Goal: Transaction & Acquisition: Purchase product/service

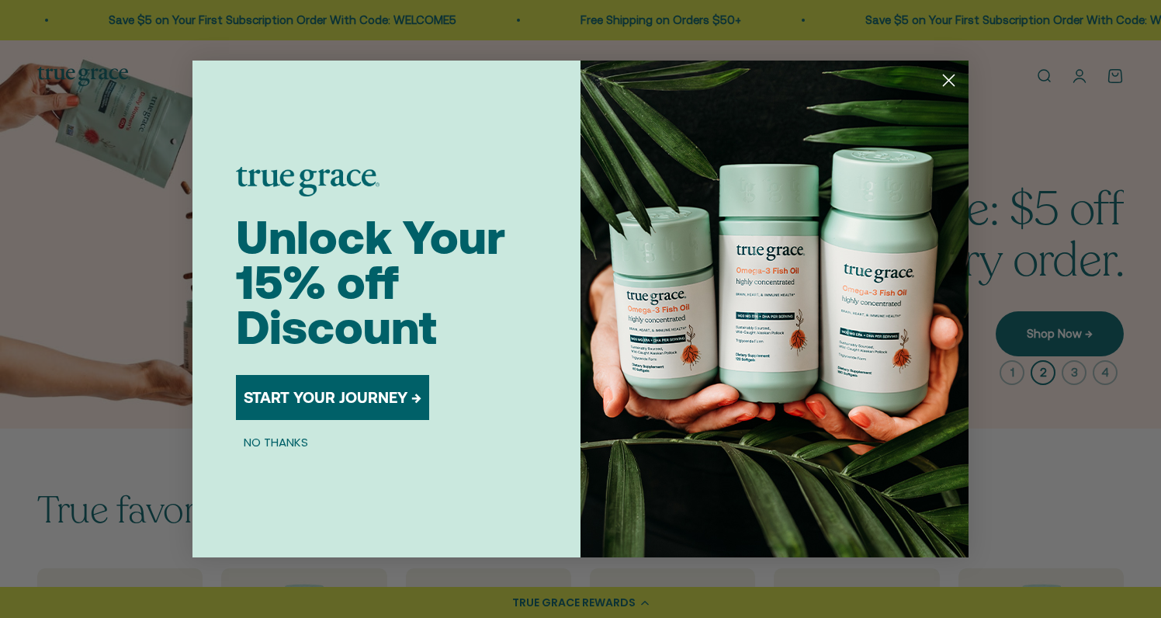
click at [188, 283] on div "Close dialog Unlock Your 15% off Discount START YOUR JOURNEY → NO THANKS Submit" at bounding box center [580, 309] width 1161 height 618
click at [948, 80] on icon "Close dialog" at bounding box center [949, 80] width 11 height 11
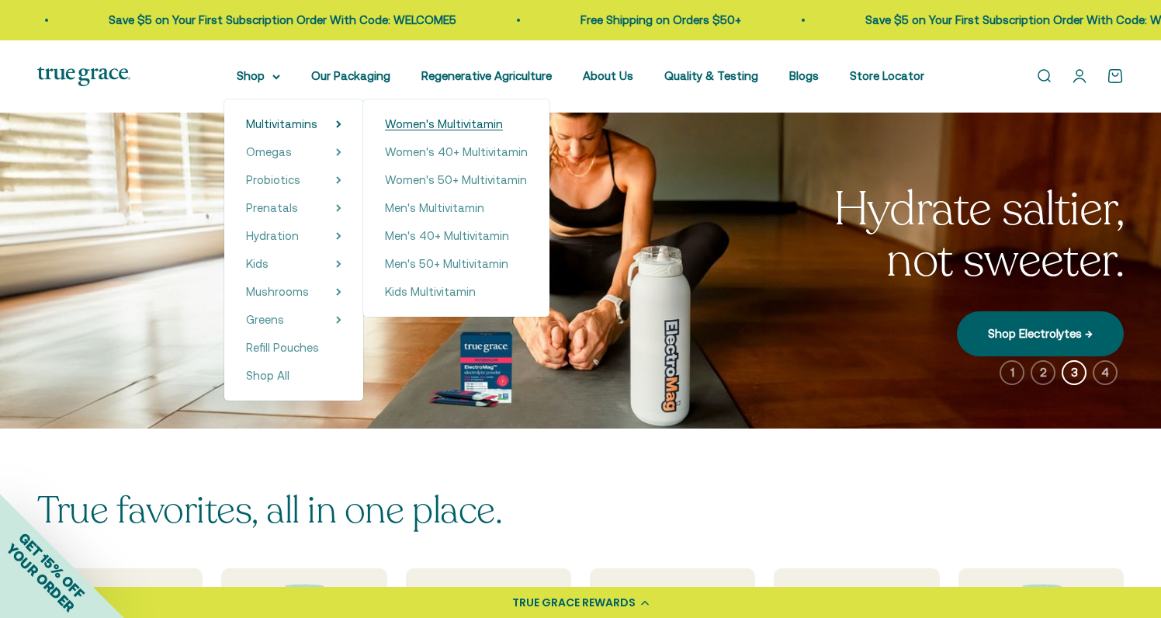
click at [419, 123] on span "Women's Multivitamin" at bounding box center [444, 123] width 118 height 13
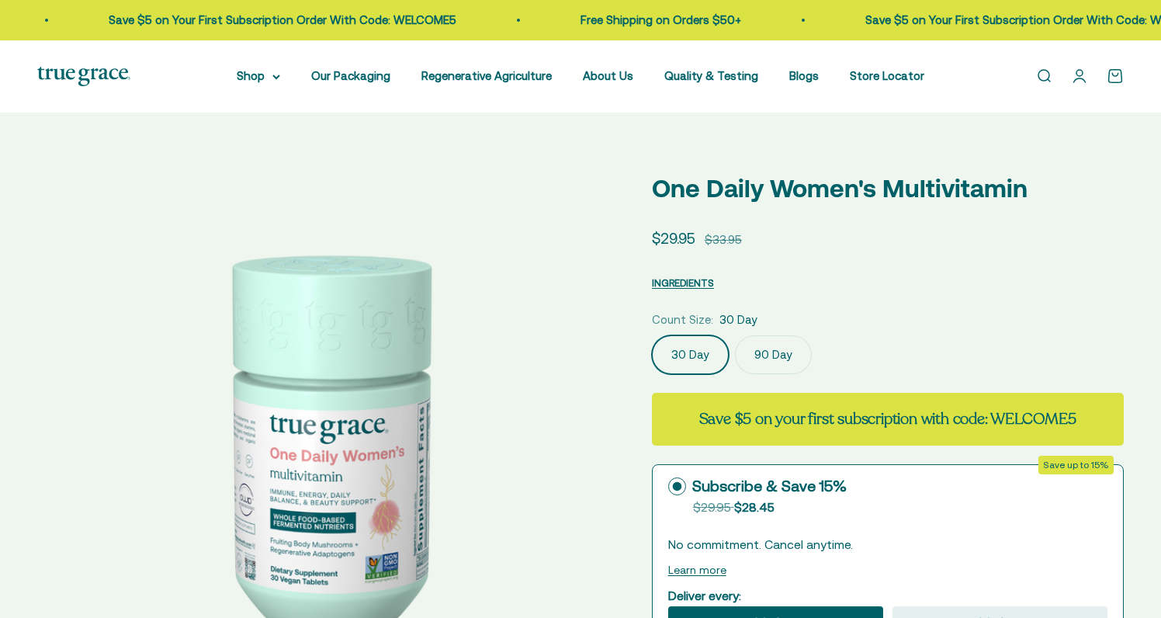
select select "3"
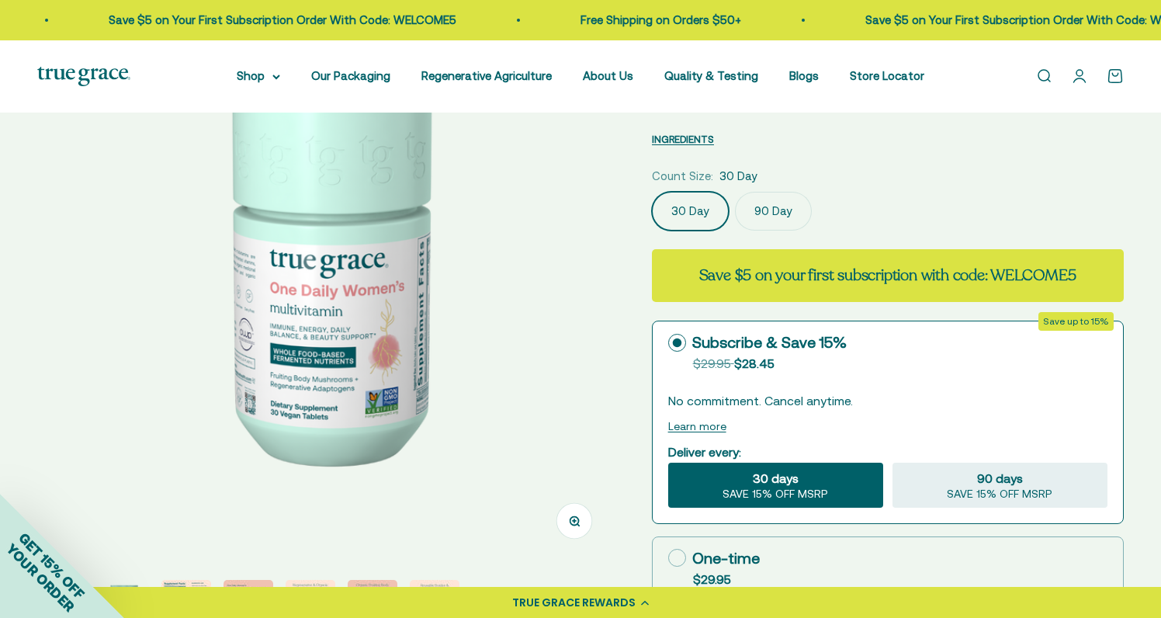
scroll to position [177, 0]
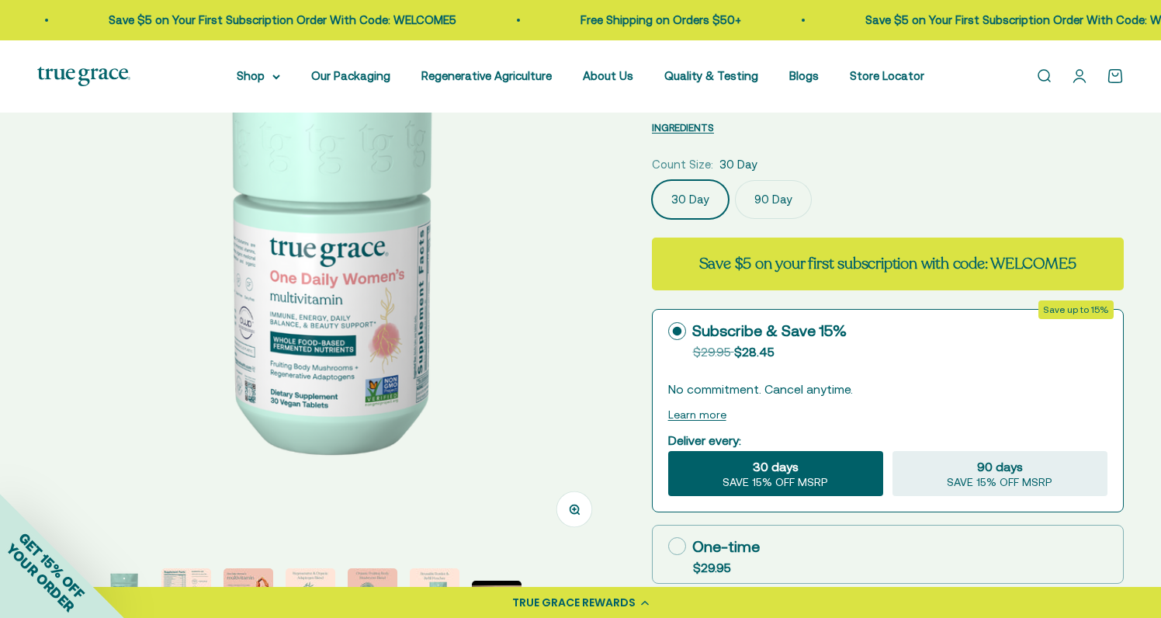
click at [771, 203] on label "90 Day" at bounding box center [773, 199] width 77 height 39
click at [652, 180] on input "90 Day" at bounding box center [651, 179] width 1 height 1
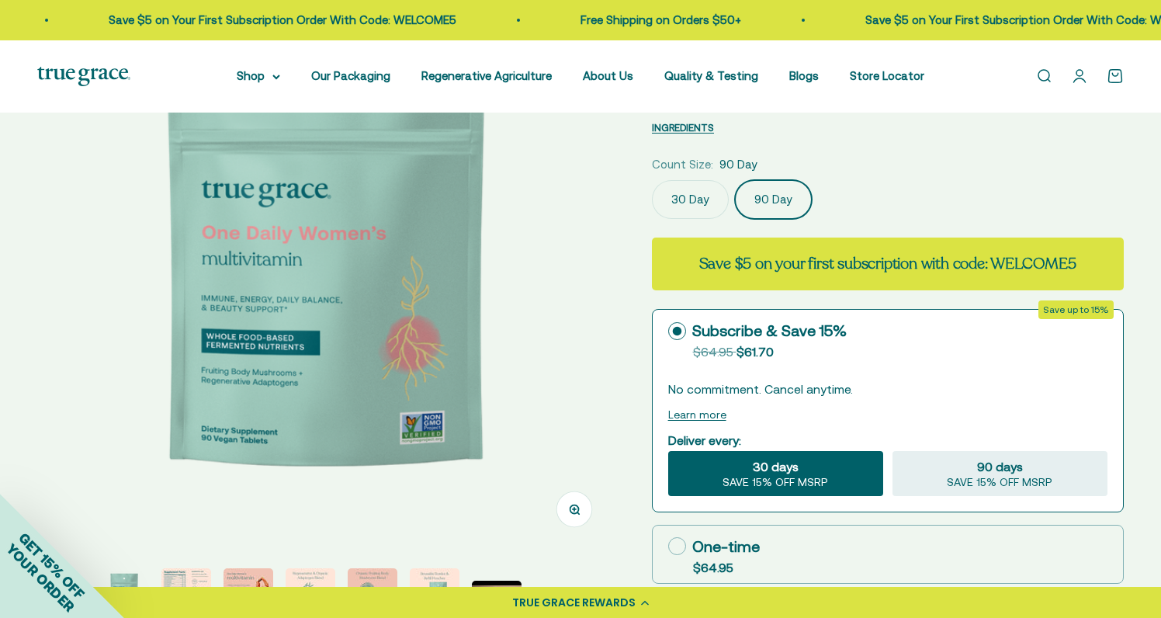
click at [695, 205] on label "30 Day" at bounding box center [690, 199] width 77 height 39
click at [652, 180] on input "30 Day" at bounding box center [651, 179] width 1 height 1
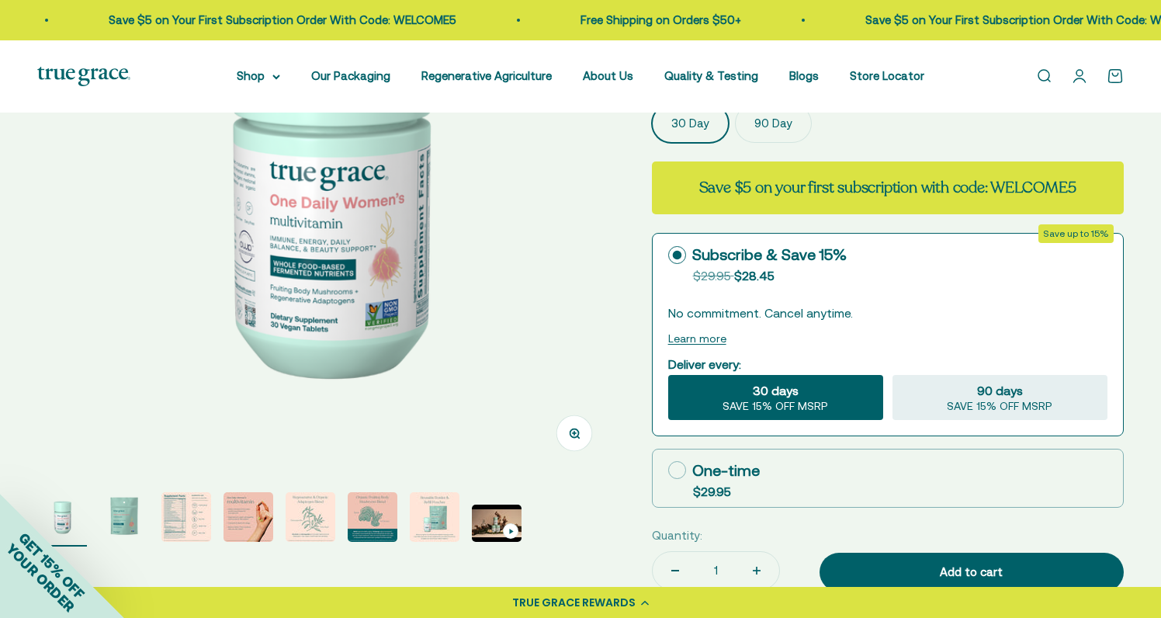
scroll to position [252, 0]
click at [125, 520] on img "Go to item 2" at bounding box center [124, 518] width 50 height 50
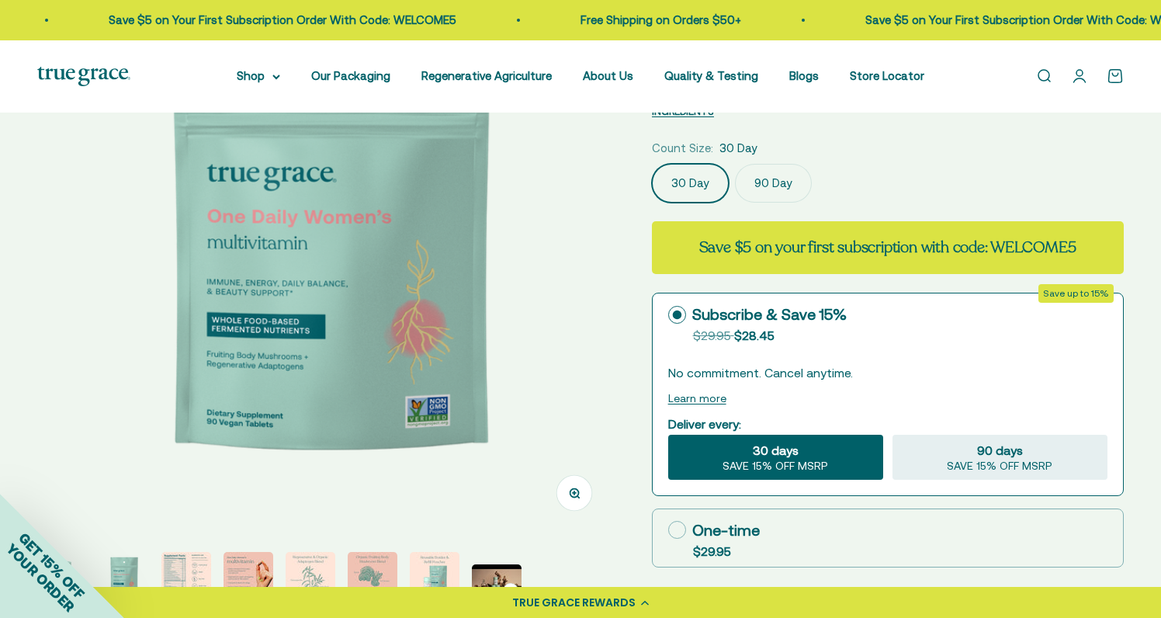
scroll to position [206, 0]
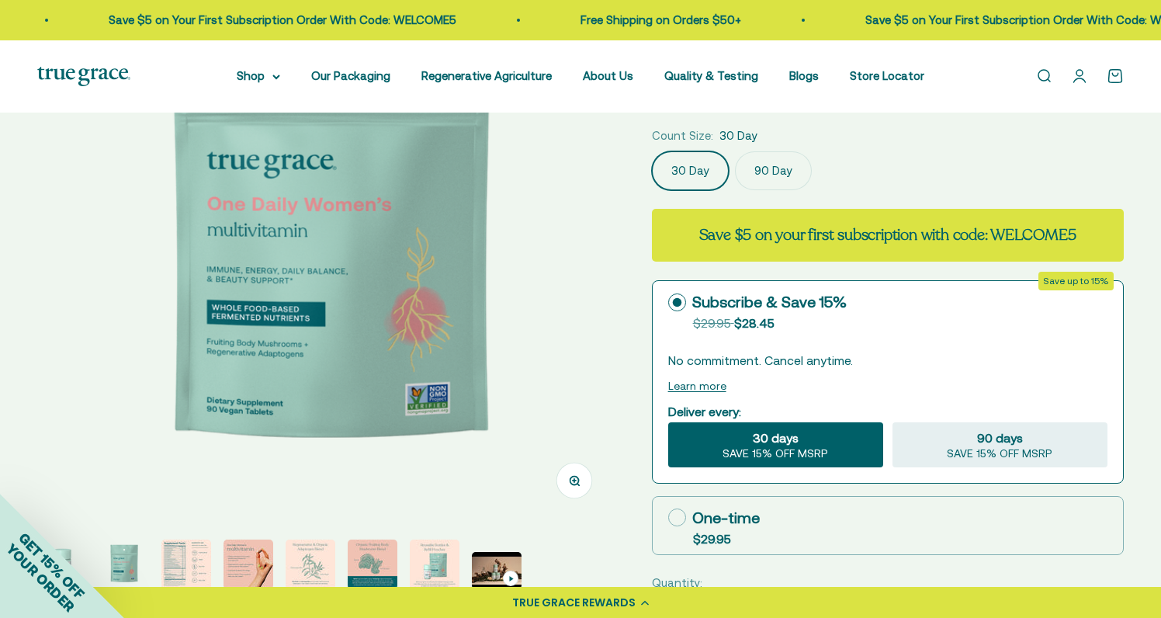
click at [531, 368] on img at bounding box center [331, 232] width 577 height 577
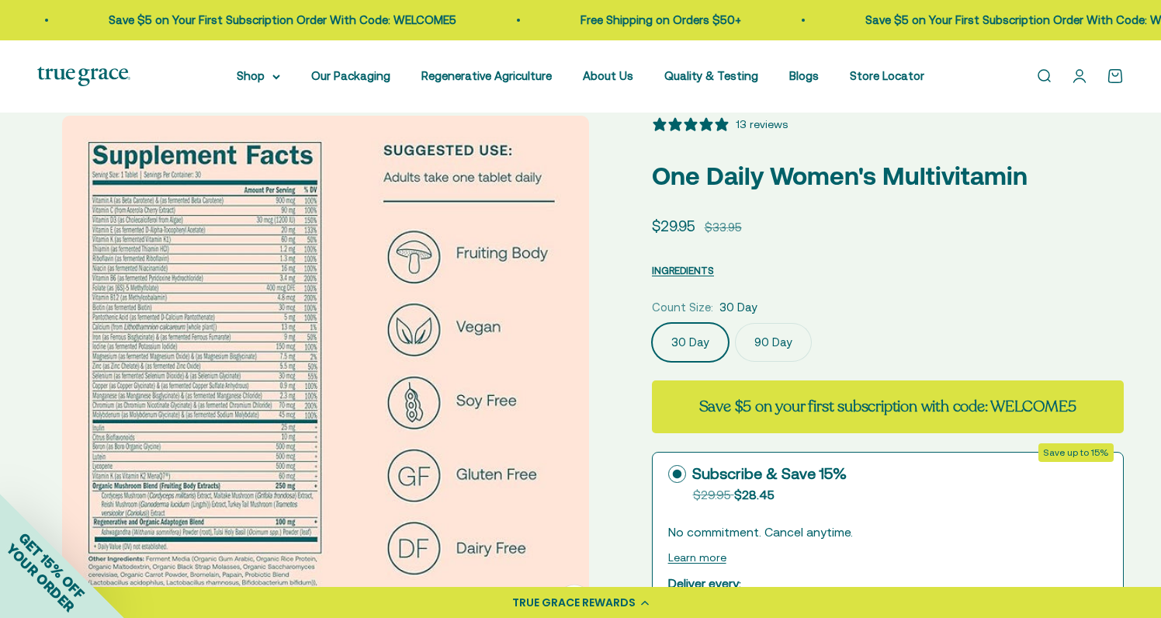
scroll to position [36, 0]
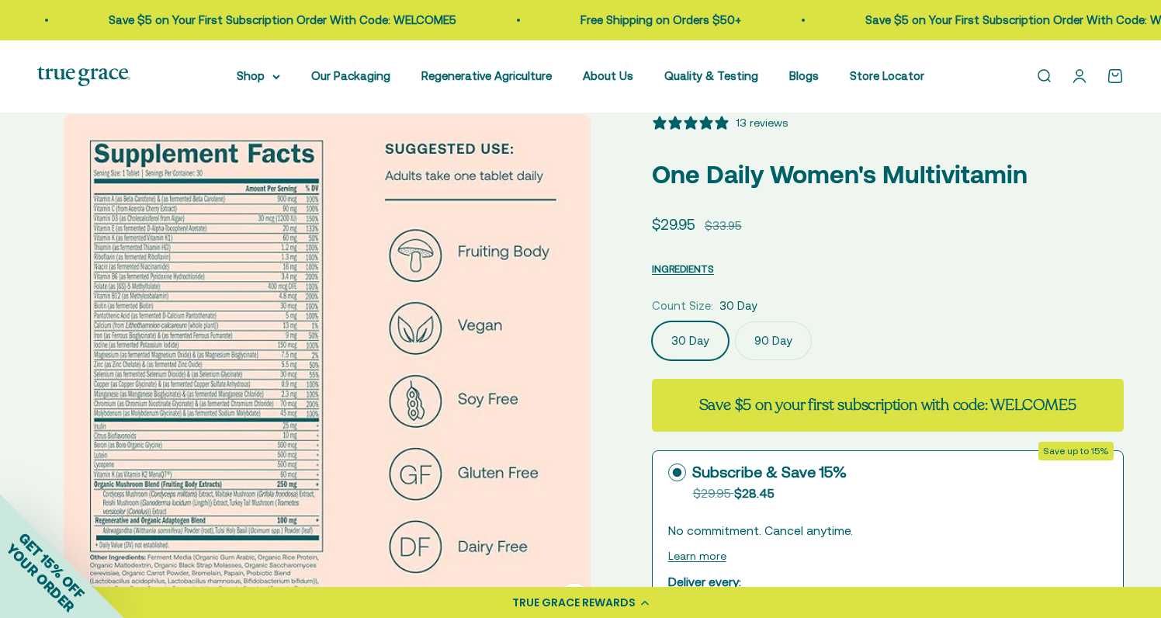
click at [185, 311] on img at bounding box center [327, 377] width 527 height 527
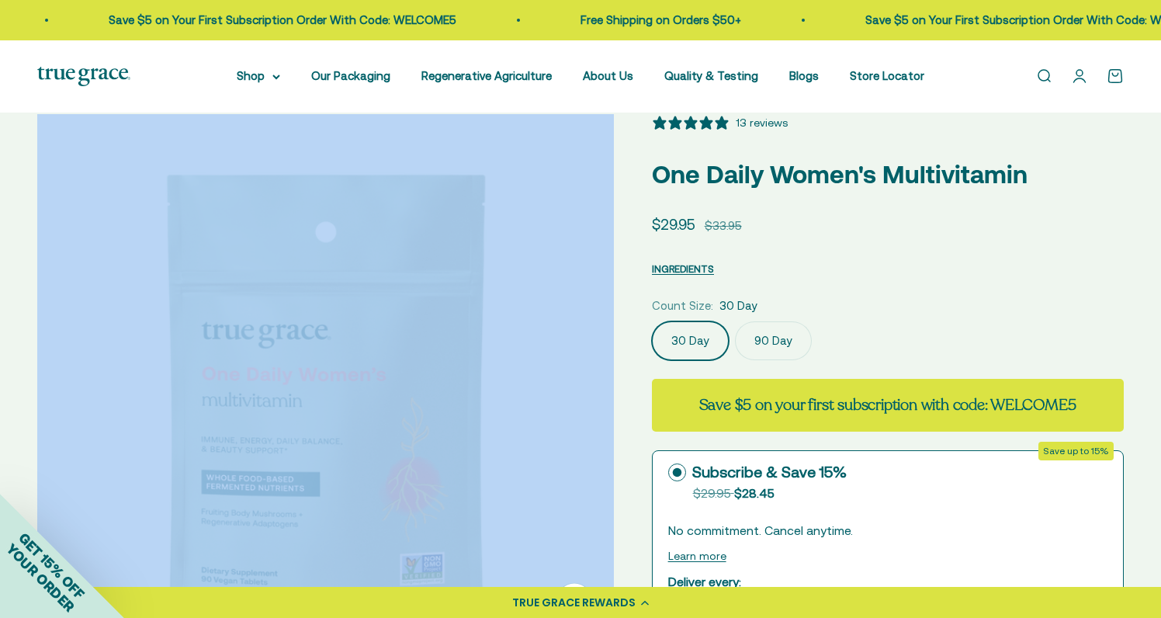
click at [185, 311] on img at bounding box center [325, 402] width 577 height 577
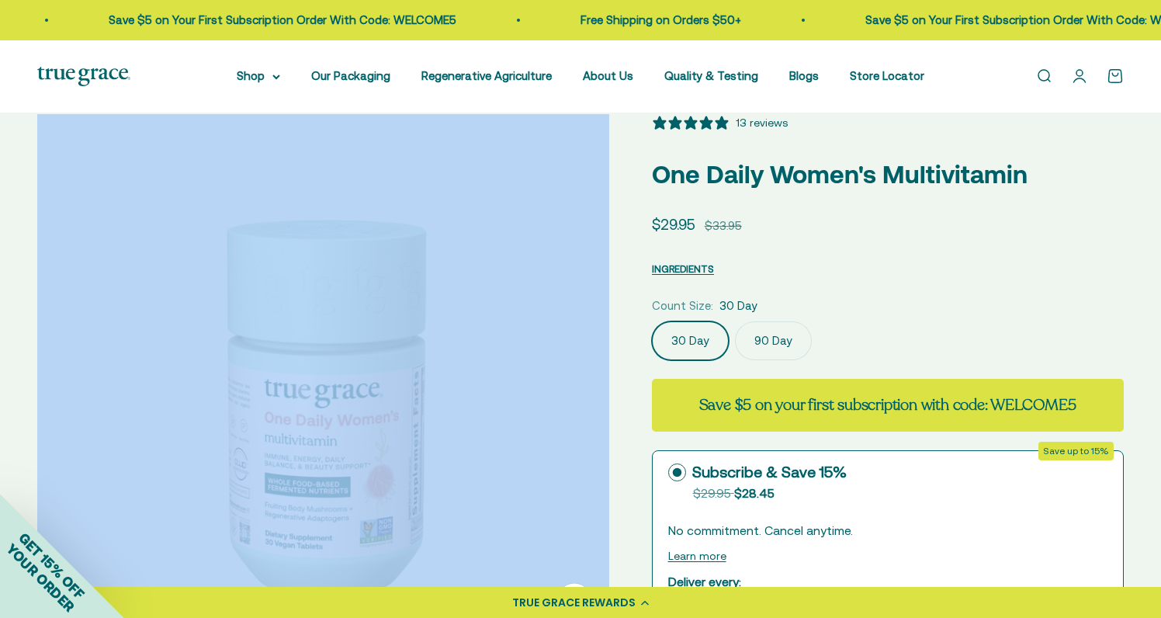
scroll to position [0, 0]
click at [426, 365] on img at bounding box center [325, 402] width 577 height 577
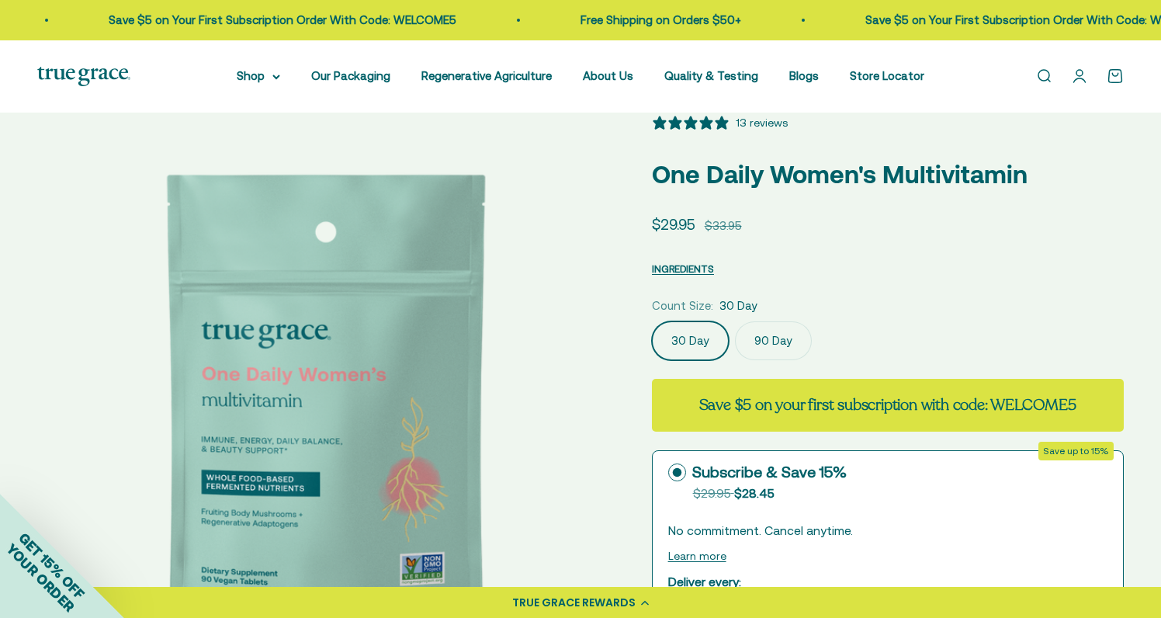
click at [428, 365] on img at bounding box center [325, 402] width 577 height 577
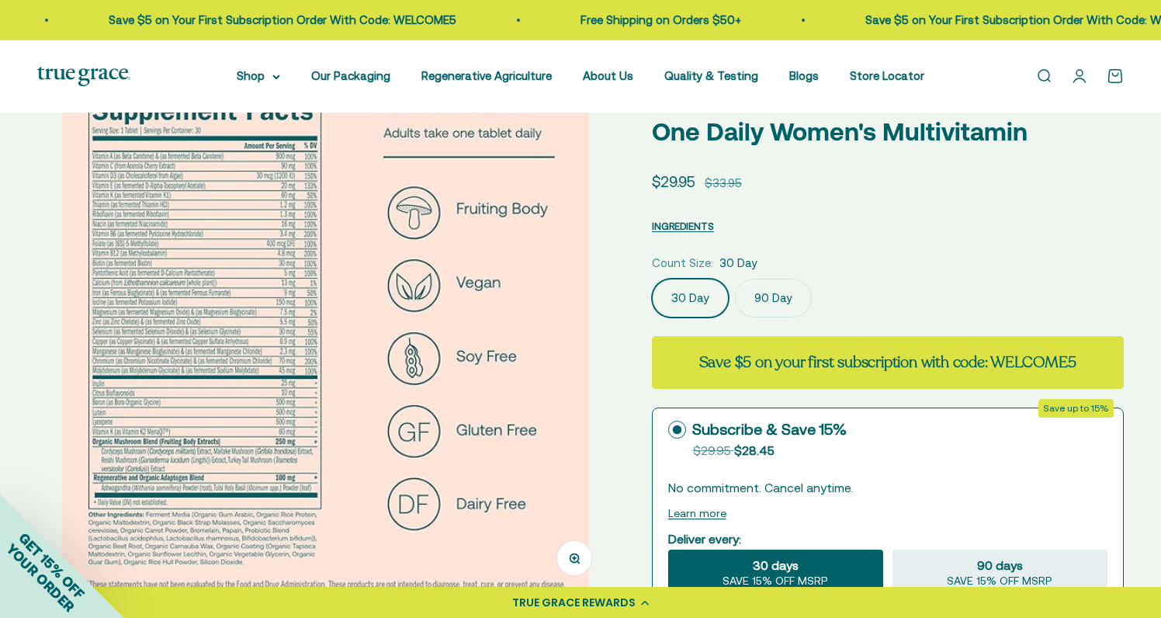
scroll to position [94, 0]
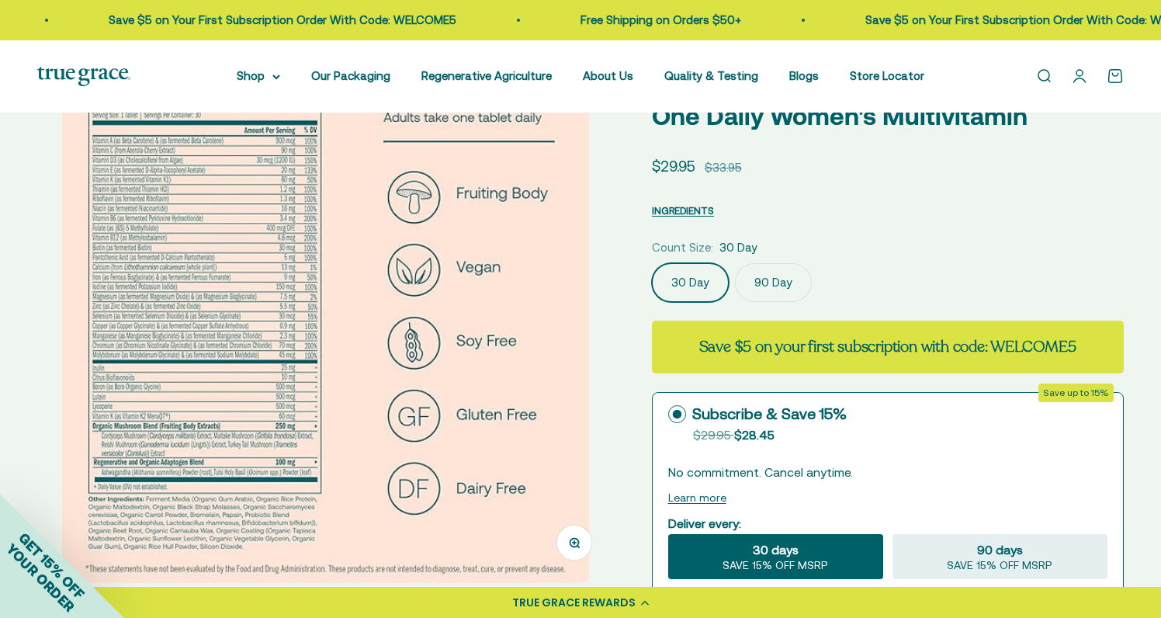
click at [431, 341] on img at bounding box center [325, 319] width 527 height 527
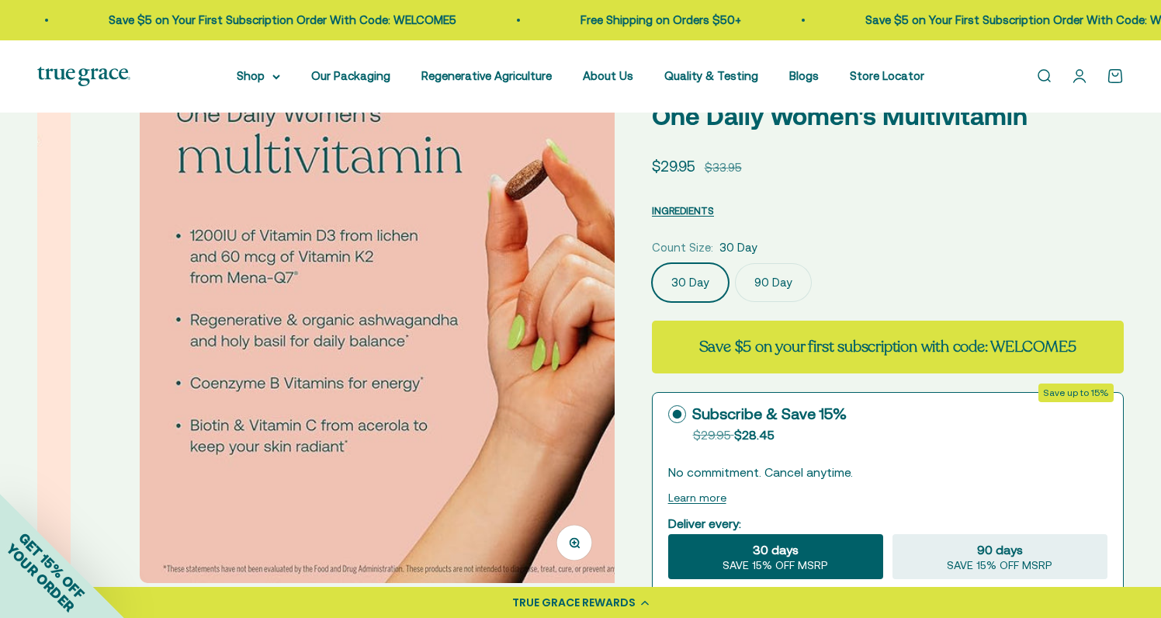
scroll to position [0, 1787]
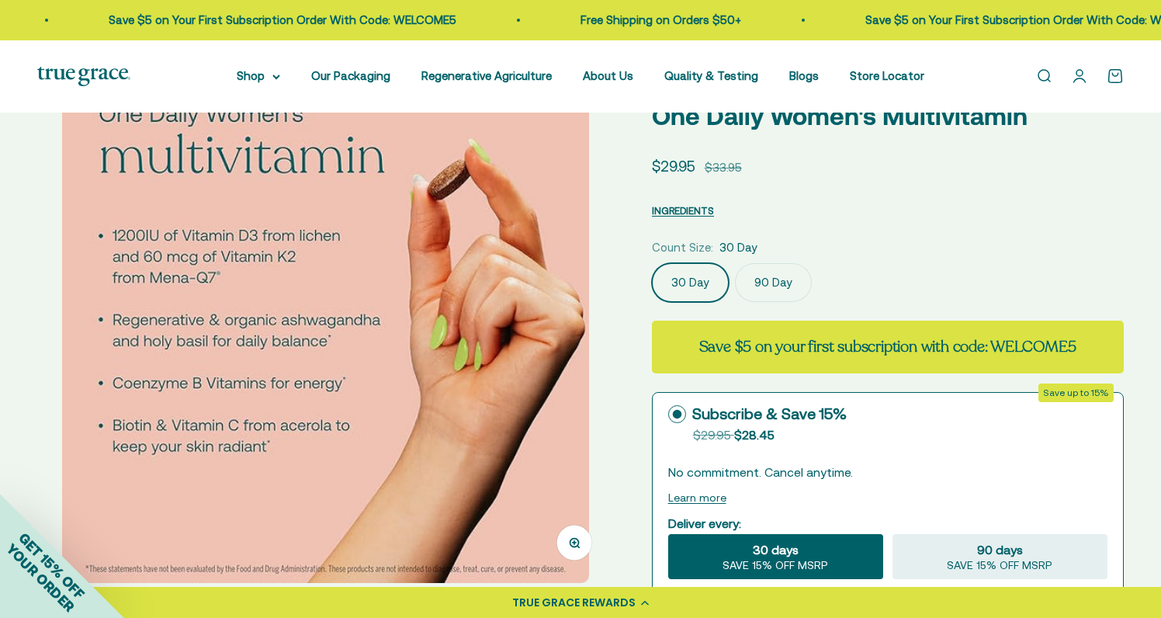
click at [448, 352] on img at bounding box center [325, 319] width 527 height 527
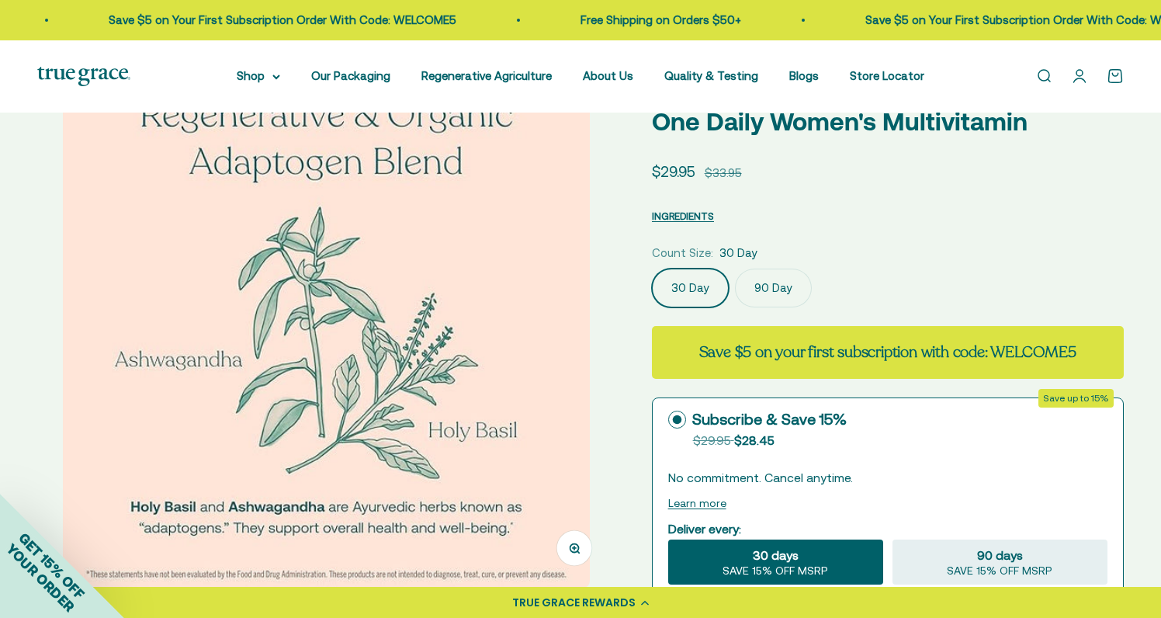
scroll to position [0, 2382]
click at [470, 363] on img at bounding box center [326, 324] width 527 height 527
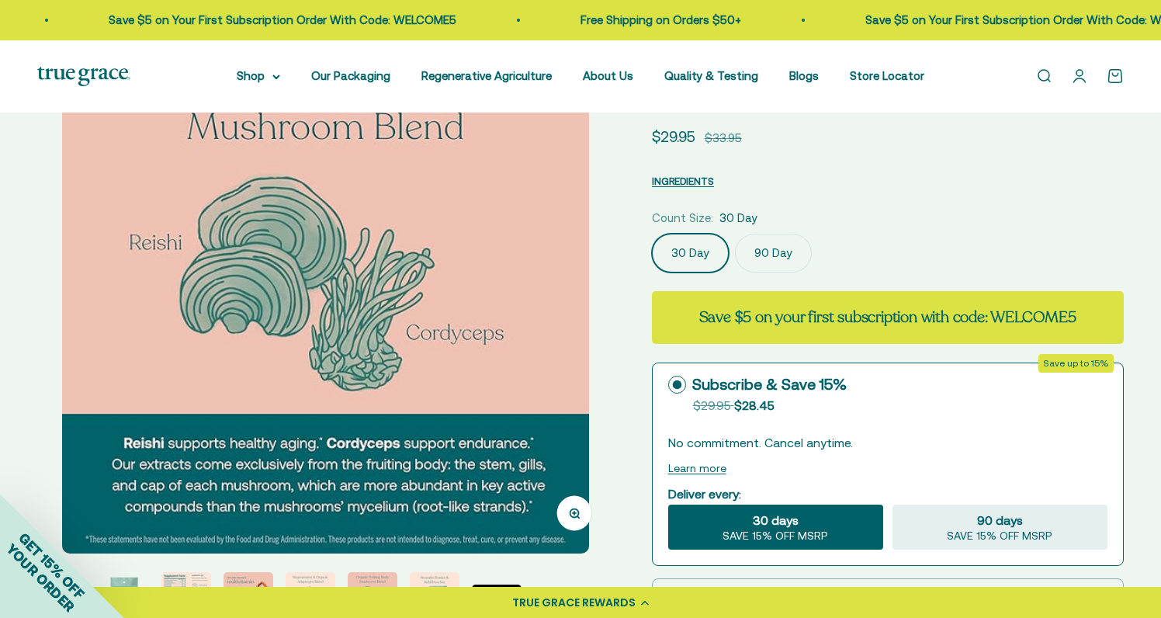
click at [494, 315] on img at bounding box center [325, 289] width 527 height 527
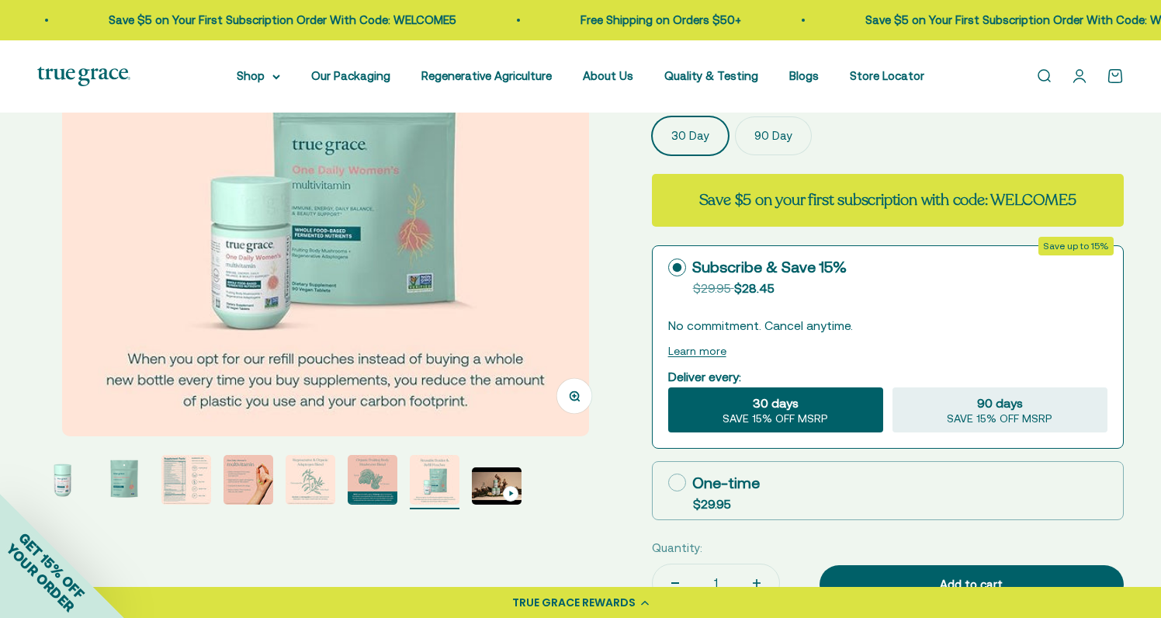
click at [518, 308] on img at bounding box center [325, 172] width 527 height 527
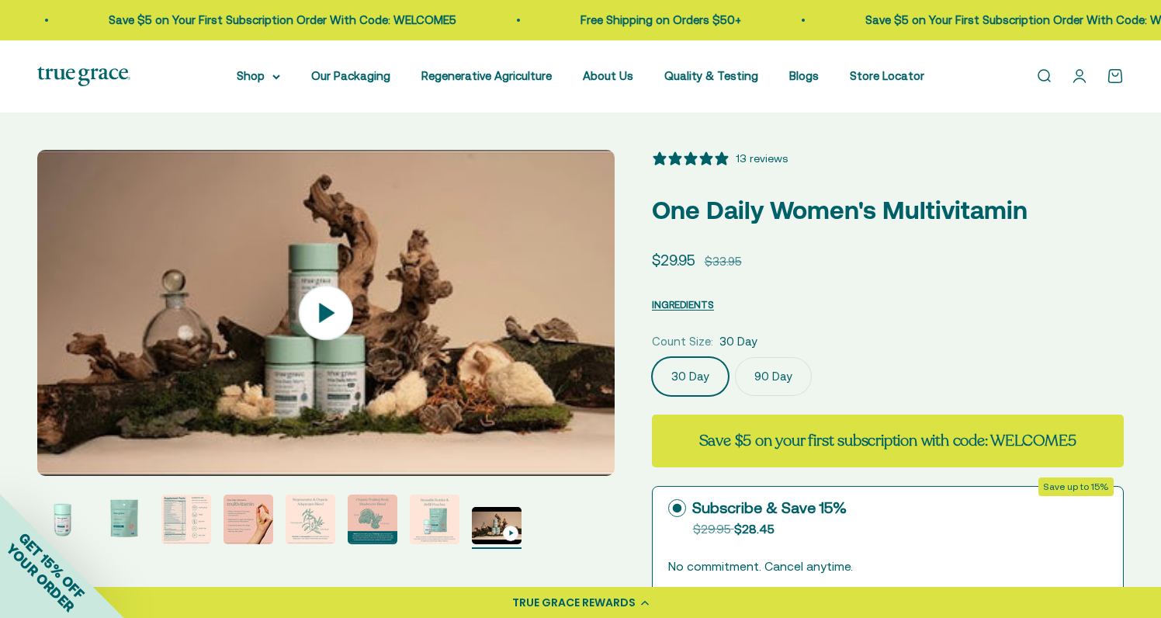
click at [329, 308] on icon at bounding box center [326, 312] width 54 height 54
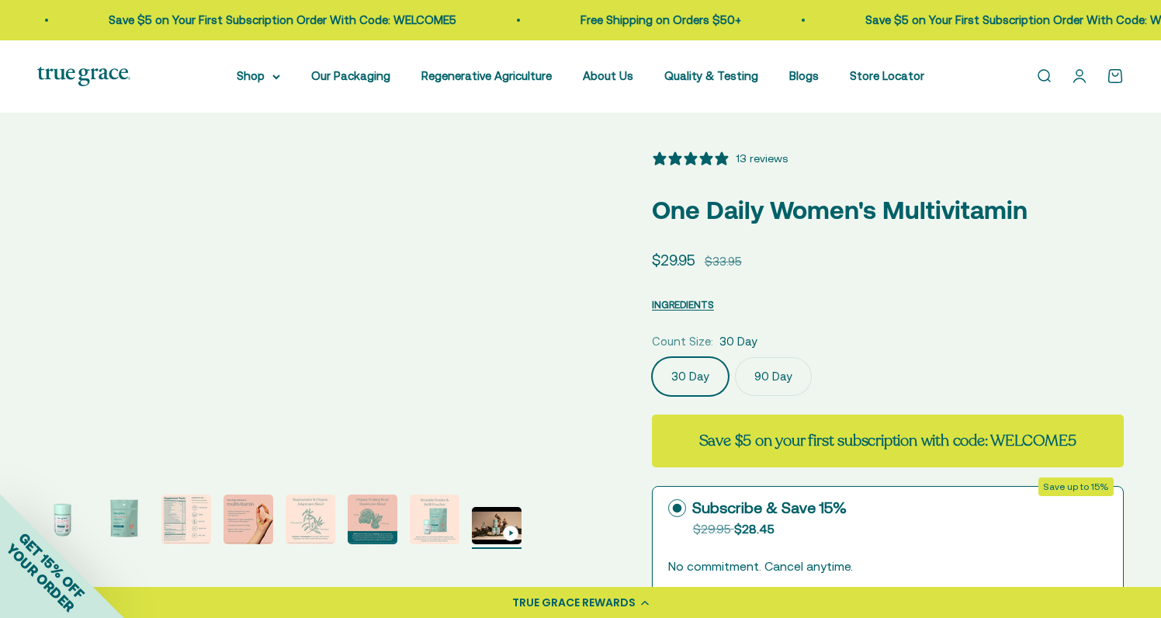
click at [681, 158] on icon "5 stars, 13 ratings" at bounding box center [674, 157] width 13 height 13
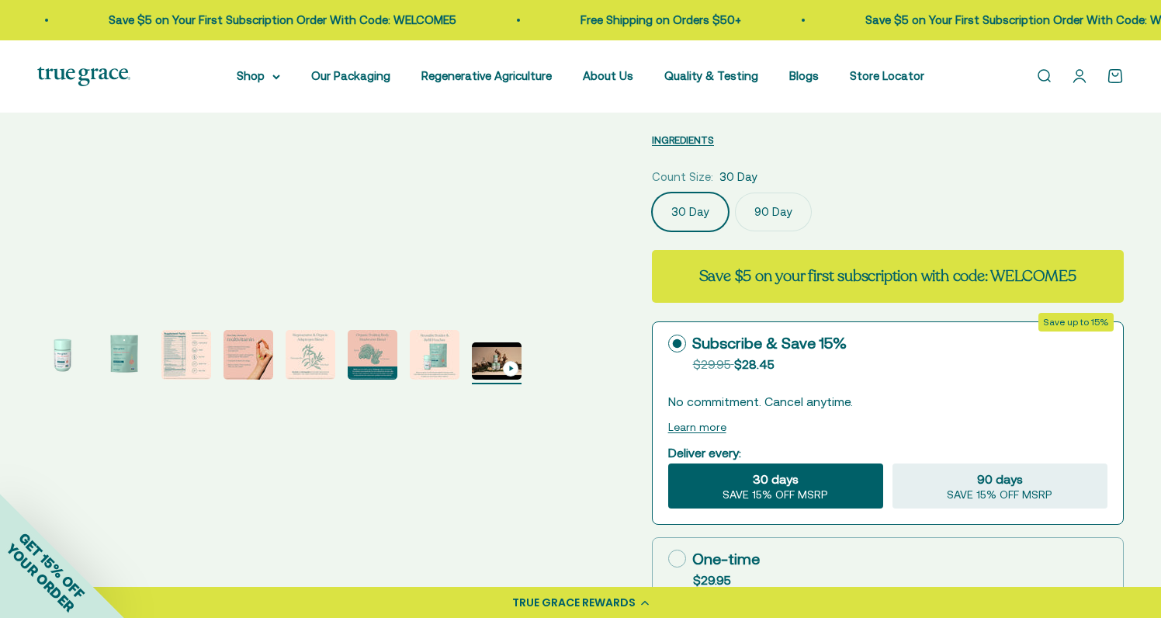
scroll to position [162, 0]
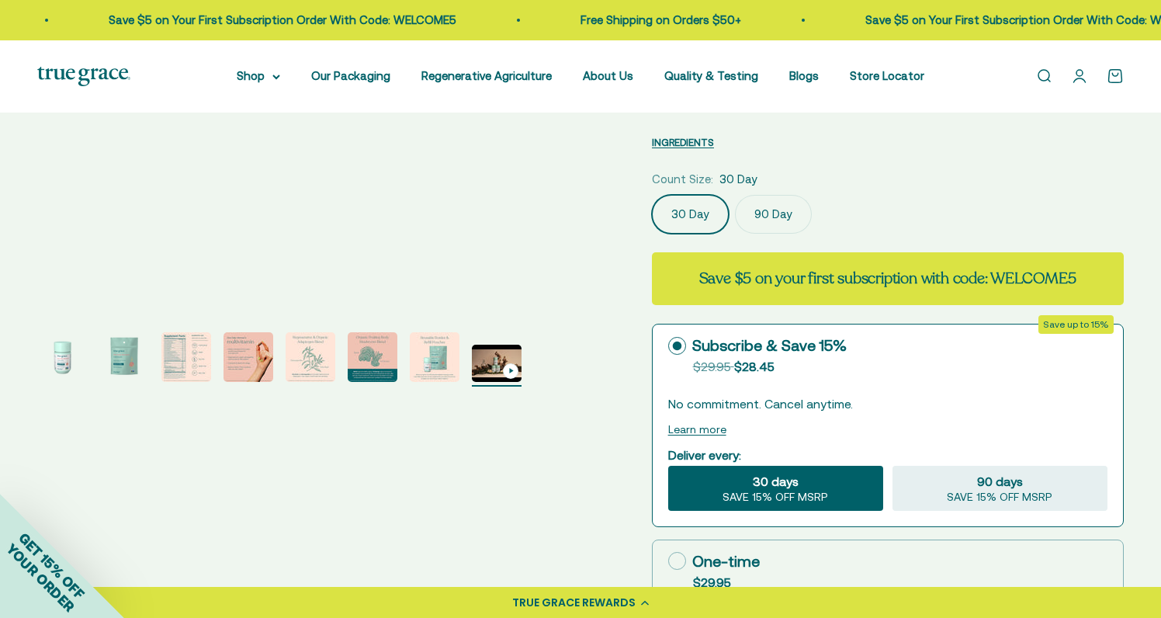
click at [761, 212] on label "90 Day" at bounding box center [773, 214] width 77 height 39
click at [652, 195] on input "90 Day" at bounding box center [651, 194] width 1 height 1
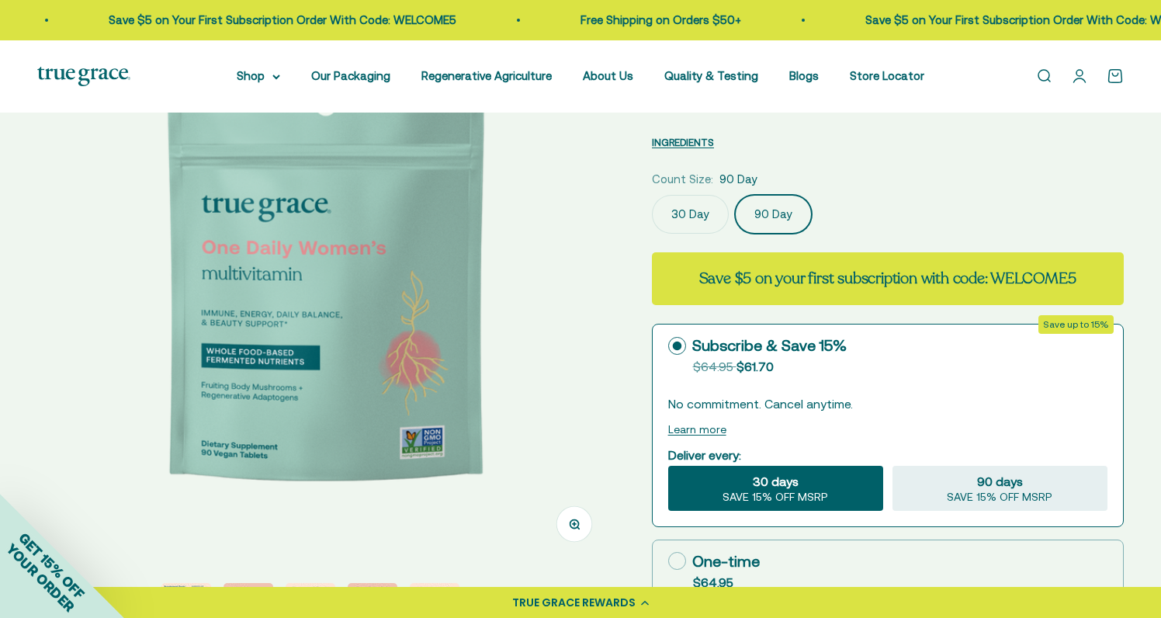
click at [692, 220] on label "30 Day" at bounding box center [690, 214] width 77 height 39
click at [652, 195] on input "30 Day" at bounding box center [651, 194] width 1 height 1
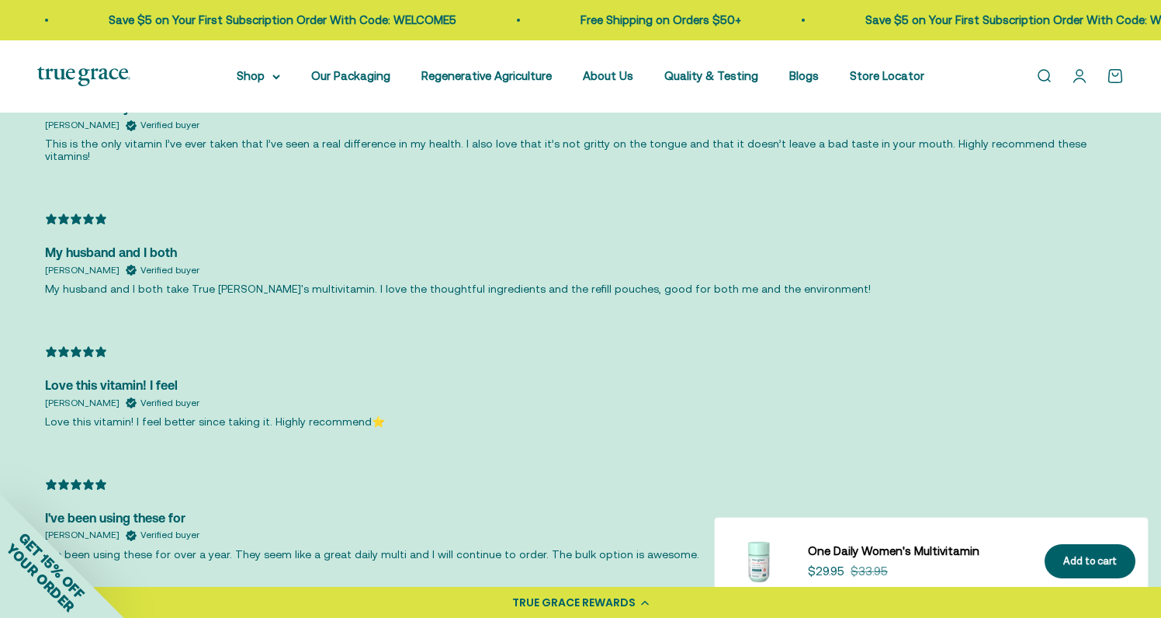
scroll to position [3340, 0]
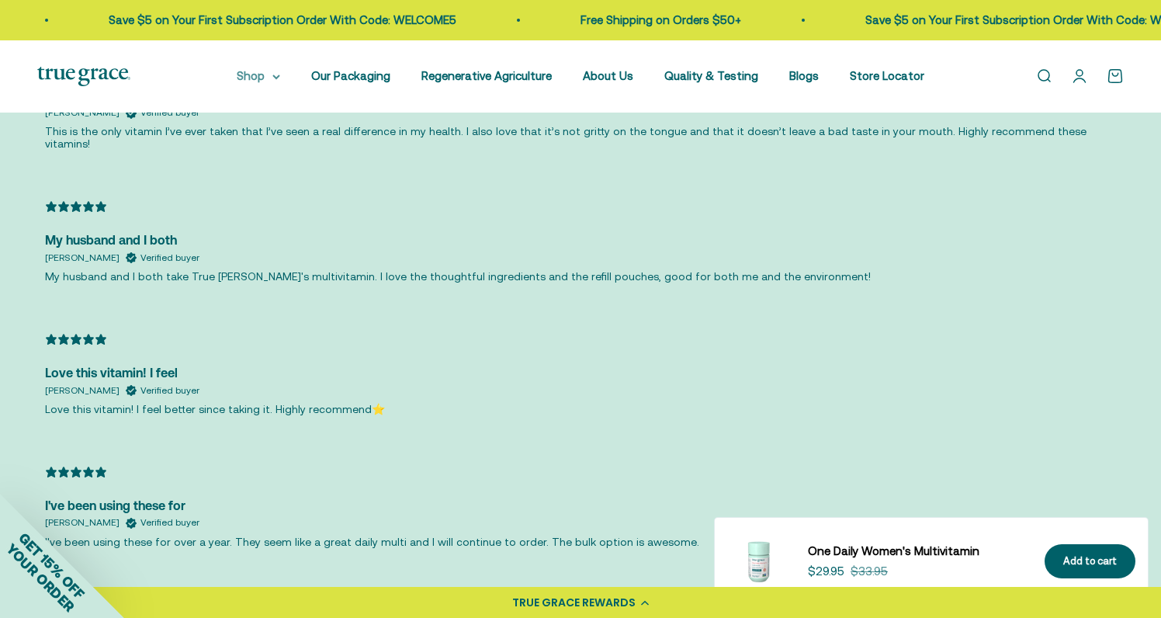
click at [257, 75] on summary "Shop" at bounding box center [258, 76] width 43 height 19
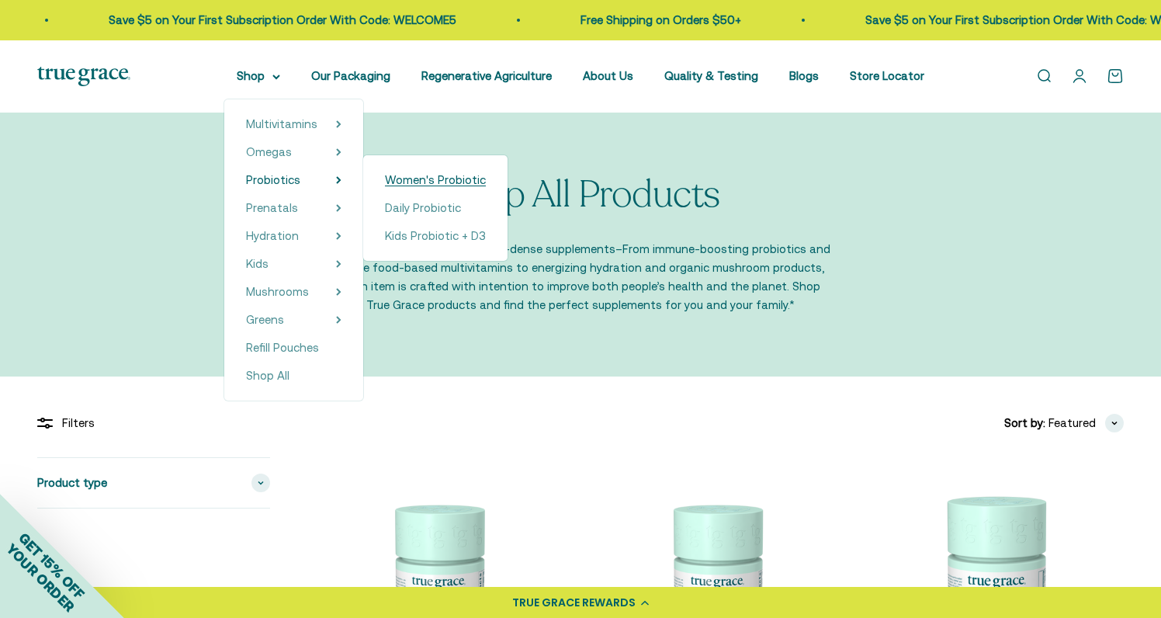
click at [395, 178] on span "Women's Probiotic" at bounding box center [435, 179] width 101 height 13
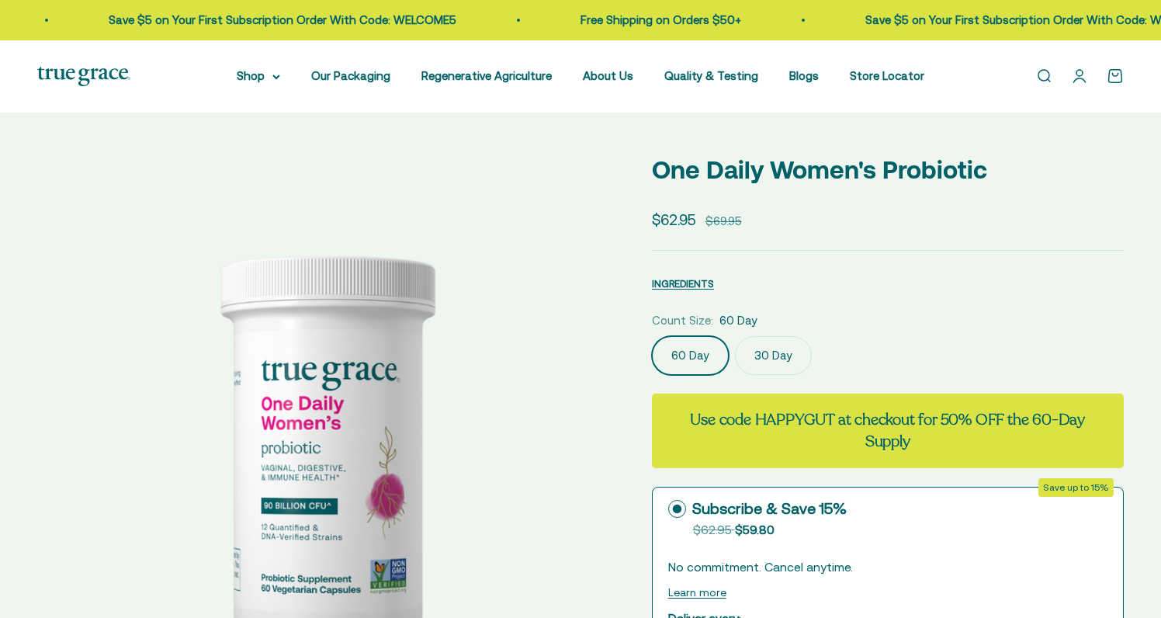
select select "3"
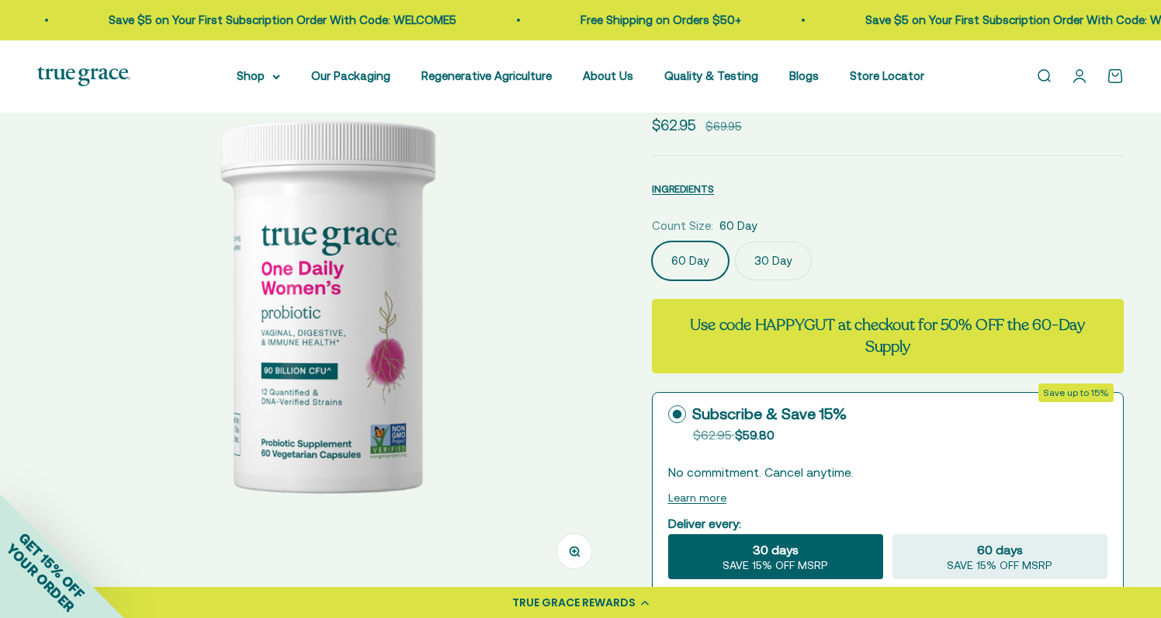
scroll to position [137, 0]
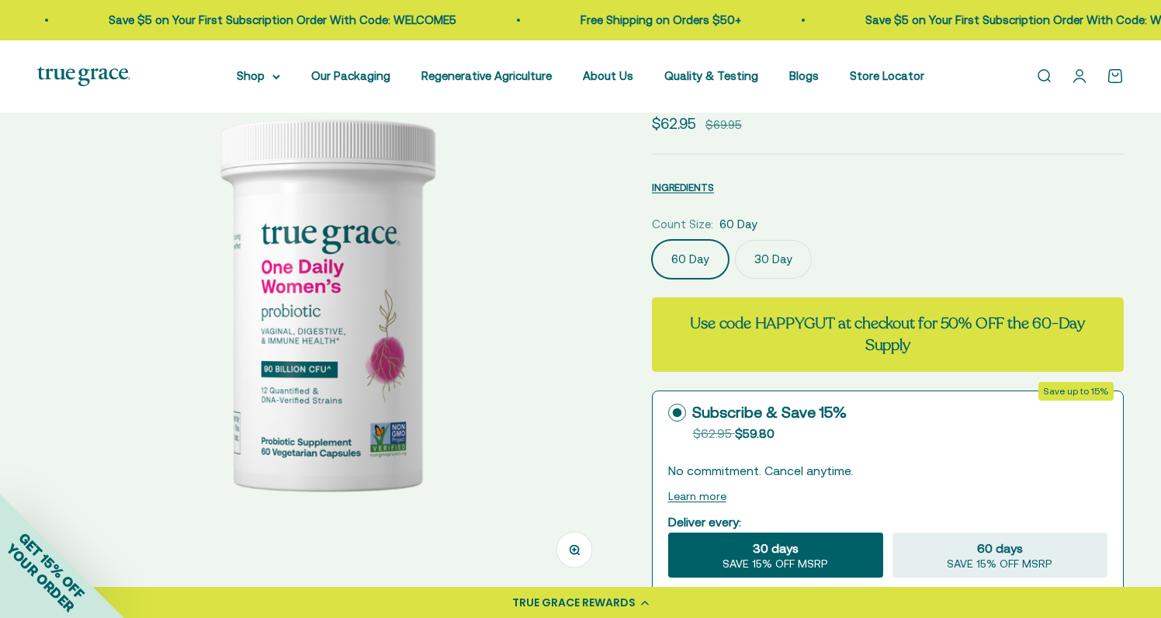
click at [528, 390] on img at bounding box center [325, 301] width 577 height 577
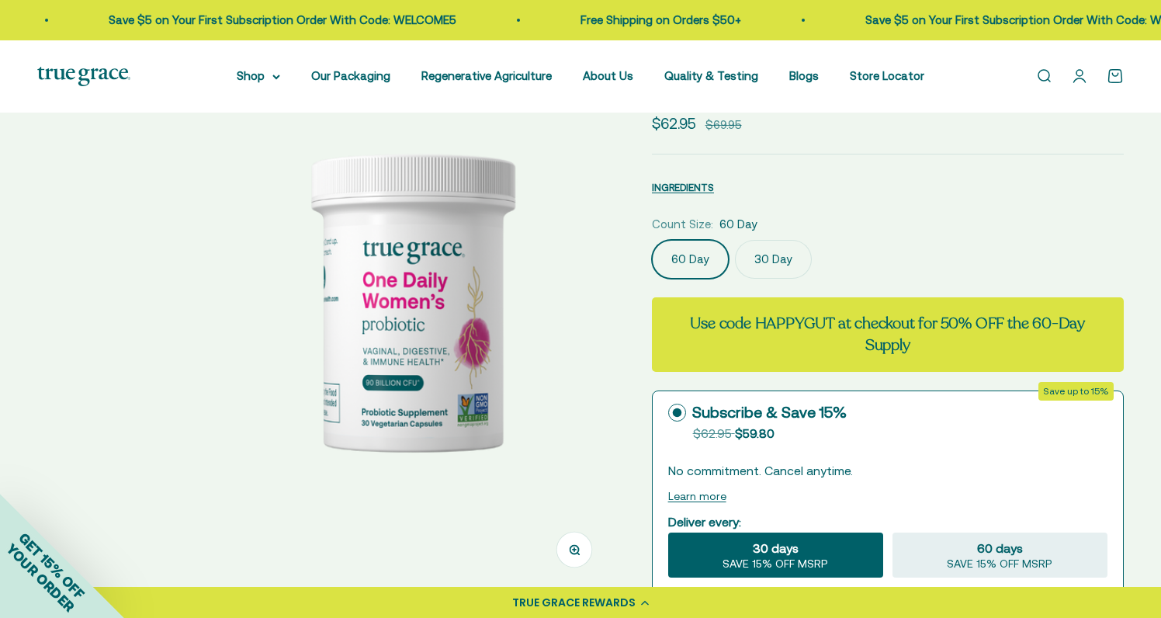
scroll to position [0, 596]
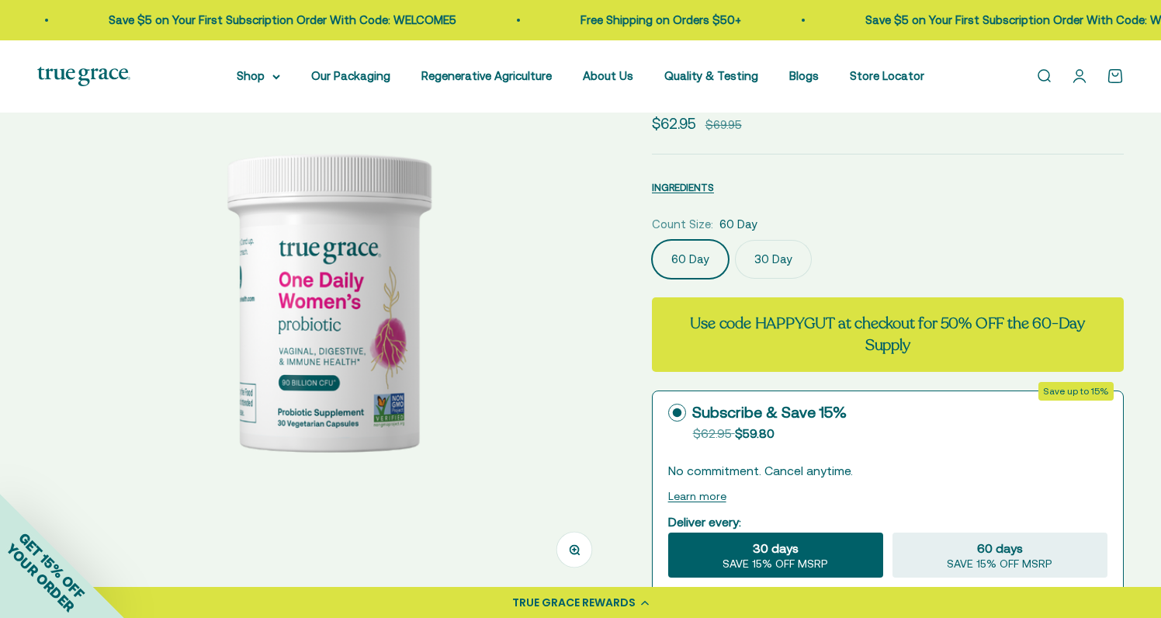
click at [528, 390] on img at bounding box center [325, 301] width 577 height 577
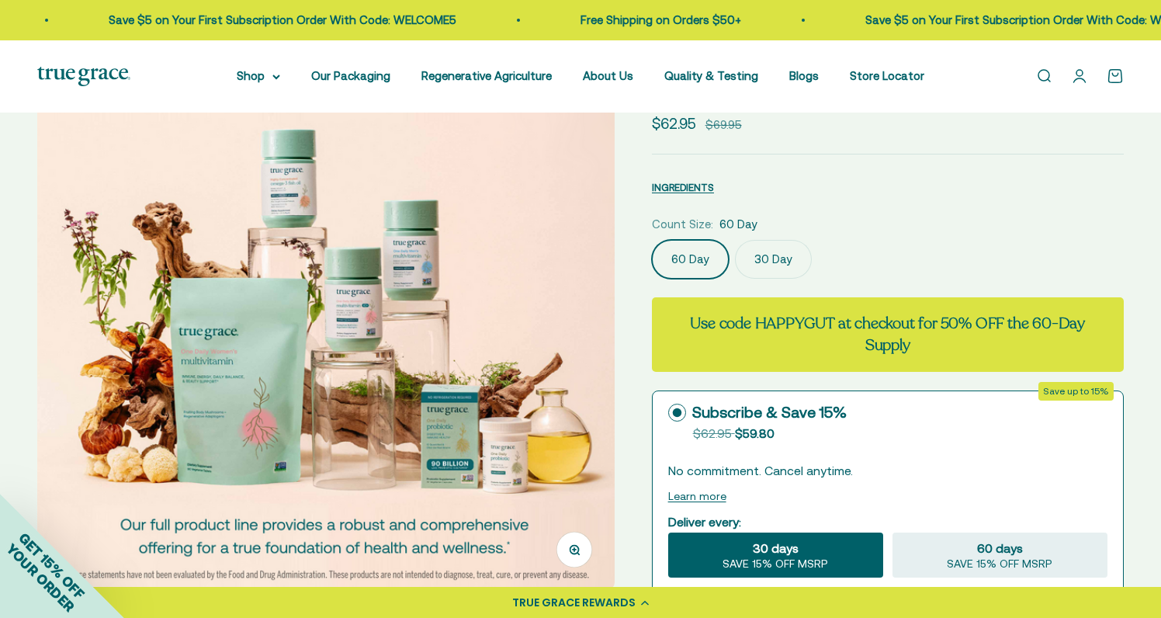
click at [528, 390] on img at bounding box center [325, 301] width 577 height 577
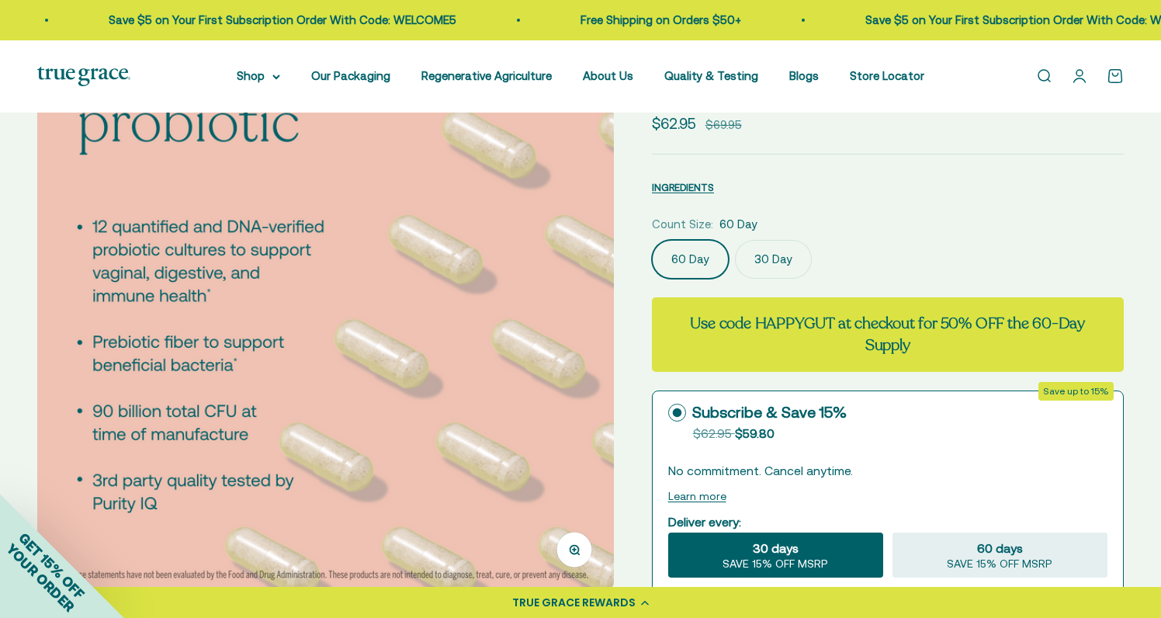
click at [528, 390] on img at bounding box center [325, 301] width 577 height 577
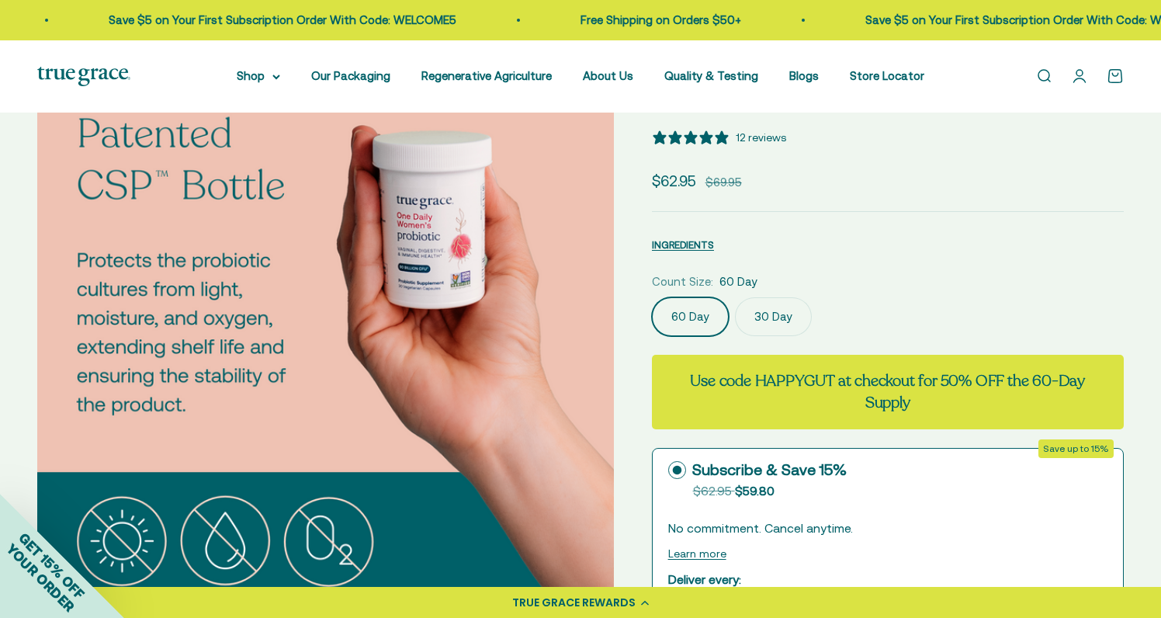
scroll to position [0, 2382]
click at [528, 390] on img at bounding box center [325, 359] width 577 height 577
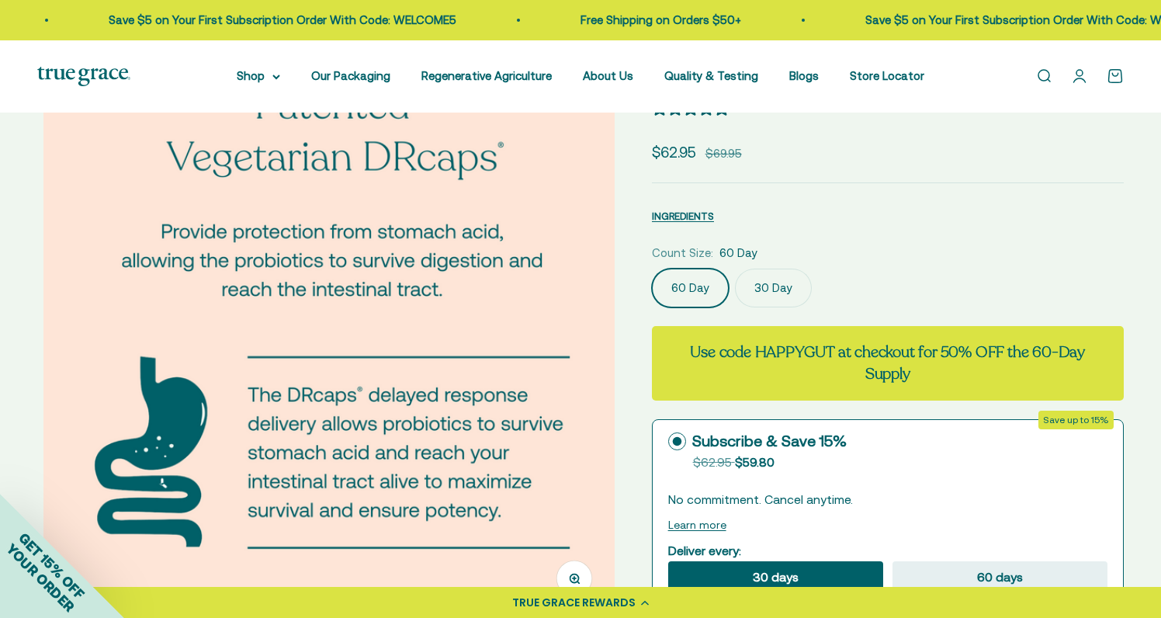
scroll to position [108, 0]
click at [531, 382] on img at bounding box center [331, 330] width 577 height 577
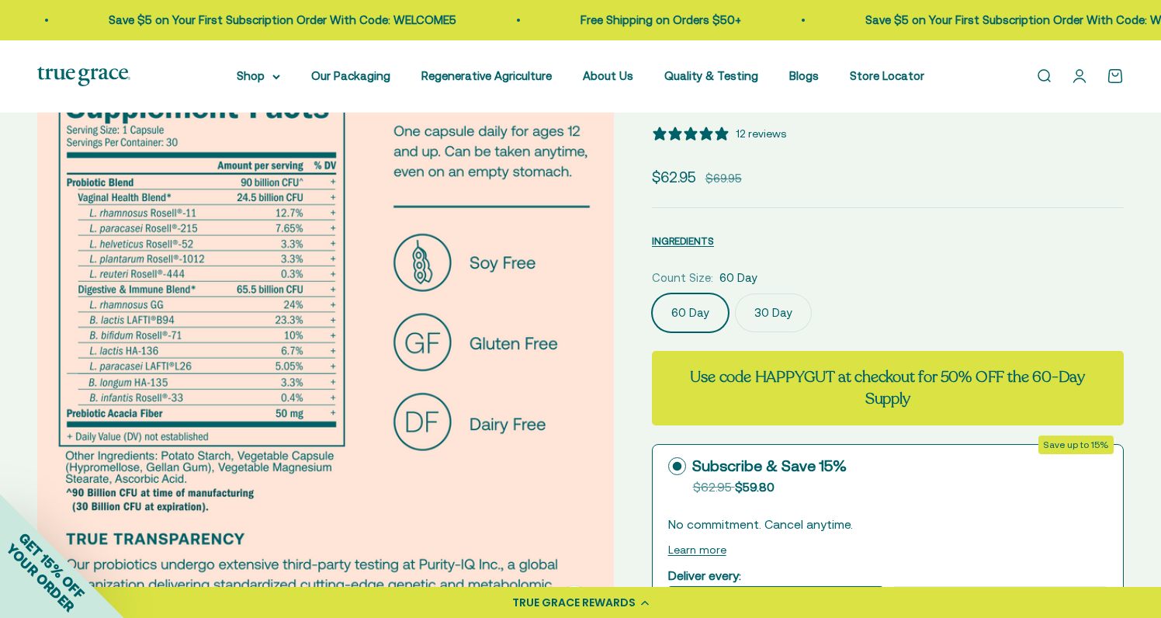
scroll to position [0, 0]
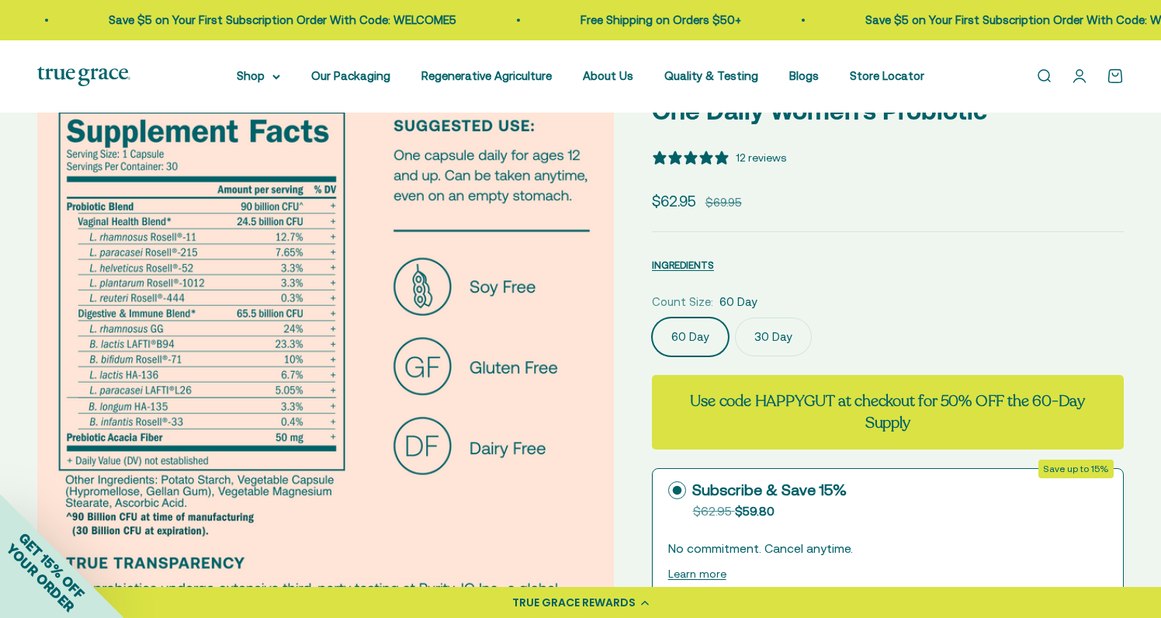
click at [530, 384] on img at bounding box center [325, 379] width 577 height 577
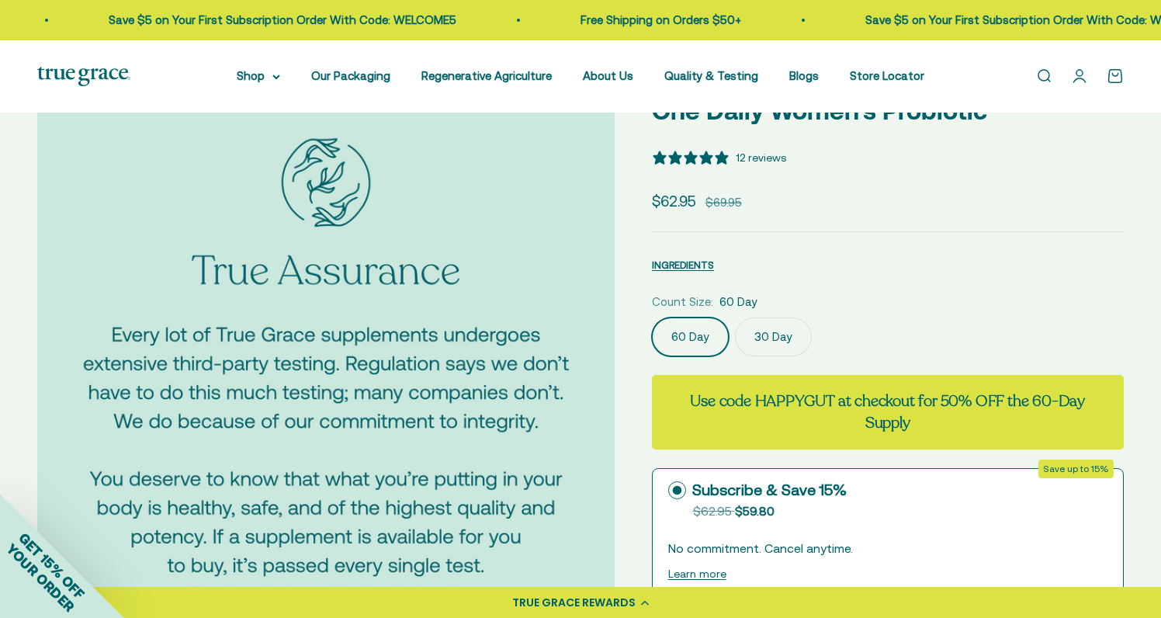
click at [530, 384] on img at bounding box center [325, 379] width 577 height 577
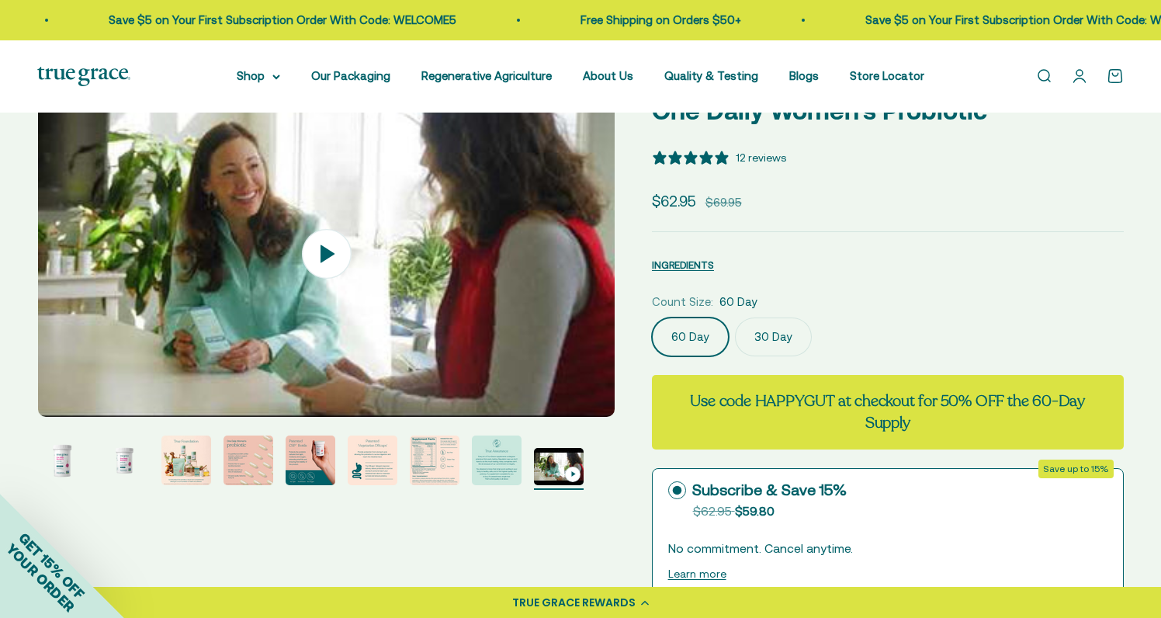
click at [760, 338] on label "30 Day" at bounding box center [773, 336] width 77 height 39
click at [652, 317] on input "30 Day" at bounding box center [651, 317] width 1 height 1
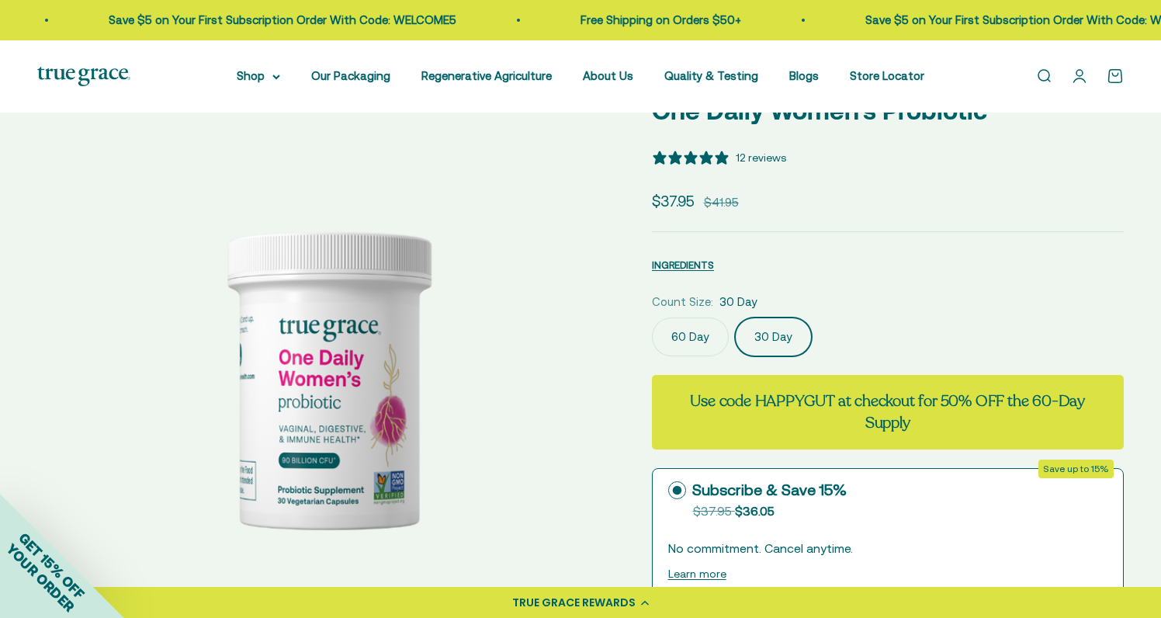
click at [691, 331] on label "60 Day" at bounding box center [690, 336] width 77 height 39
click at [652, 317] on input "60 Day" at bounding box center [651, 317] width 1 height 1
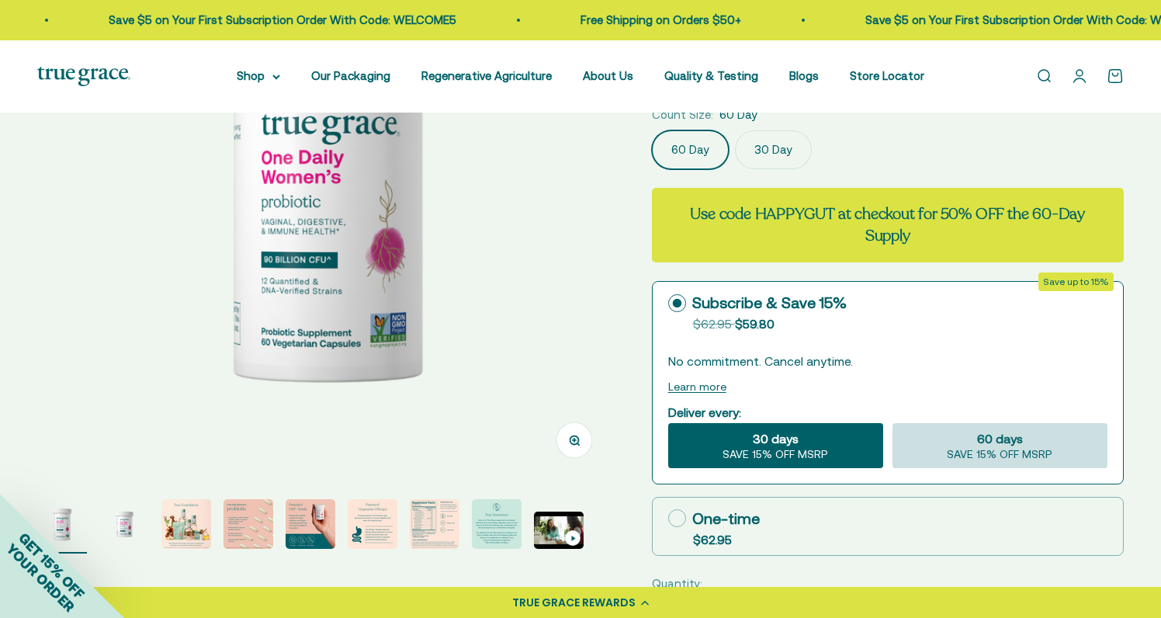
click at [939, 445] on div "60 days SAVE 15% OFF MSRP" at bounding box center [999, 445] width 215 height 45
click at [892, 423] on input "60 days SAVE 15% OFF MSRP" at bounding box center [892, 422] width 1 height 1
radio input "true"
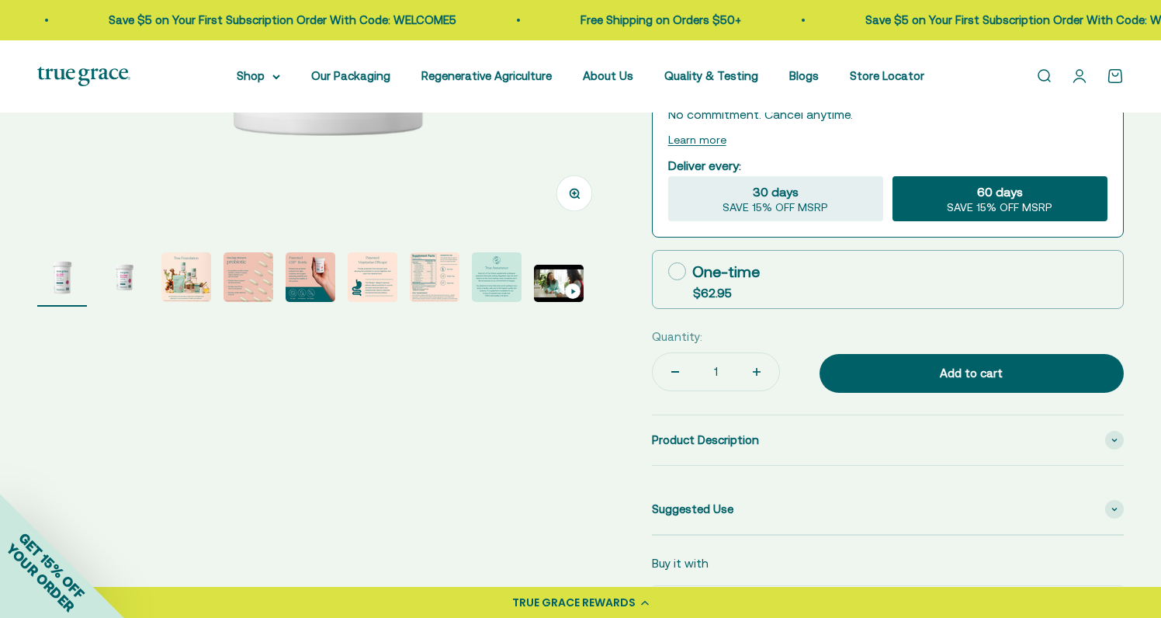
click at [627, 598] on div "TRUE GRACE REWARDS" at bounding box center [573, 602] width 123 height 16
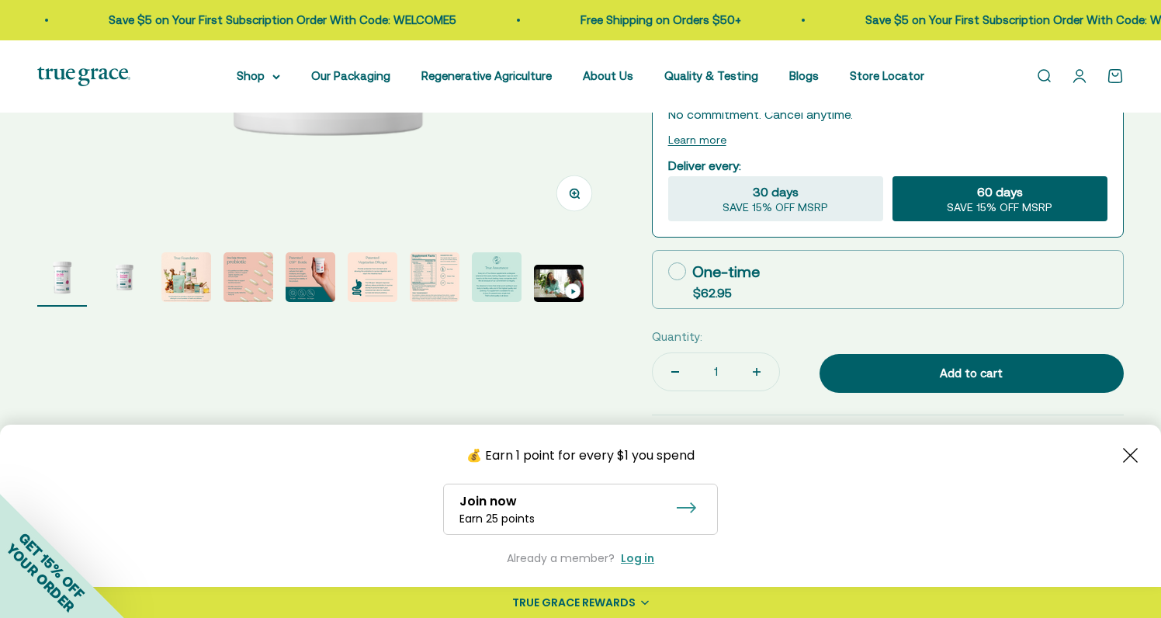
click at [627, 598] on div "TRUE GRACE REWARDS" at bounding box center [573, 602] width 123 height 16
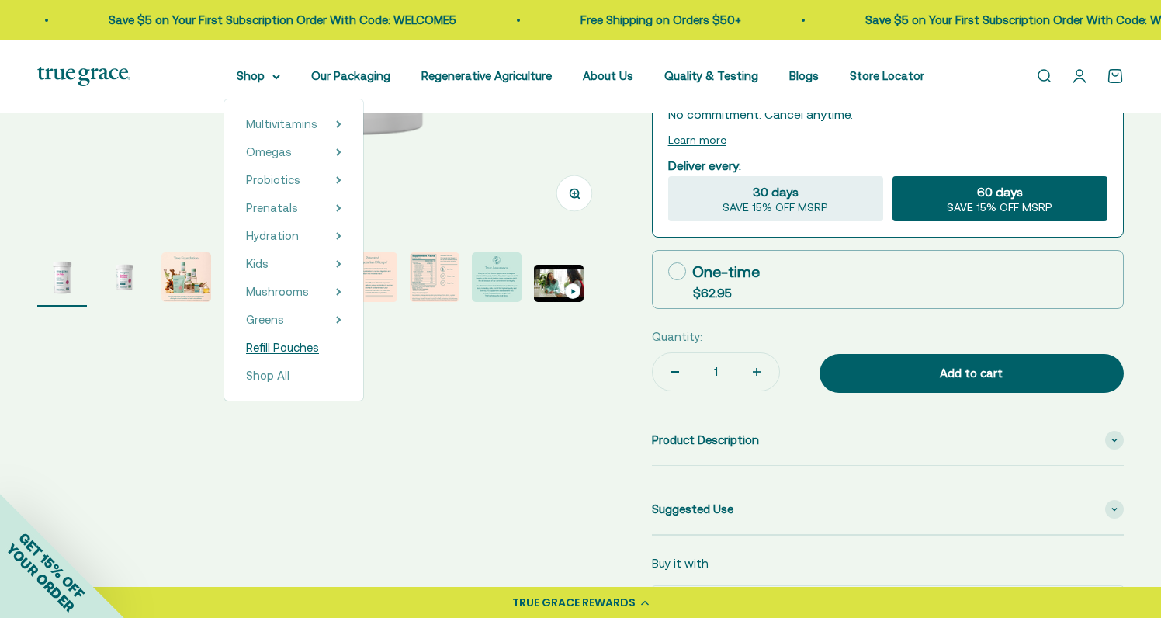
click at [294, 346] on span "Refill Pouches" at bounding box center [282, 347] width 73 height 13
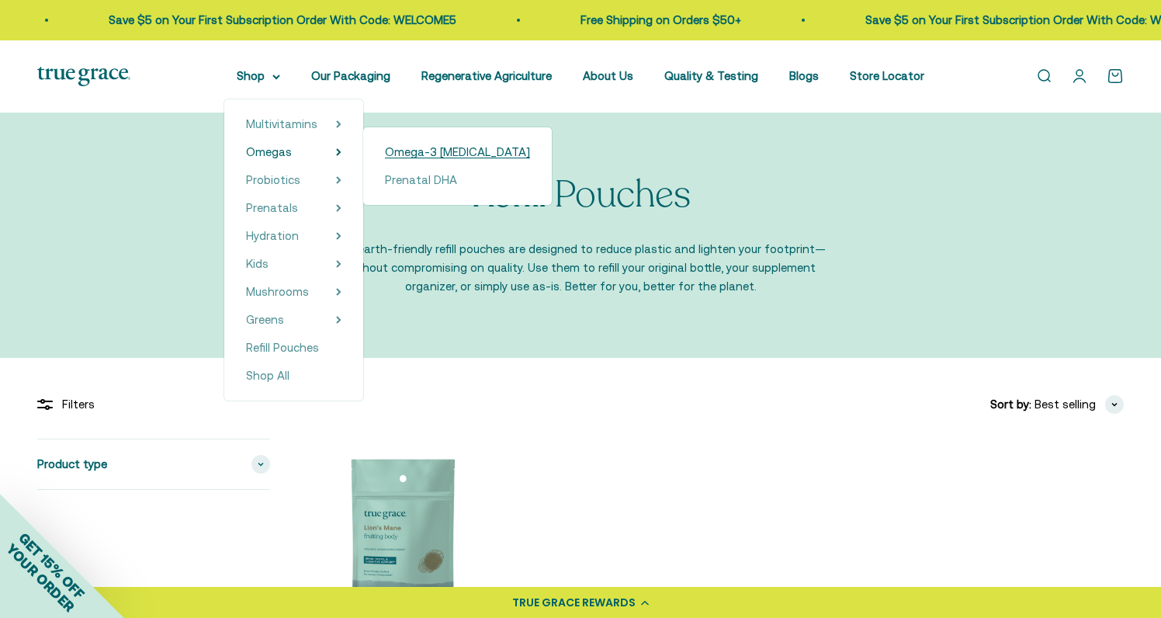
click at [389, 149] on span "Omega-3 [MEDICAL_DATA]" at bounding box center [457, 151] width 145 height 13
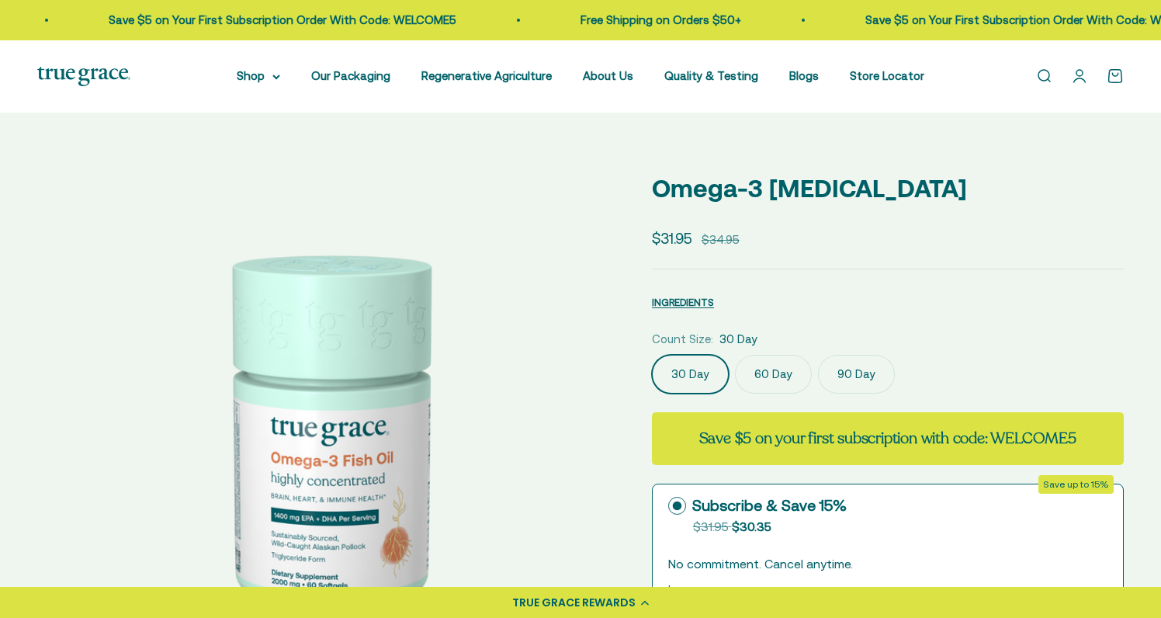
select select "3"
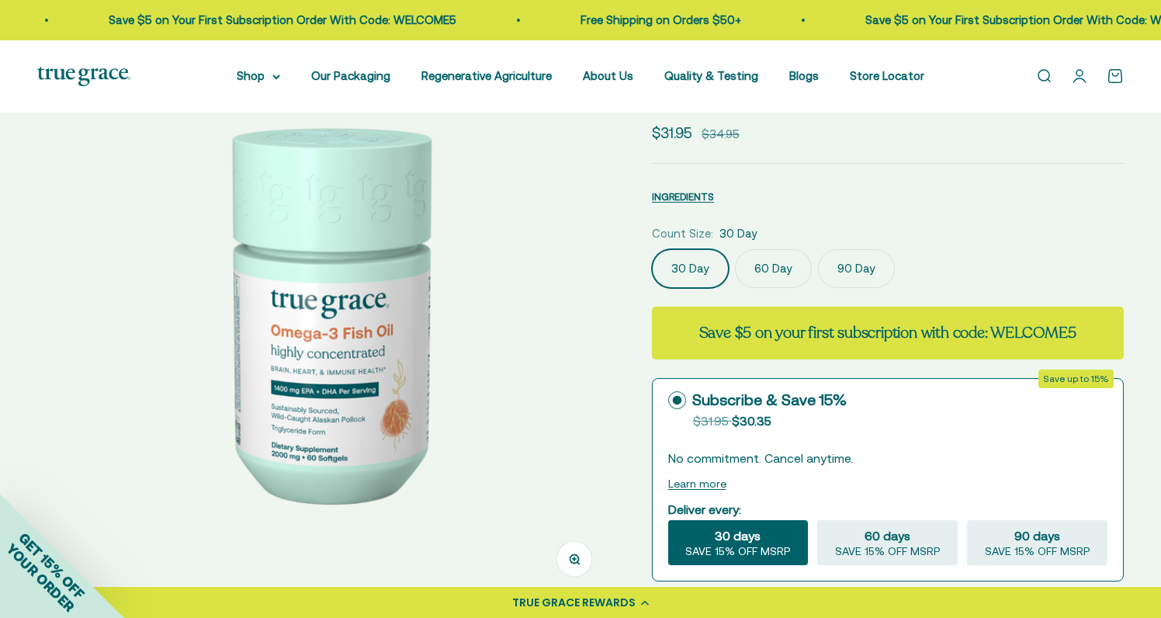
scroll to position [110, 0]
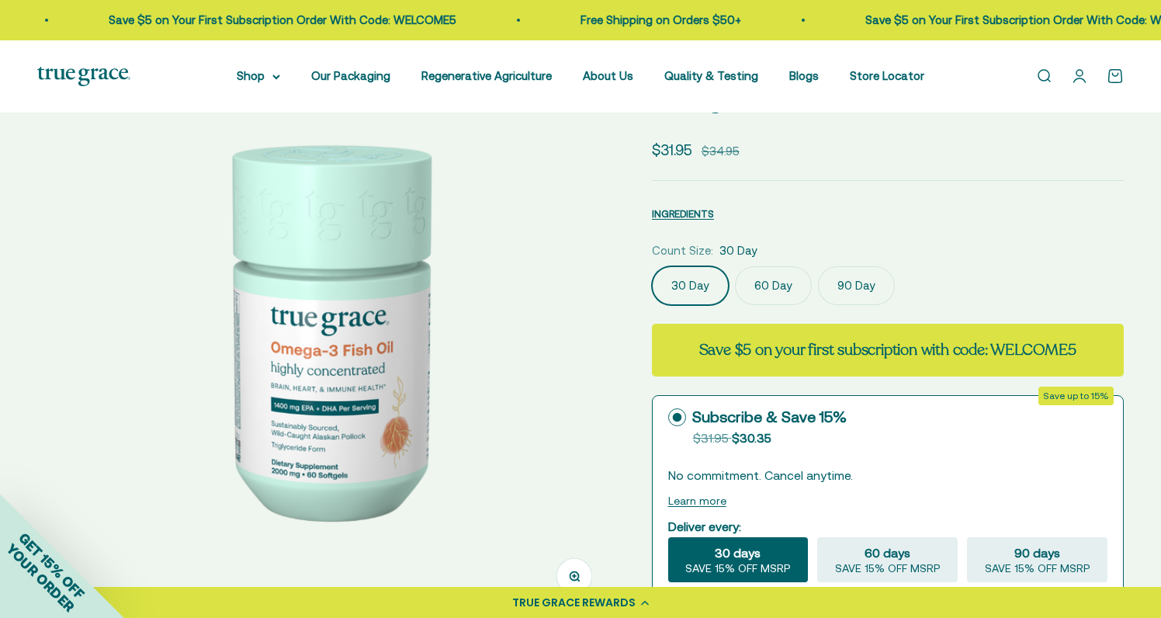
click at [854, 279] on label "90 Day" at bounding box center [856, 285] width 77 height 39
click at [652, 266] on input "90 Day" at bounding box center [651, 265] width 1 height 1
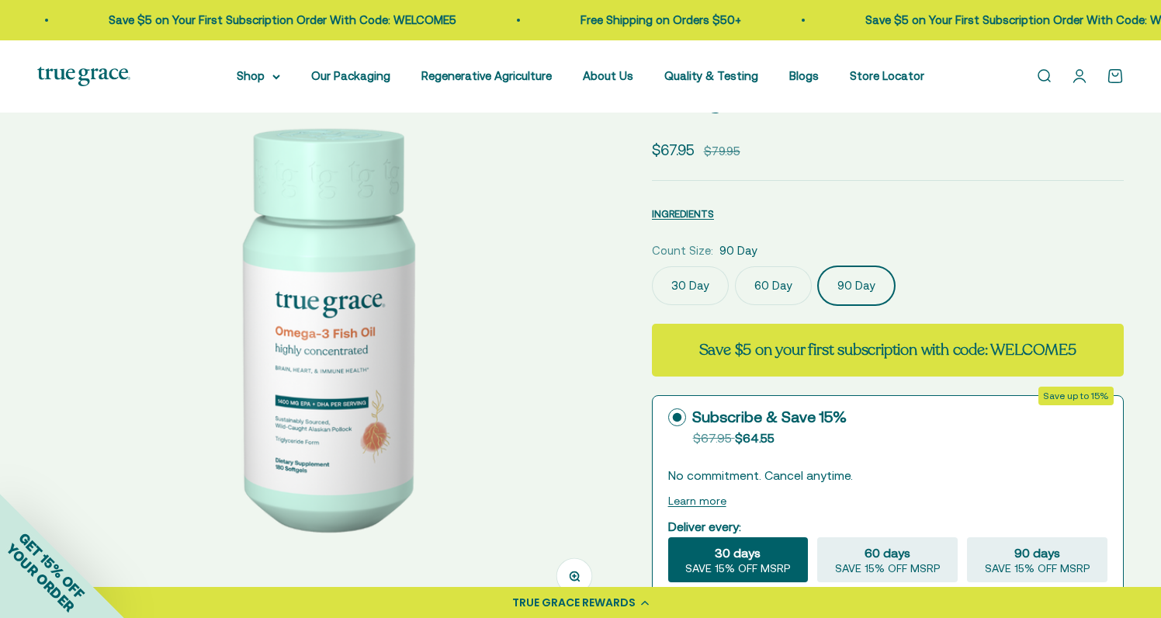
click at [777, 285] on label "60 Day" at bounding box center [773, 285] width 77 height 39
click at [652, 266] on input "60 Day" at bounding box center [651, 265] width 1 height 1
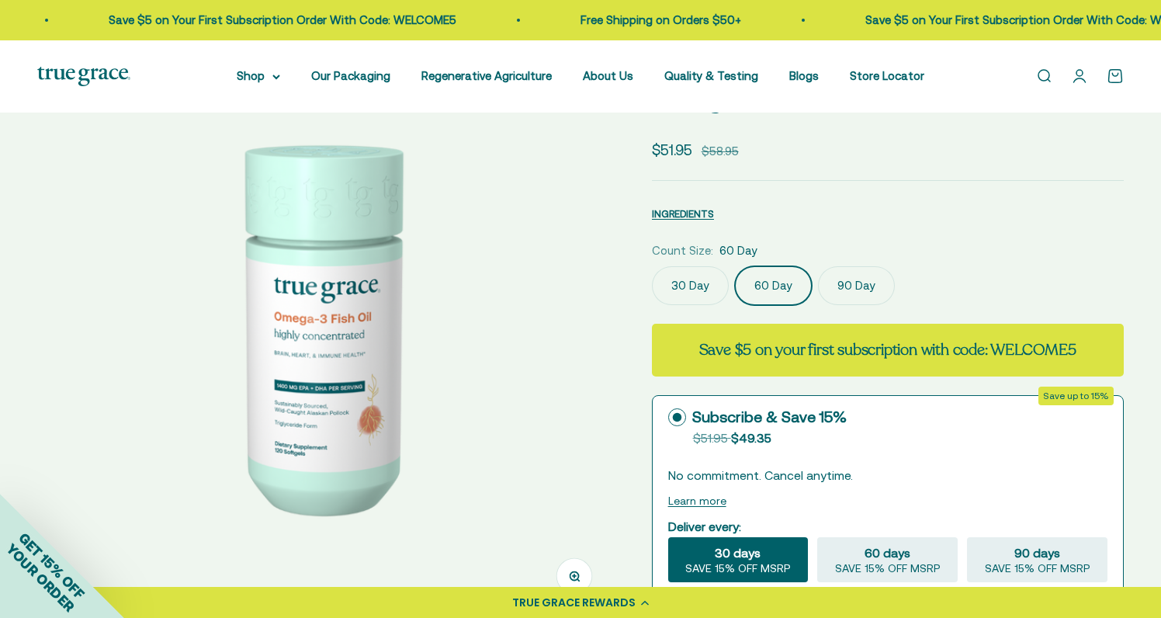
click at [532, 362] on img at bounding box center [325, 328] width 577 height 577
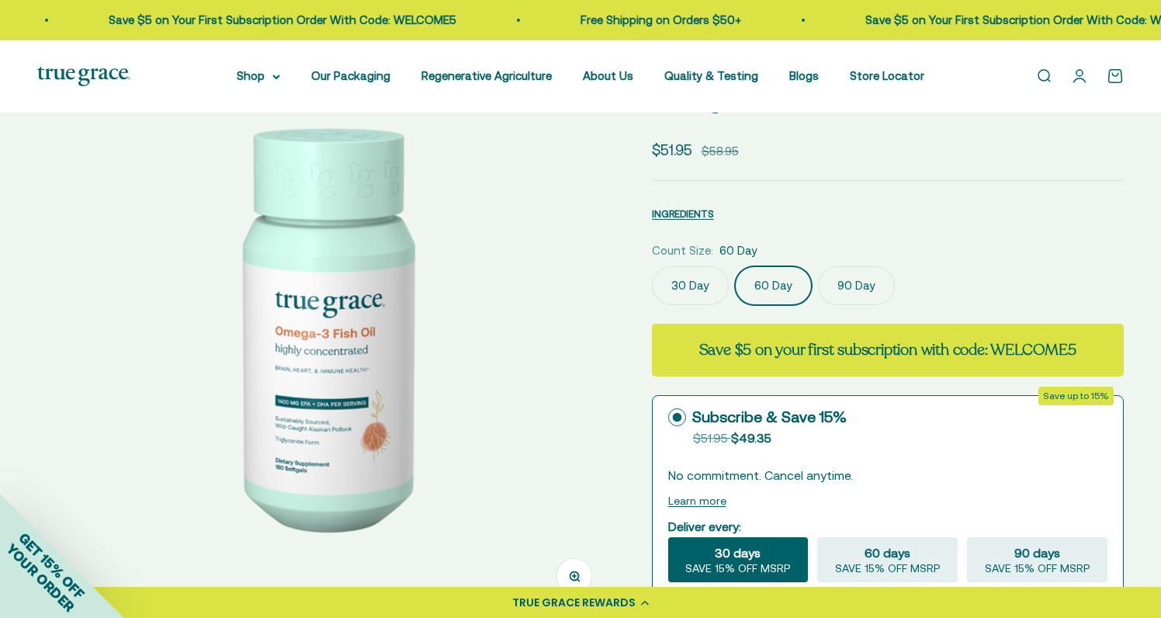
click at [532, 362] on img at bounding box center [325, 328] width 577 height 577
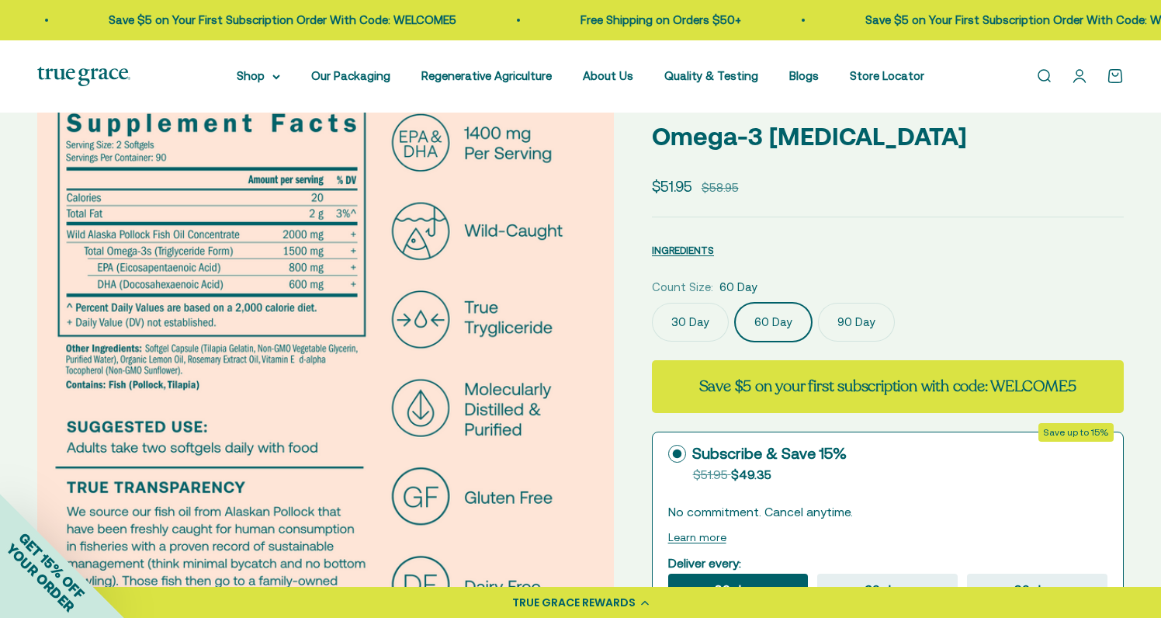
scroll to position [71, 0]
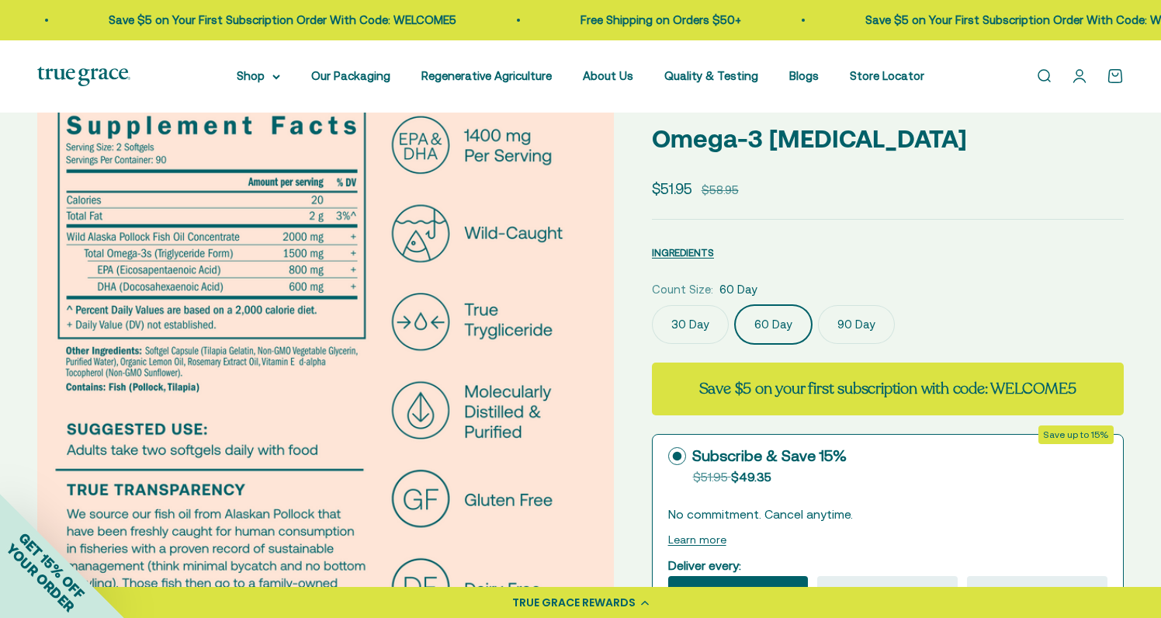
click at [538, 386] on img at bounding box center [325, 366] width 577 height 577
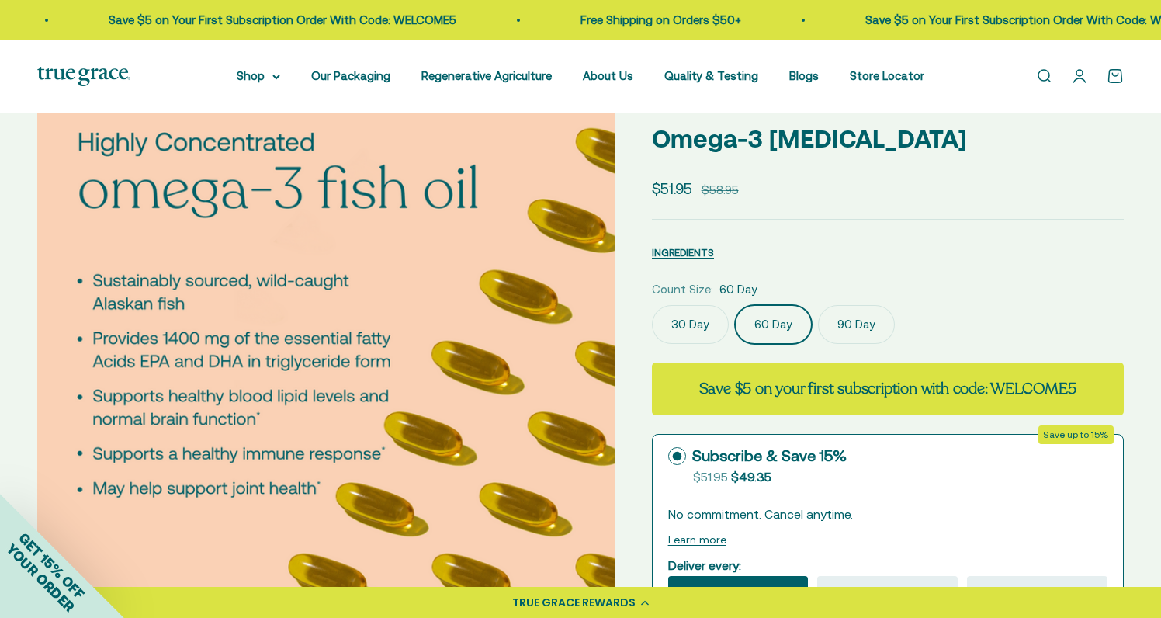
click at [538, 386] on img at bounding box center [325, 366] width 577 height 577
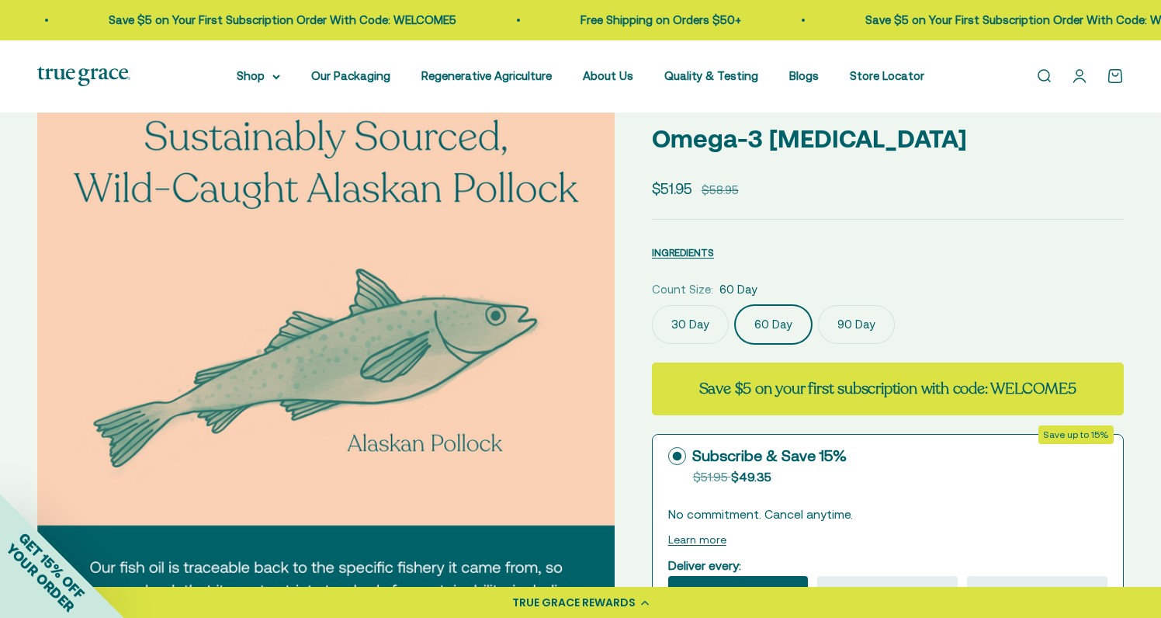
click at [538, 386] on img at bounding box center [325, 366] width 577 height 577
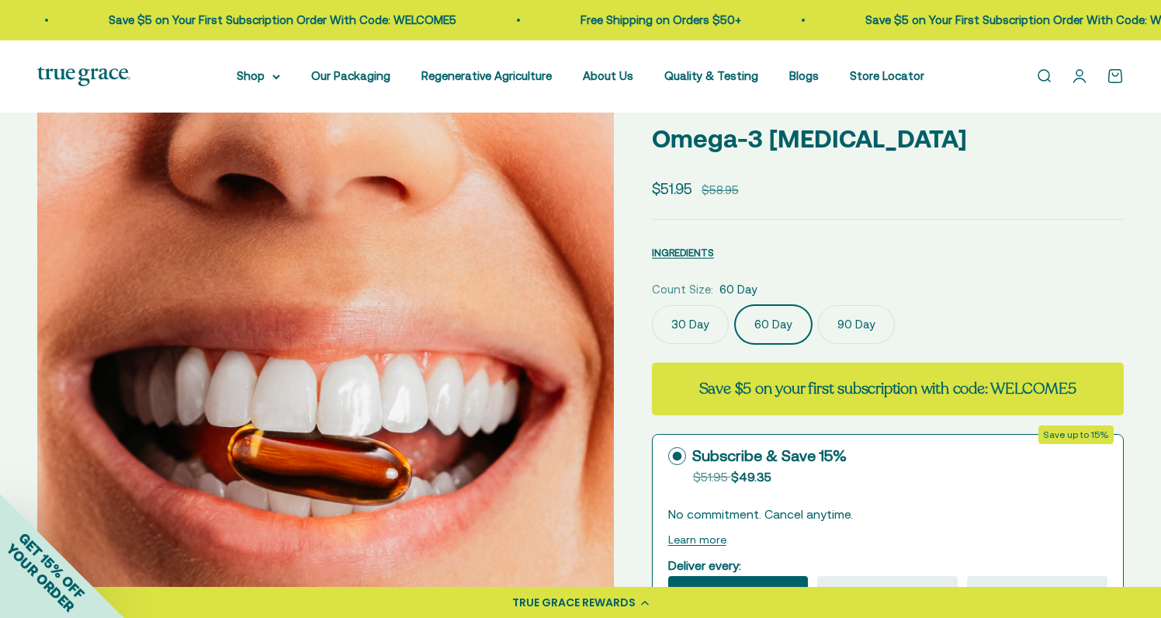
click at [538, 386] on img at bounding box center [325, 366] width 577 height 577
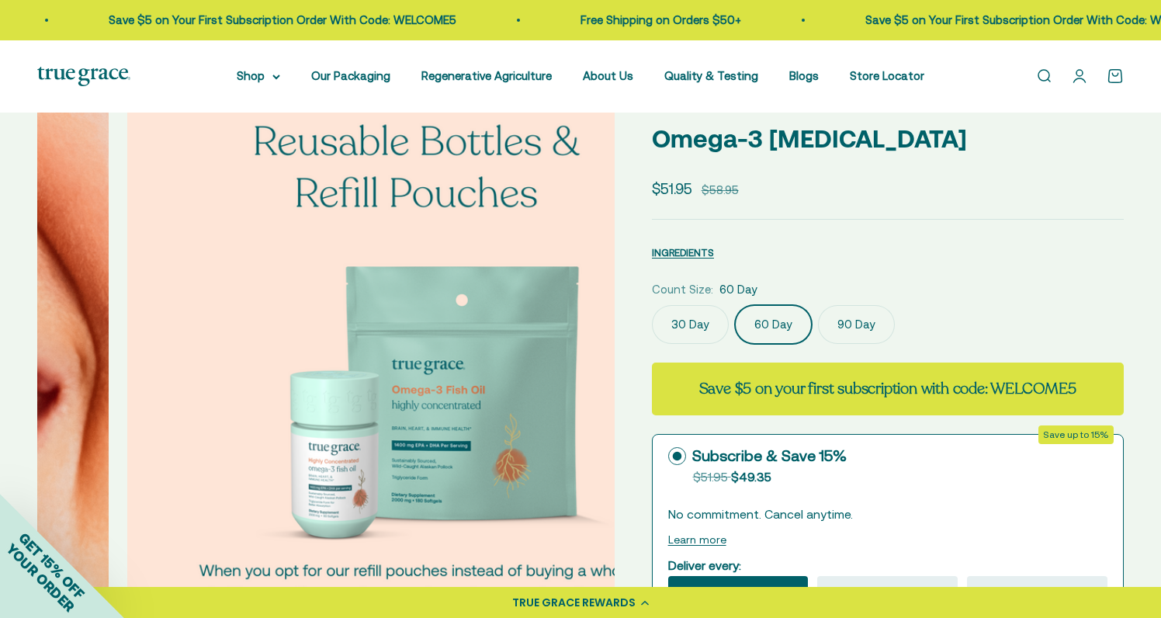
scroll to position [0, 4170]
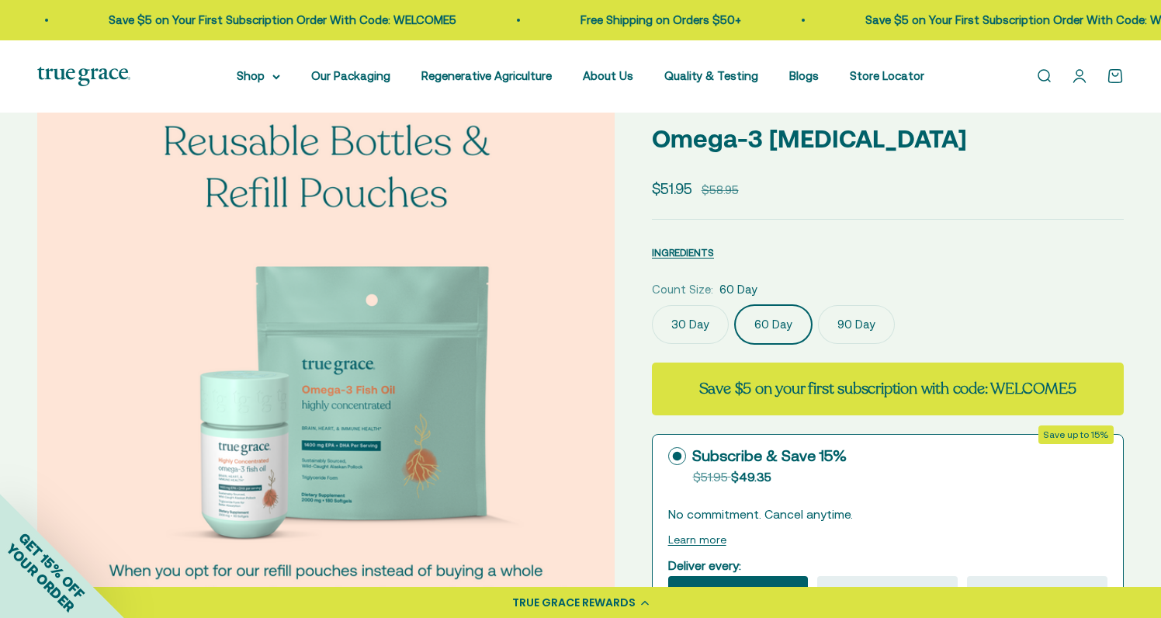
click at [538, 386] on img at bounding box center [325, 366] width 577 height 577
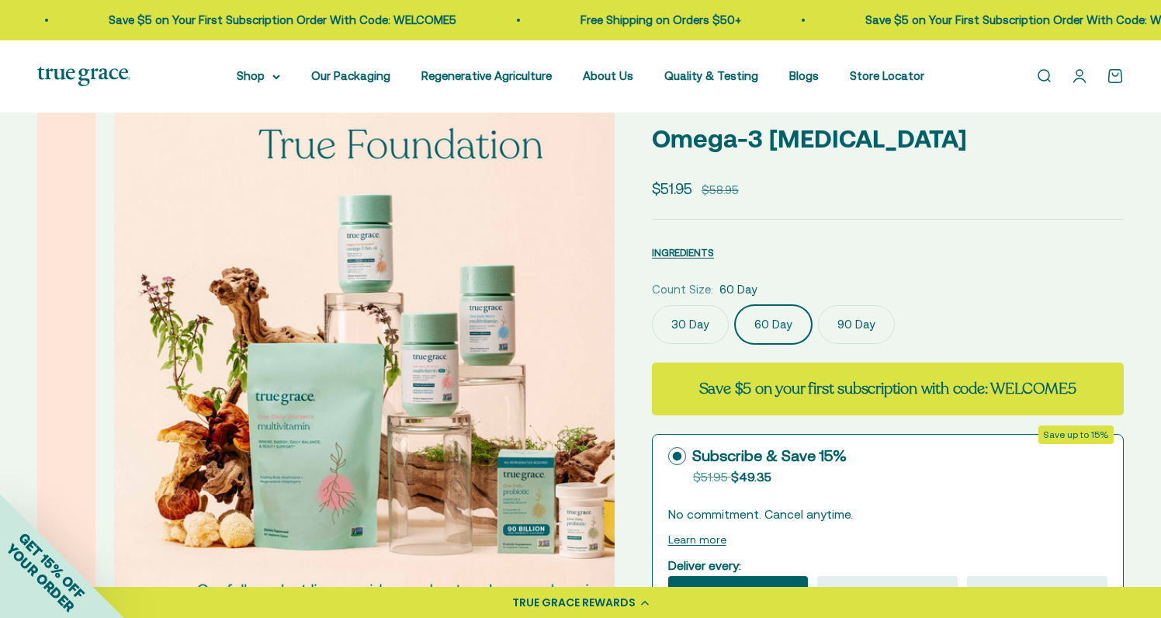
scroll to position [0, 4766]
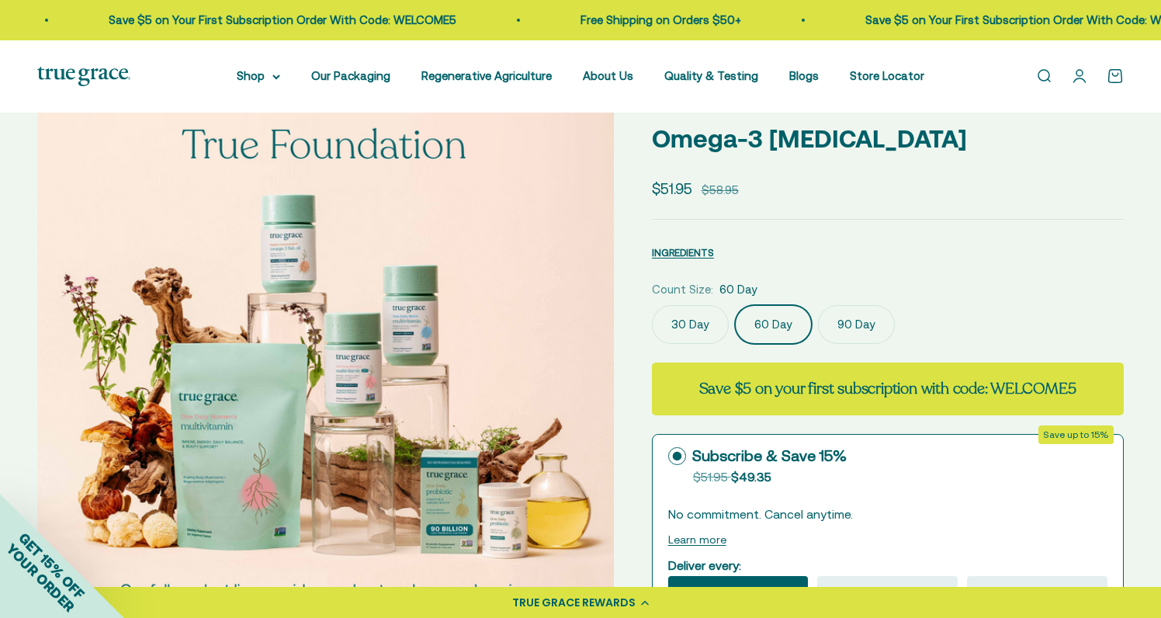
click at [538, 386] on img at bounding box center [325, 366] width 577 height 577
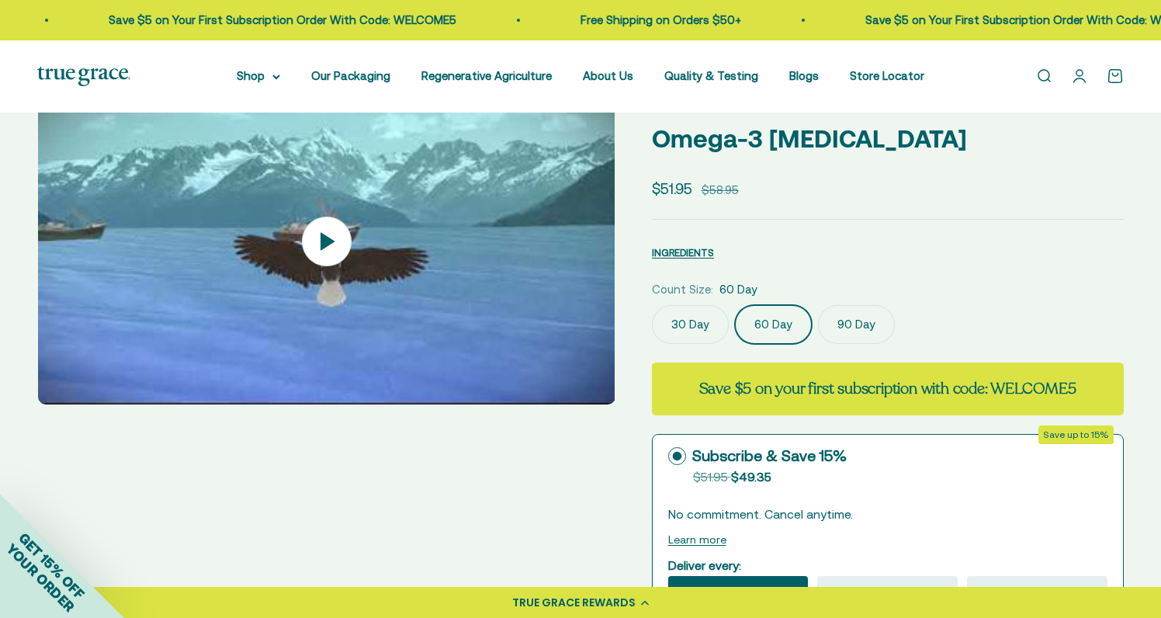
scroll to position [0, 5361]
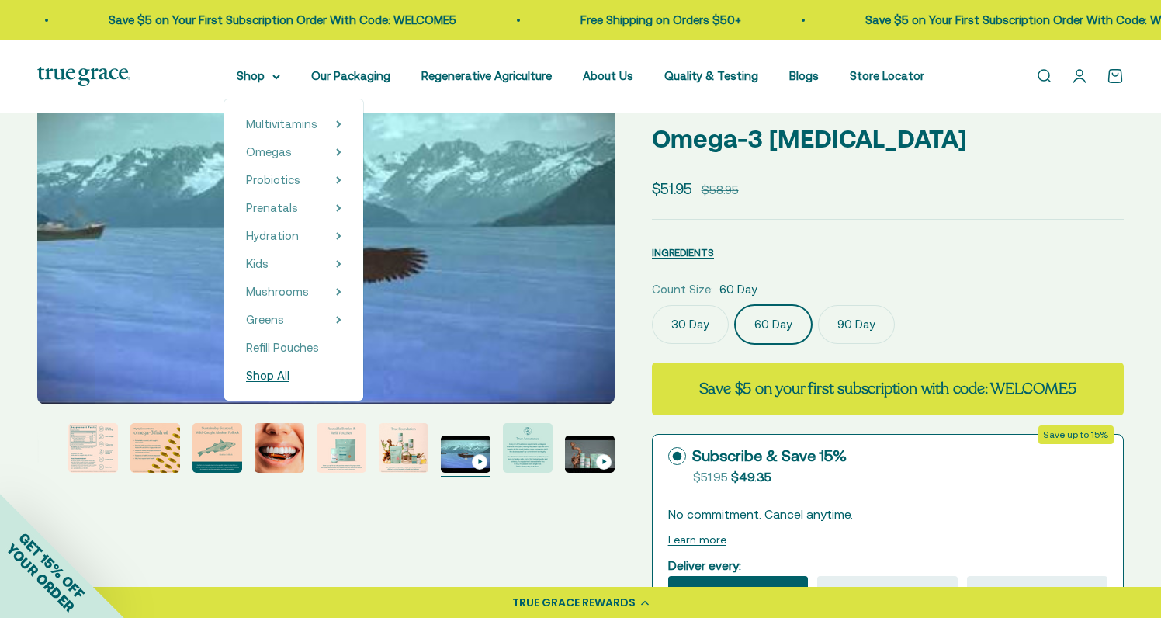
click at [272, 375] on span "Shop All" at bounding box center [267, 375] width 43 height 13
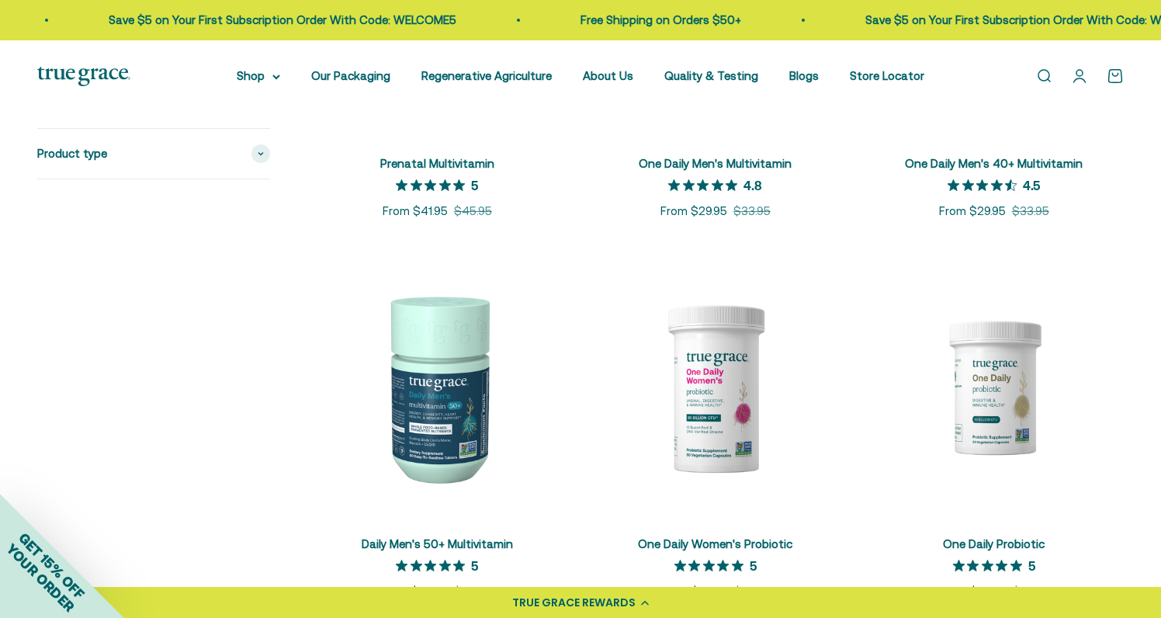
scroll to position [970, 0]
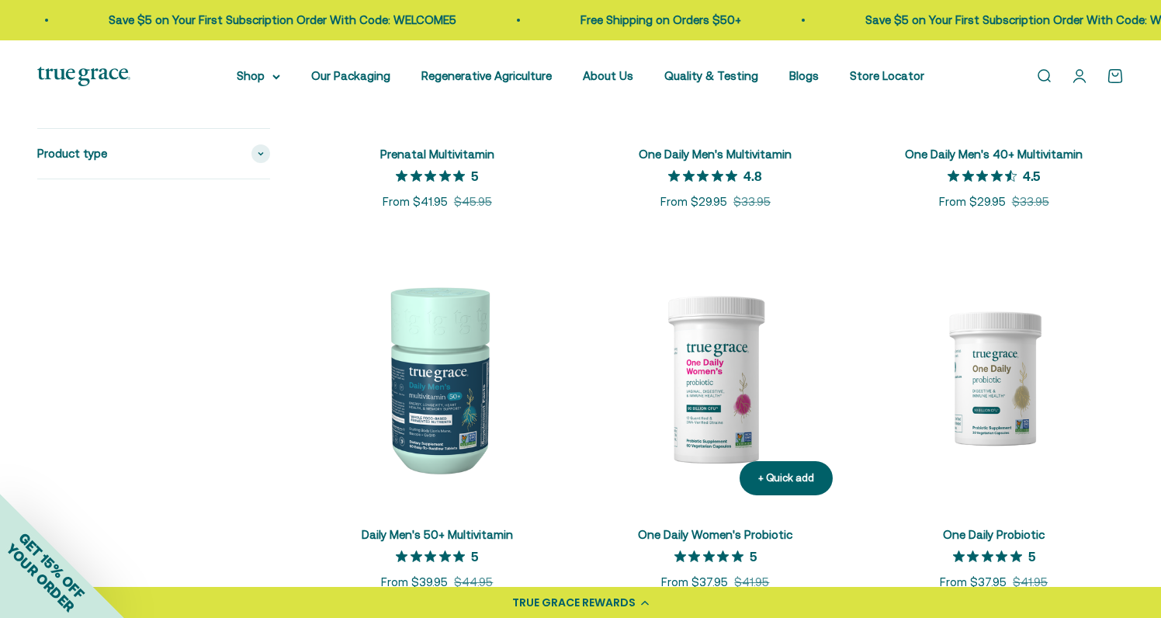
click at [699, 393] on img at bounding box center [716, 378] width 260 height 260
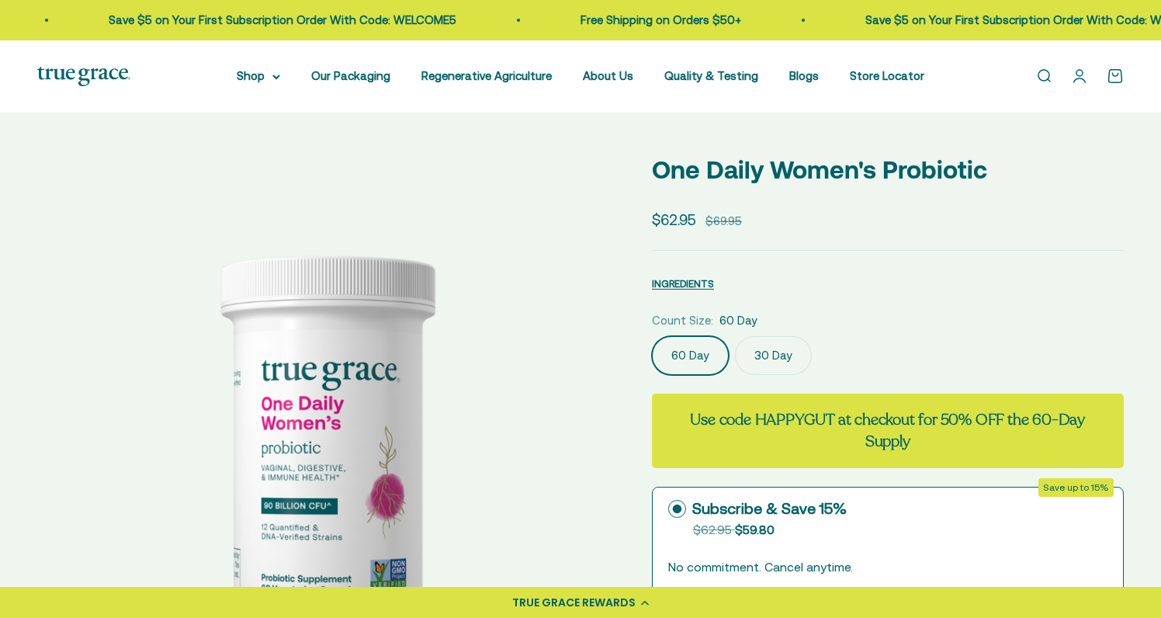
select select "3"
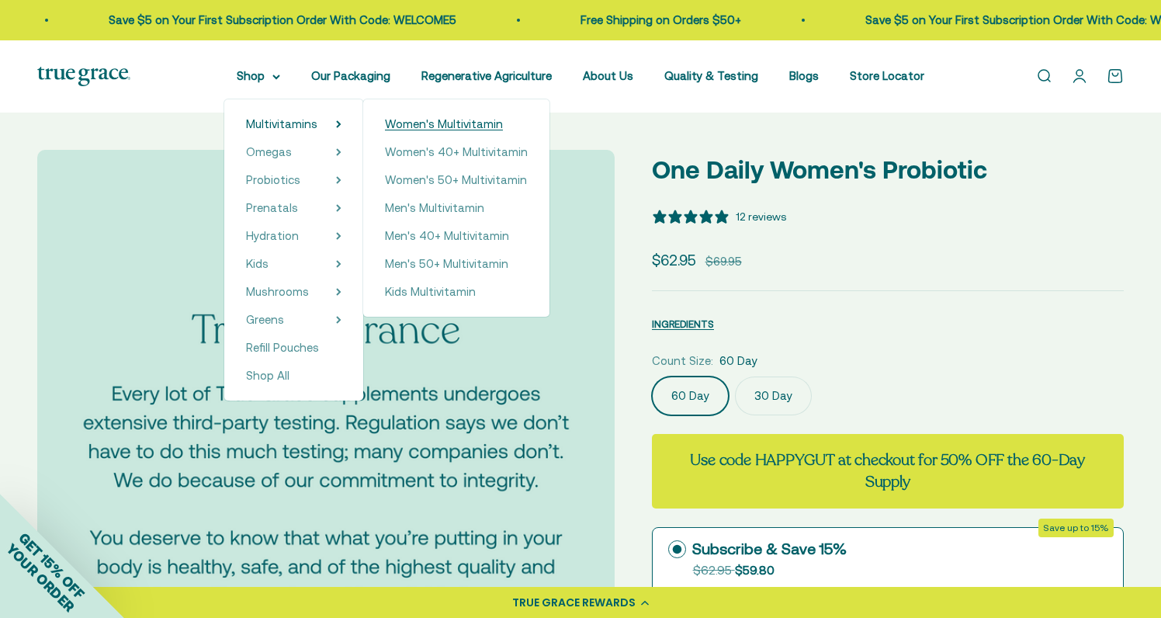
click at [408, 122] on span "Women's Multivitamin" at bounding box center [444, 123] width 118 height 13
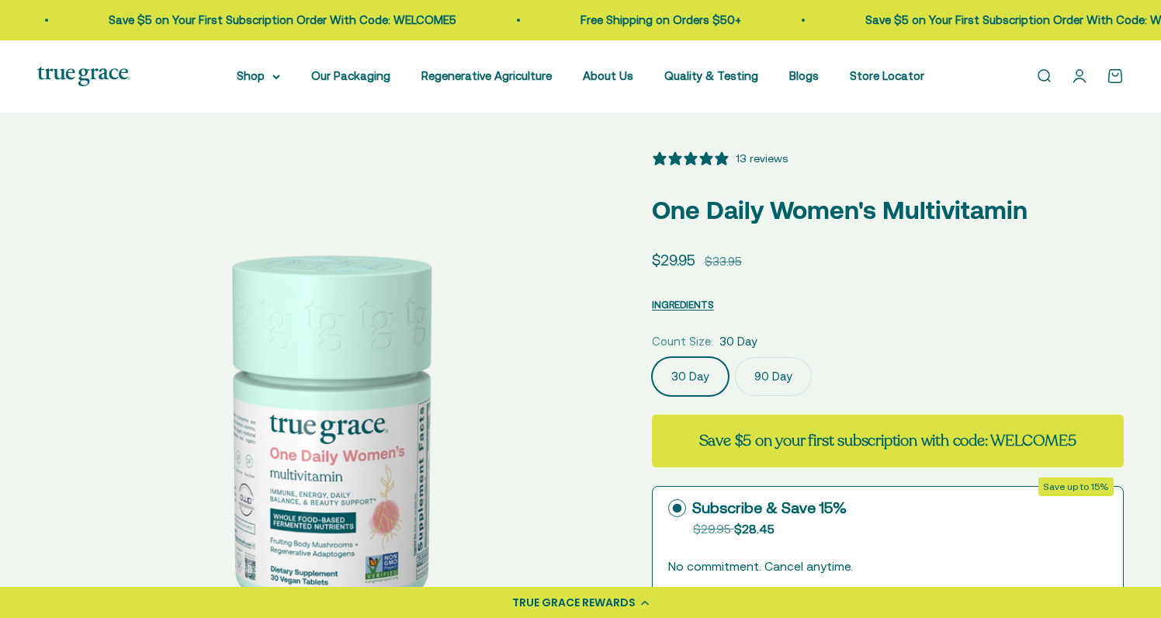
select select "3"
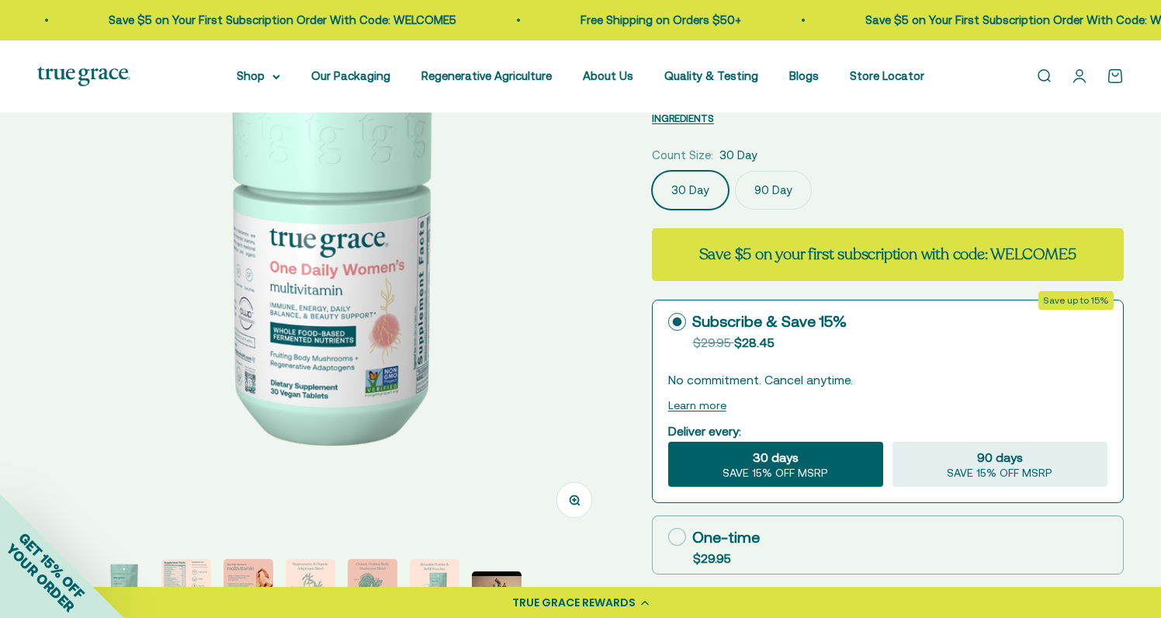
scroll to position [198, 0]
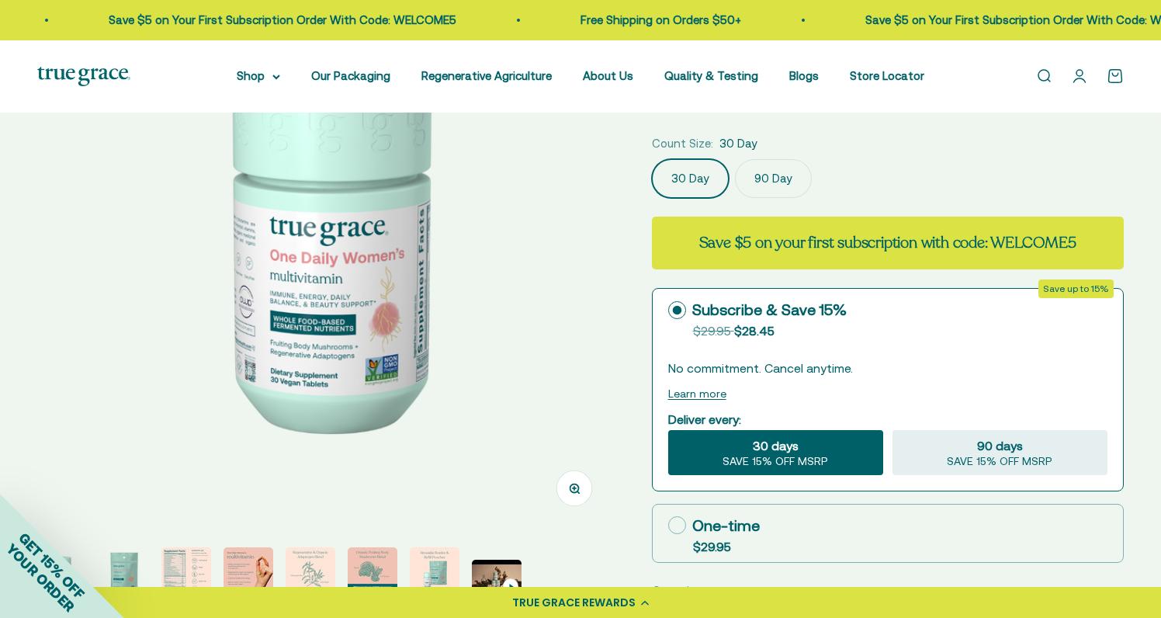
click at [782, 180] on label "90 Day" at bounding box center [773, 178] width 77 height 39
click at [652, 159] on input "90 Day" at bounding box center [651, 158] width 1 height 1
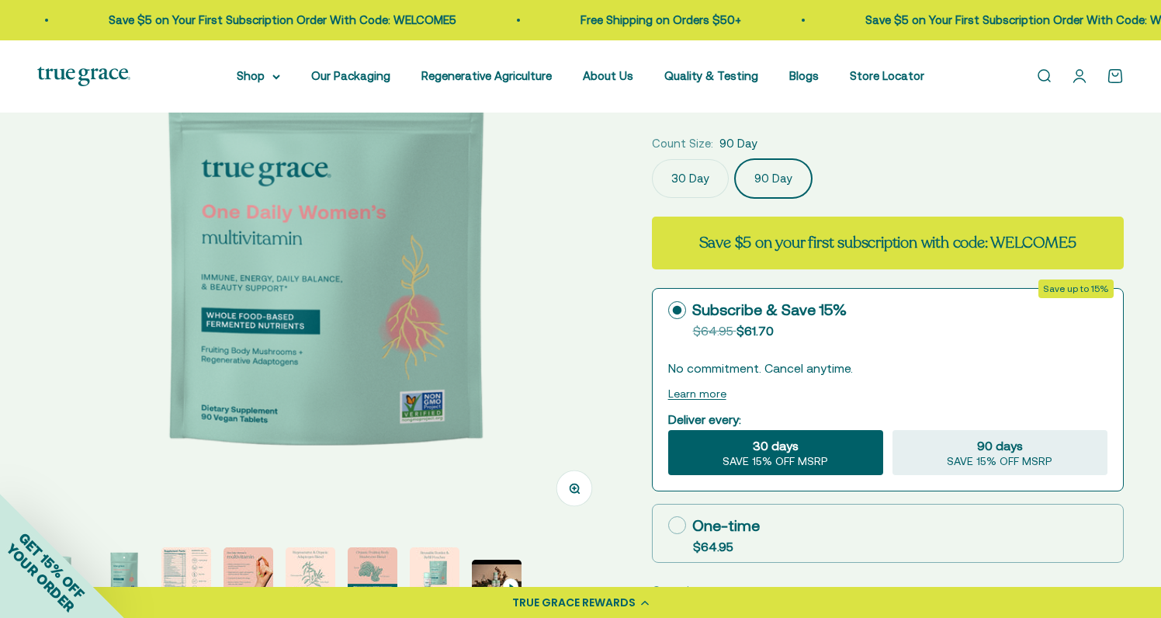
click at [688, 174] on label "30 Day" at bounding box center [690, 178] width 77 height 39
click at [652, 159] on input "30 Day" at bounding box center [651, 158] width 1 height 1
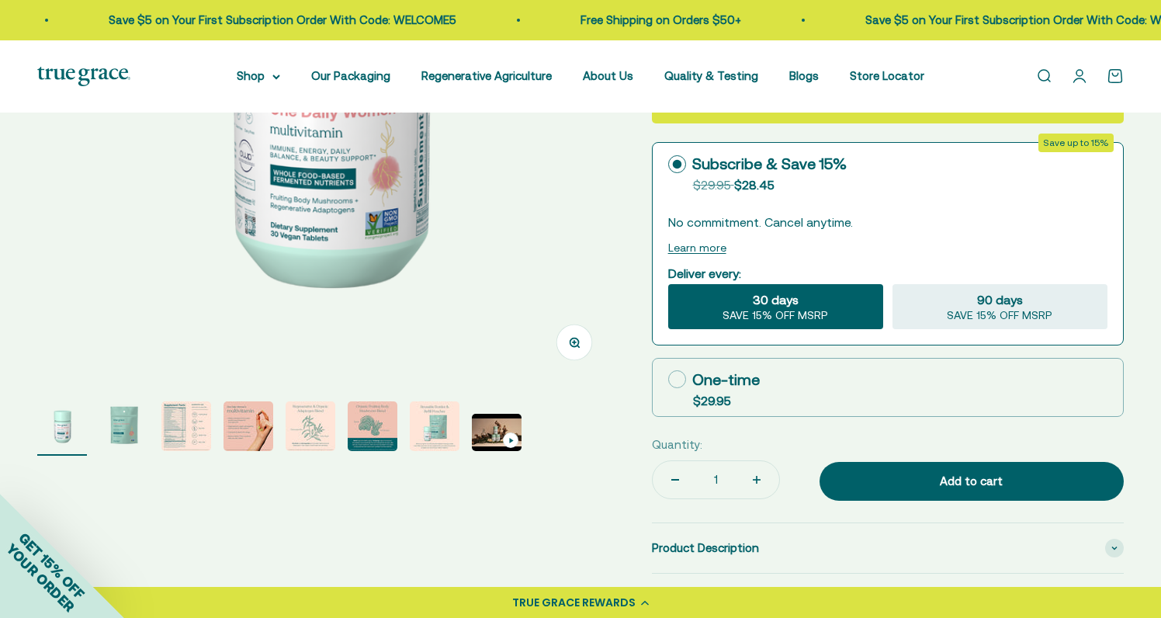
scroll to position [345, 0]
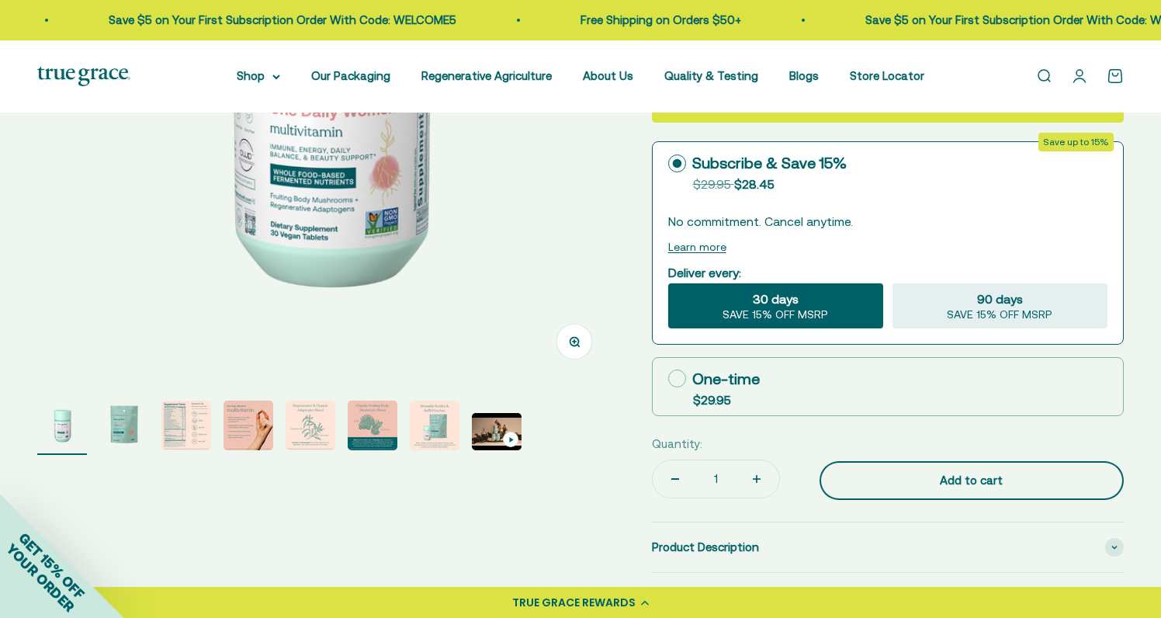
click at [888, 487] on button "Add to cart" at bounding box center [971, 480] width 304 height 39
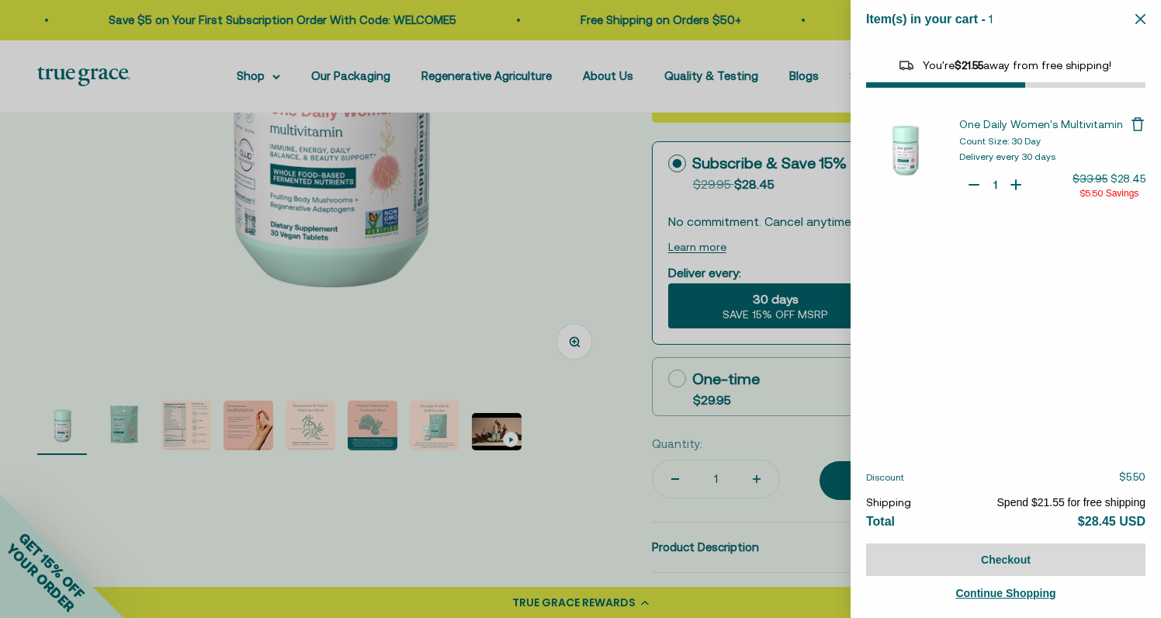
select select "40058329235648"
select select "44163639509206"
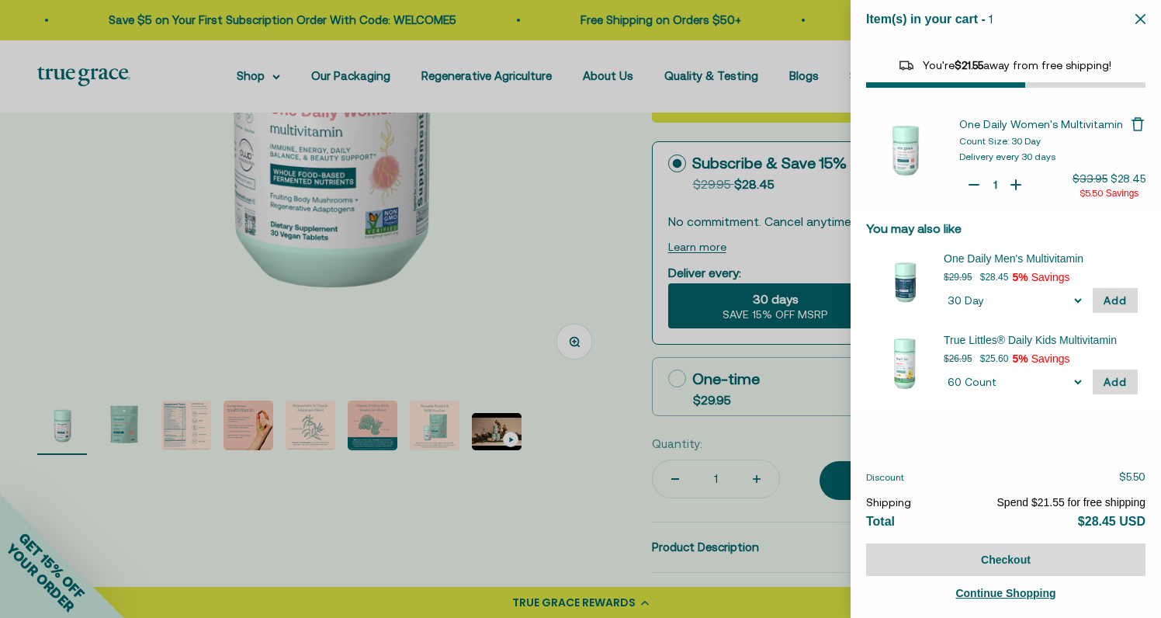
click at [552, 296] on div at bounding box center [580, 309] width 1161 height 618
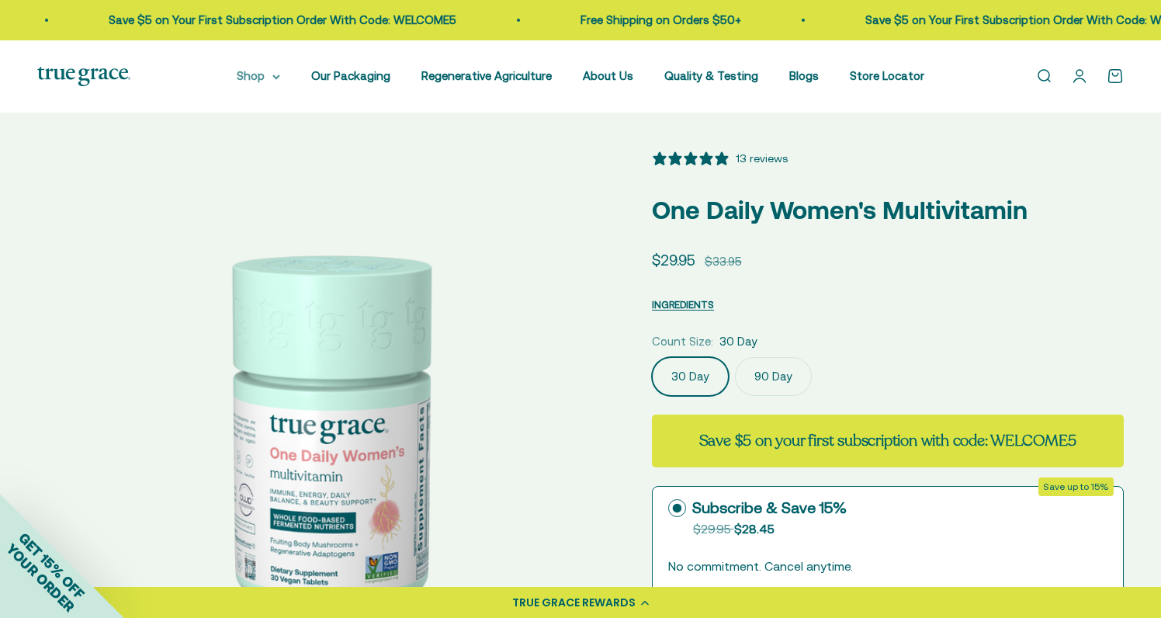
scroll to position [0, 0]
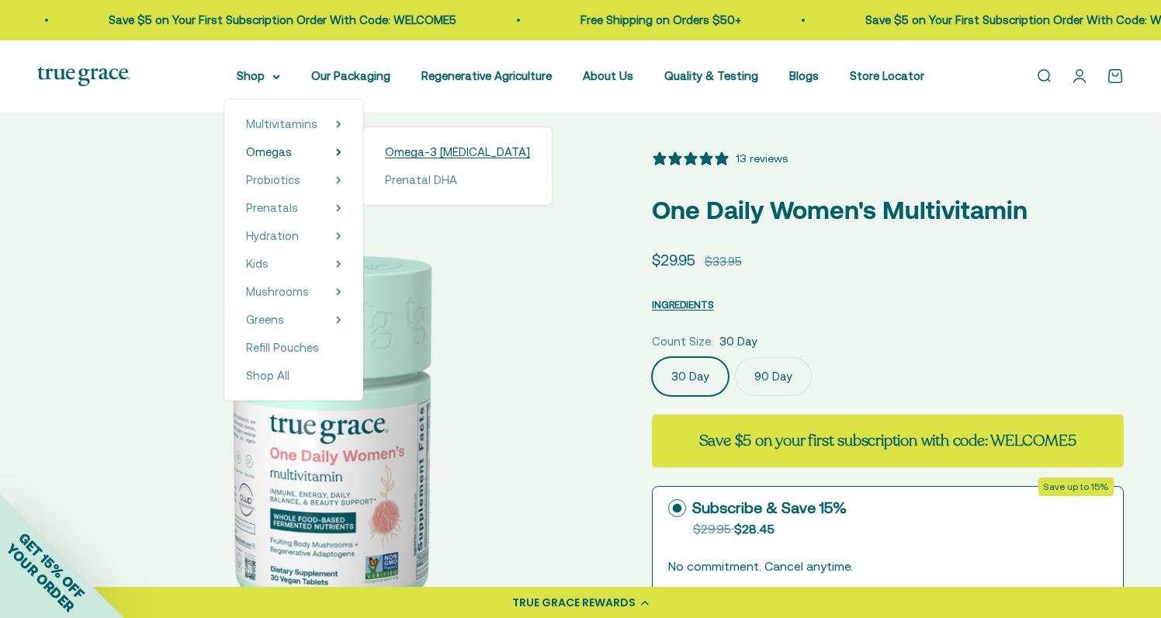
click at [421, 158] on span "Omega-3 [MEDICAL_DATA]" at bounding box center [457, 151] width 145 height 13
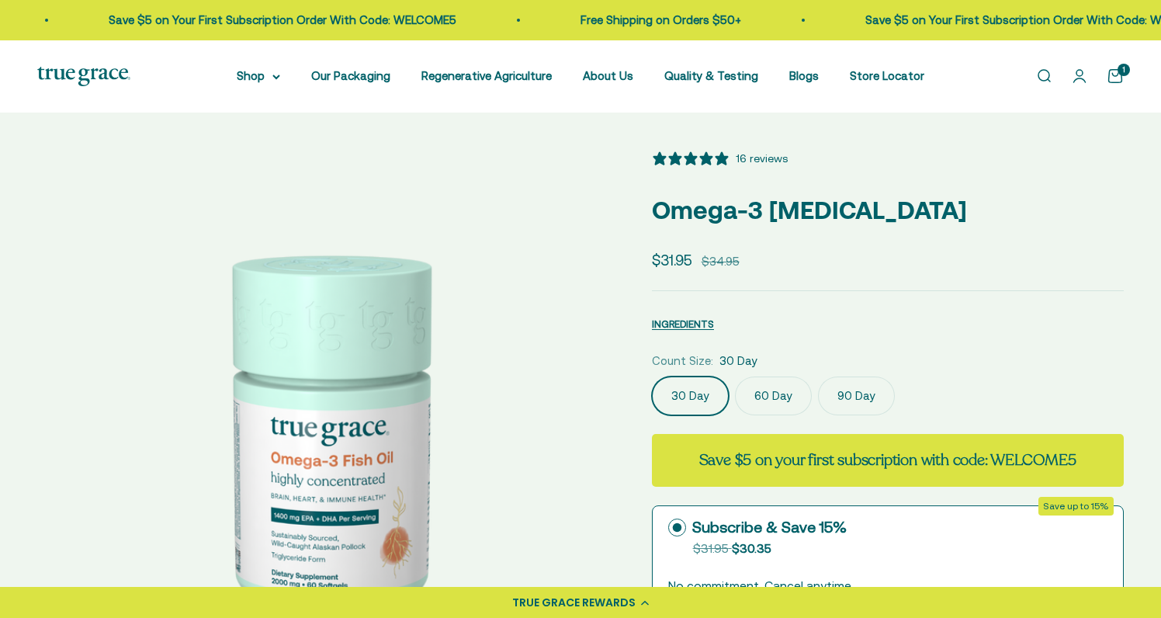
select select "3"
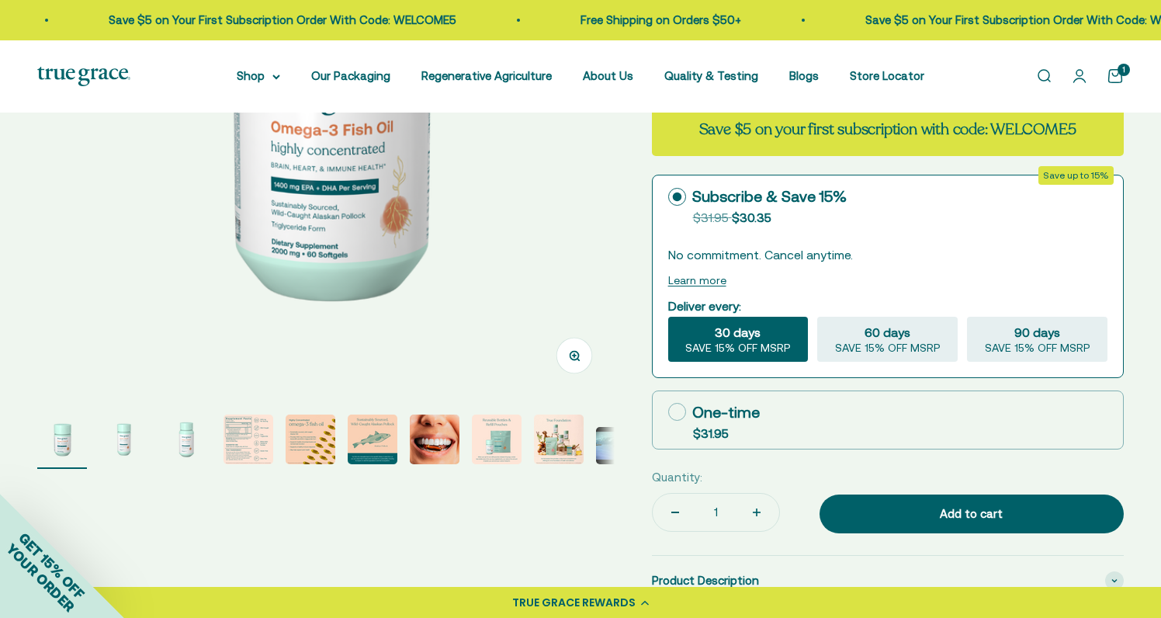
scroll to position [346, 0]
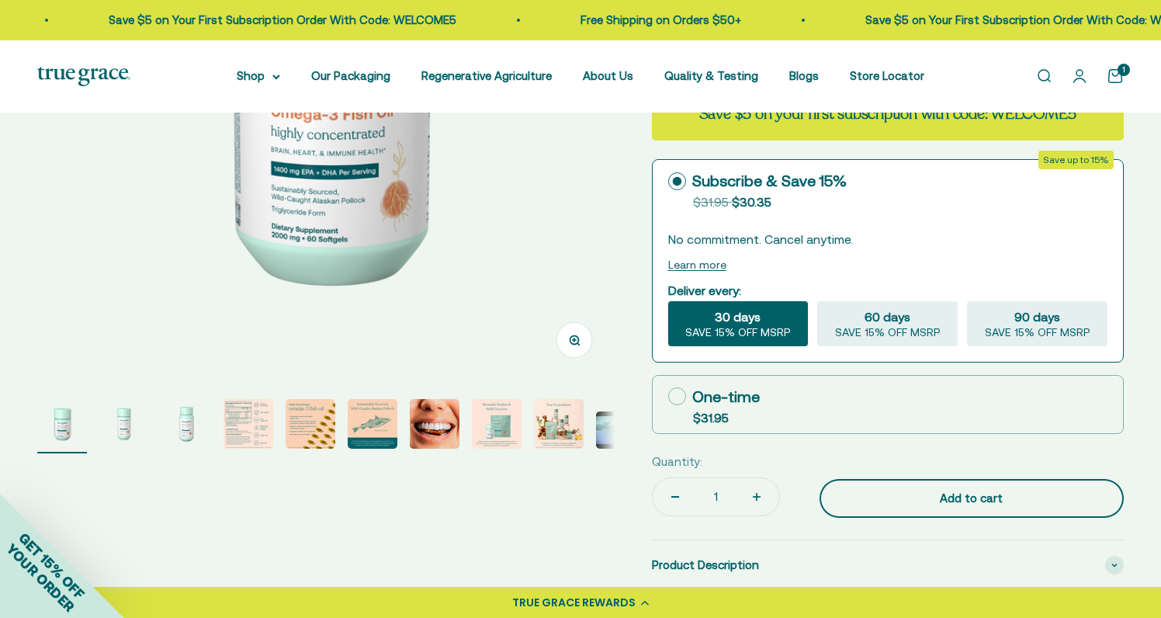
click at [898, 490] on div "Add to cart" at bounding box center [972, 498] width 242 height 19
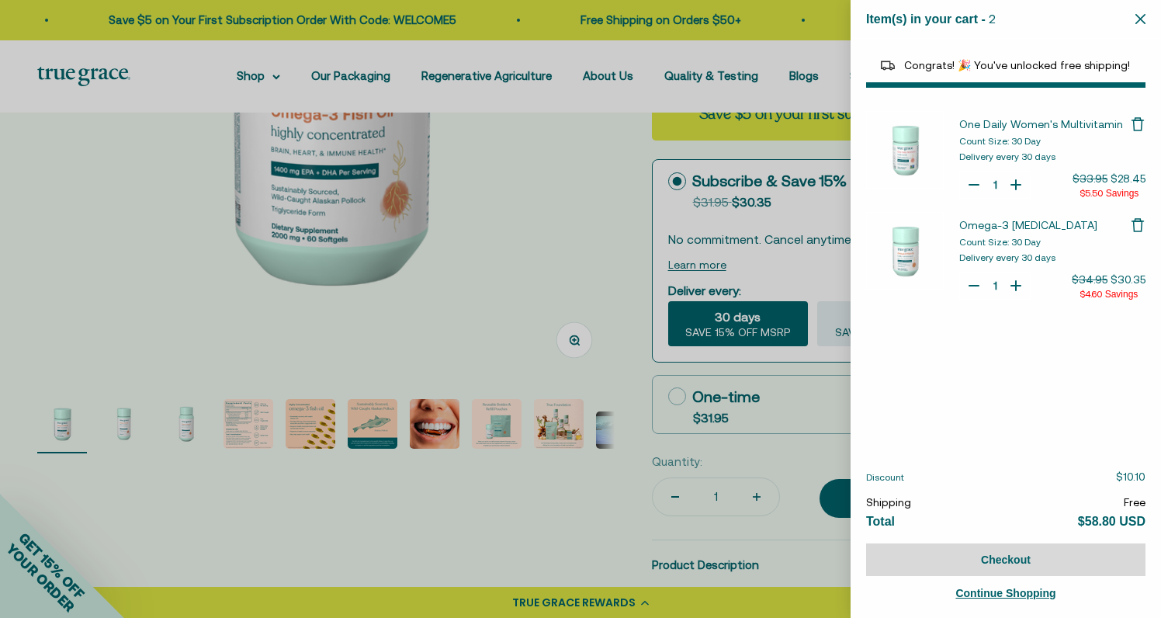
select select "40058329235648"
select select "44163639509206"
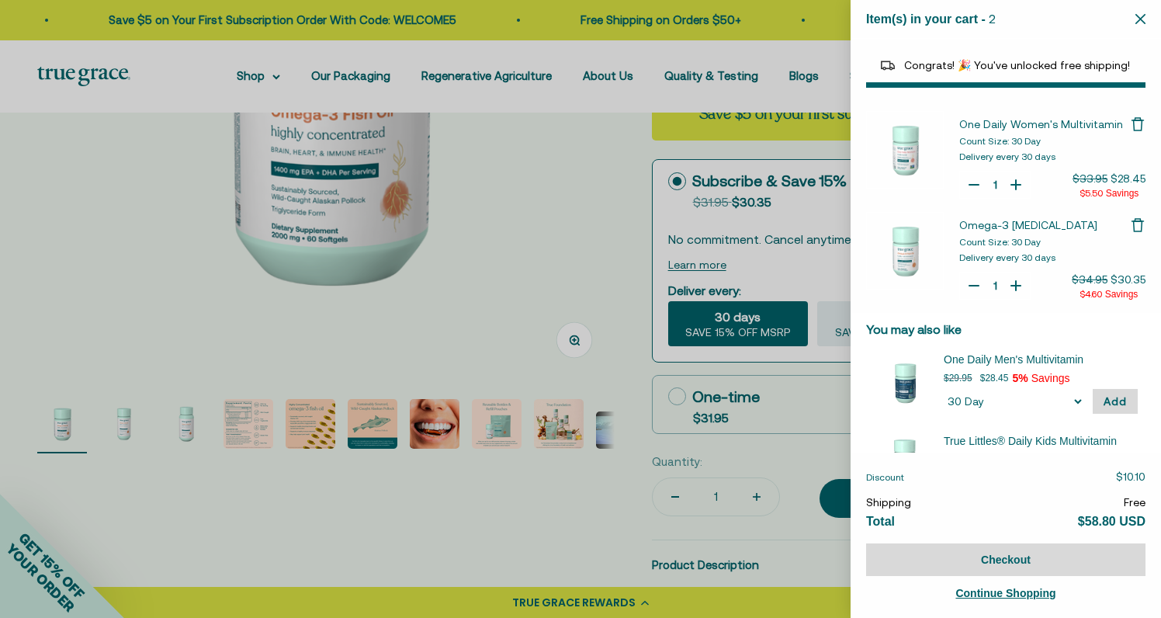
click at [561, 267] on div at bounding box center [580, 309] width 1161 height 618
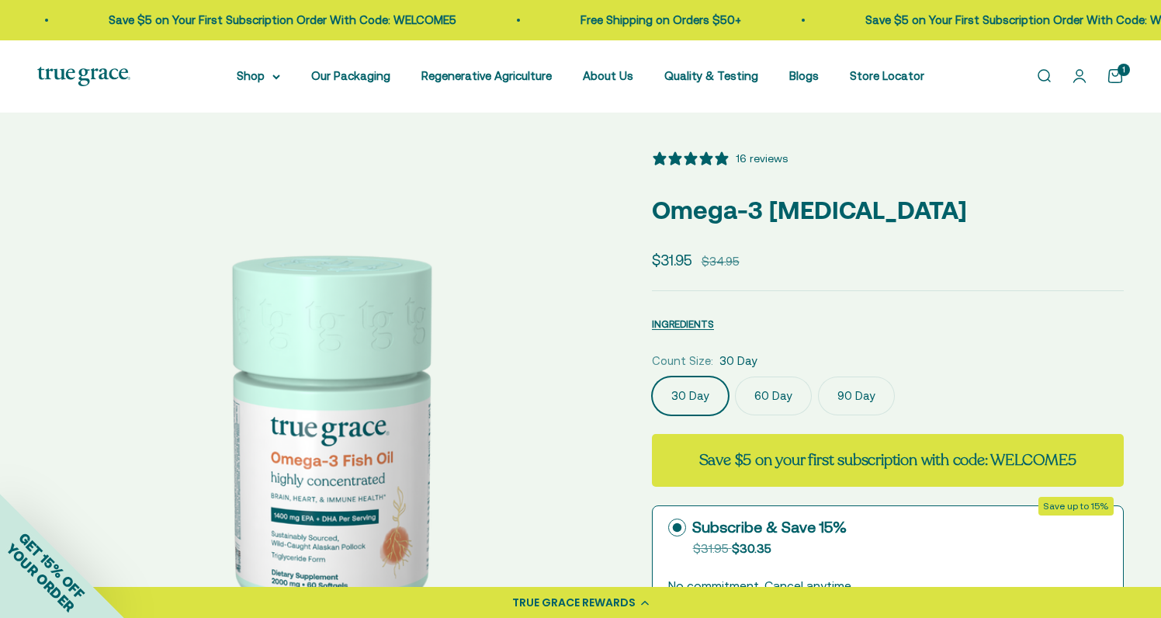
scroll to position [0, 0]
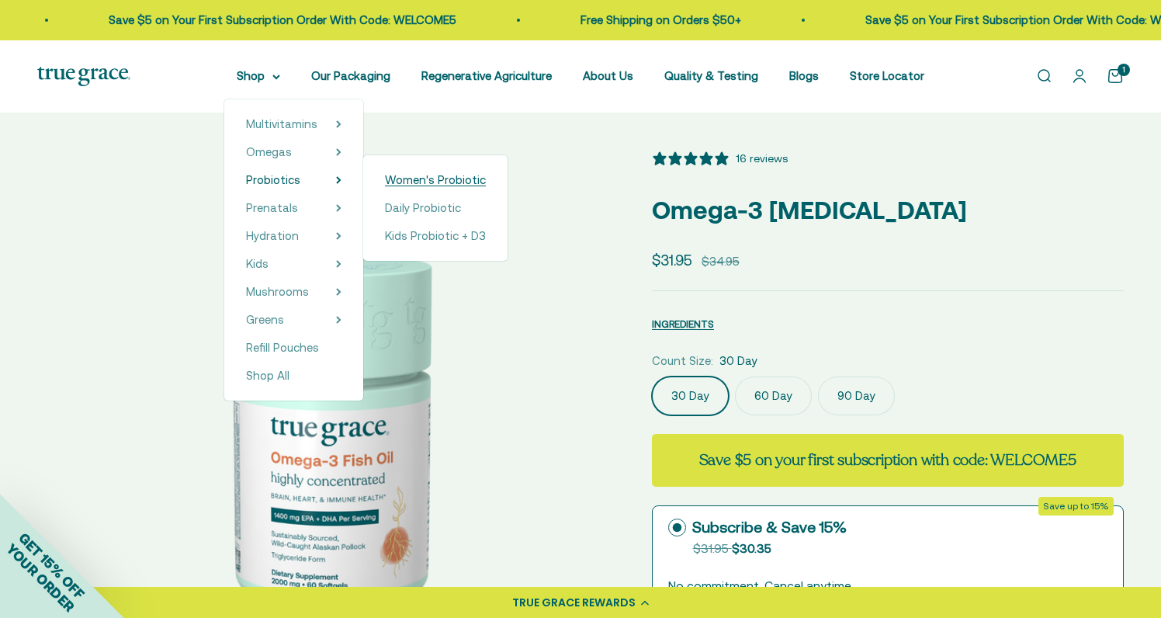
click at [408, 182] on span "Women's Probiotic" at bounding box center [435, 179] width 101 height 13
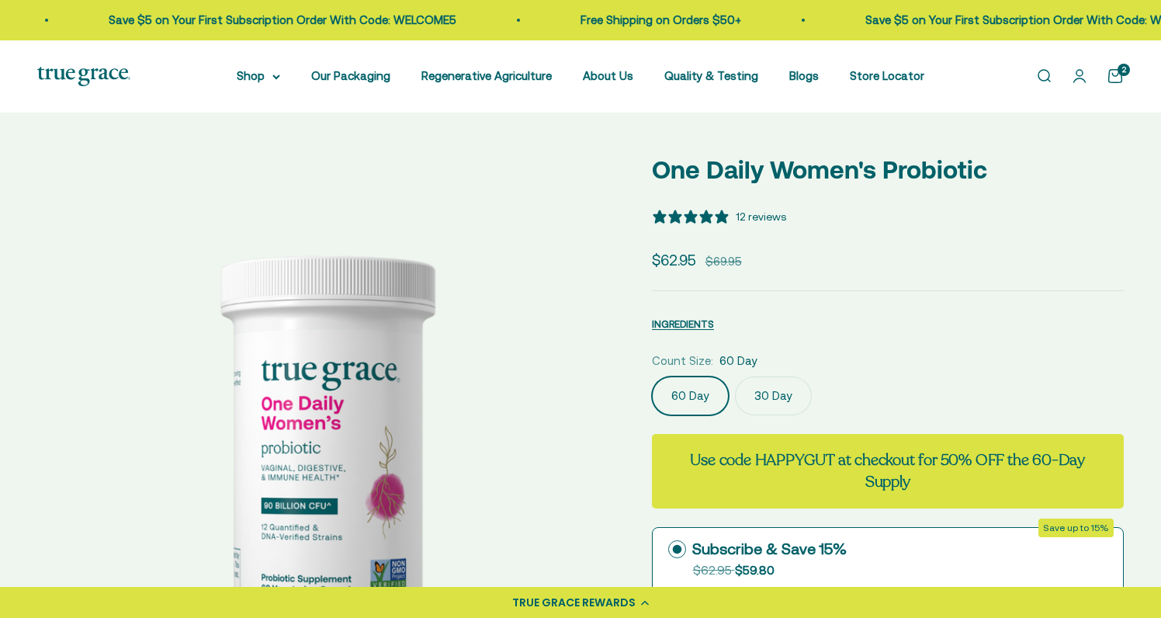
select select "3"
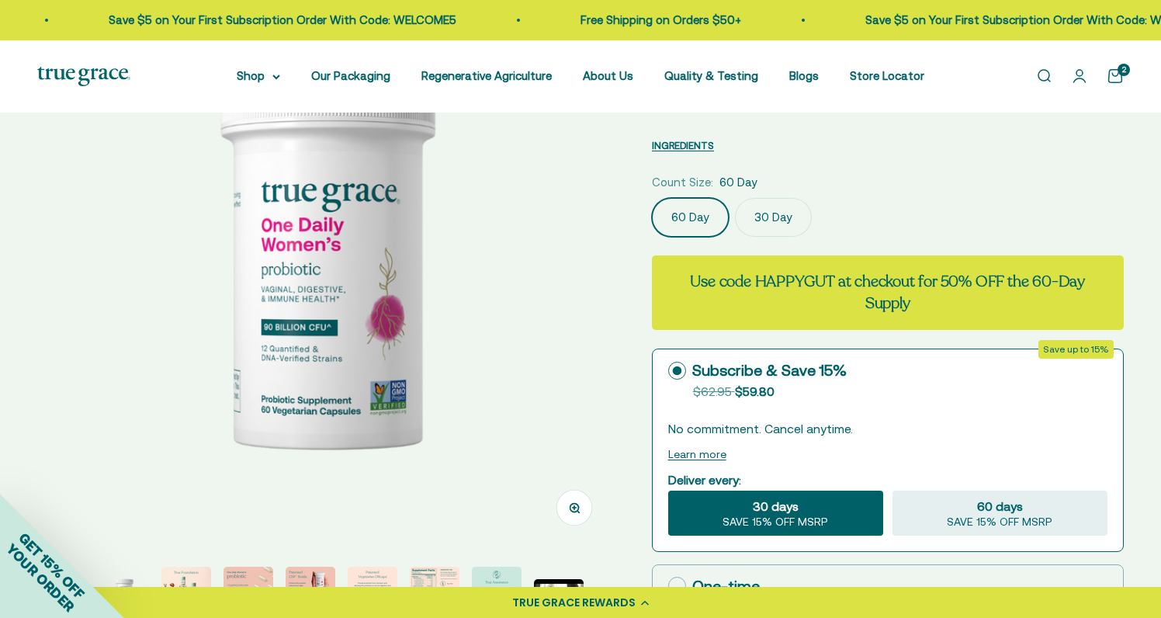
scroll to position [179, 0]
click at [770, 223] on label "30 Day" at bounding box center [773, 216] width 77 height 39
click at [652, 197] on input "30 Day" at bounding box center [651, 196] width 1 height 1
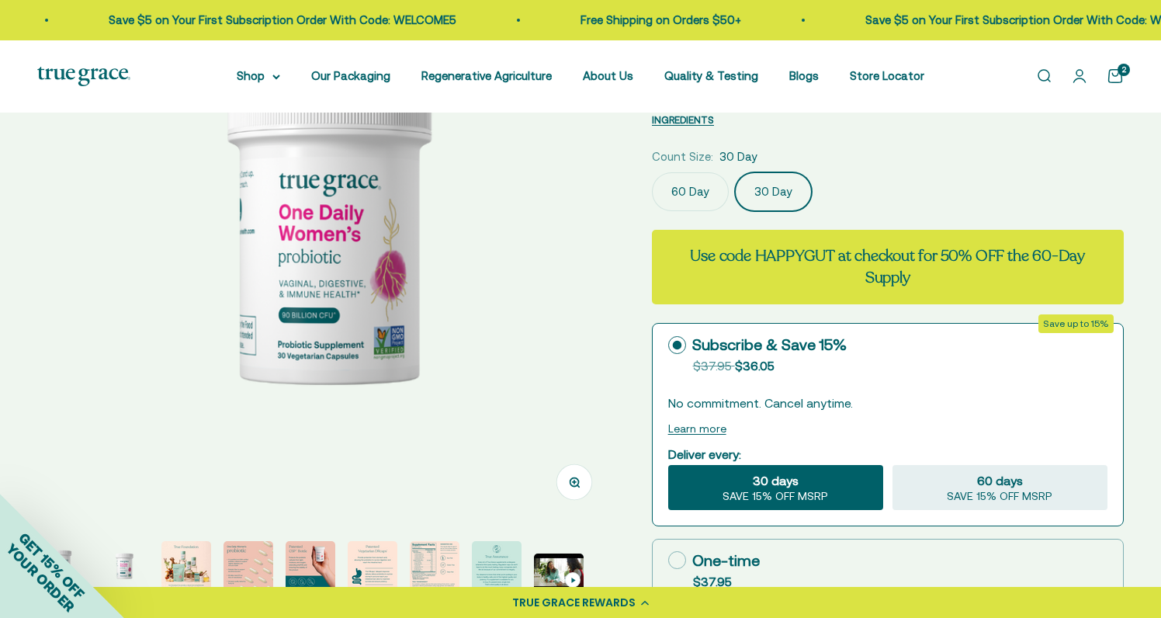
scroll to position [213, 0]
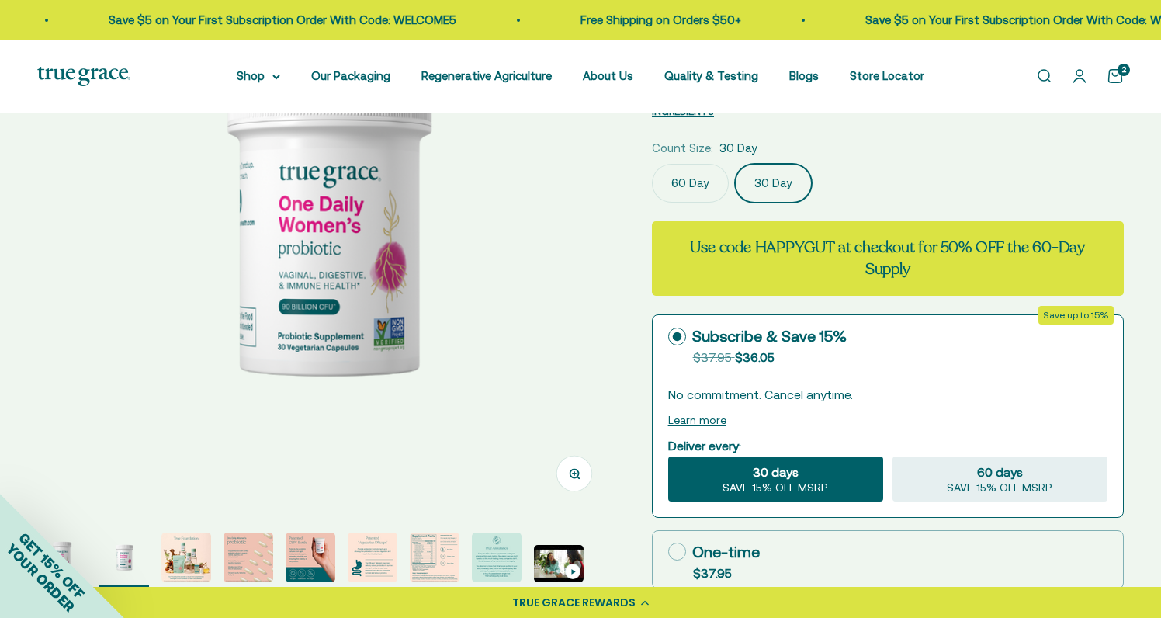
click at [751, 478] on div "30 days SAVE 15% OFF MSRP" at bounding box center [775, 478] width 215 height 45
click at [668, 456] on input "30 days SAVE 15% OFF MSRP" at bounding box center [667, 456] width 1 height 1
click at [768, 477] on span "30 days" at bounding box center [776, 472] width 46 height 19
click at [668, 456] on input "30 days SAVE 15% OFF MSRP" at bounding box center [667, 456] width 1 height 1
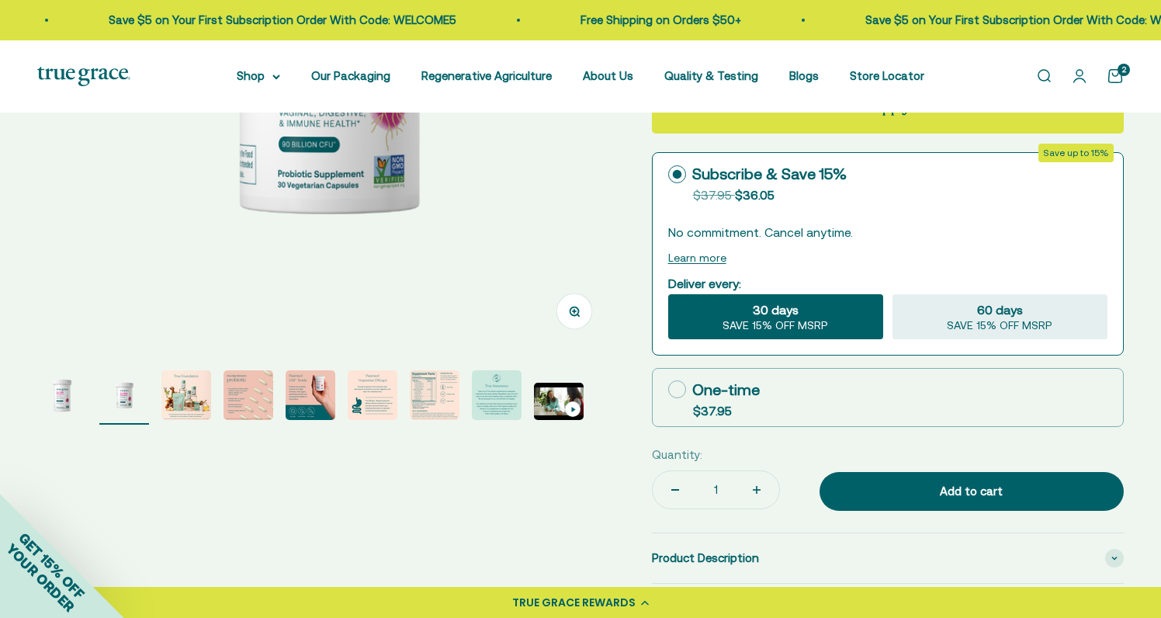
scroll to position [383, 0]
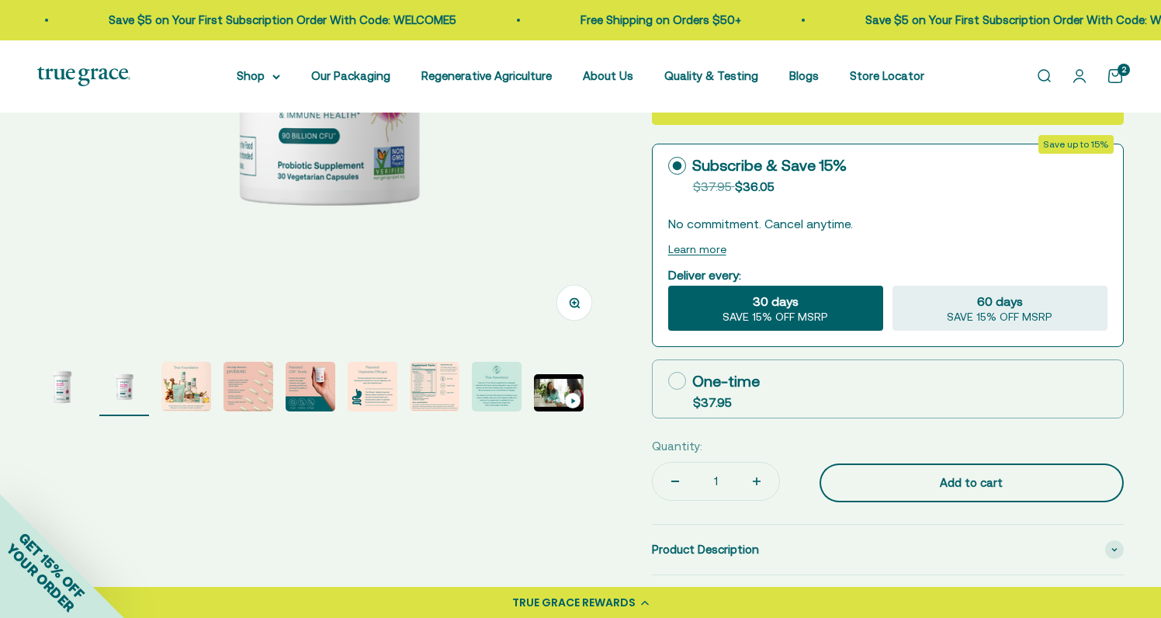
click at [870, 490] on button "Add to cart" at bounding box center [971, 482] width 304 height 39
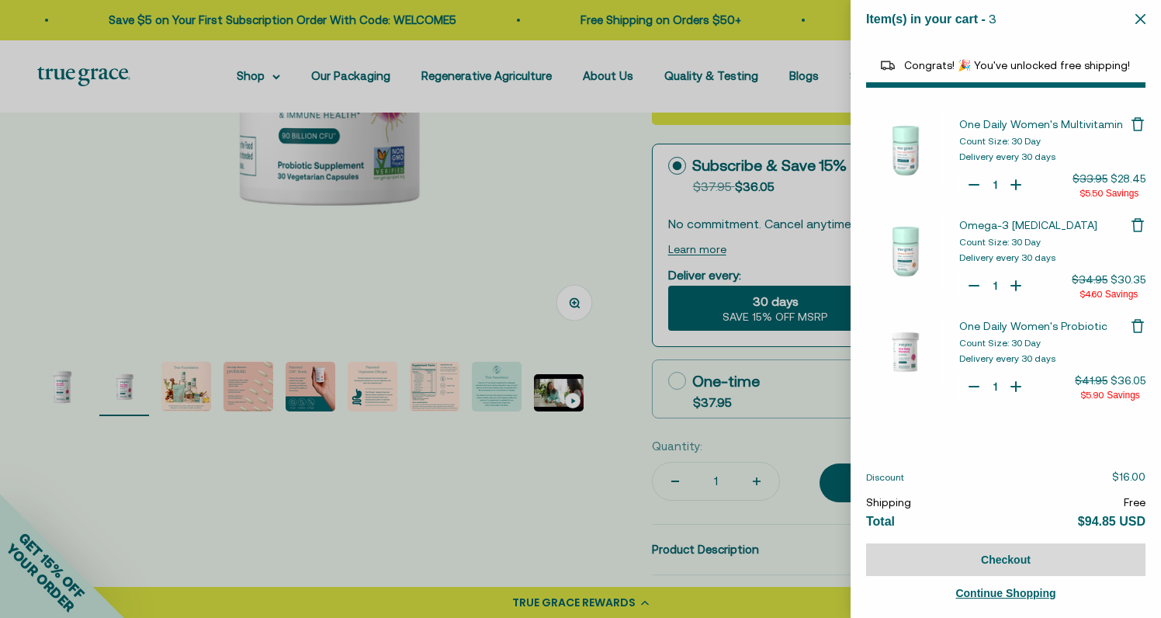
select select "40058329235648"
select select "44163639509206"
click at [436, 192] on div at bounding box center [580, 309] width 1161 height 618
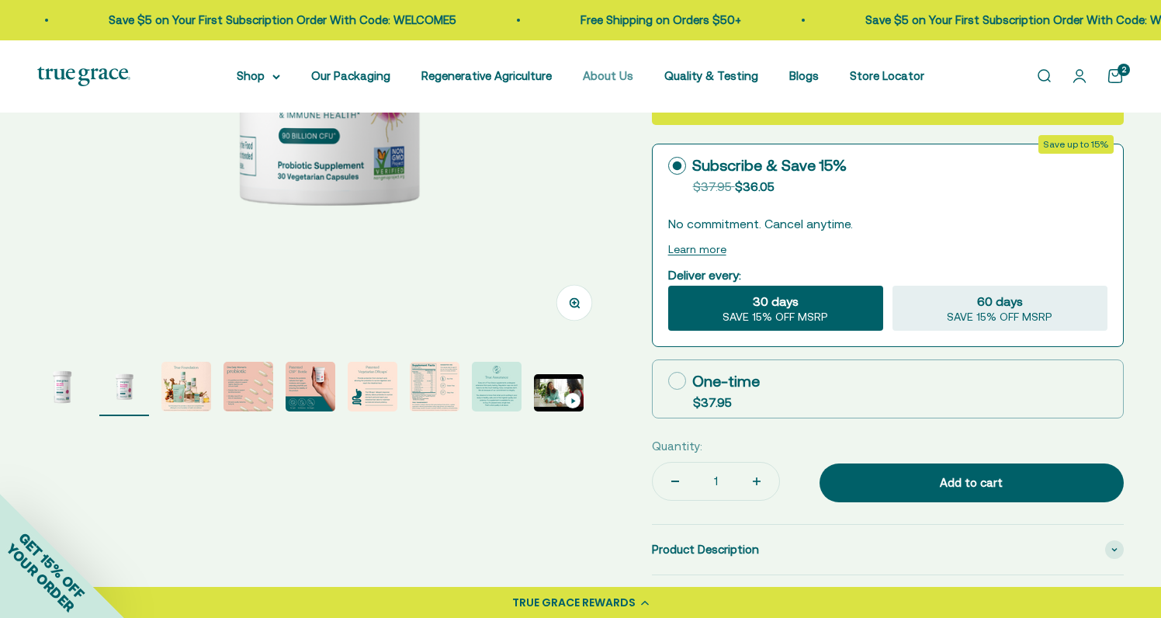
click at [608, 81] on link "About Us" at bounding box center [608, 75] width 50 height 13
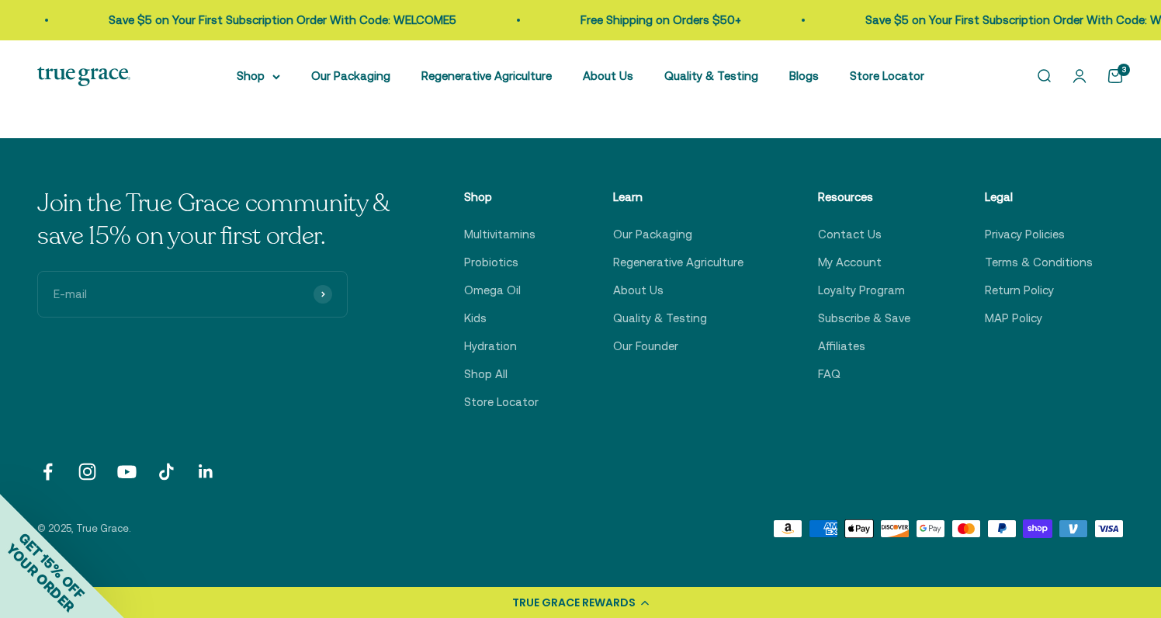
scroll to position [3848, 0]
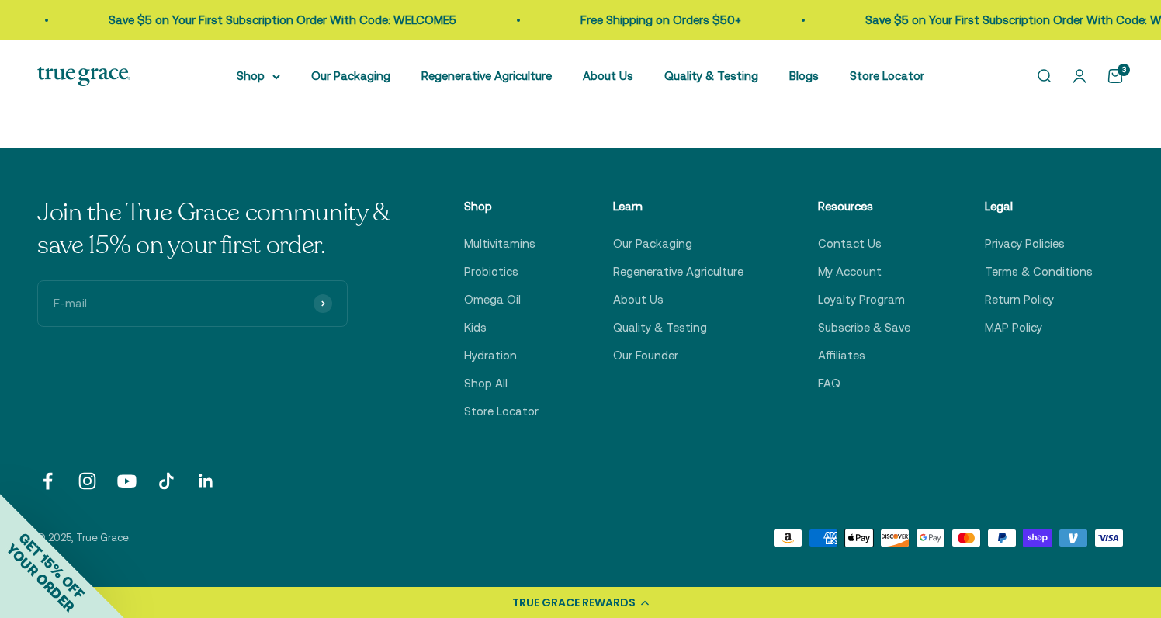
click at [163, 478] on icon "Follow on TikTok" at bounding box center [166, 480] width 21 height 21
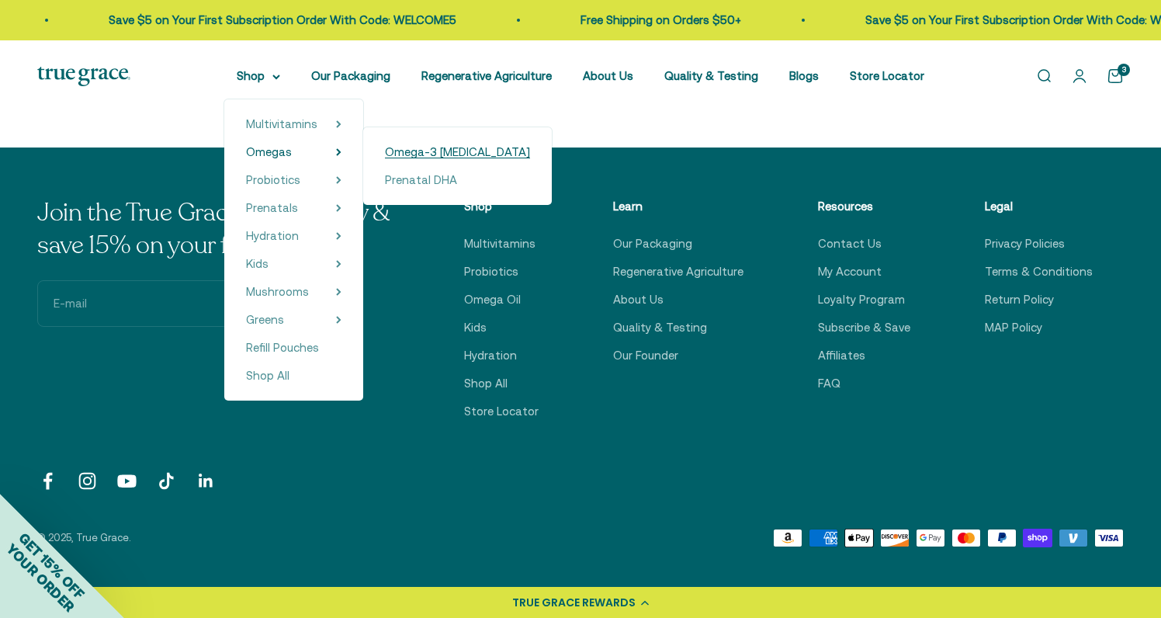
click at [401, 149] on span "Omega-3 [MEDICAL_DATA]" at bounding box center [457, 151] width 145 height 13
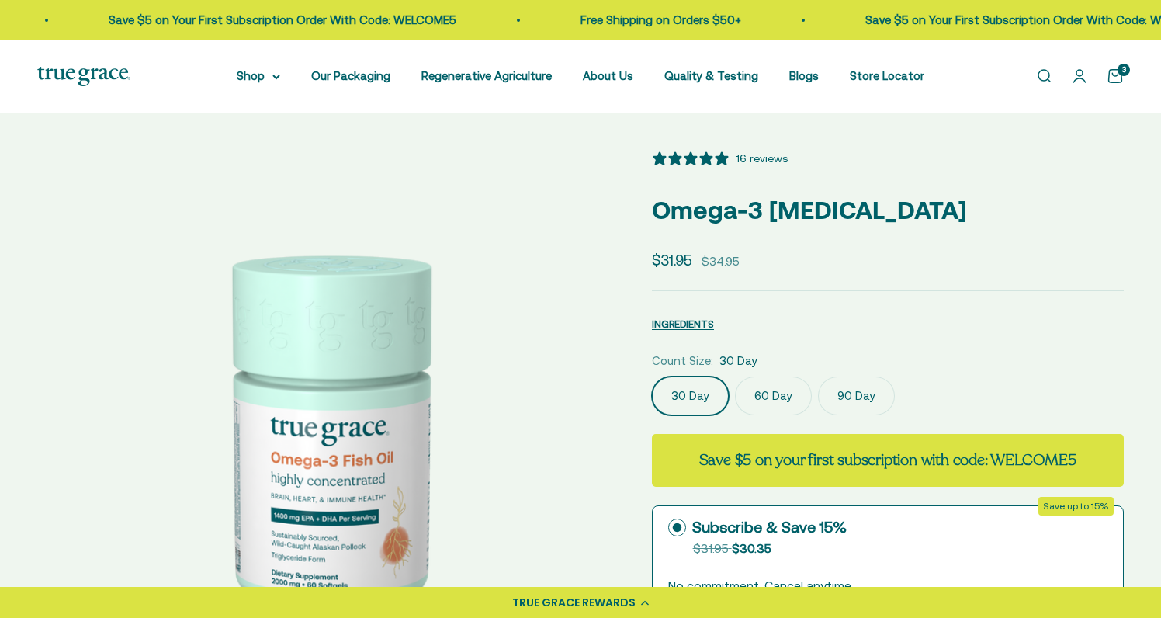
select select "3"
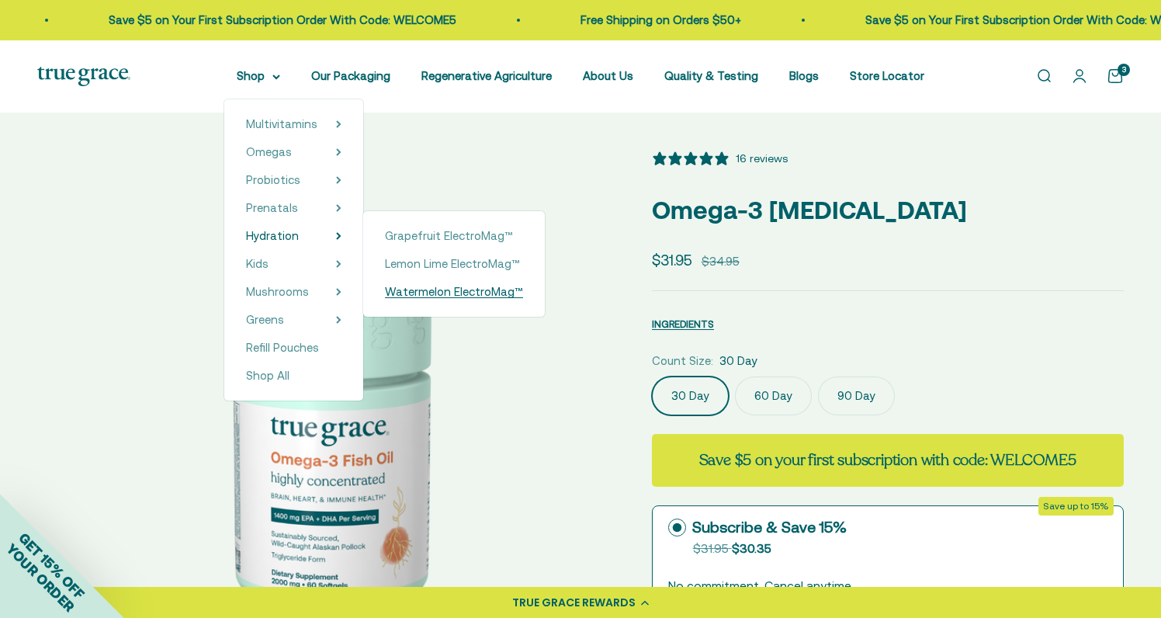
click at [398, 296] on span "Watermelon ElectroMag™" at bounding box center [454, 291] width 138 height 13
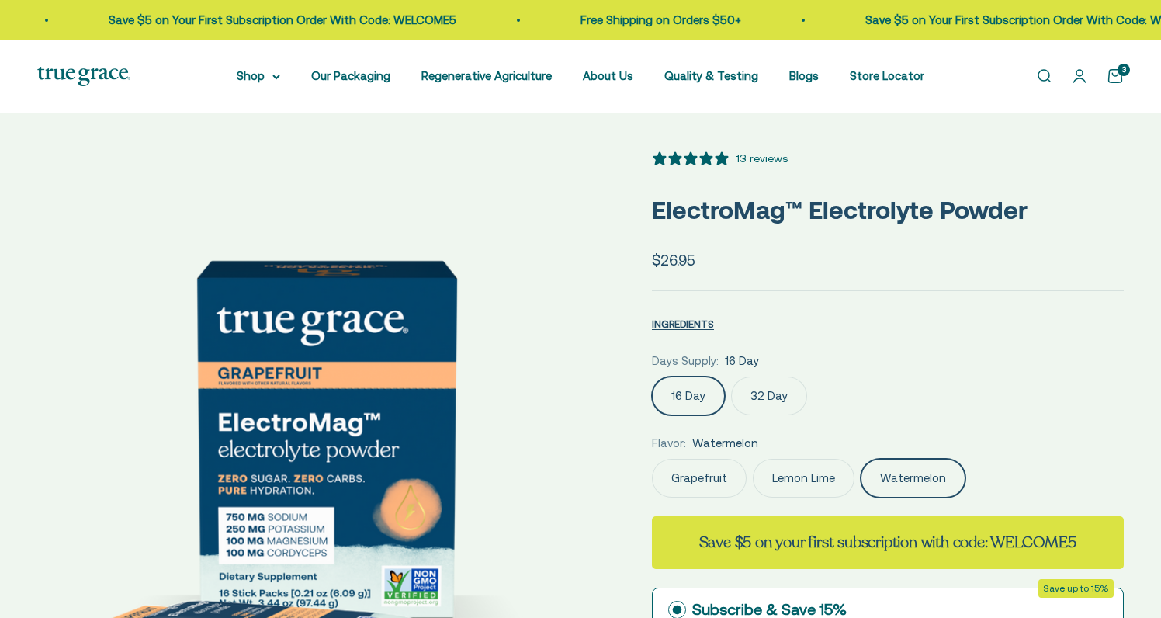
select select "3"
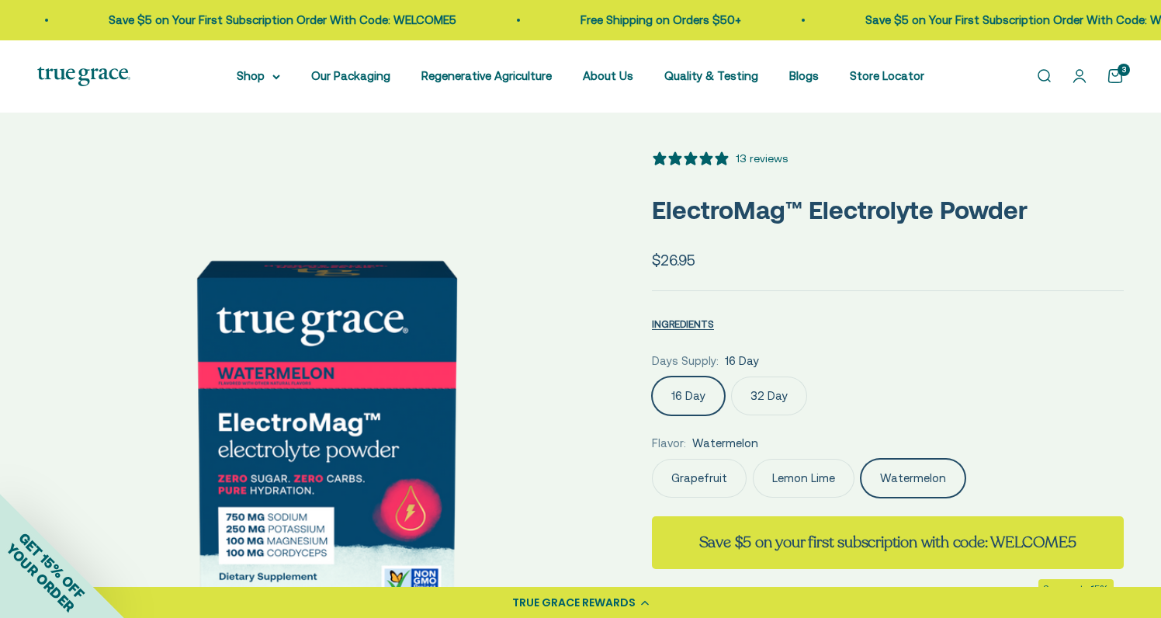
click at [764, 402] on label "32 Day" at bounding box center [769, 395] width 76 height 39
click at [652, 376] on input "32 Day" at bounding box center [651, 376] width 1 height 1
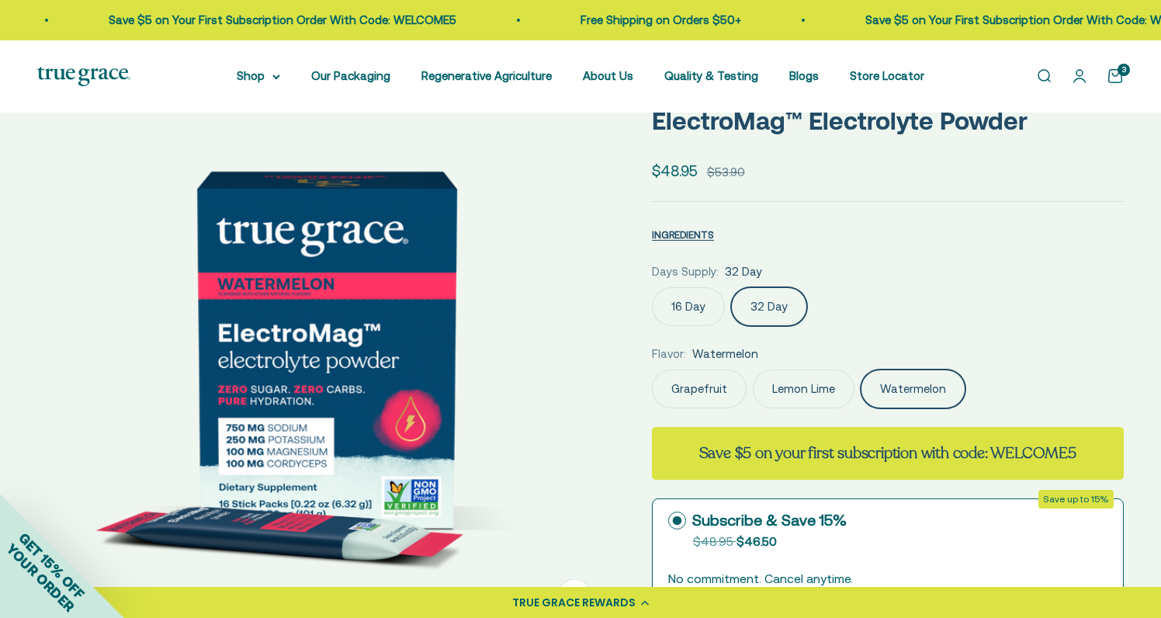
scroll to position [88, 0]
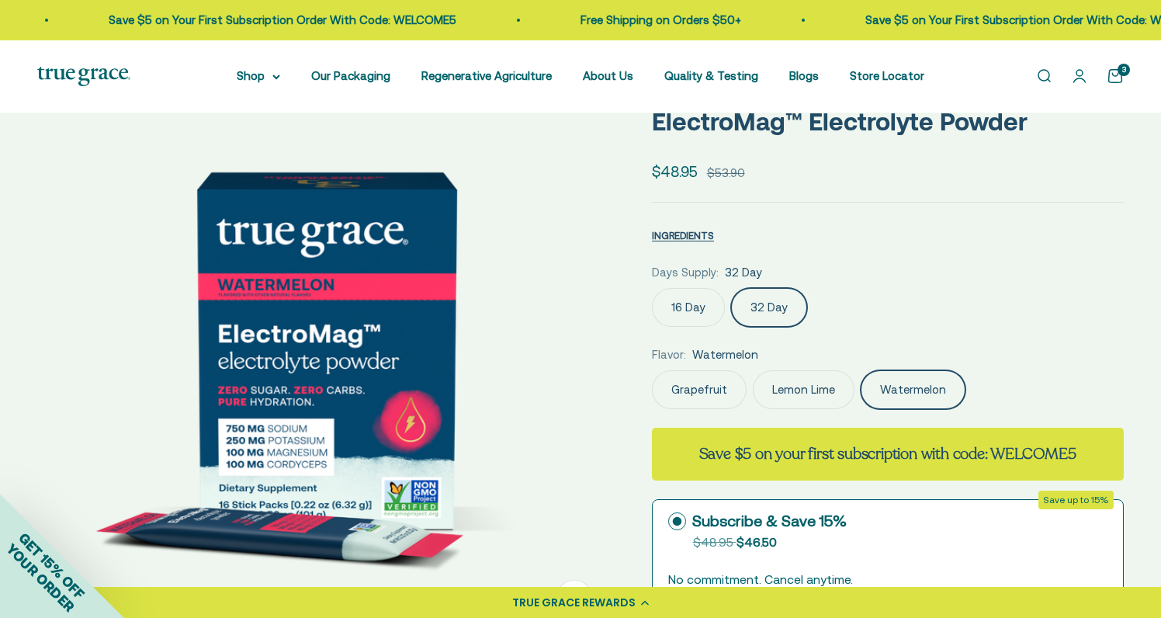
click at [495, 353] on img at bounding box center [325, 349] width 577 height 577
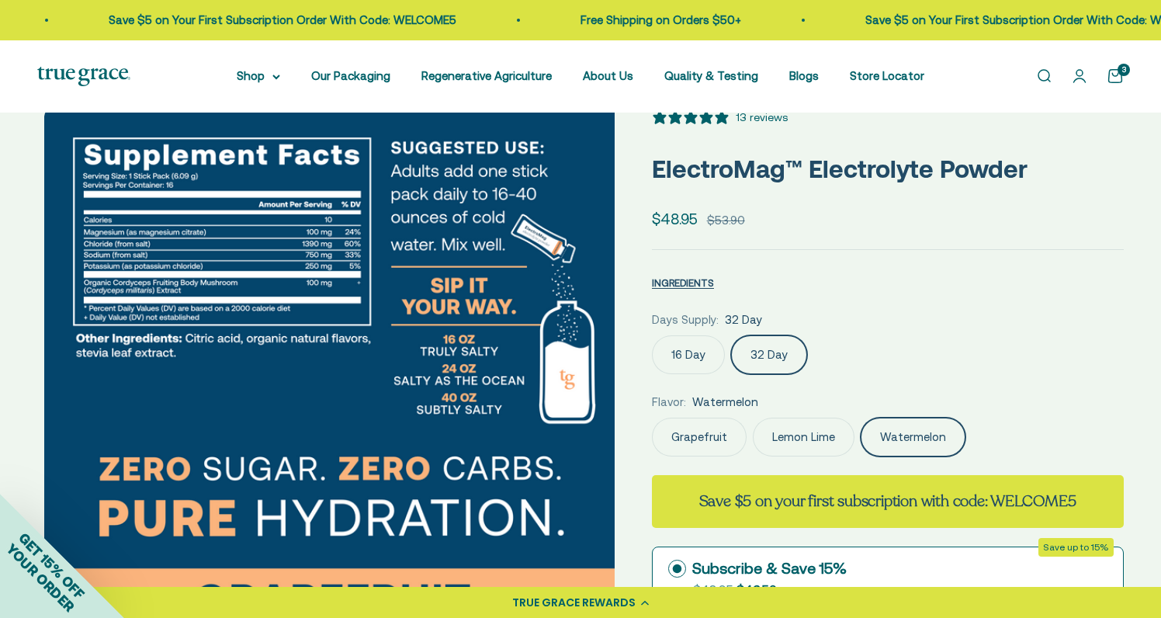
scroll to position [41, 0]
click at [609, 401] on img at bounding box center [332, 397] width 577 height 577
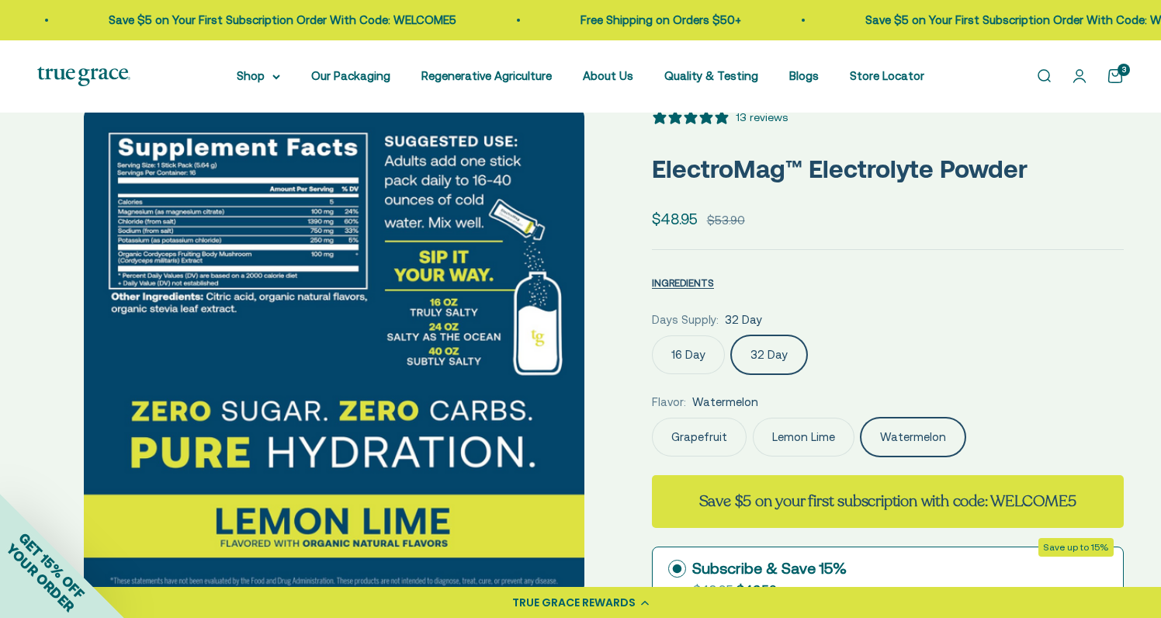
scroll to position [0, 2382]
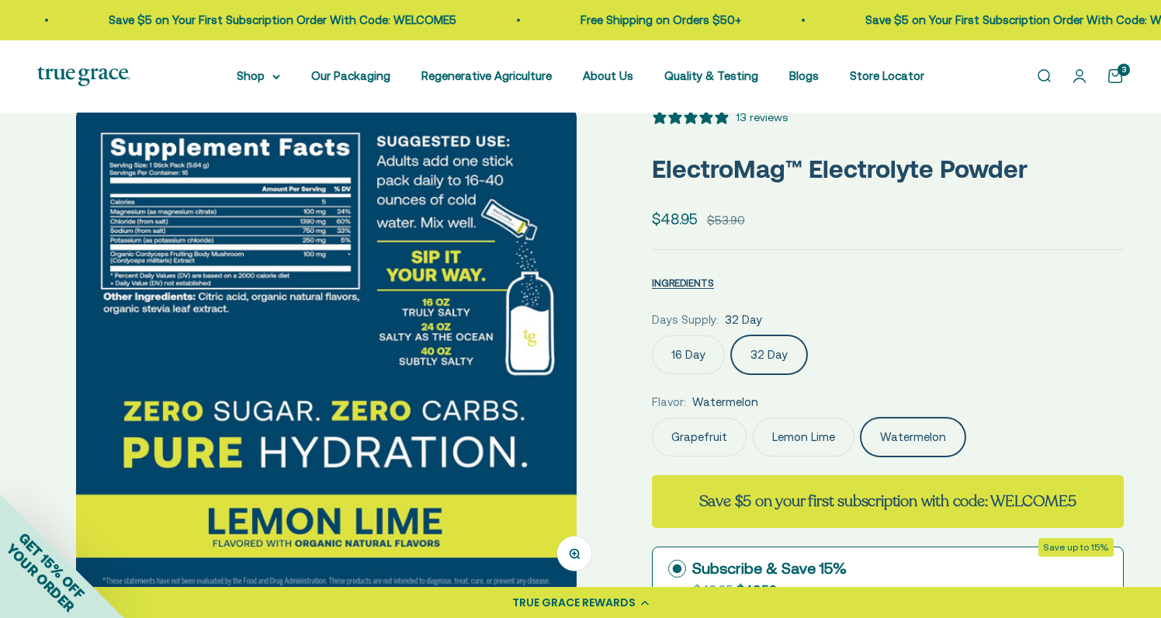
click at [609, 401] on div at bounding box center [325, 351] width 577 height 485
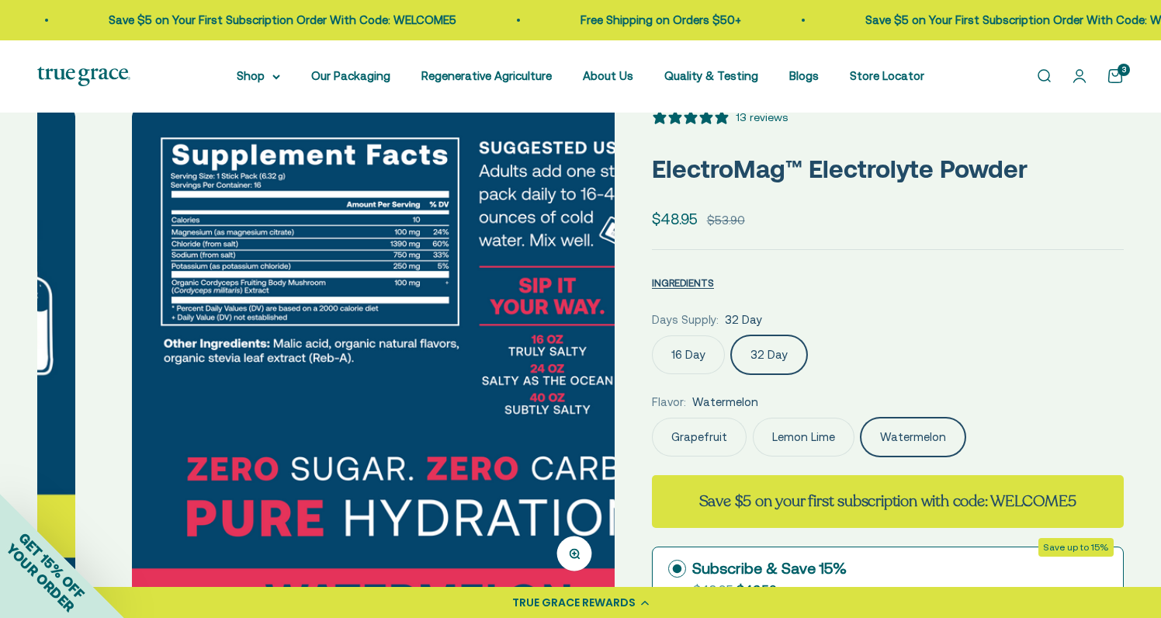
scroll to position [0, 2978]
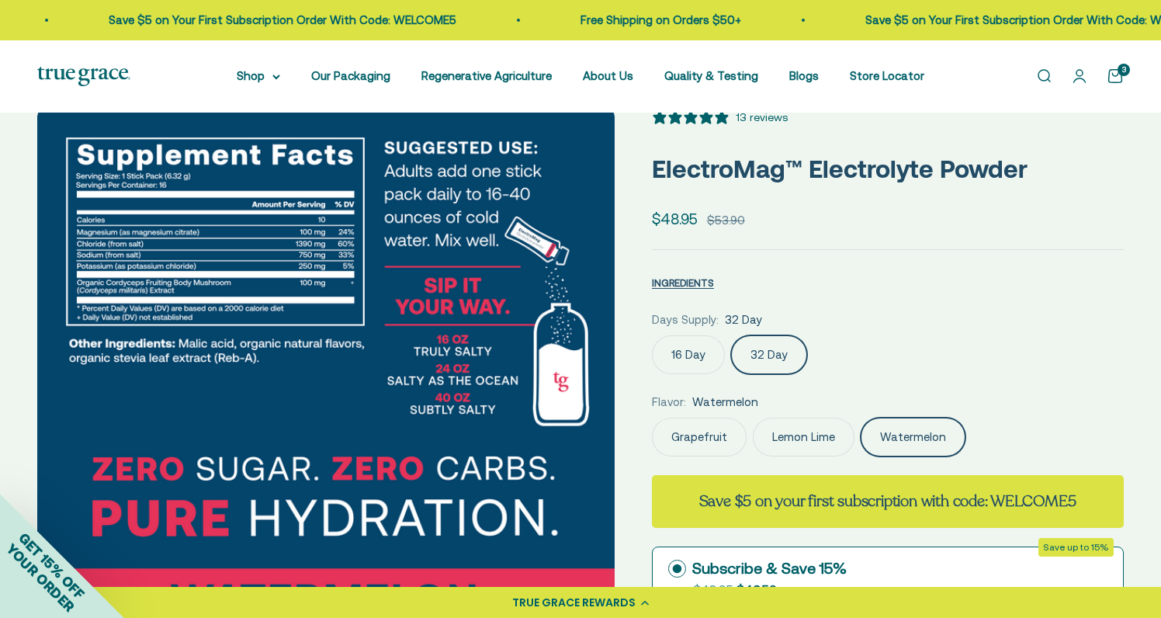
click at [609, 401] on img at bounding box center [325, 397] width 577 height 577
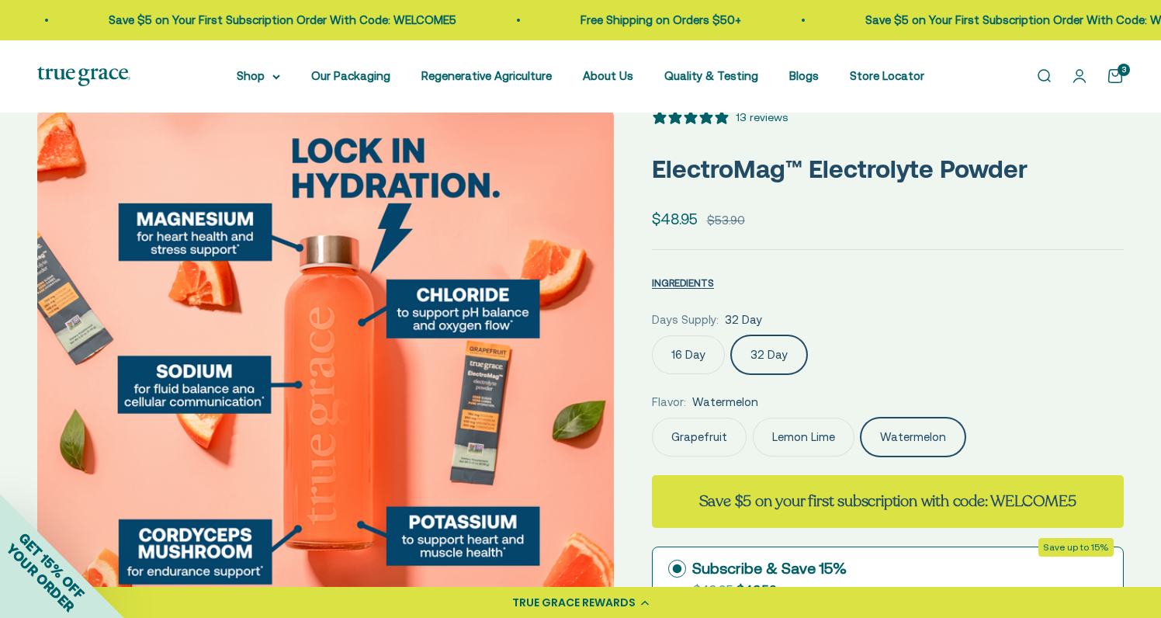
click at [609, 401] on img at bounding box center [325, 397] width 577 height 577
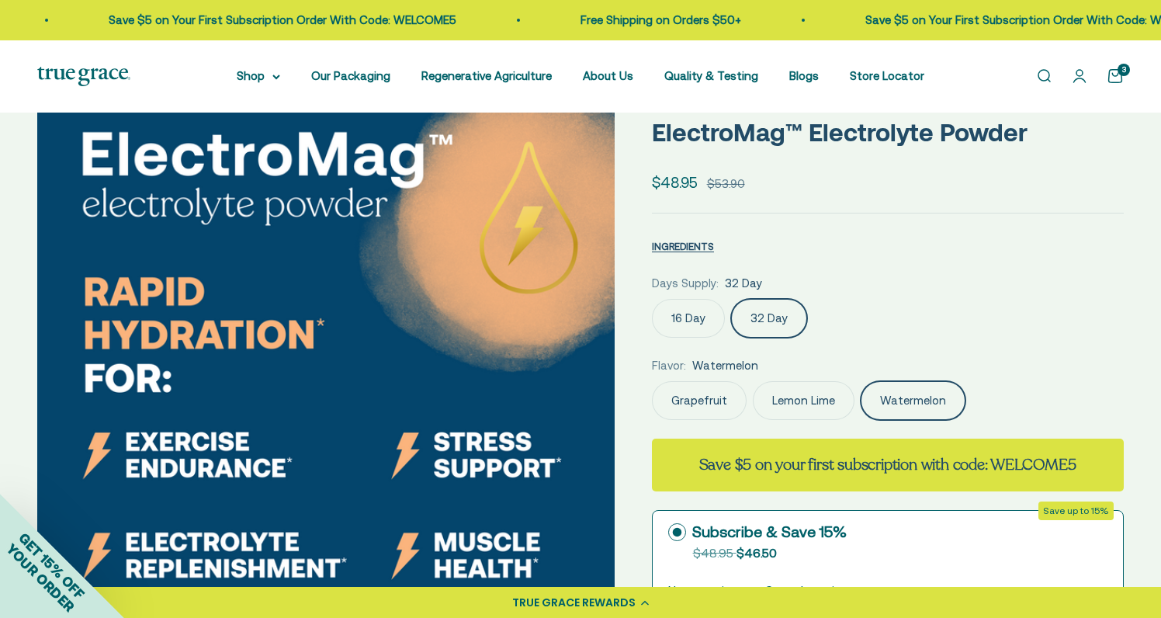
scroll to position [78, 0]
click at [605, 369] on img at bounding box center [325, 360] width 577 height 577
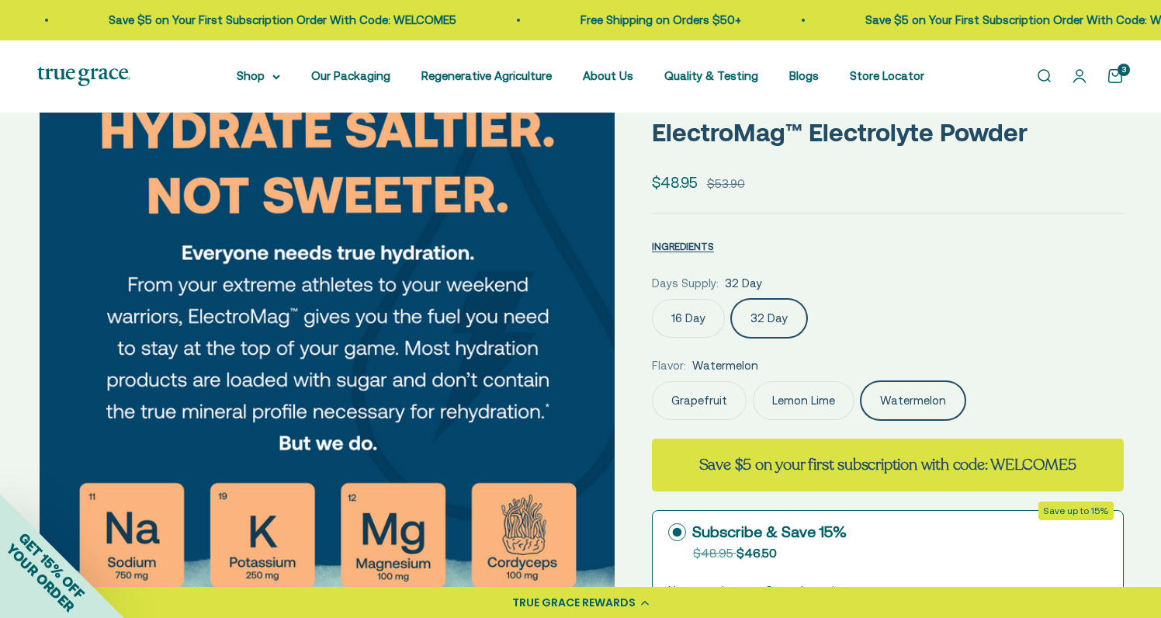
scroll to position [0, 4766]
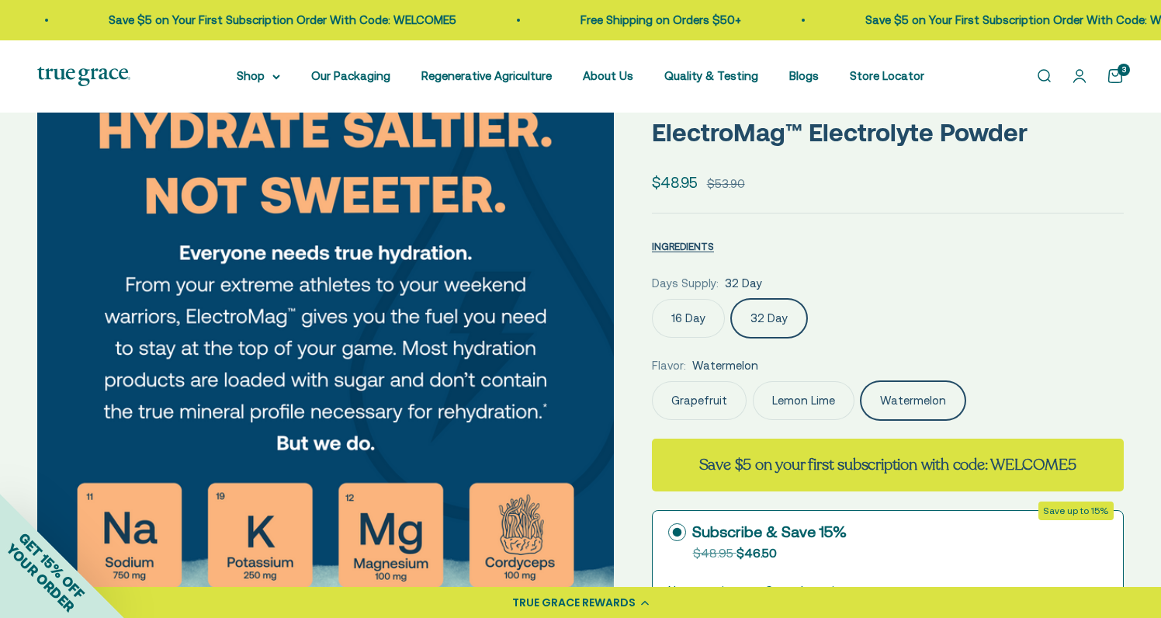
click at [605, 369] on img at bounding box center [325, 360] width 577 height 577
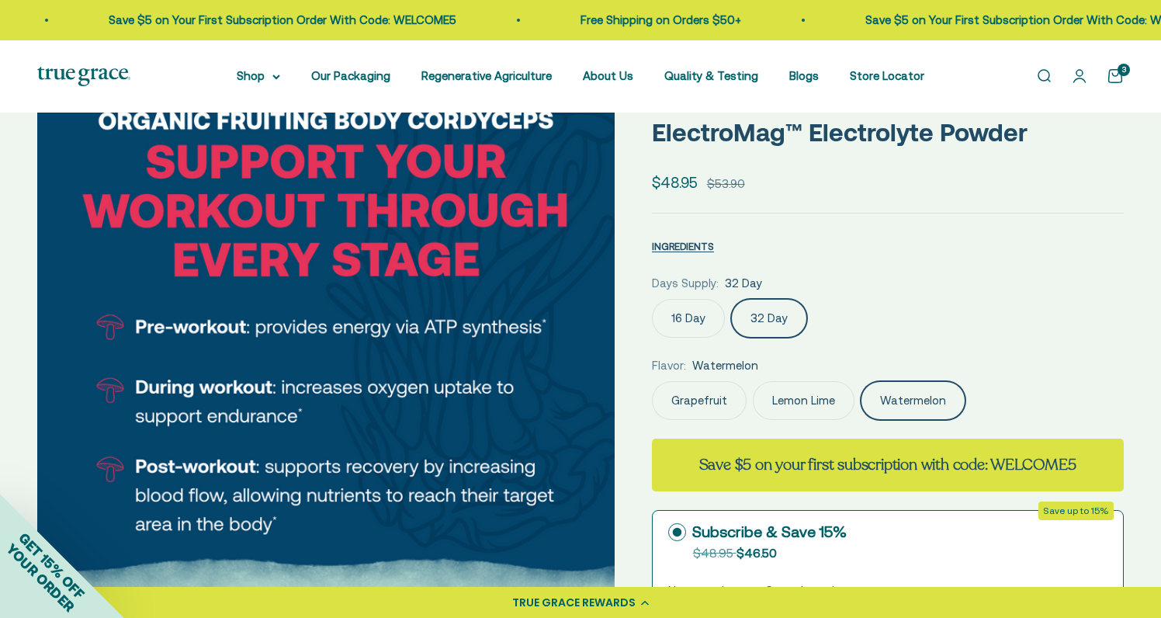
click at [605, 369] on img at bounding box center [325, 360] width 577 height 577
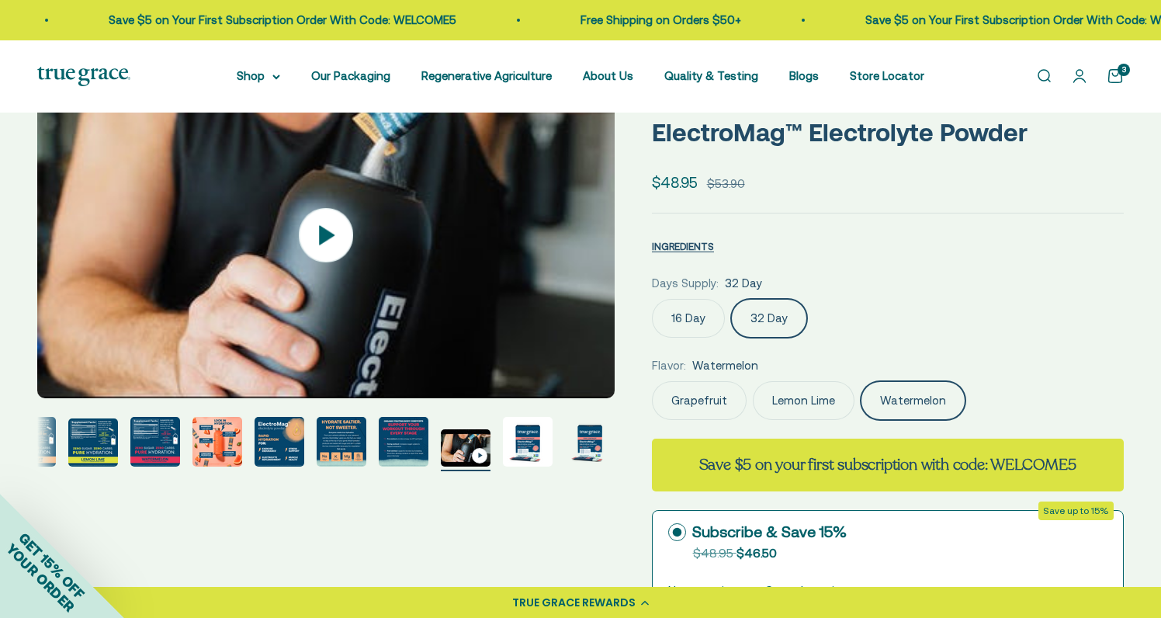
click at [605, 324] on img at bounding box center [325, 235] width 577 height 326
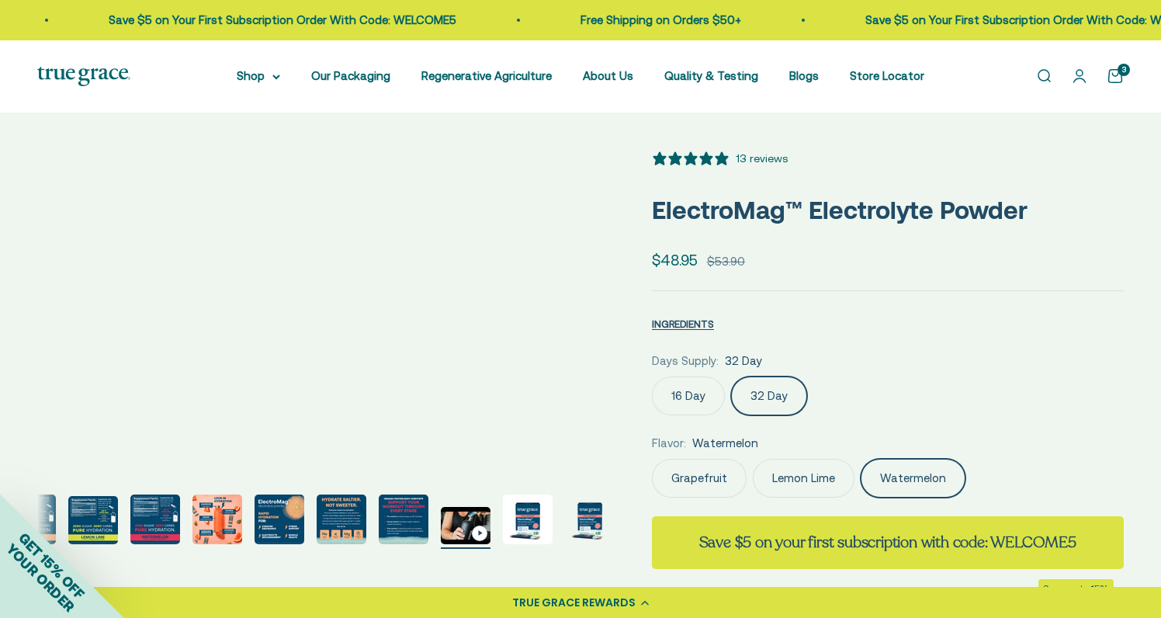
scroll to position [0, 0]
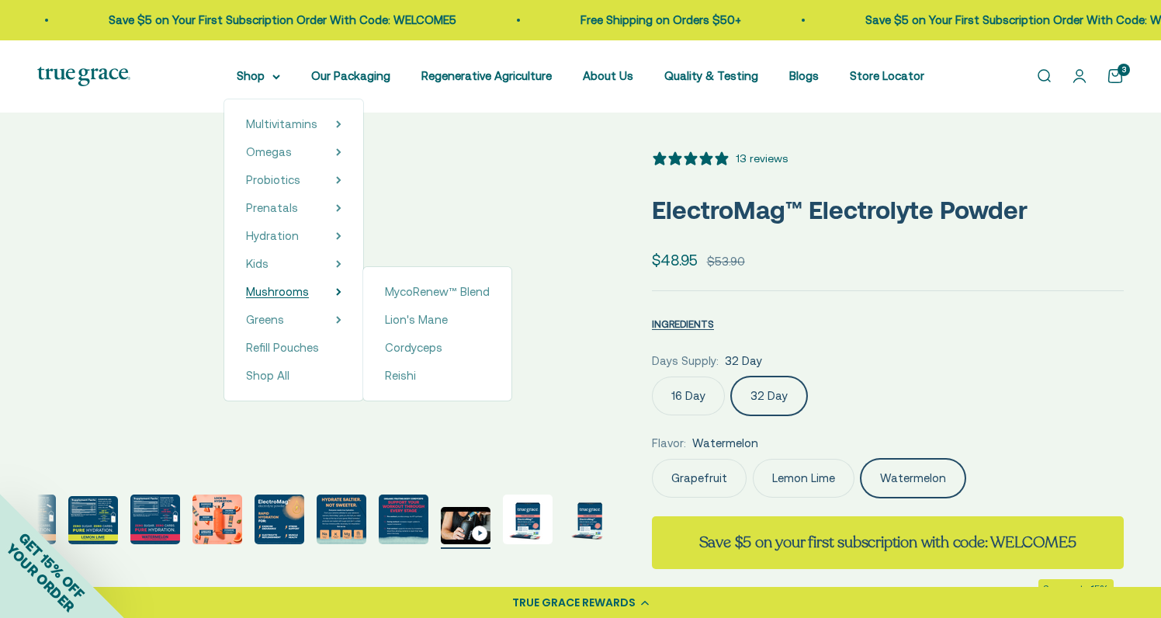
click at [327, 289] on summary "Mushrooms" at bounding box center [293, 291] width 95 height 19
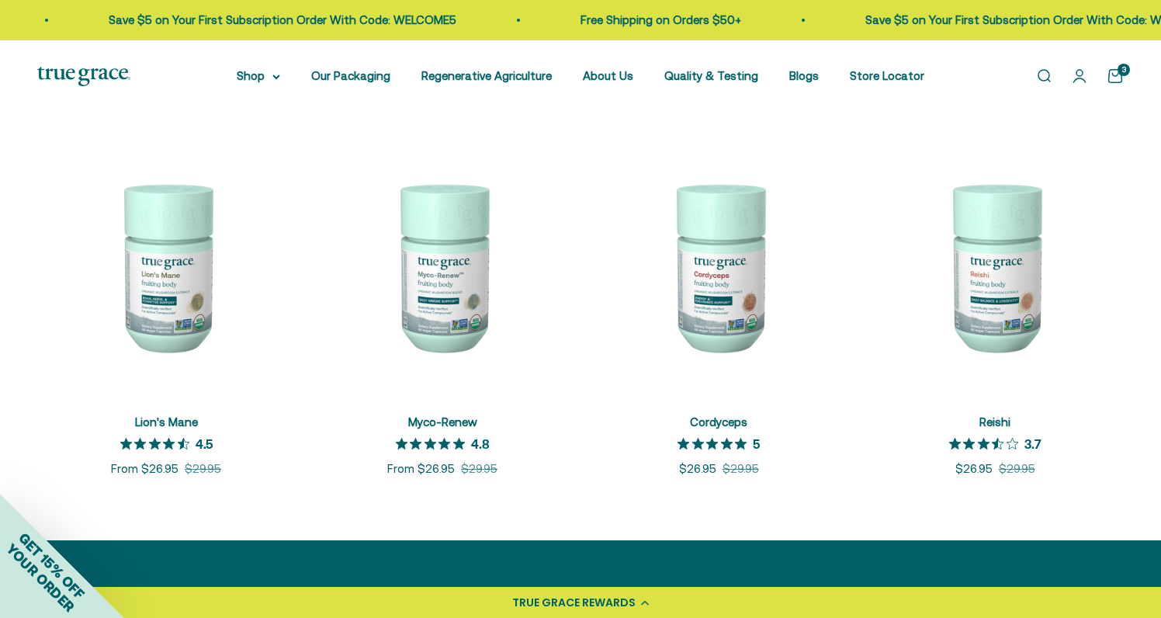
scroll to position [317, 0]
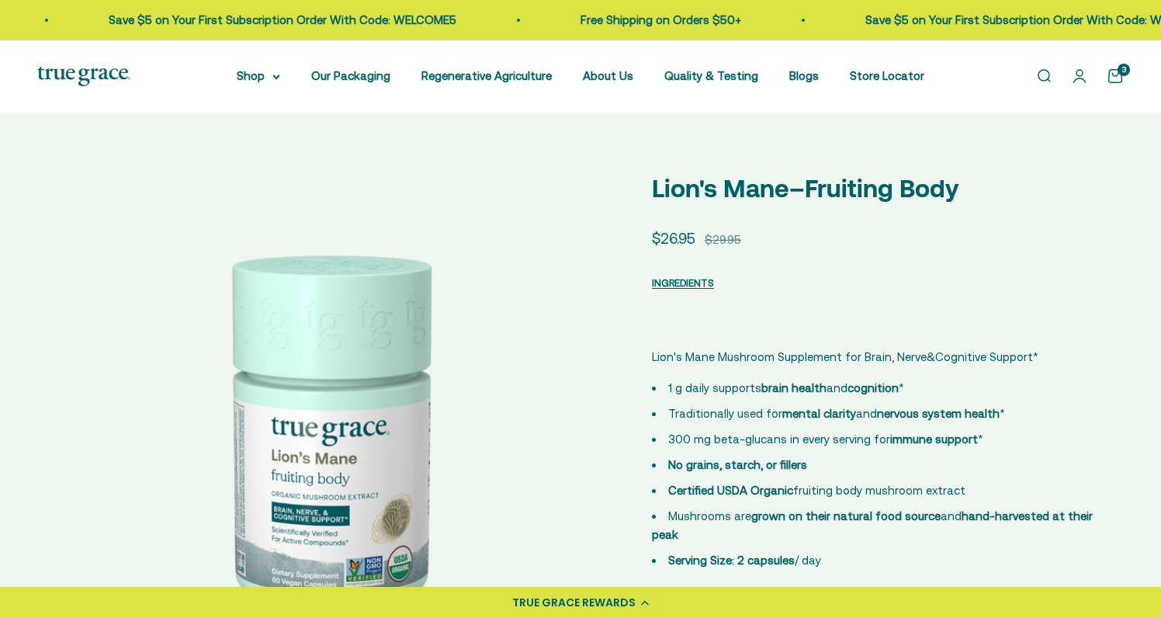
select select "3"
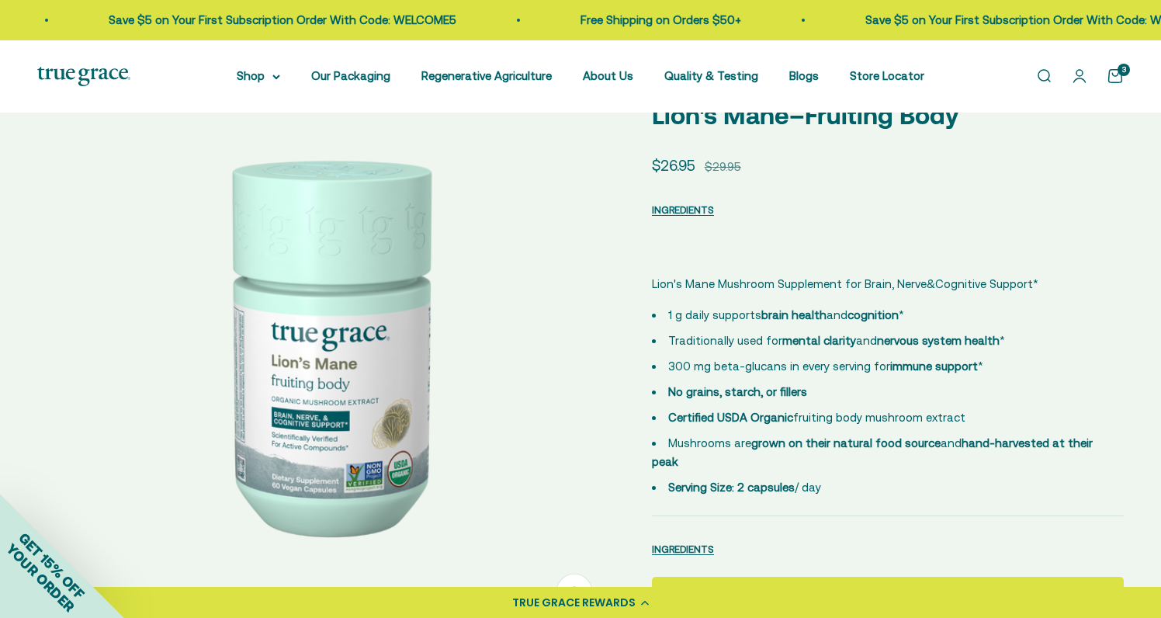
scroll to position [78, 0]
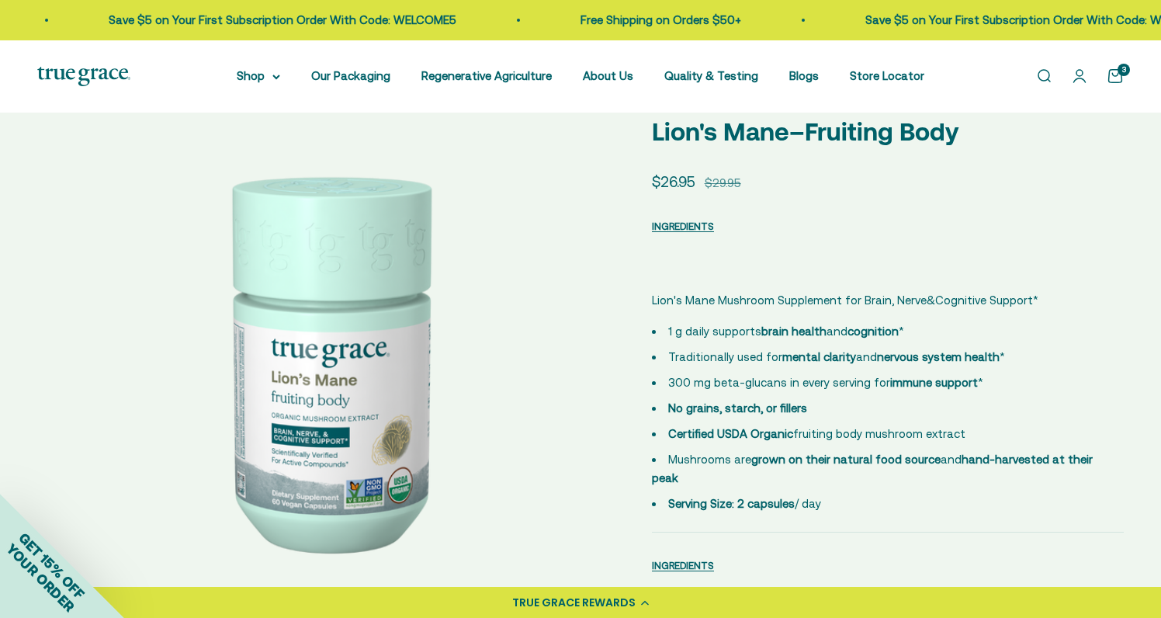
click at [591, 370] on img at bounding box center [325, 359] width 577 height 577
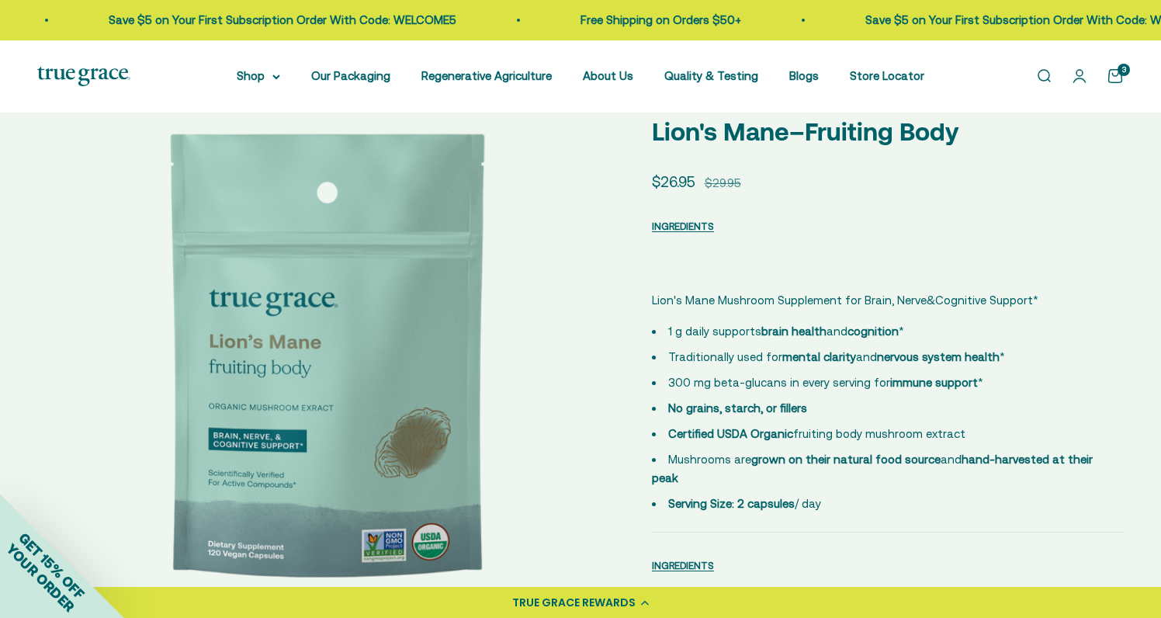
click at [591, 370] on img at bounding box center [325, 359] width 577 height 577
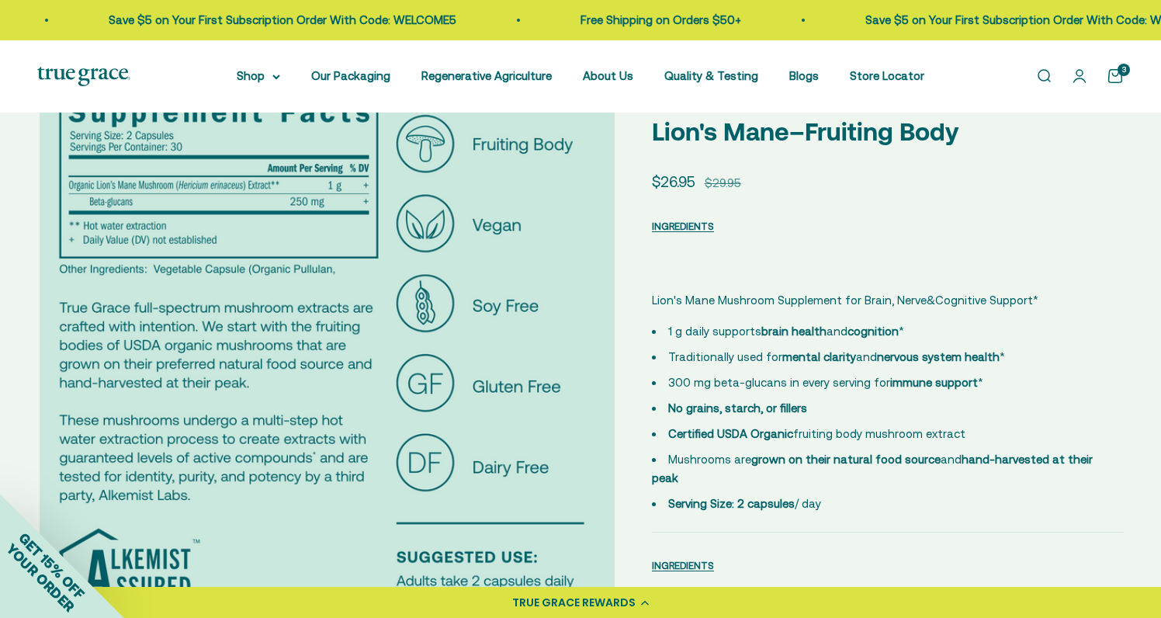
scroll to position [0, 1191]
click at [591, 370] on img at bounding box center [325, 359] width 577 height 577
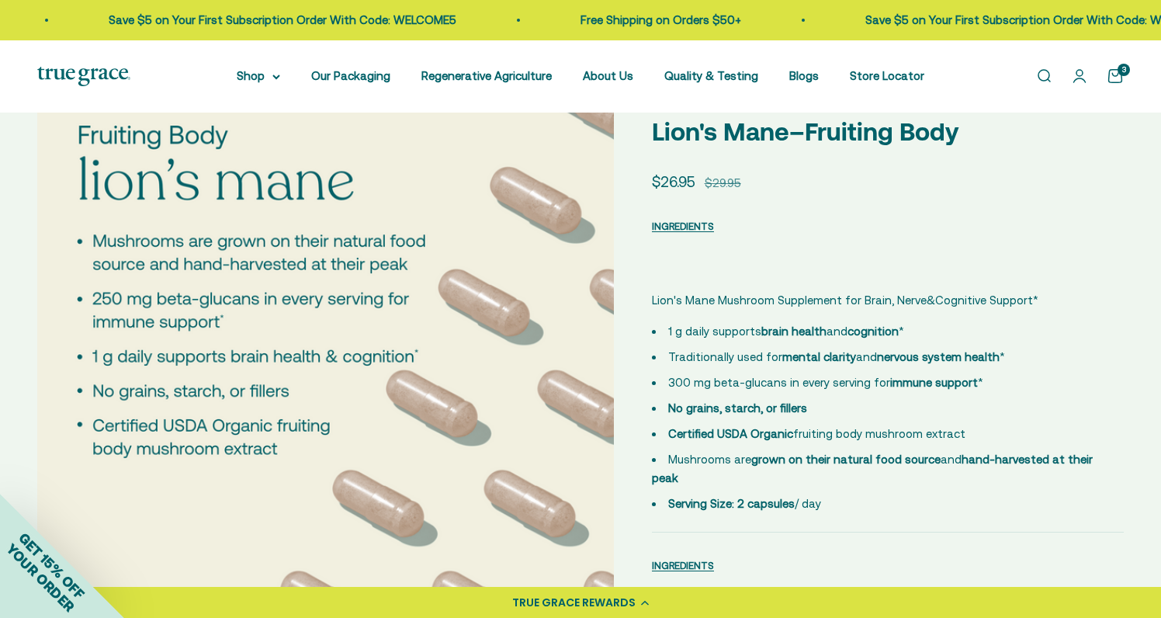
click at [591, 370] on img at bounding box center [325, 359] width 577 height 577
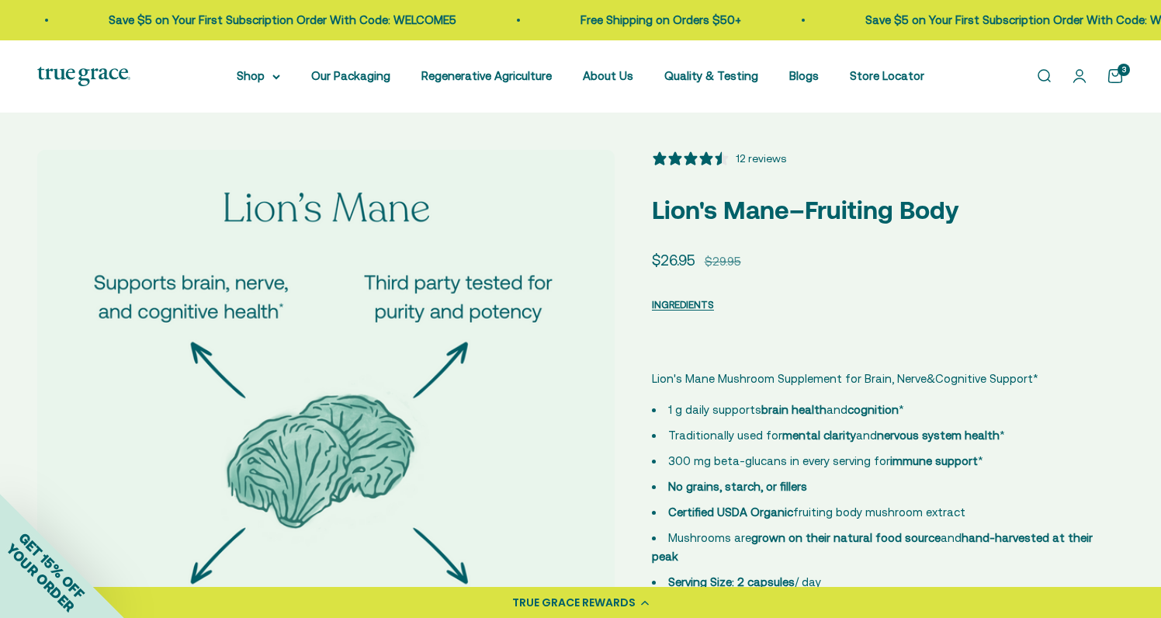
scroll to position [0, 0]
click at [747, 162] on div "12 reviews" at bounding box center [761, 158] width 50 height 17
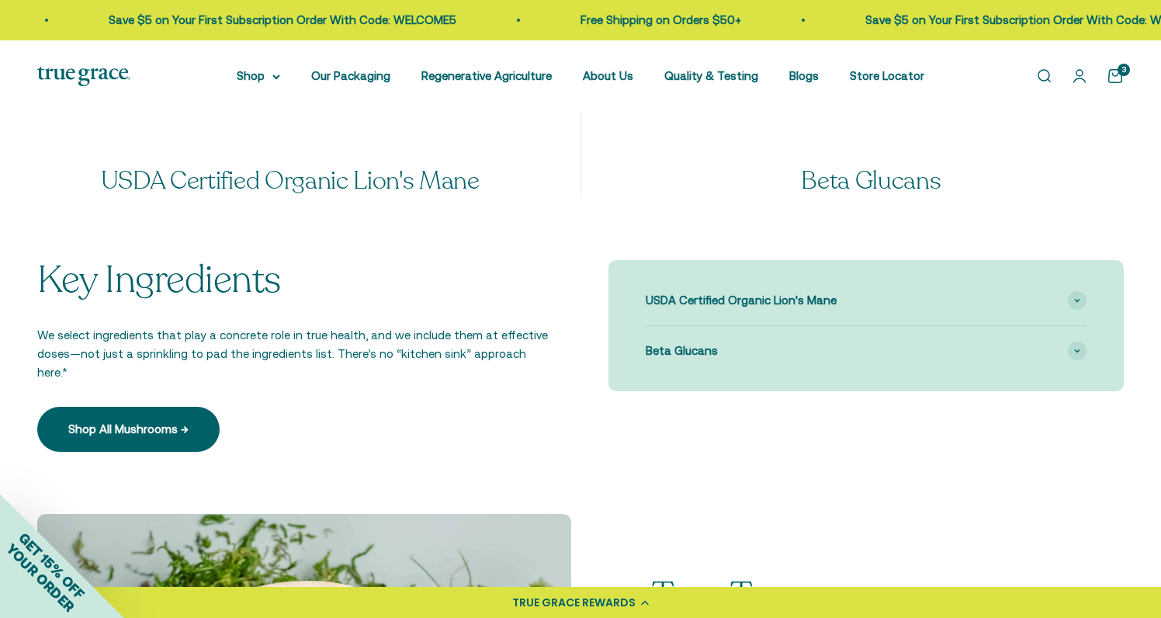
scroll to position [1445, 0]
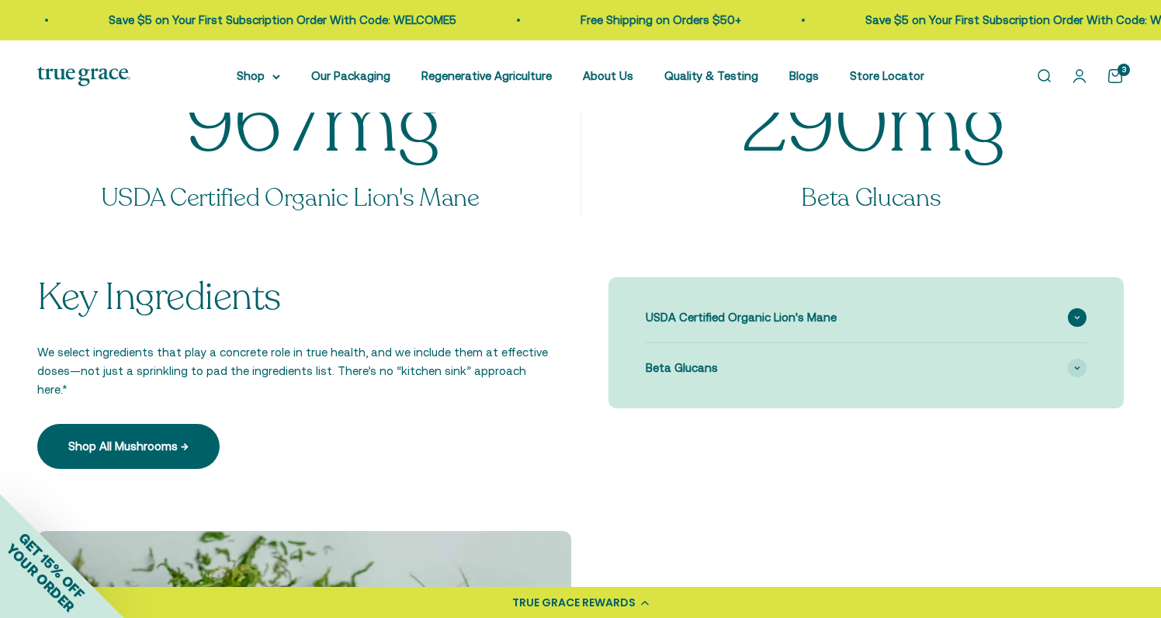
click at [765, 308] on span "USDA Certified Organic Lion's Mane" at bounding box center [741, 317] width 191 height 19
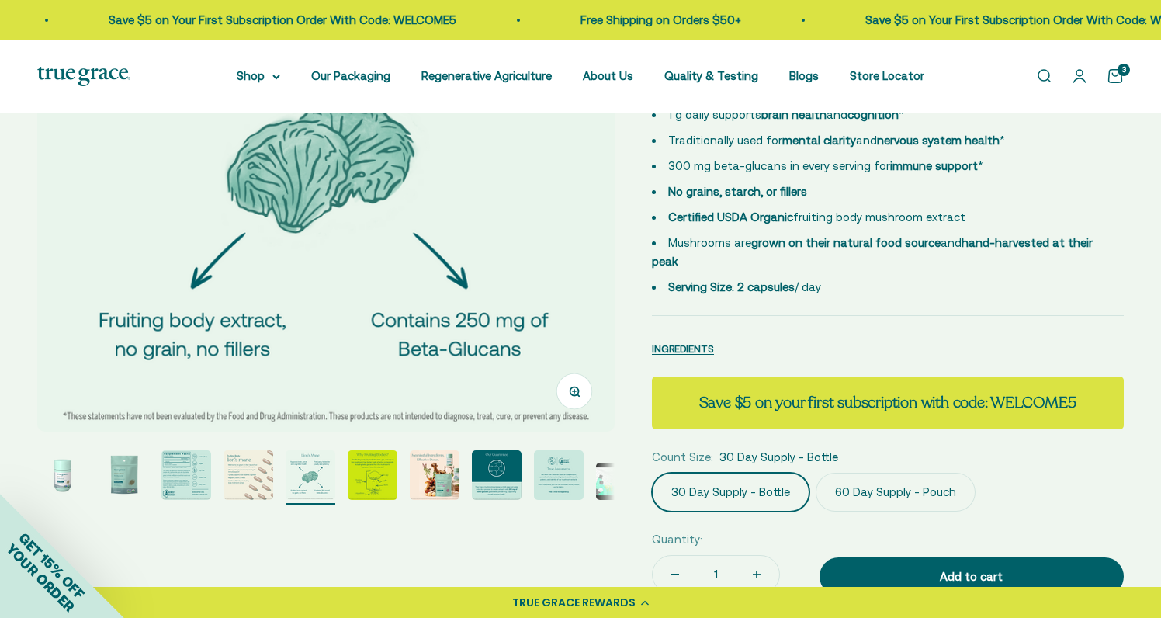
scroll to position [296, 0]
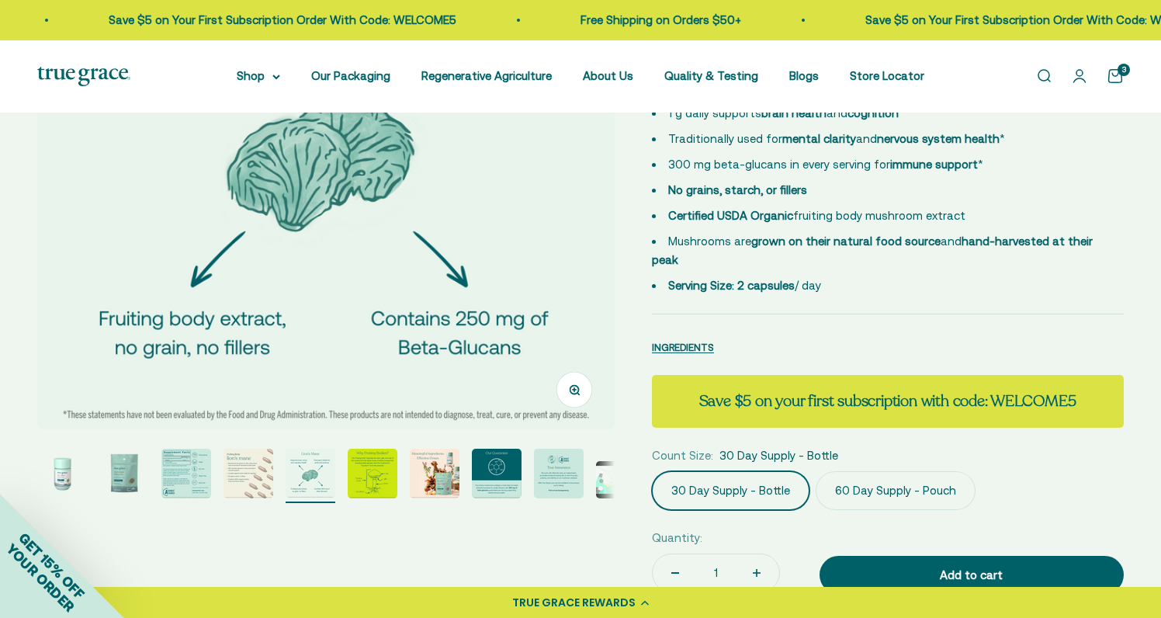
click at [63, 480] on img "Go to item 1" at bounding box center [62, 474] width 50 height 50
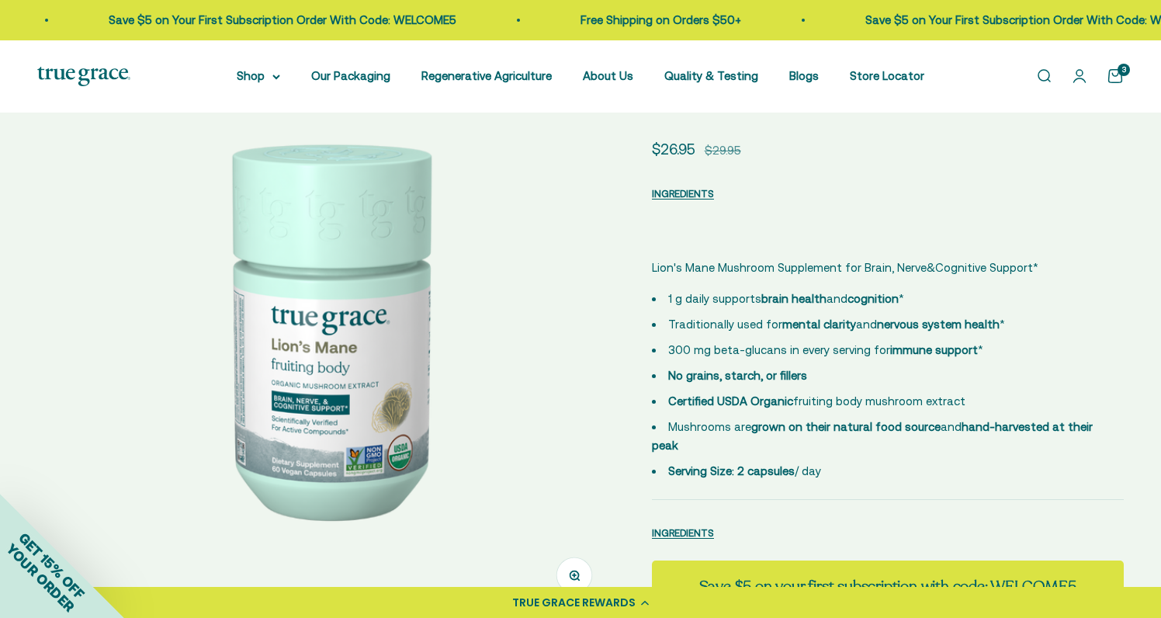
scroll to position [109, 0]
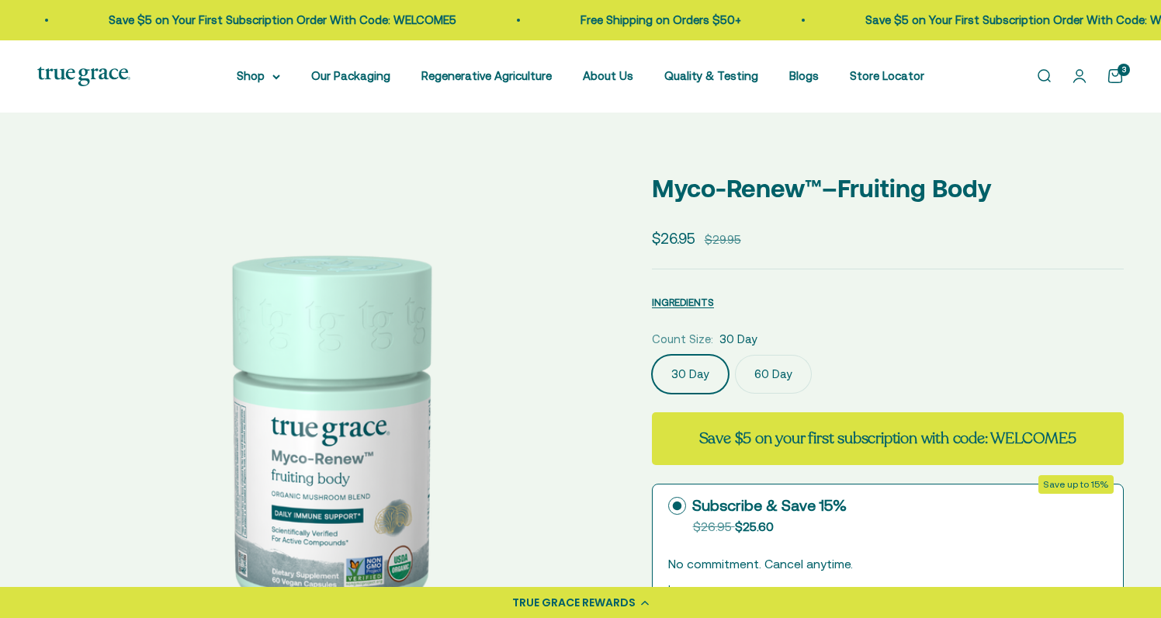
select select "3"
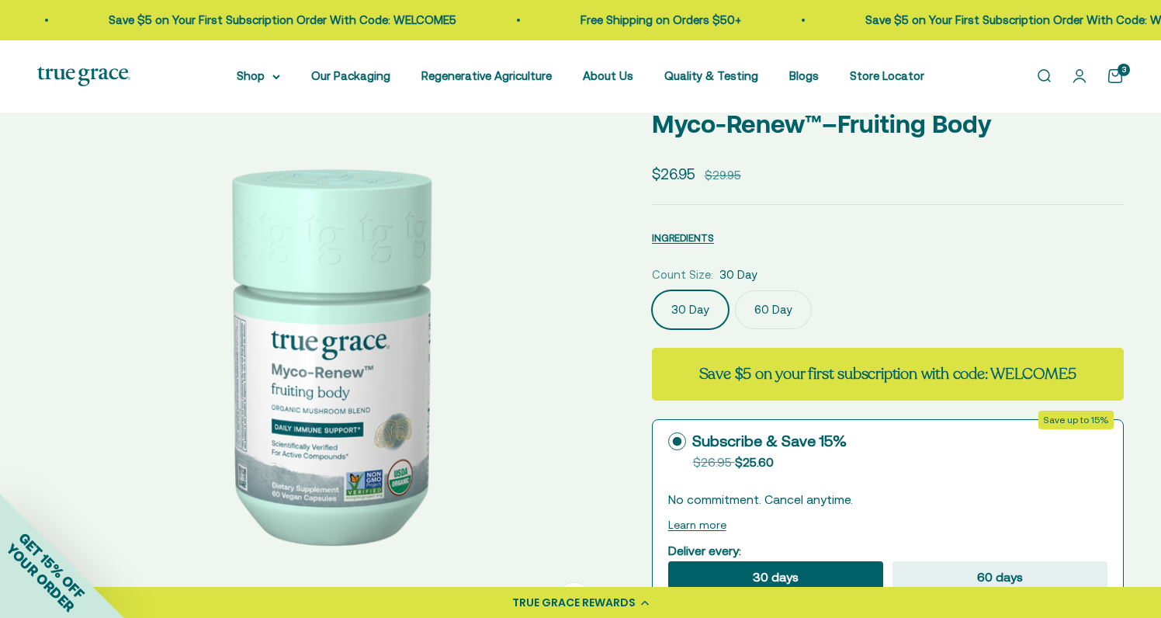
click at [577, 414] on img at bounding box center [325, 352] width 577 height 577
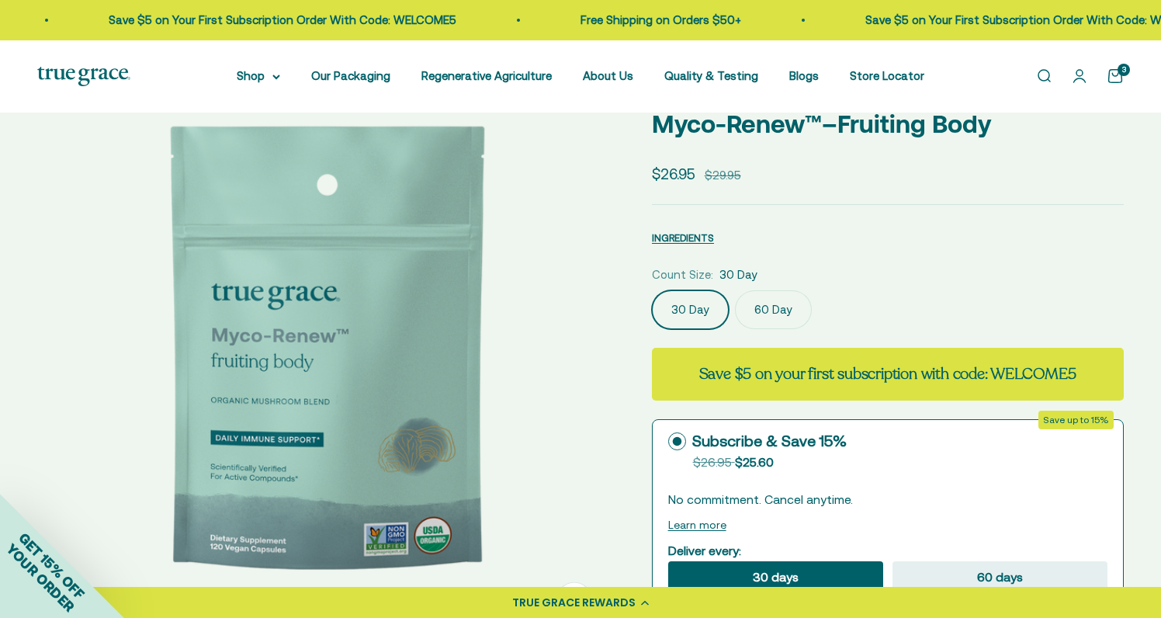
click at [576, 414] on img at bounding box center [325, 352] width 577 height 577
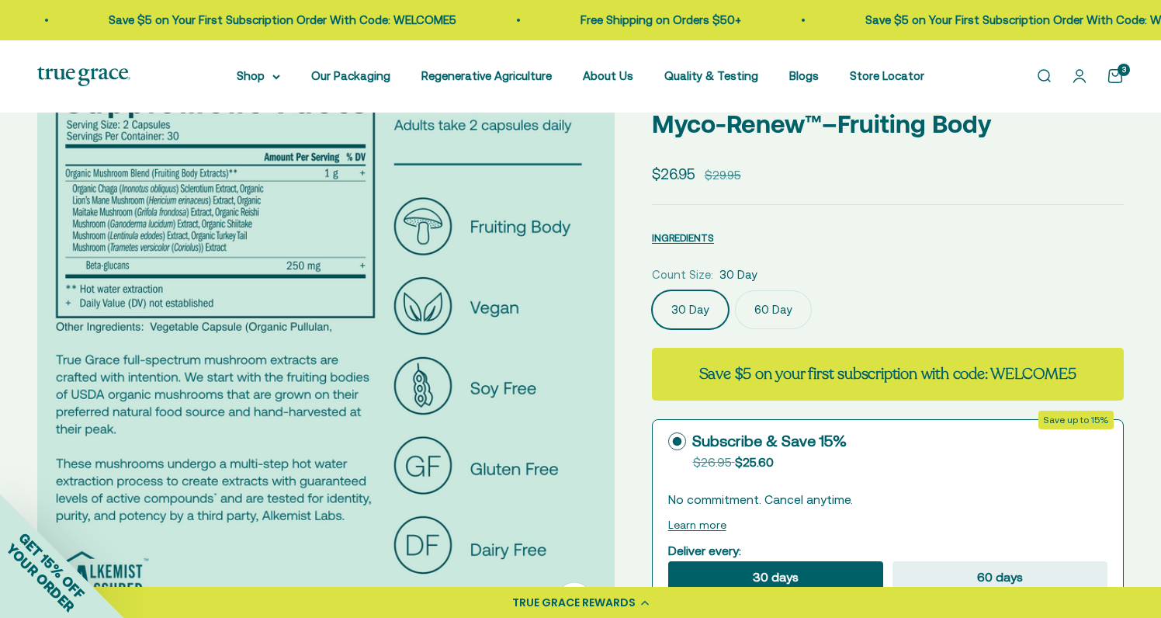
click at [576, 414] on img at bounding box center [325, 352] width 577 height 577
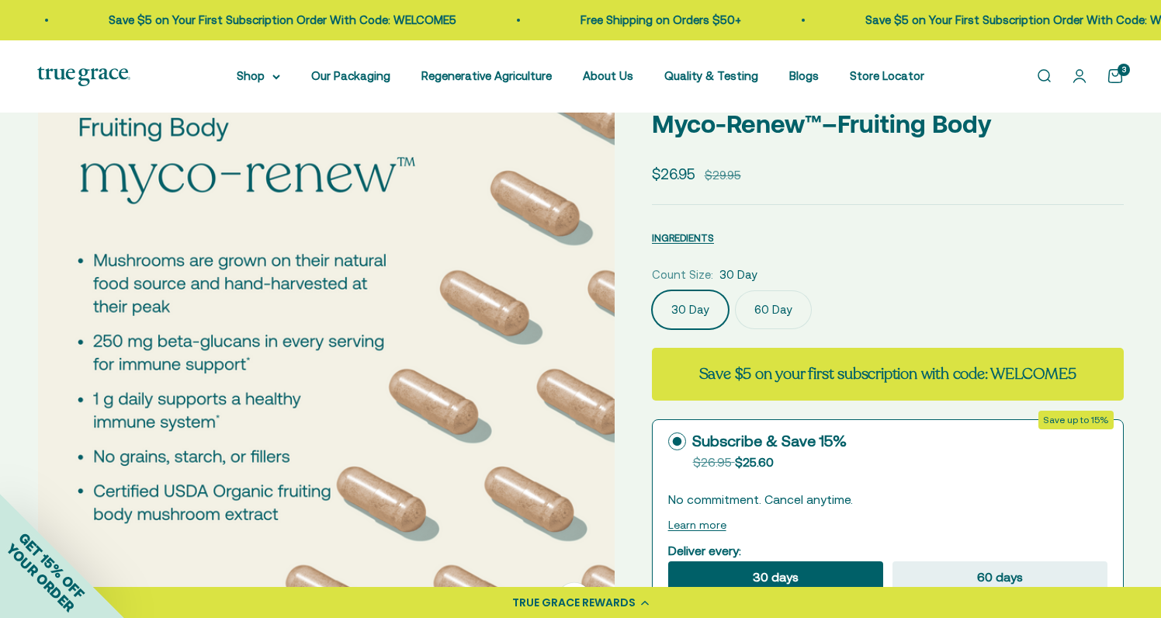
scroll to position [0, 1787]
click at [576, 414] on img at bounding box center [325, 352] width 577 height 577
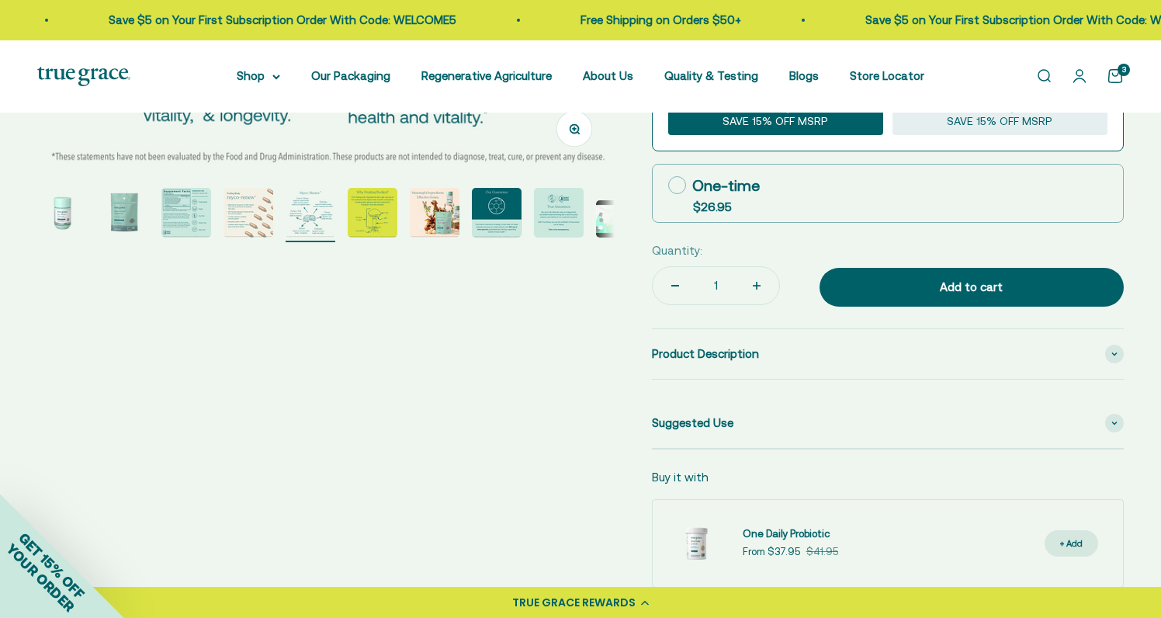
scroll to position [571, 0]
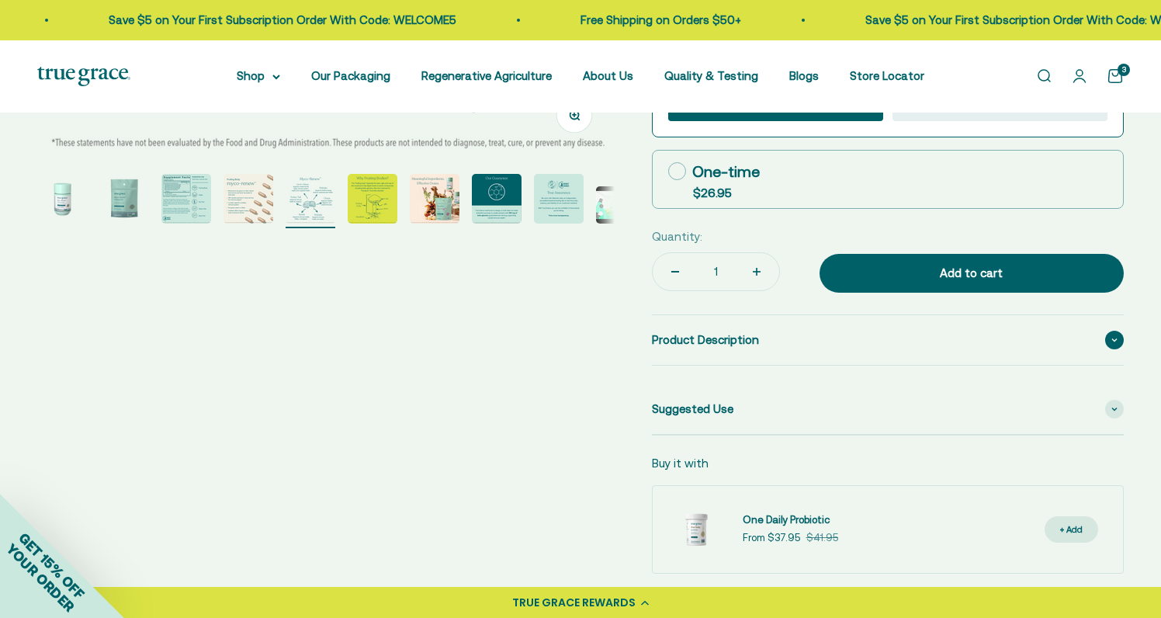
click at [734, 331] on span "Product Description" at bounding box center [705, 340] width 107 height 19
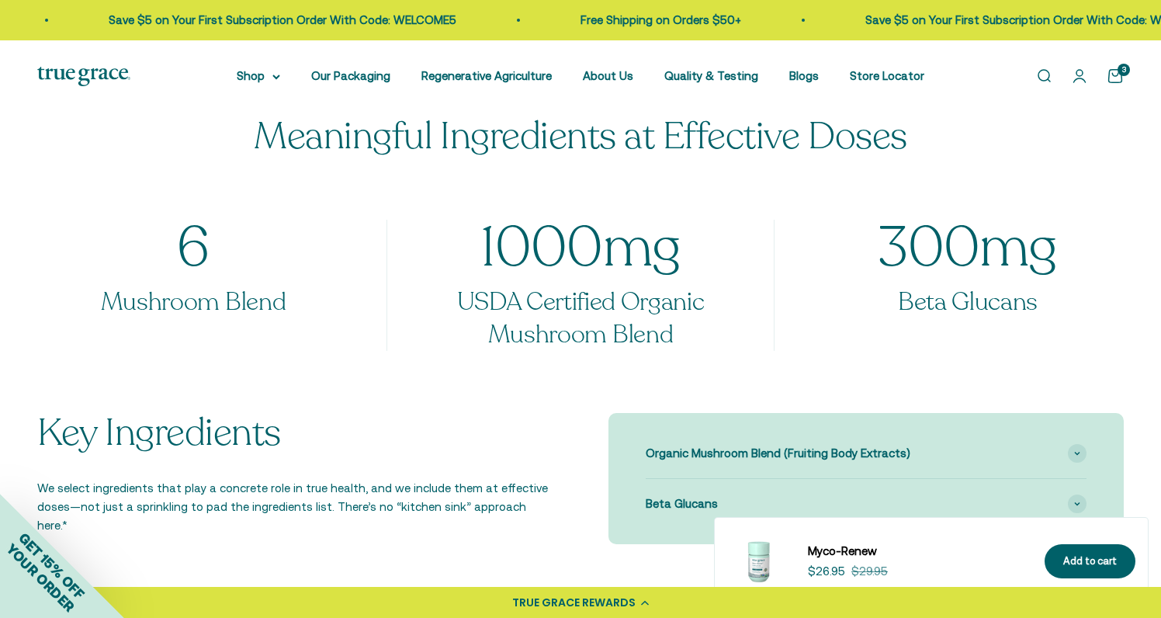
scroll to position [1428, 0]
click at [713, 444] on span "Organic Mushroom Blend (Fruiting Body Extracts)" at bounding box center [778, 453] width 265 height 19
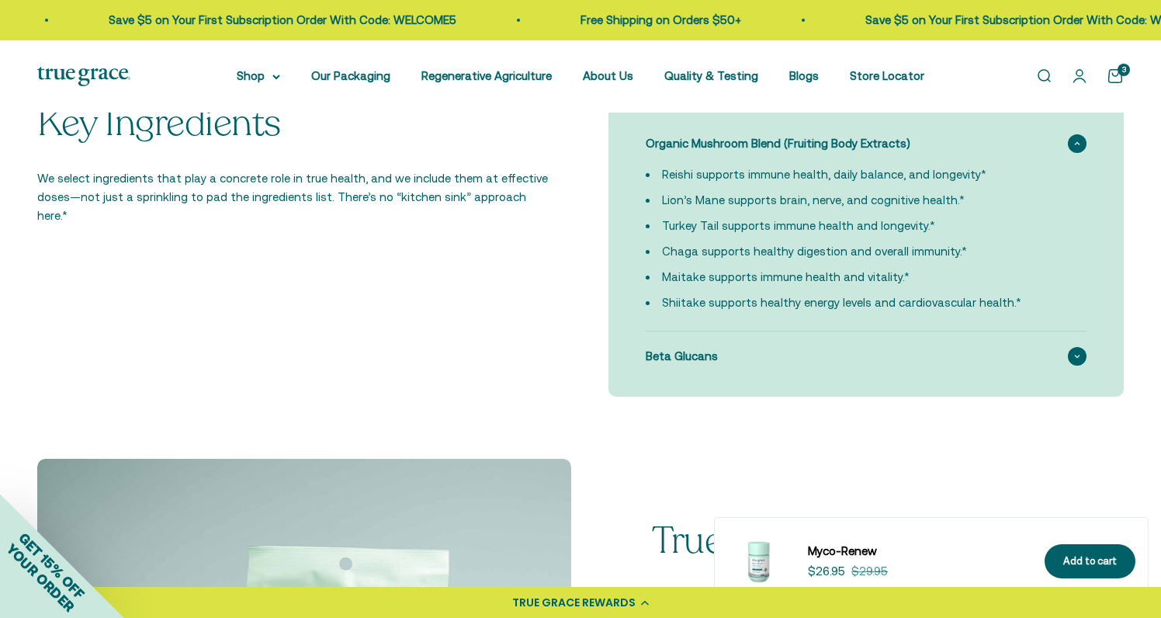
scroll to position [1741, 0]
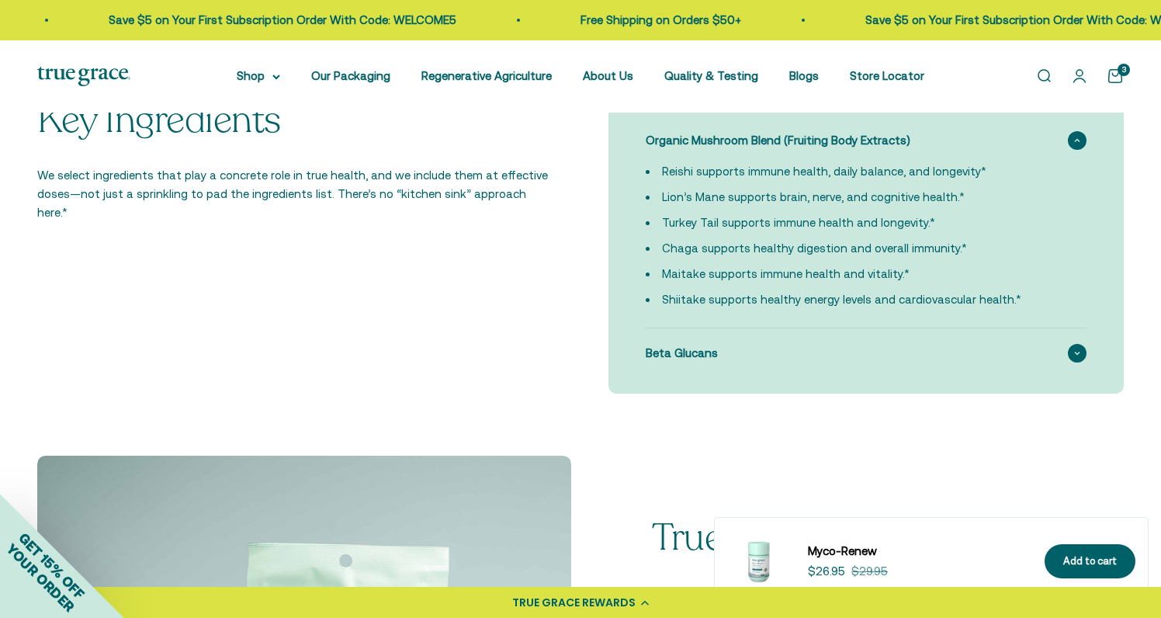
click at [867, 362] on div "Beta Glucans" at bounding box center [866, 353] width 441 height 50
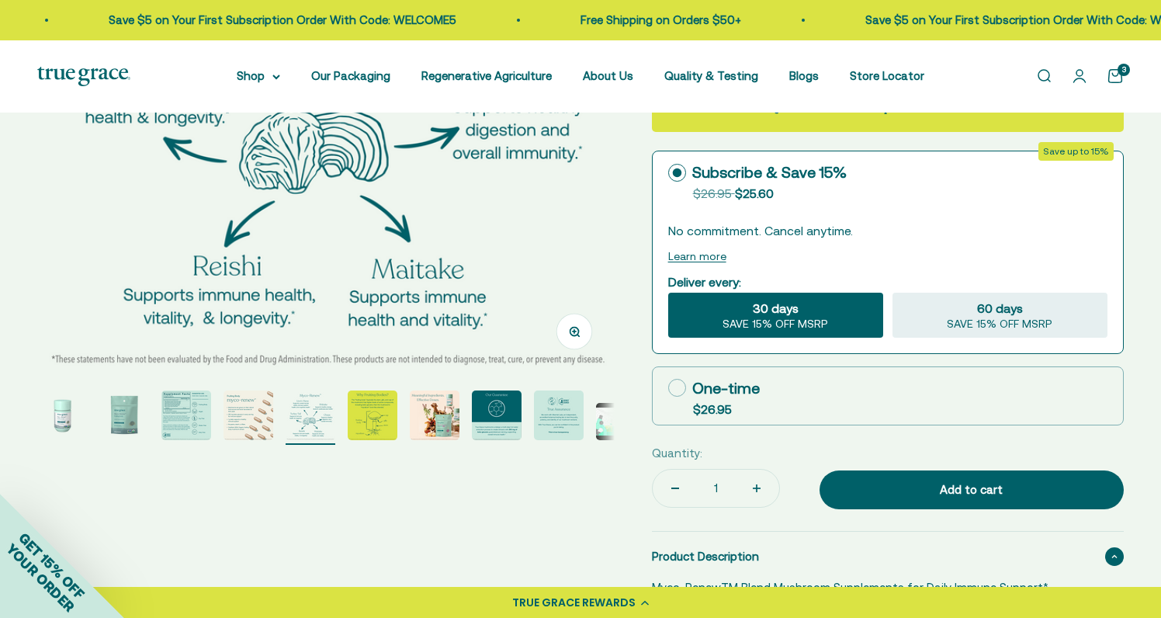
scroll to position [360, 0]
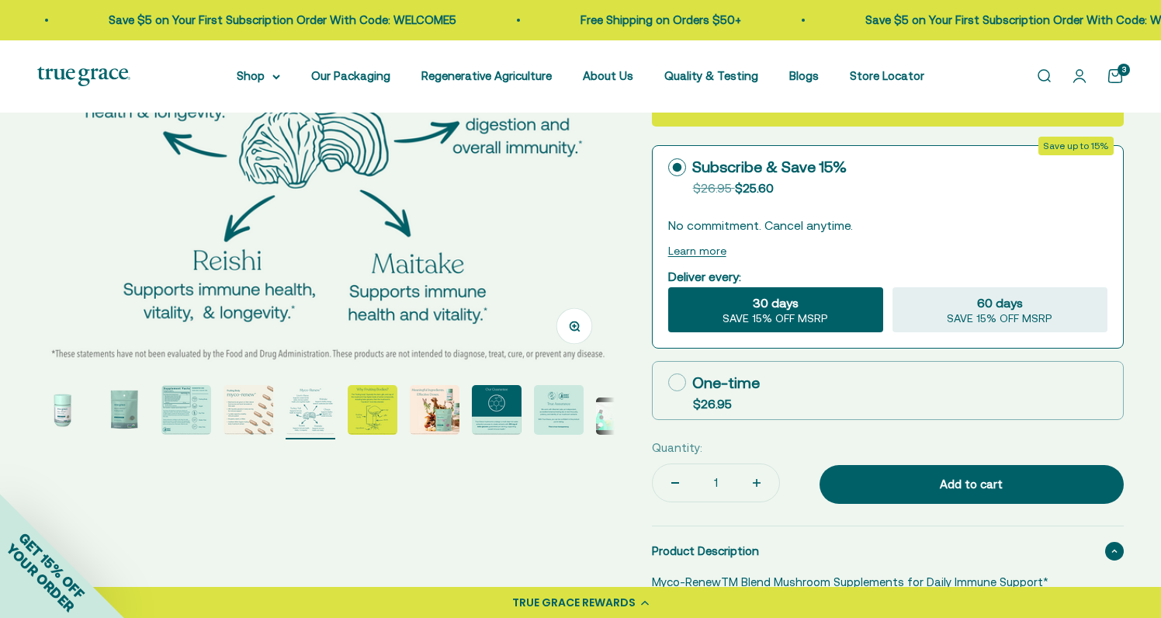
click at [71, 416] on img "Go to item 1" at bounding box center [62, 410] width 50 height 50
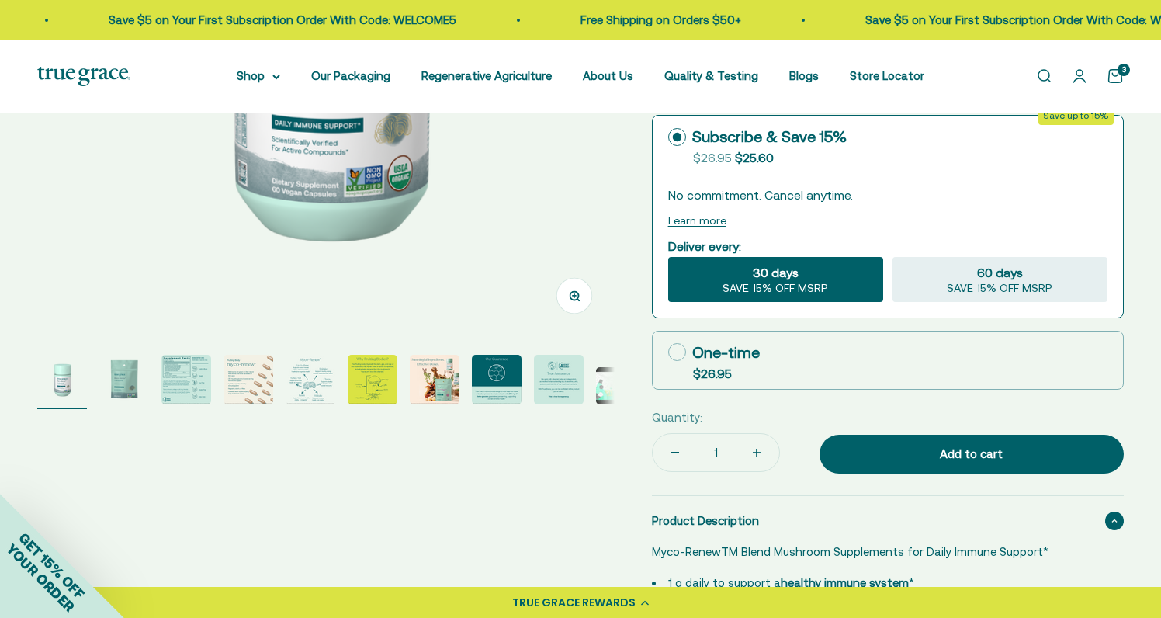
scroll to position [397, 0]
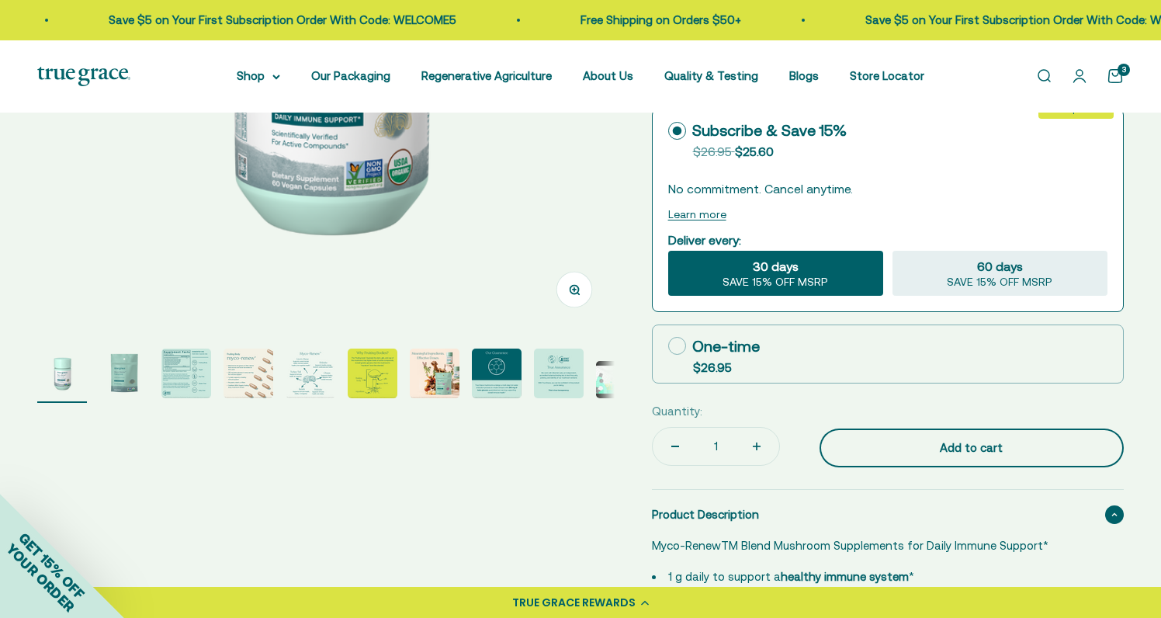
click at [888, 447] on div "Add to cart" at bounding box center [972, 447] width 242 height 19
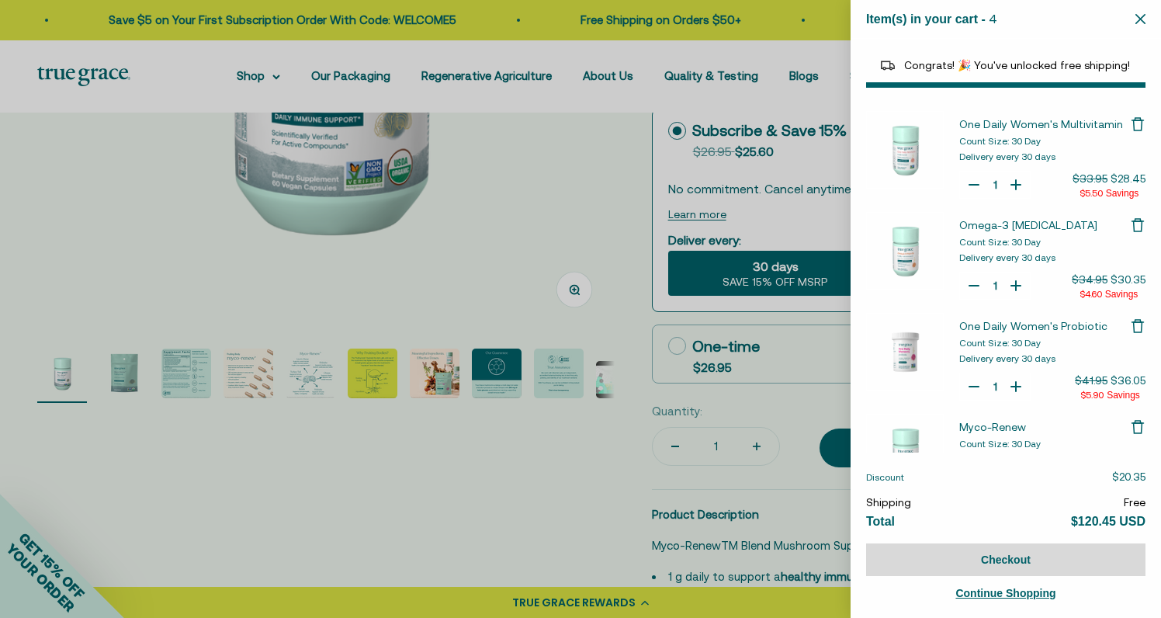
select select "40058329235648"
select select "44163639509206"
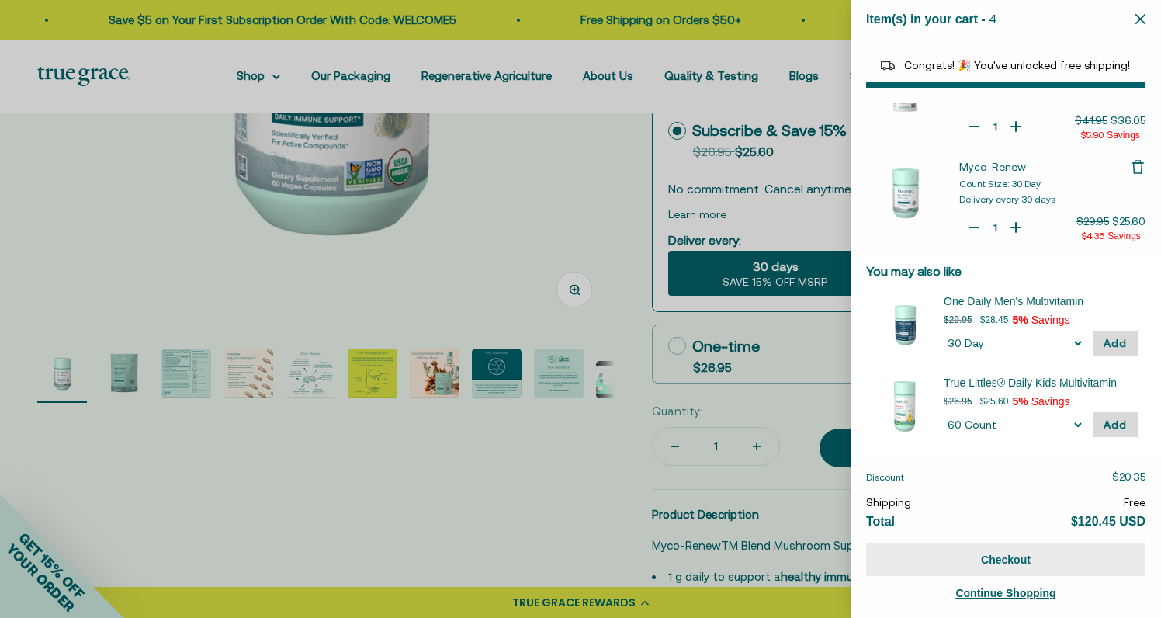
scroll to position [259, 0]
click at [951, 563] on button "Checkout" at bounding box center [1005, 559] width 279 height 33
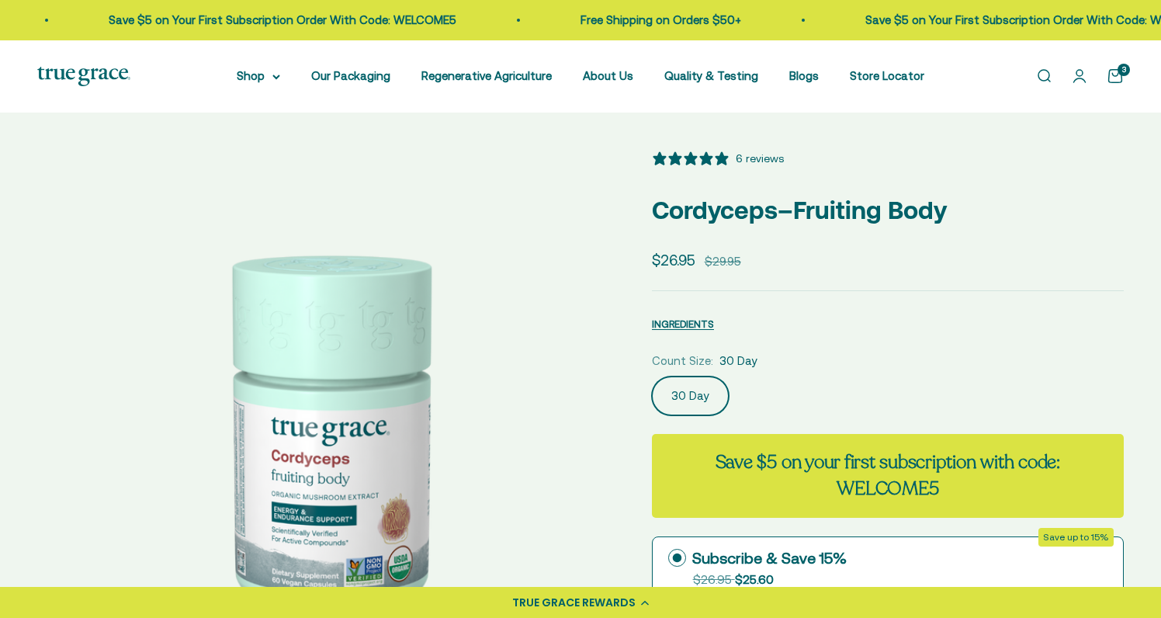
select select "3"
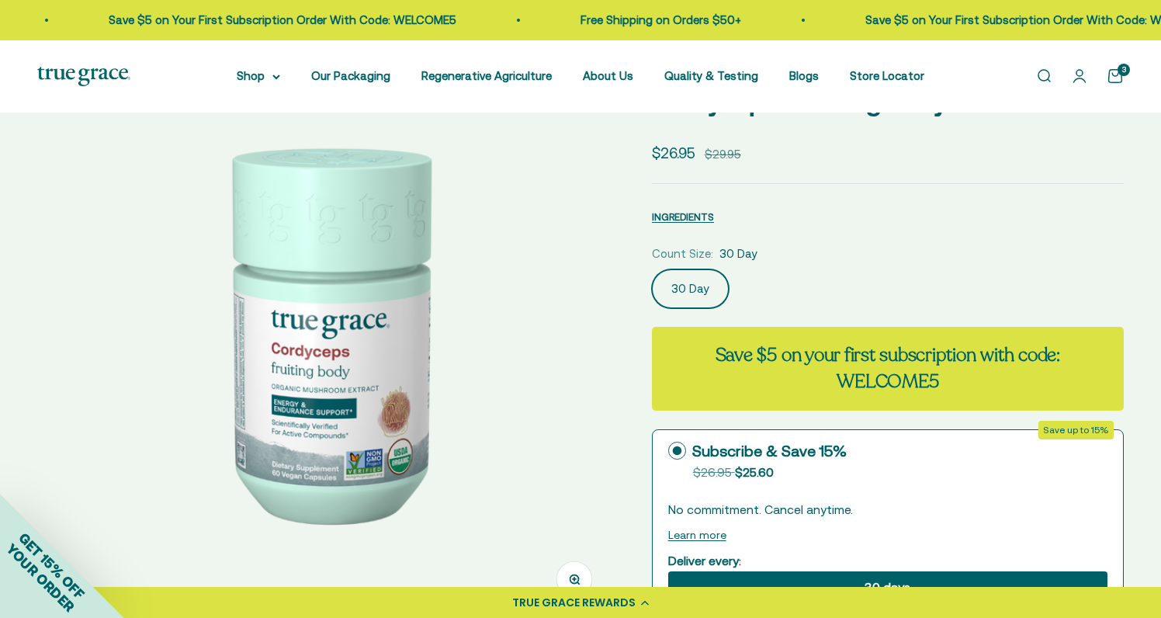
scroll to position [107, 0]
click at [562, 364] on img at bounding box center [325, 331] width 577 height 577
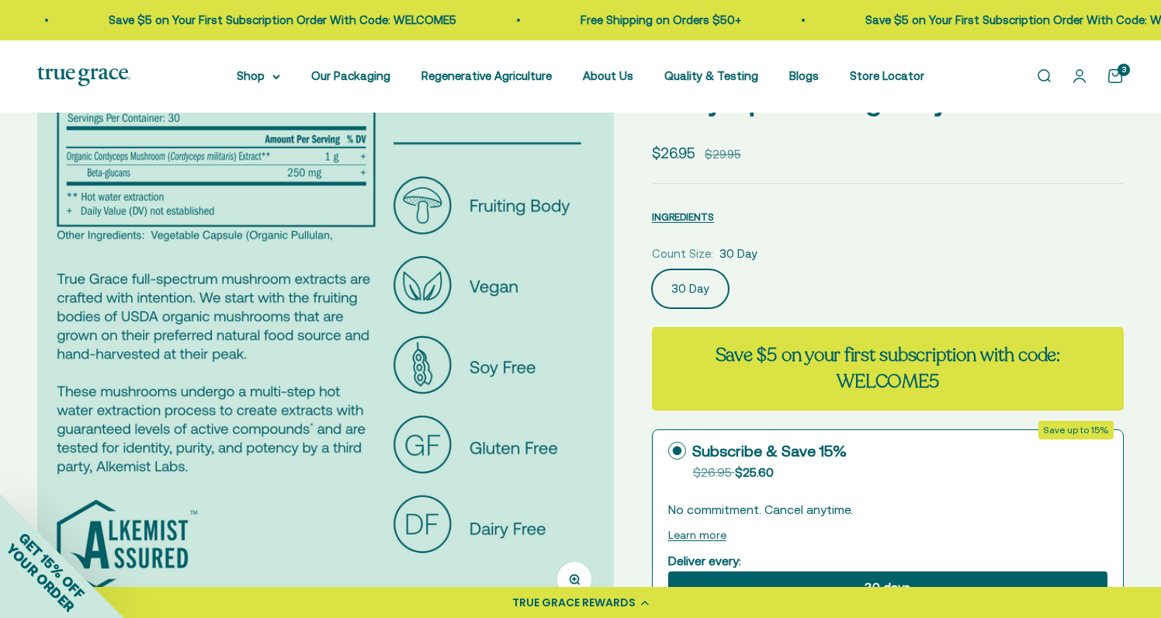
click at [562, 364] on img at bounding box center [325, 331] width 577 height 577
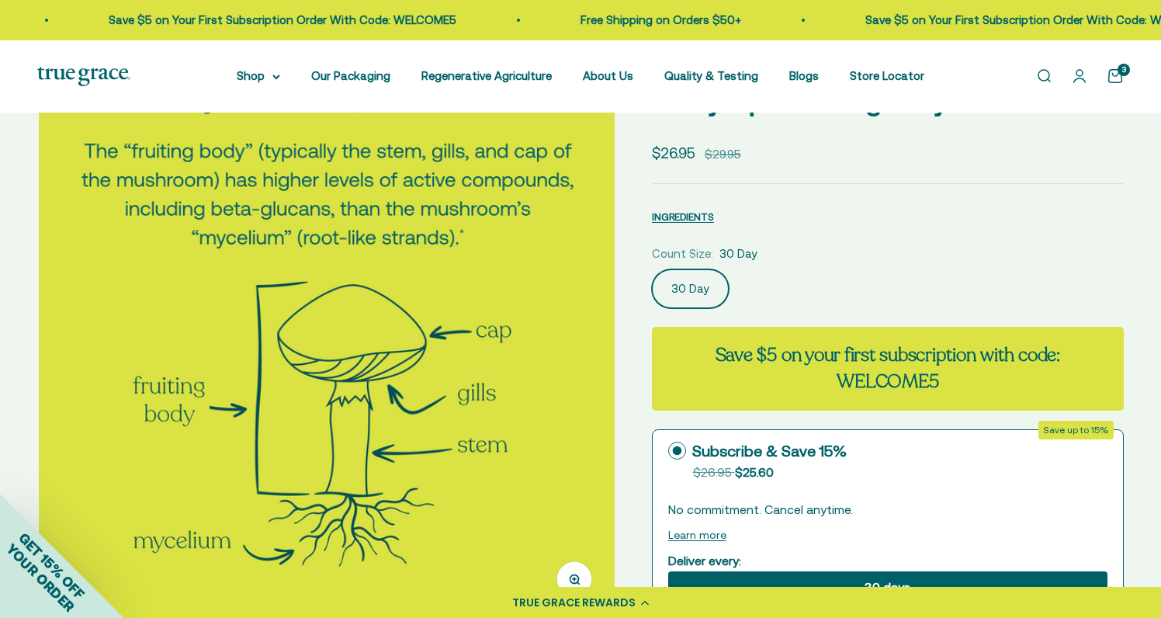
scroll to position [0, 1191]
click at [562, 364] on img at bounding box center [325, 331] width 577 height 577
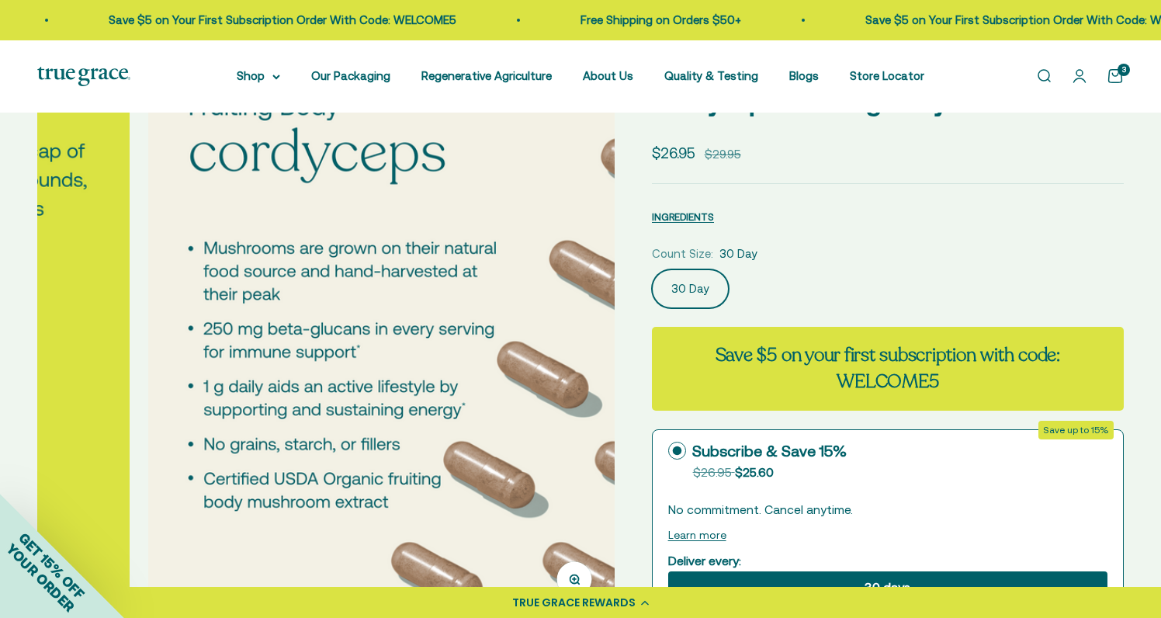
scroll to position [0, 1787]
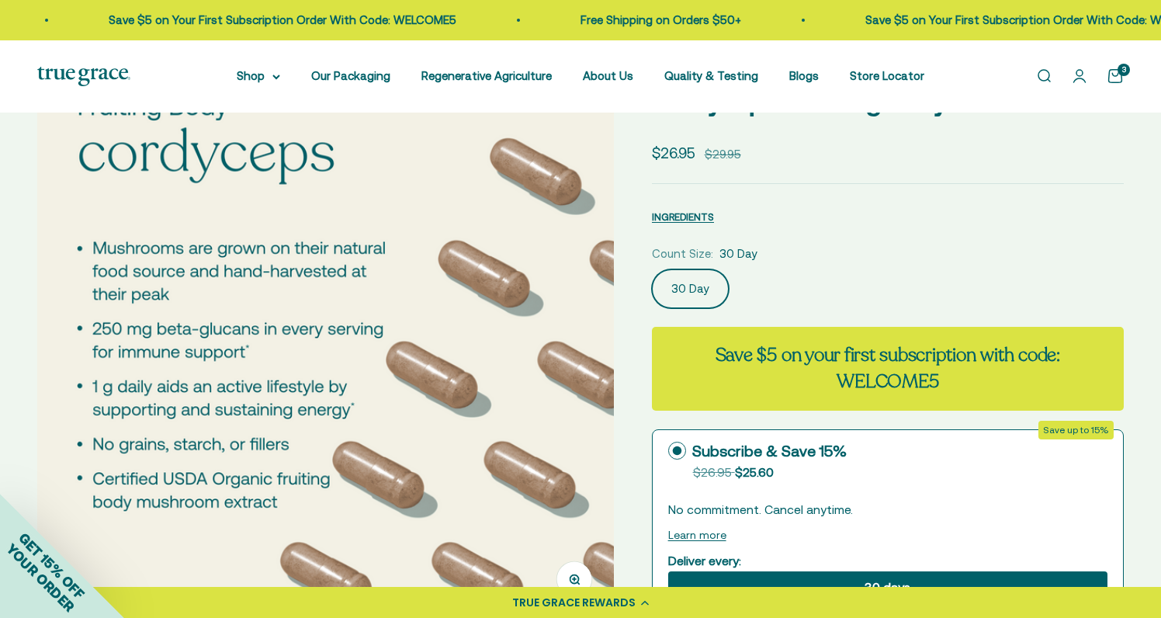
click at [562, 364] on img at bounding box center [325, 331] width 577 height 577
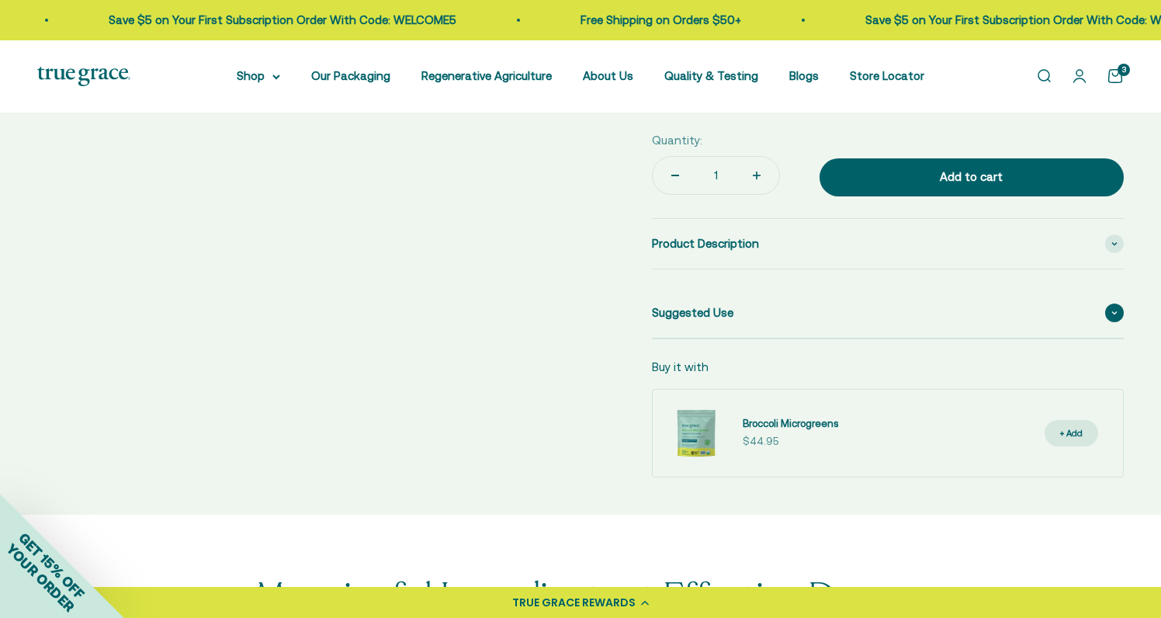
scroll to position [699, 0]
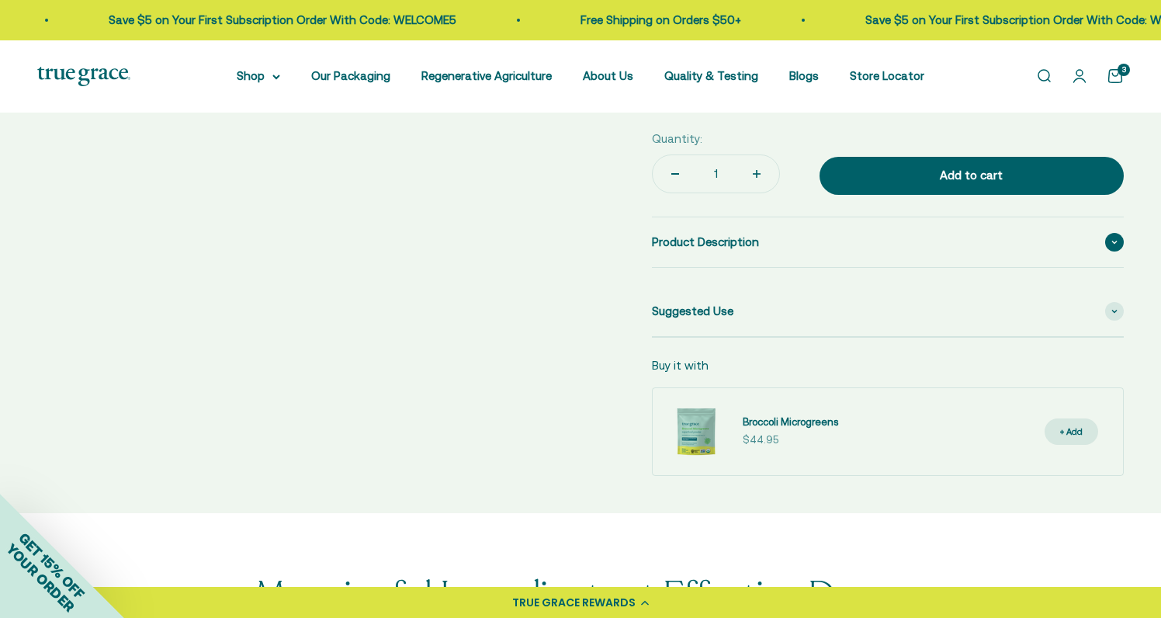
click at [725, 240] on span "Product Description" at bounding box center [705, 242] width 107 height 19
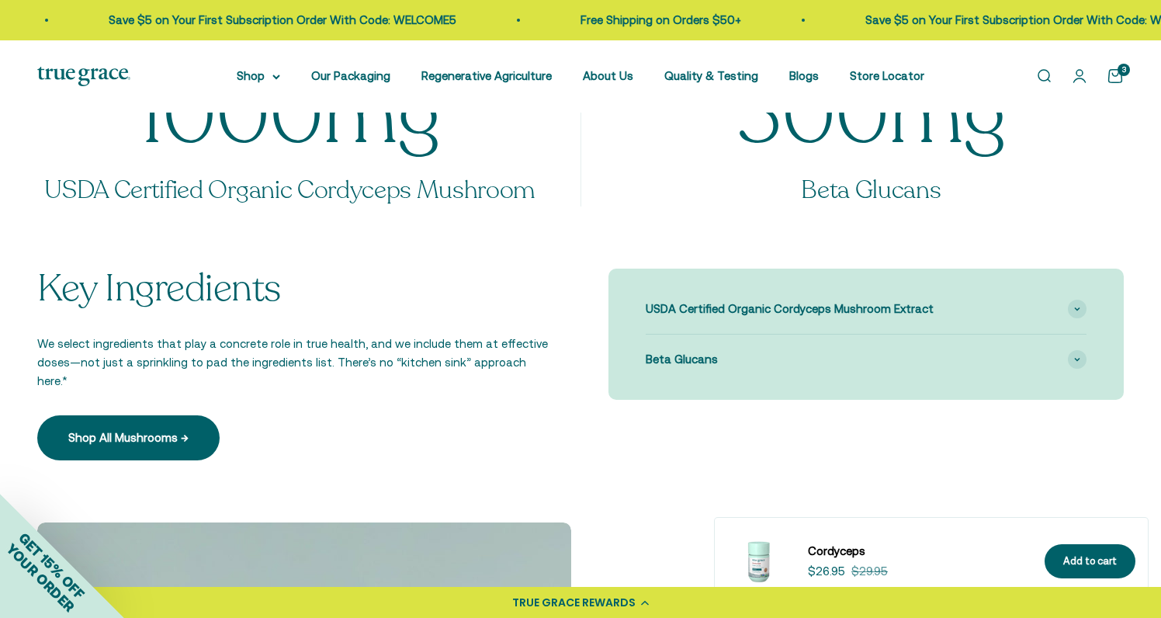
scroll to position [1511, 0]
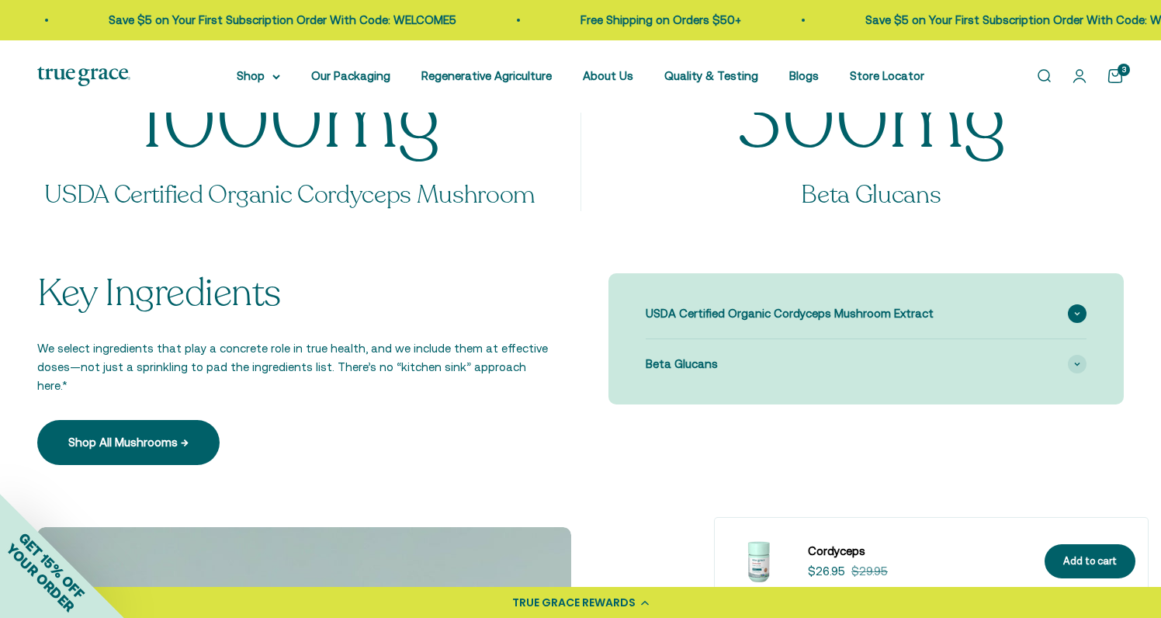
click at [806, 310] on span "USDA Certified Organic Cordyceps Mushroom Extract" at bounding box center [790, 313] width 288 height 19
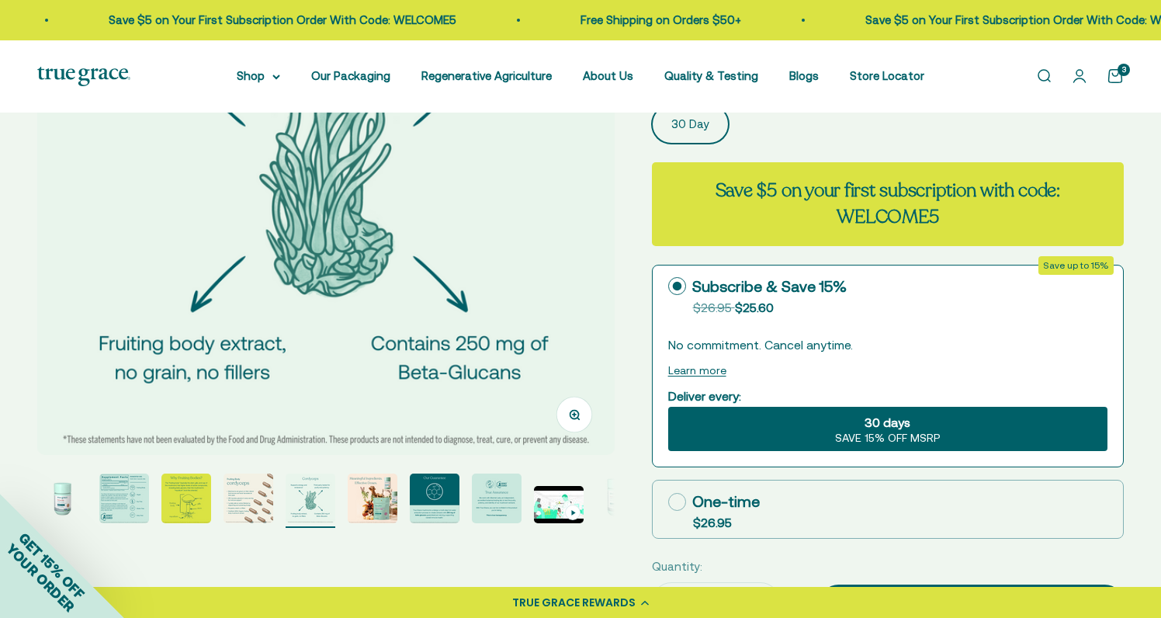
scroll to position [282, 0]
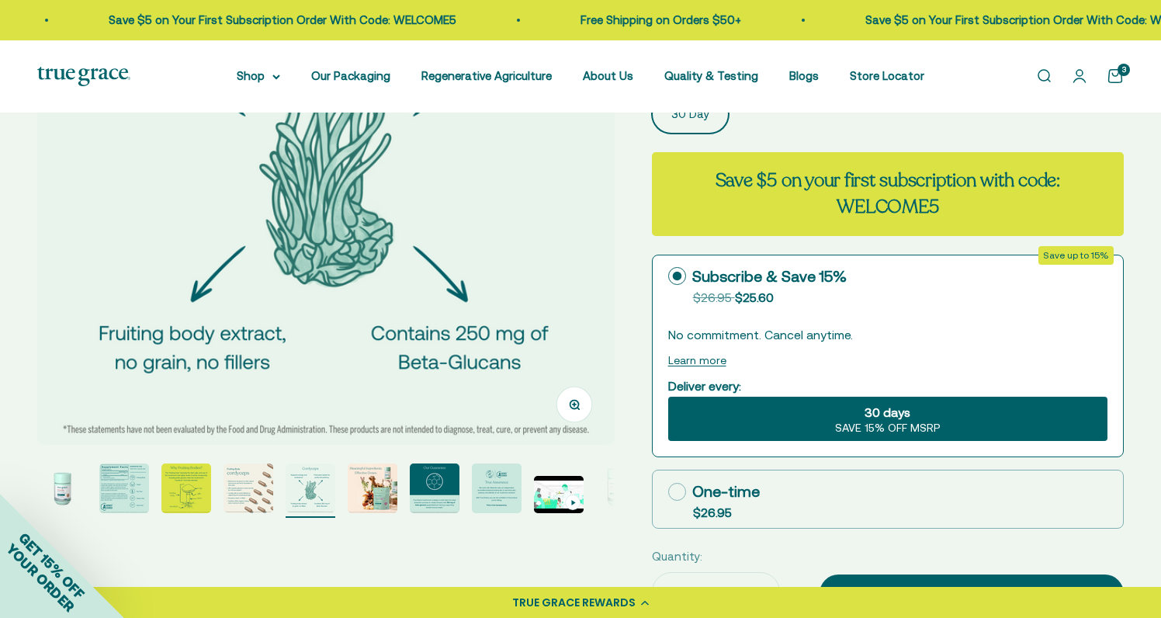
click at [67, 480] on img "Go to item 1" at bounding box center [62, 488] width 50 height 50
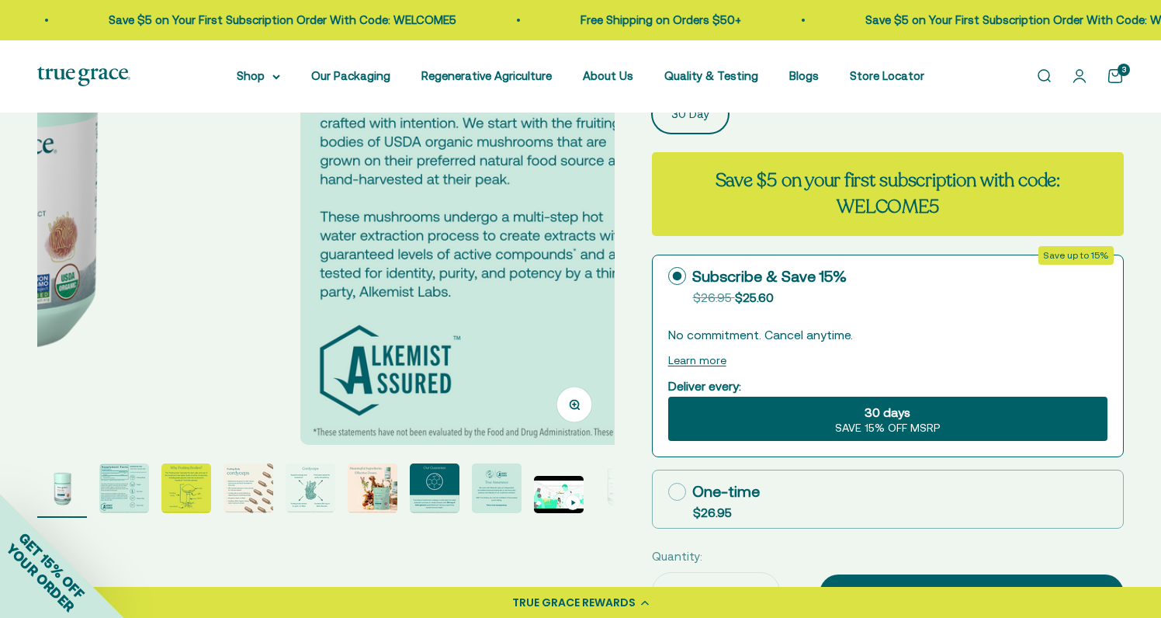
scroll to position [0, 0]
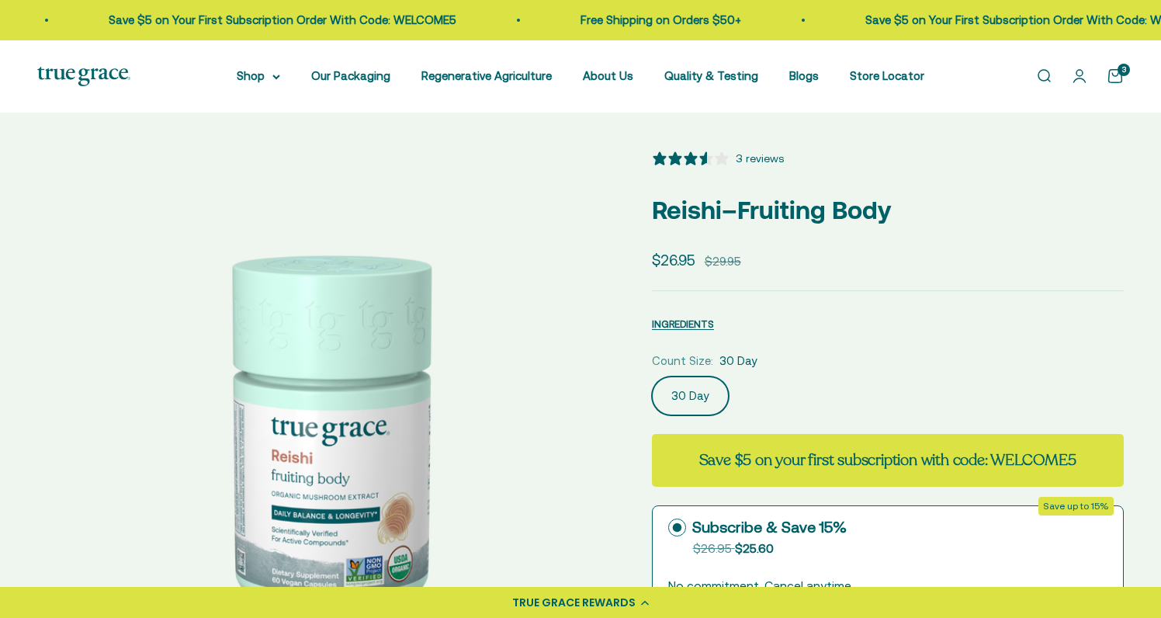
select select "3"
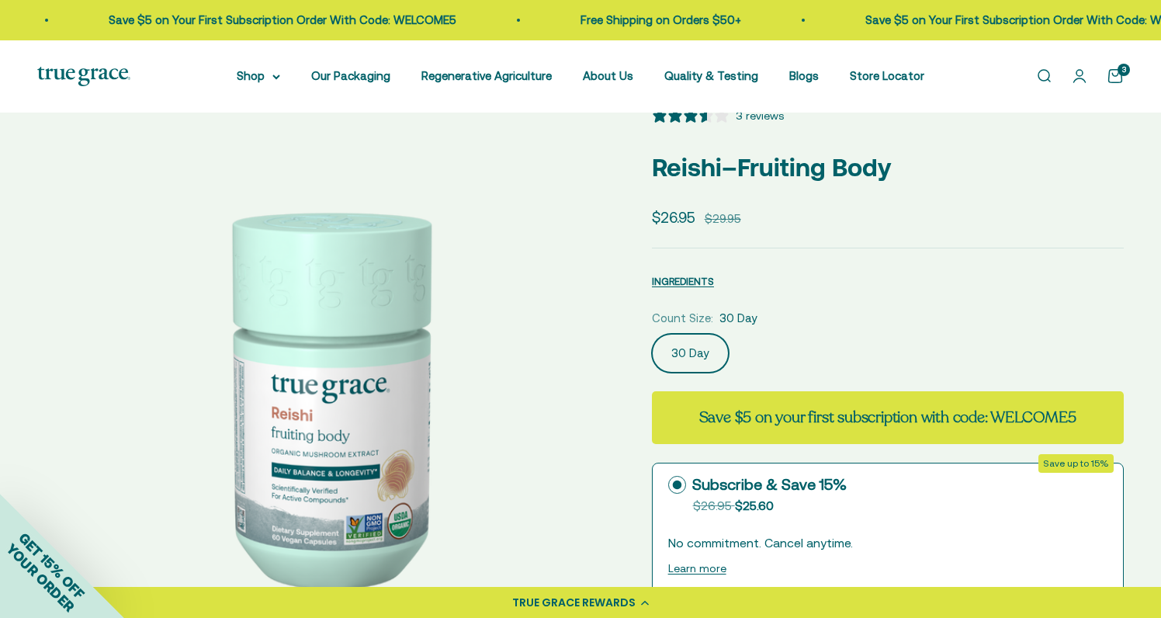
scroll to position [43, 0]
click at [528, 402] on img at bounding box center [325, 395] width 577 height 577
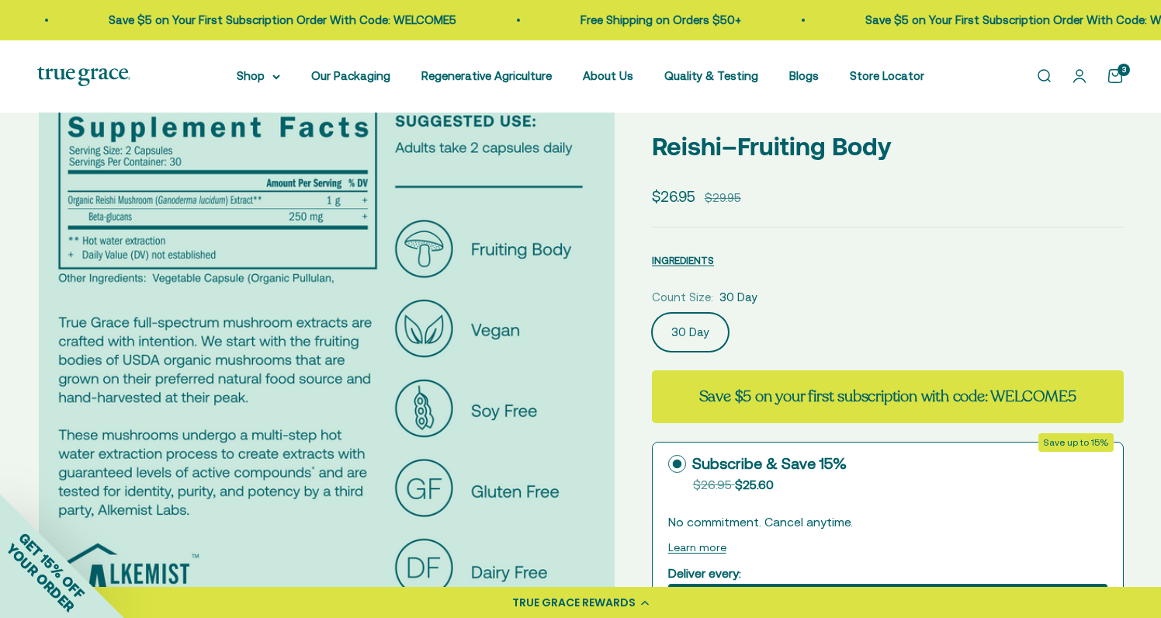
scroll to position [0, 596]
click at [550, 384] on img at bounding box center [325, 374] width 577 height 577
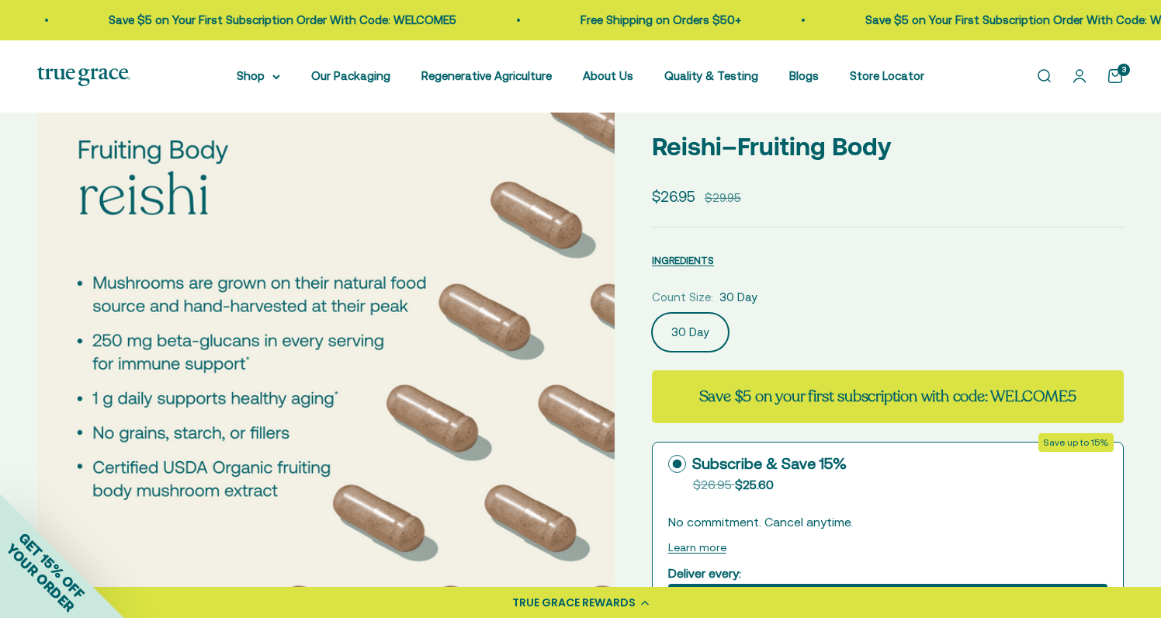
click at [550, 384] on img at bounding box center [325, 374] width 577 height 577
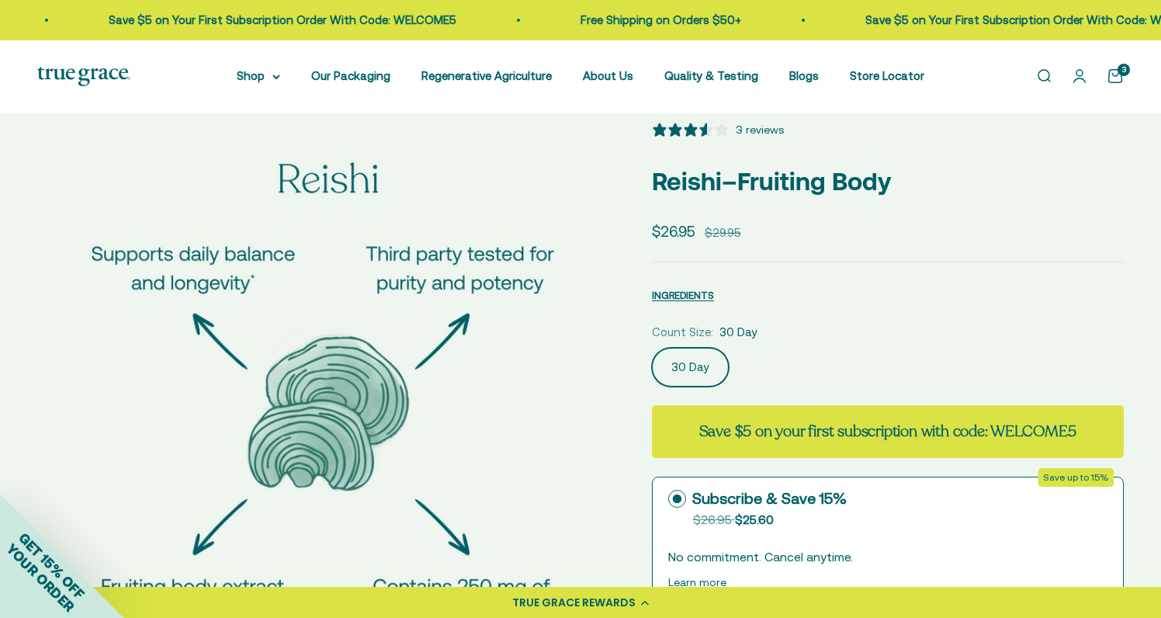
scroll to position [19, 0]
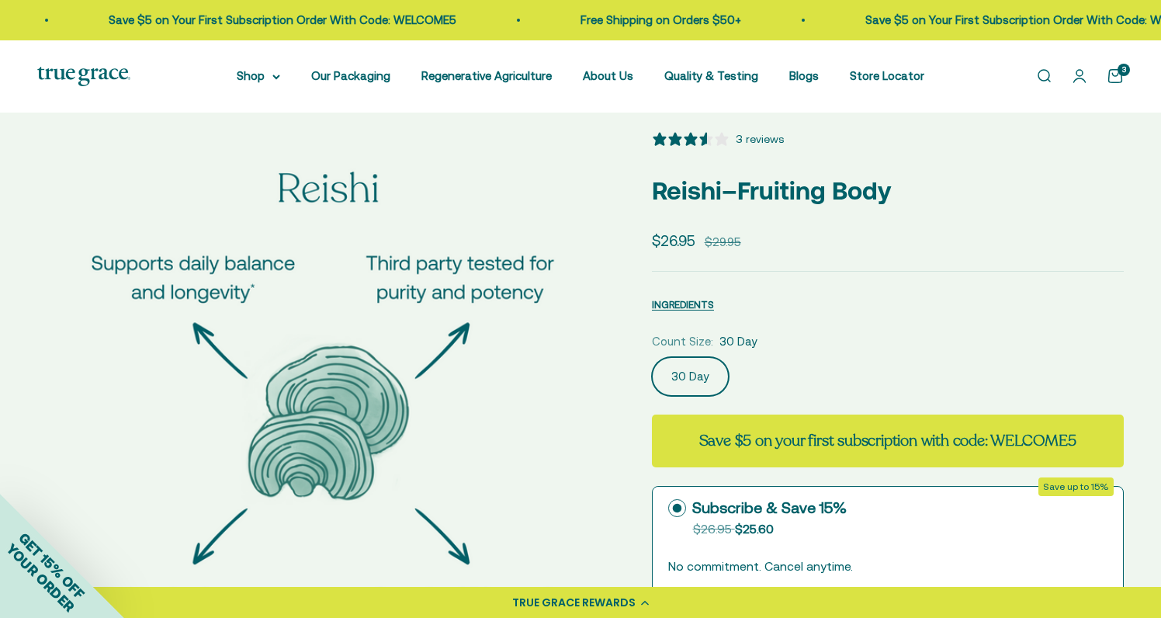
click at [567, 389] on img at bounding box center [328, 418] width 577 height 577
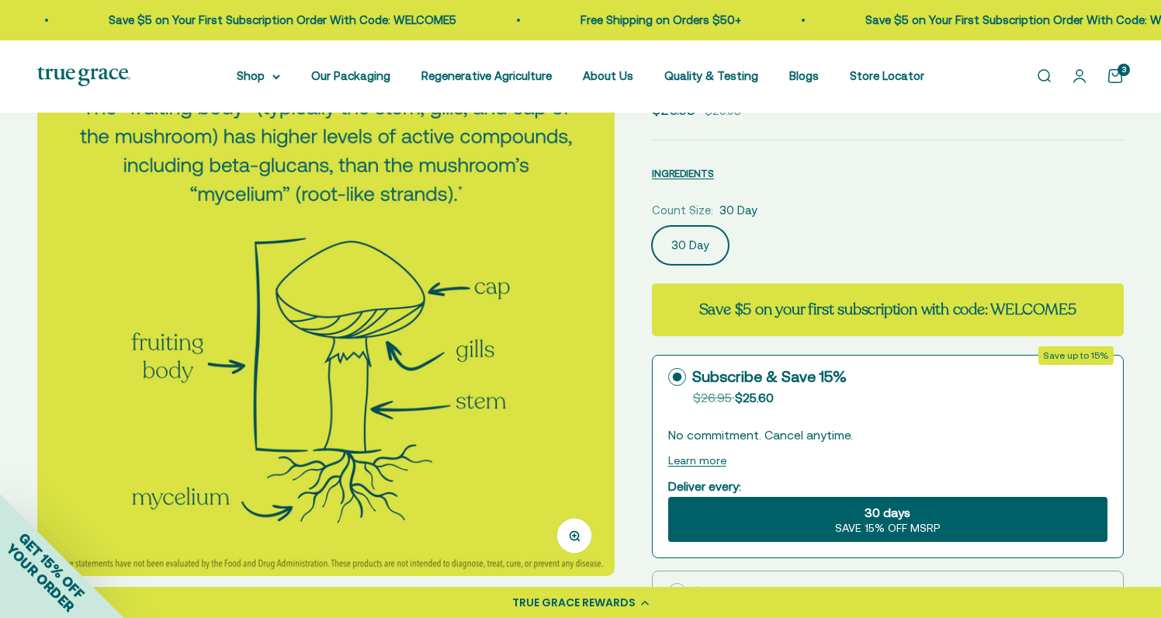
scroll to position [164, 0]
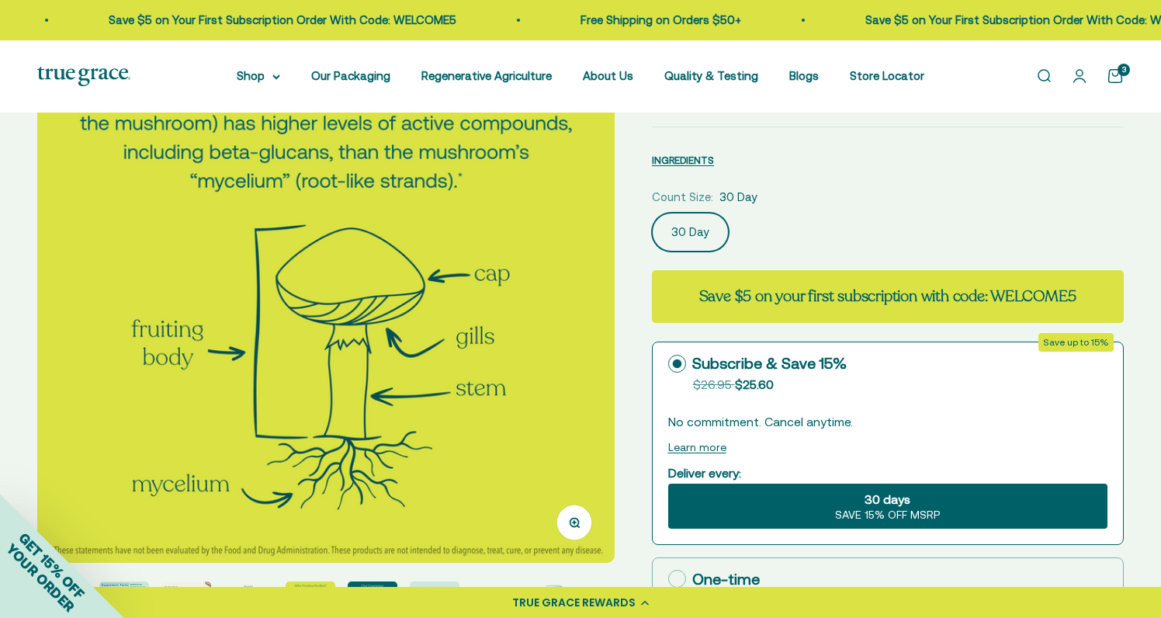
click at [570, 396] on img at bounding box center [325, 274] width 577 height 577
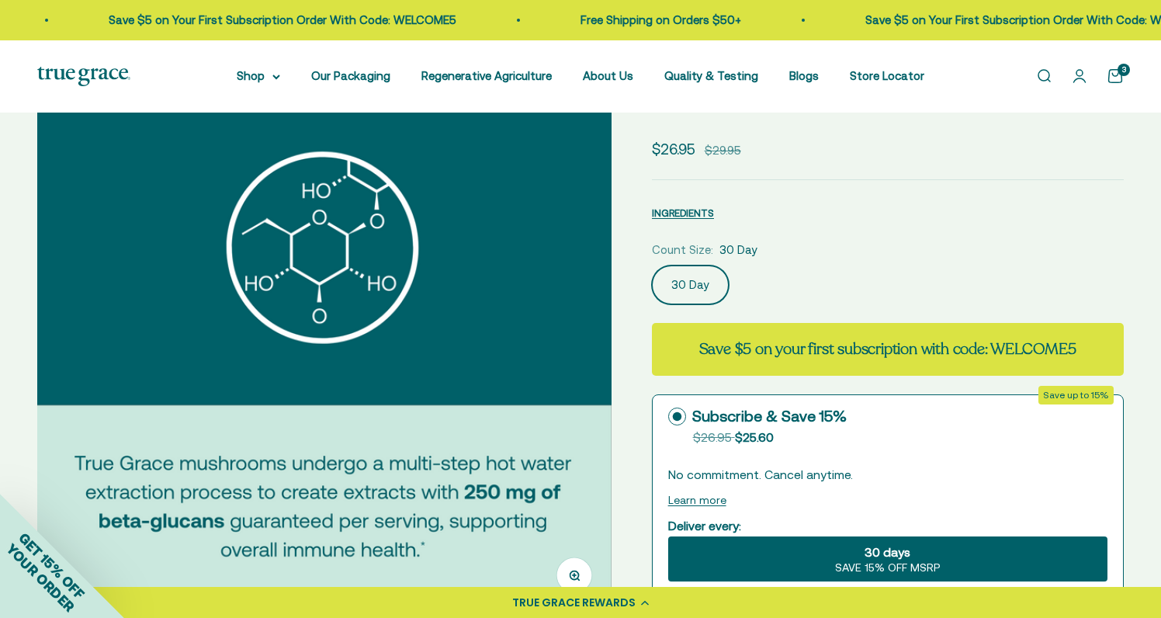
scroll to position [116, 0]
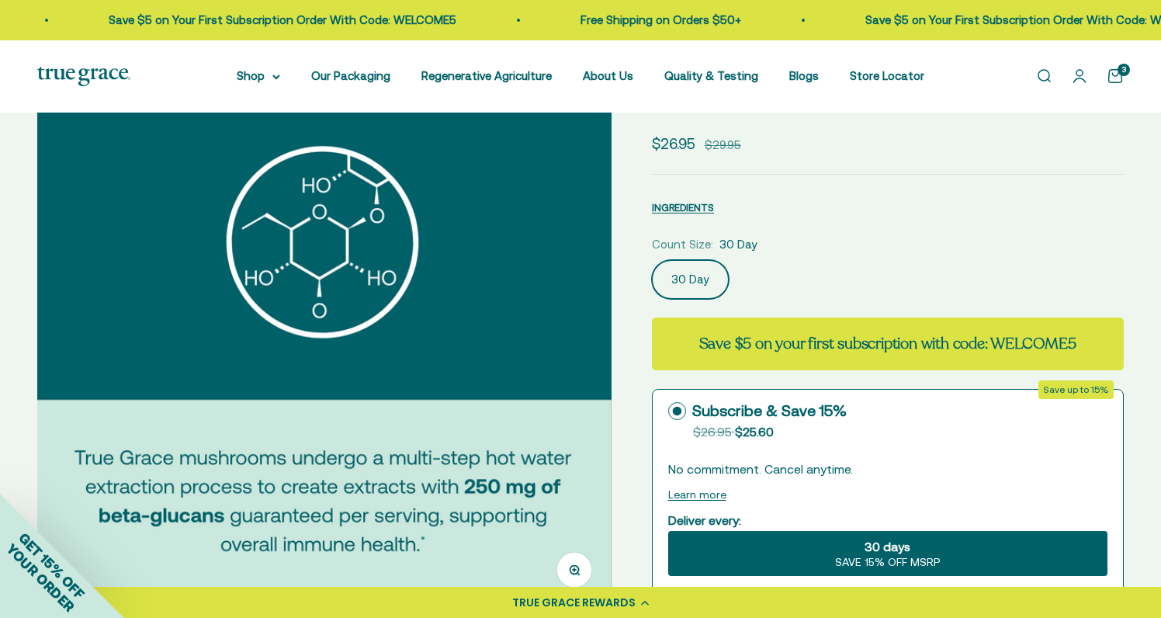
click at [571, 380] on img at bounding box center [322, 321] width 577 height 577
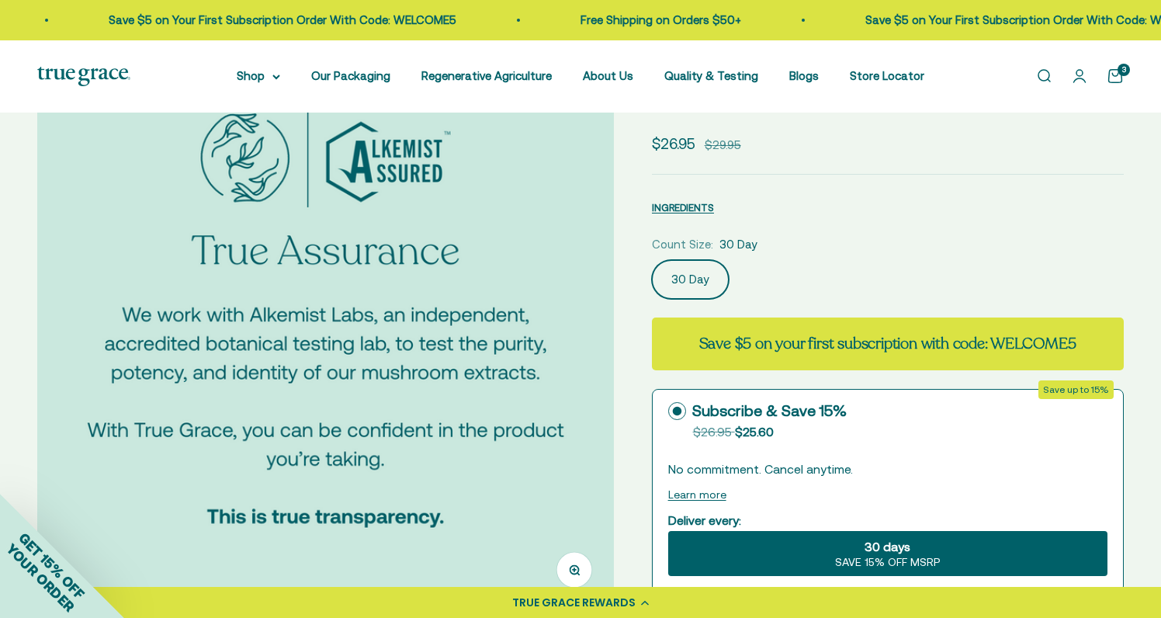
click at [571, 380] on img at bounding box center [325, 321] width 577 height 577
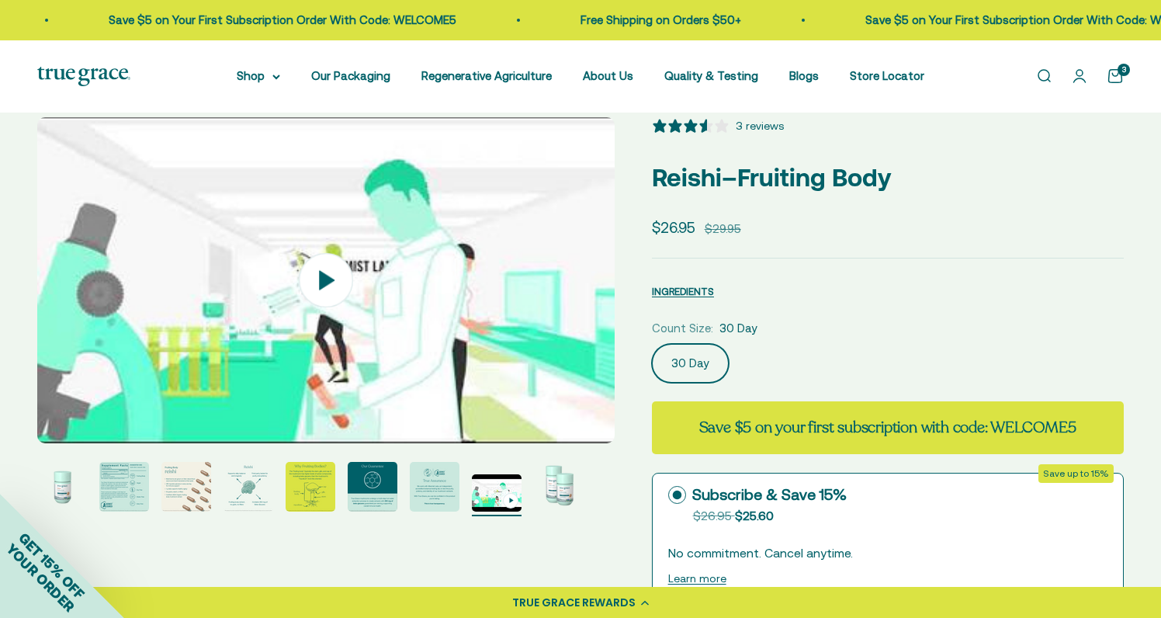
click at [344, 286] on icon at bounding box center [326, 279] width 54 height 54
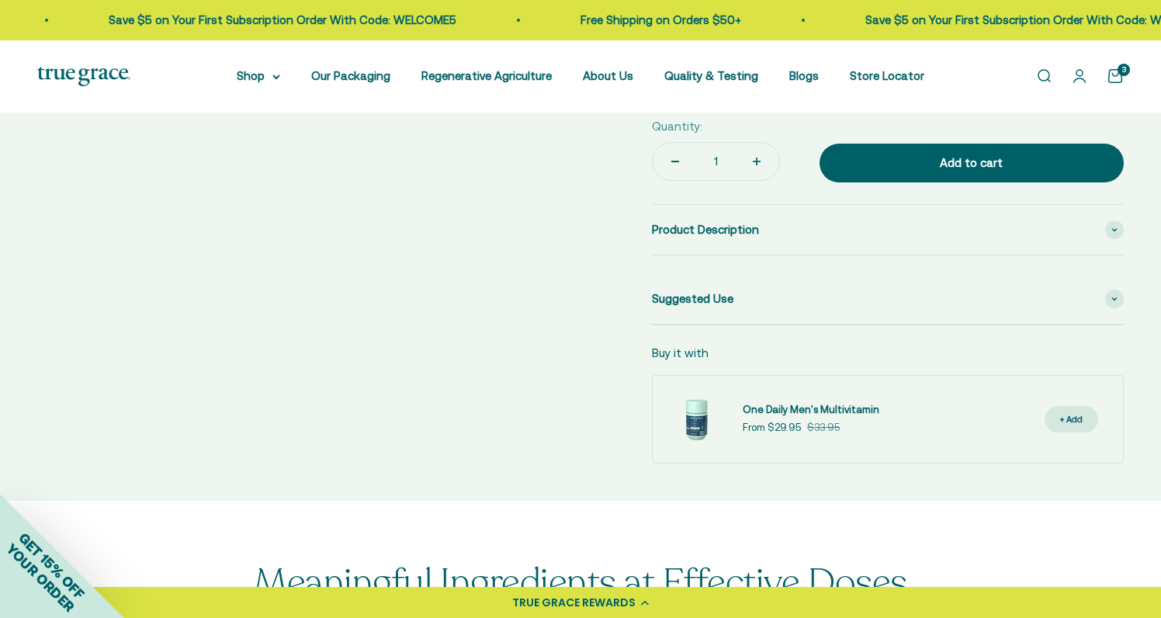
scroll to position [683, 0]
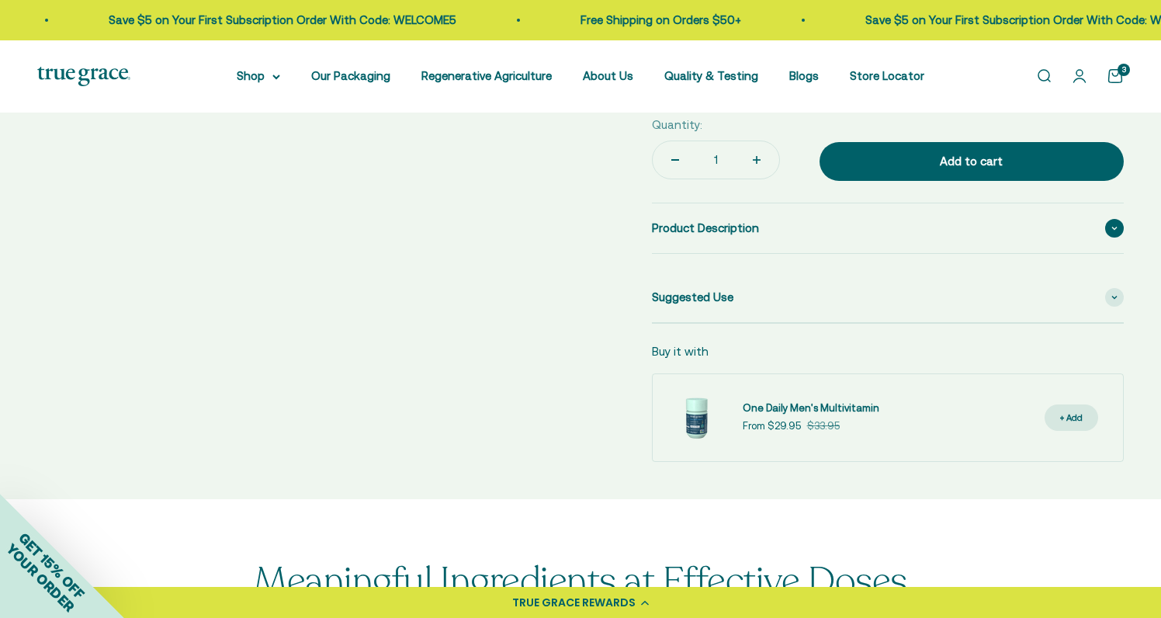
click at [707, 230] on span "Product Description" at bounding box center [705, 228] width 107 height 19
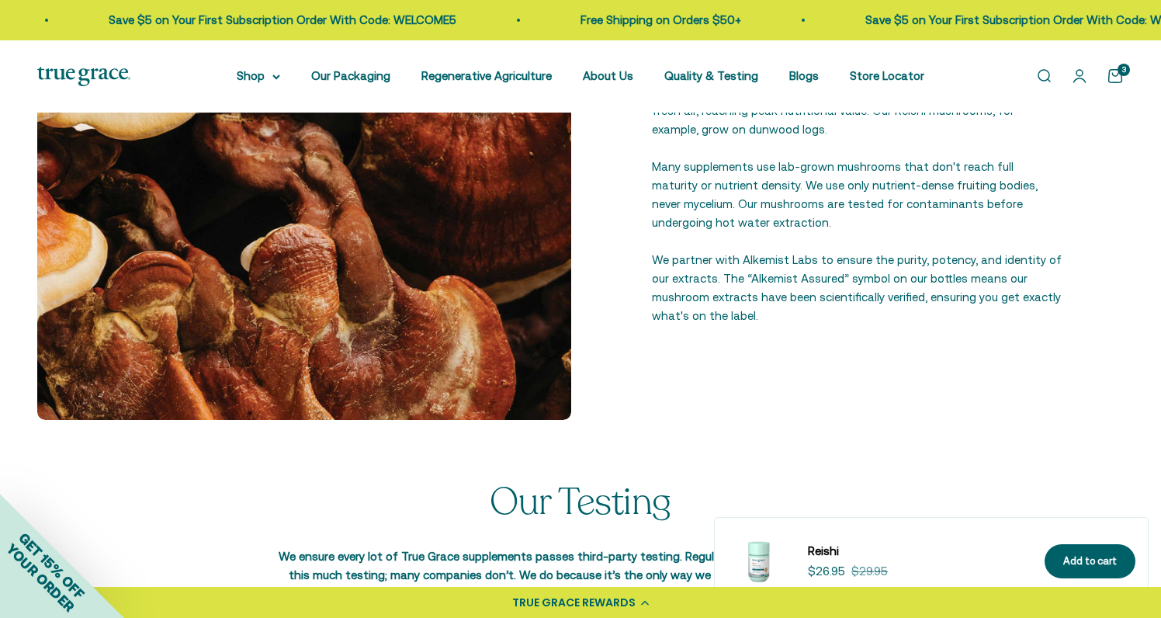
scroll to position [1955, 0]
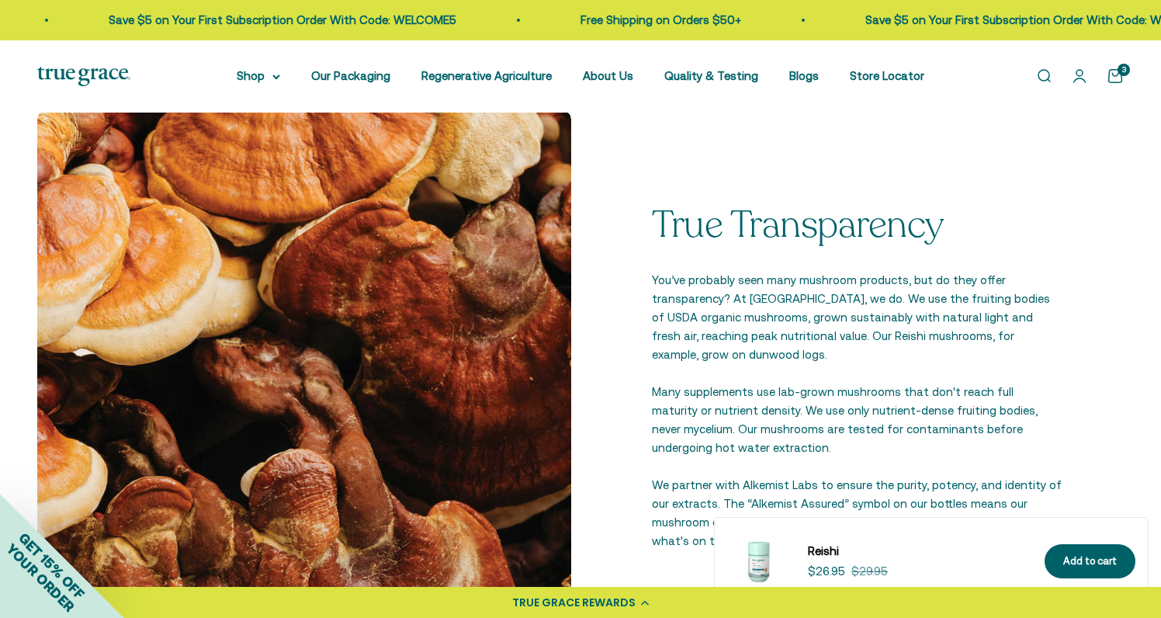
click at [62, 368] on img at bounding box center [304, 378] width 534 height 534
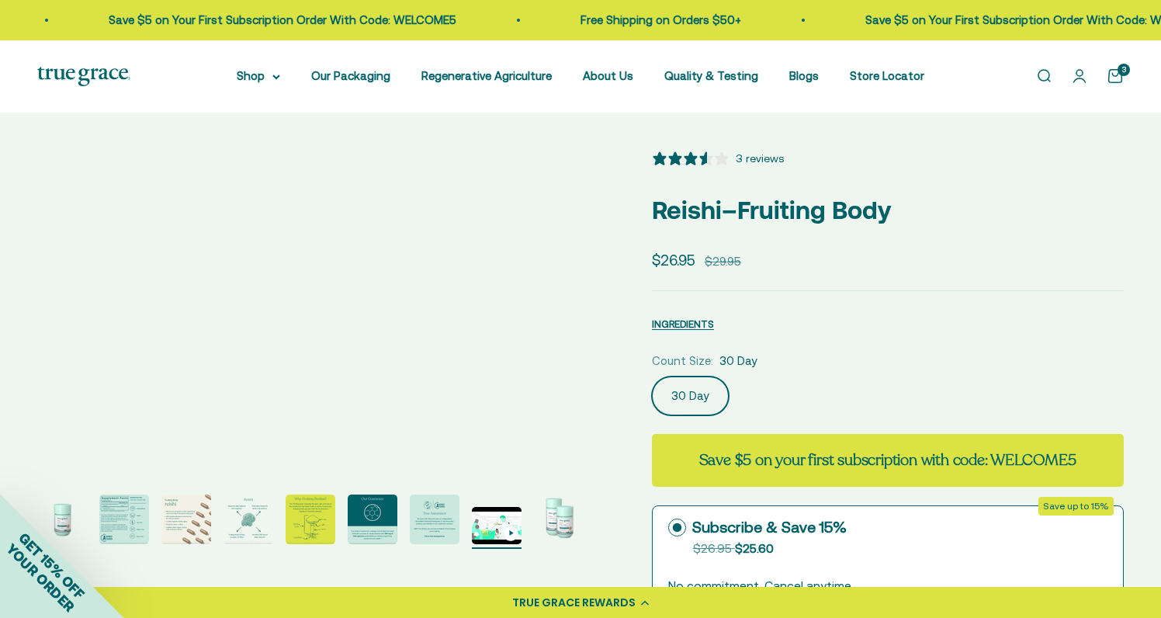
scroll to position [0, 0]
click at [255, 518] on img "Go to item 4" at bounding box center [248, 519] width 50 height 50
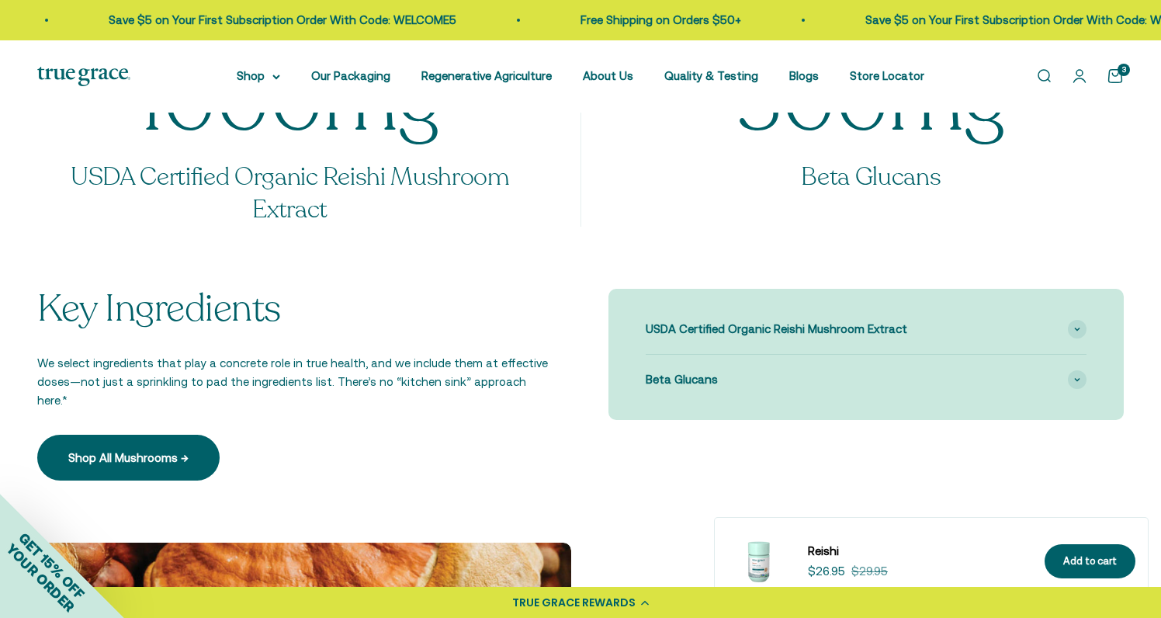
scroll to position [1525, 0]
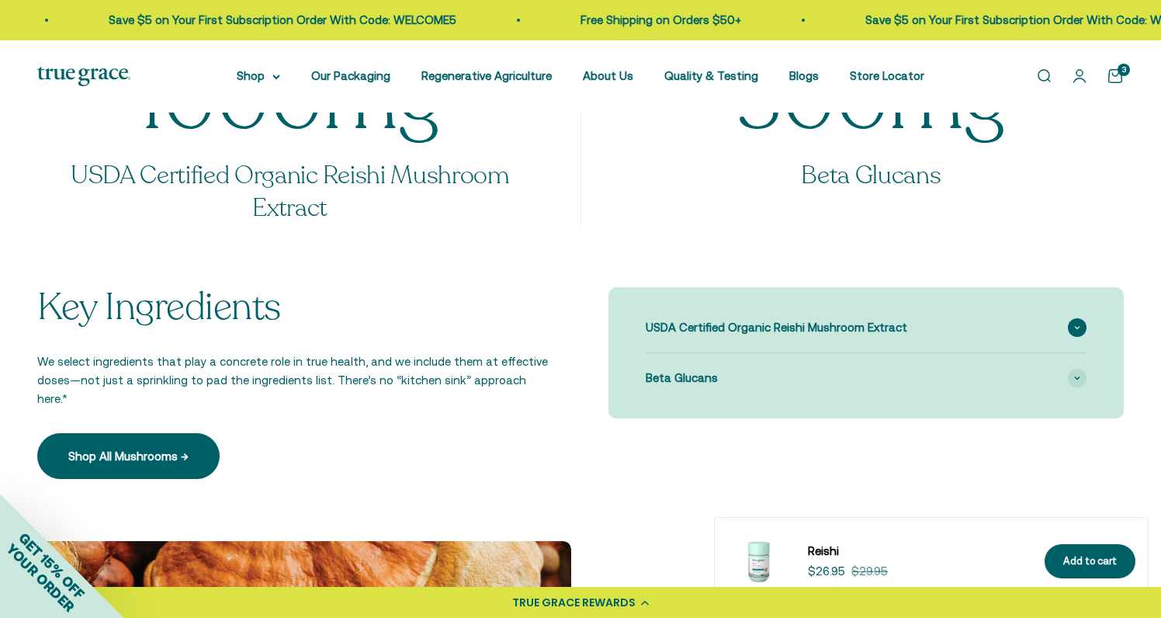
click at [788, 318] on span "USDA Certified Organic Reishi Mushroom Extract" at bounding box center [777, 327] width 262 height 19
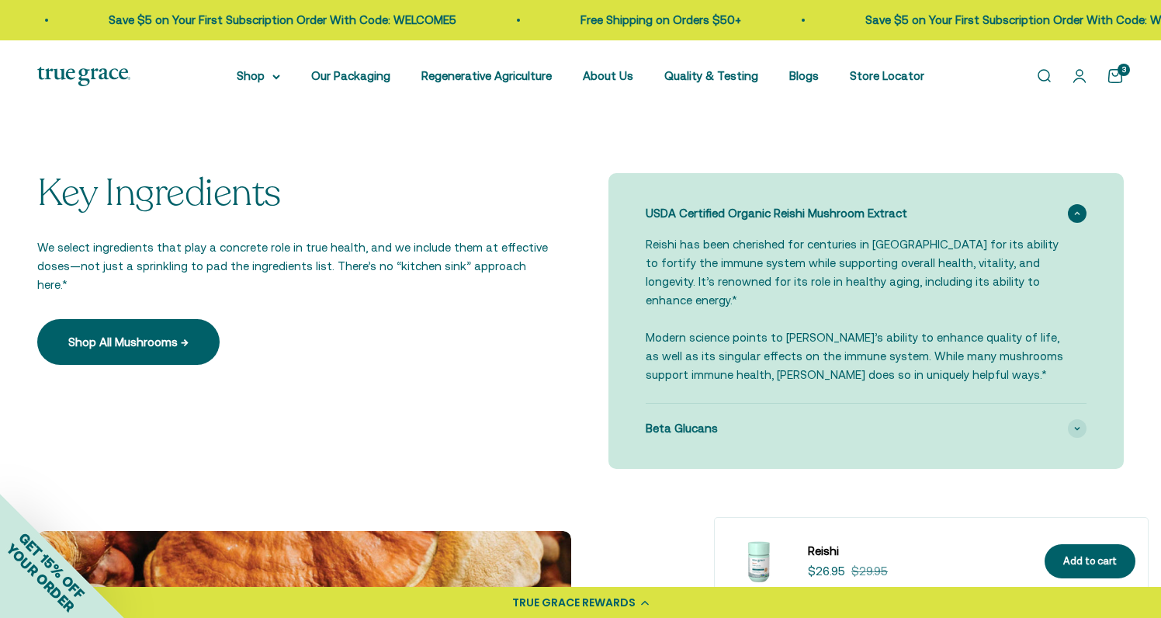
scroll to position [1641, 0]
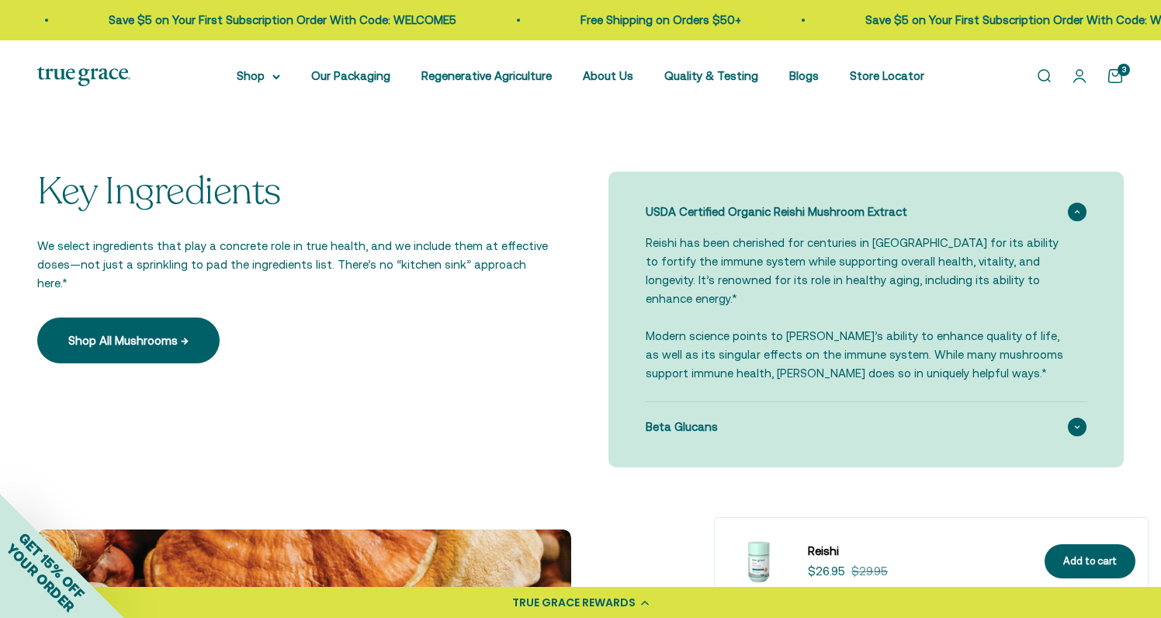
click at [782, 404] on div "Beta Glucans" at bounding box center [866, 427] width 441 height 50
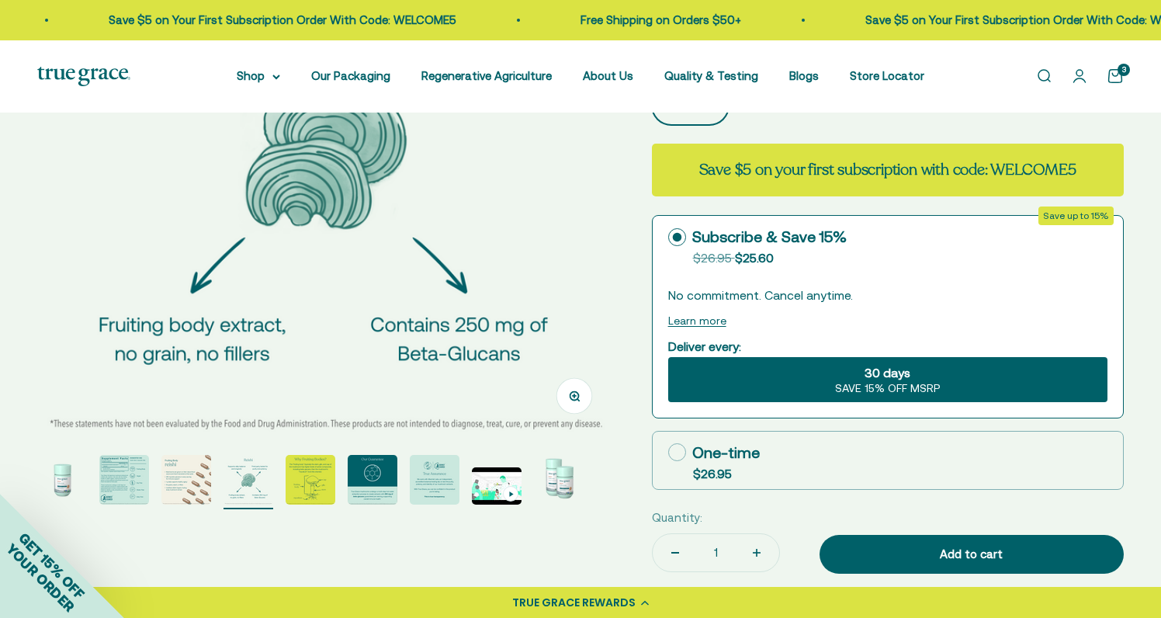
scroll to position [317, 0]
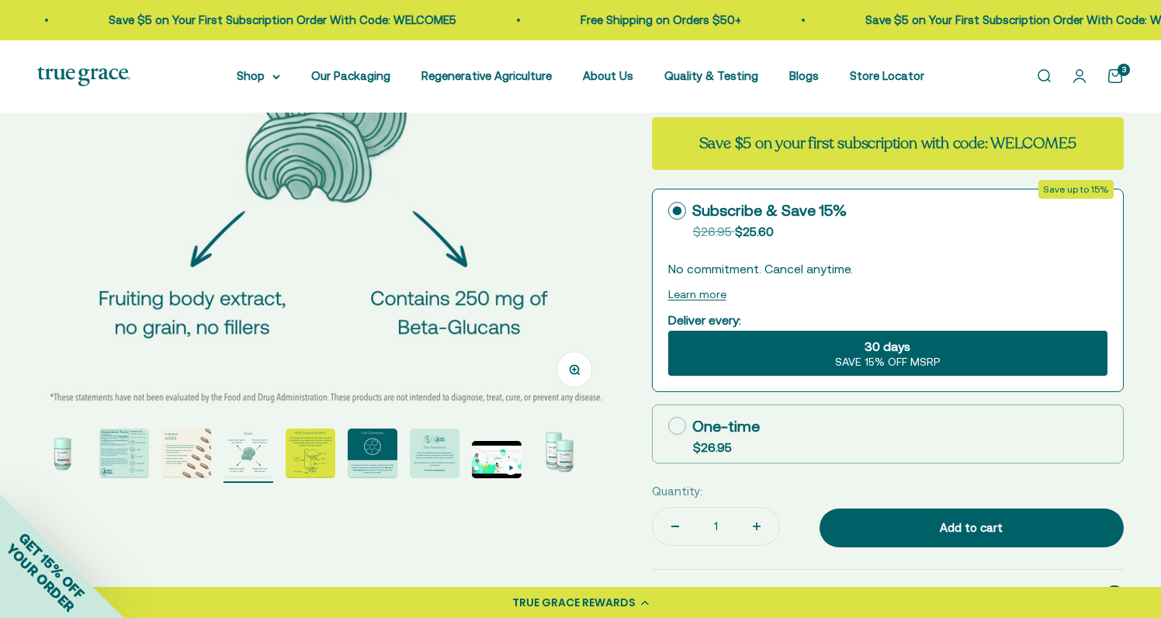
click at [61, 468] on img "Go to item 1" at bounding box center [62, 453] width 50 height 50
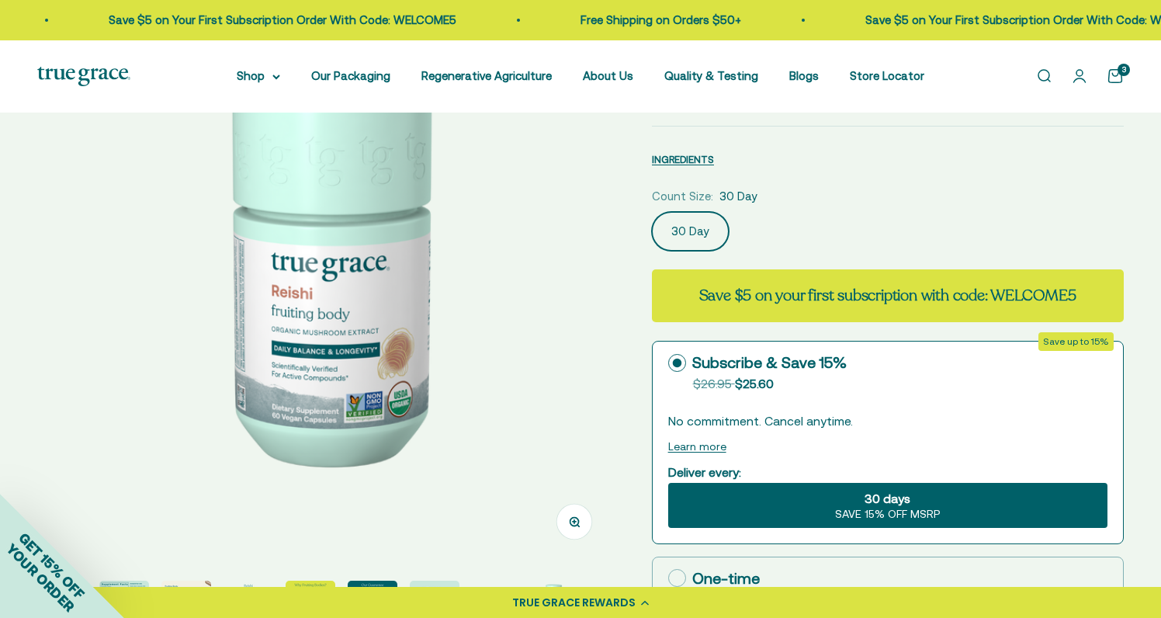
scroll to position [140, 0]
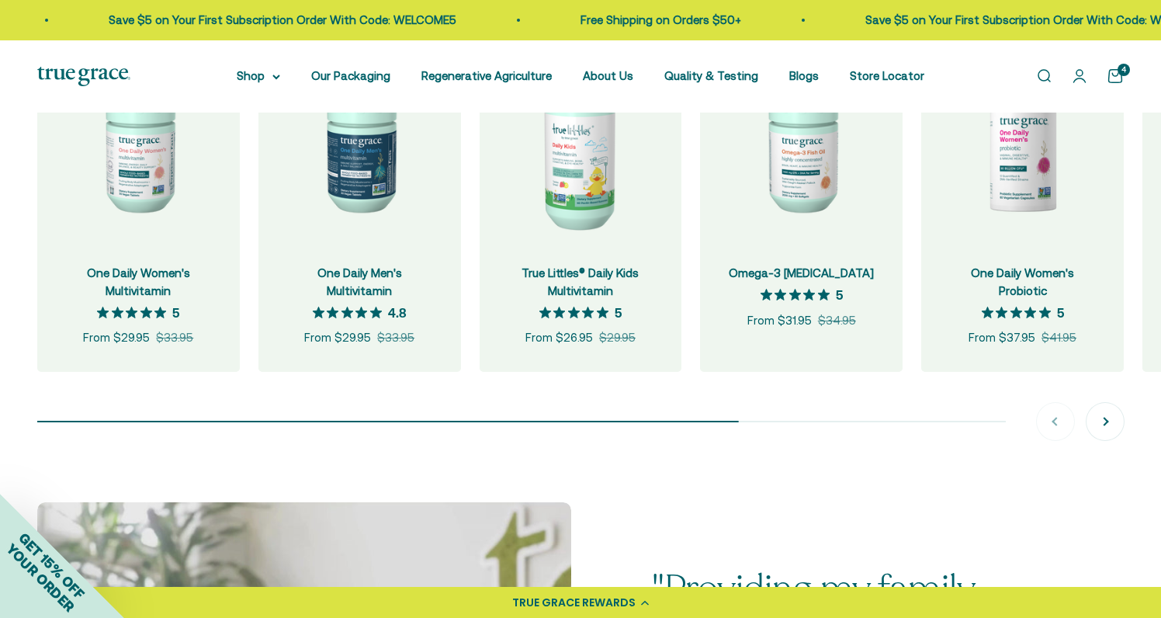
scroll to position [1706, 0]
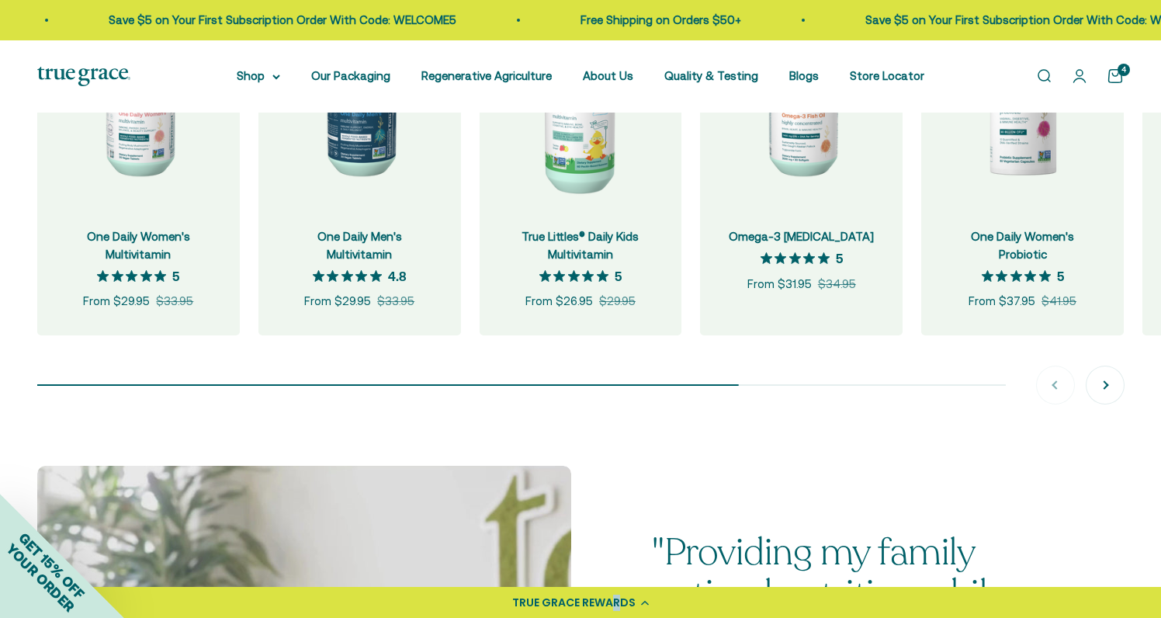
click at [591, 596] on div "TRUE GRACE REWARDS" at bounding box center [573, 602] width 123 height 16
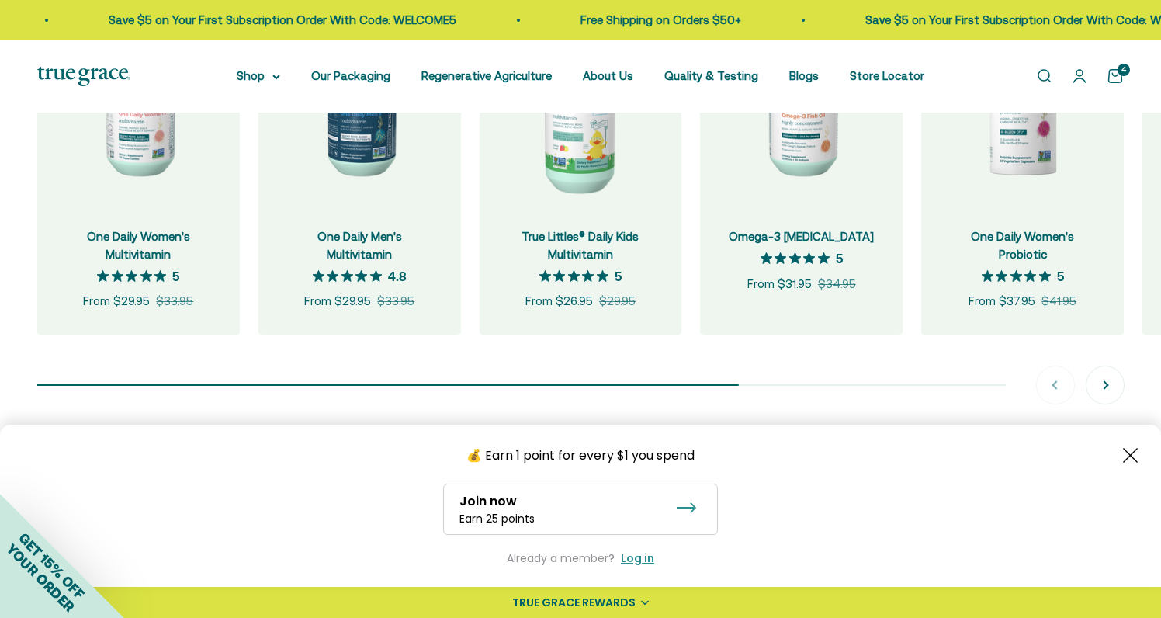
click at [548, 509] on div "Join now Earn 25 points" at bounding box center [580, 508] width 275 height 51
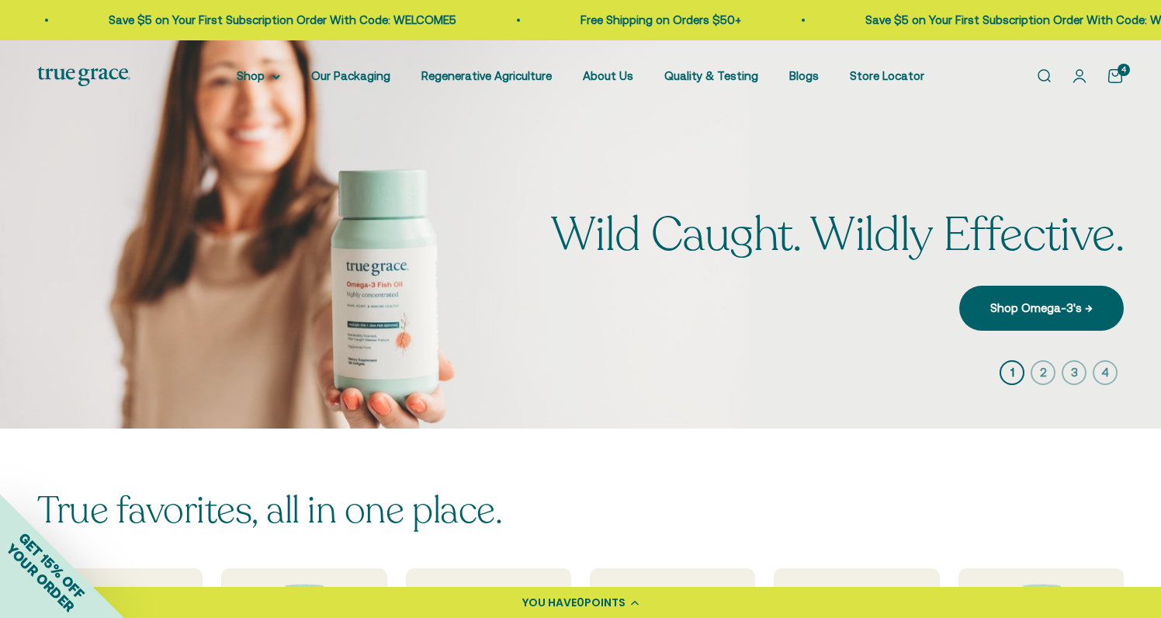
click at [1121, 78] on link "Open cart 4" at bounding box center [1115, 76] width 17 height 17
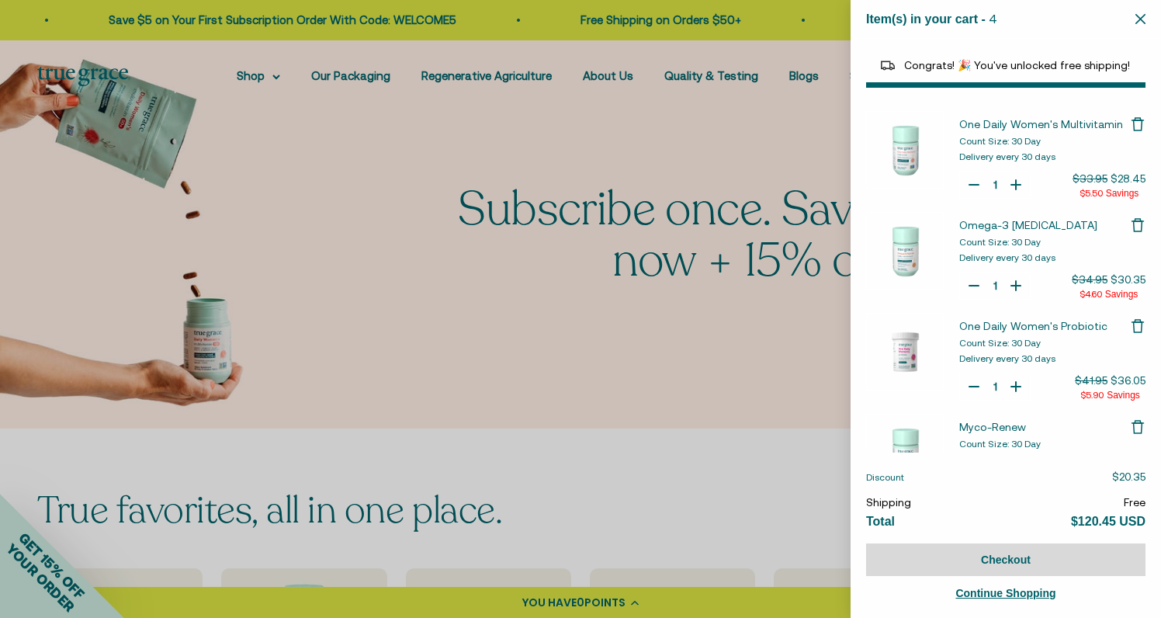
select select "40058329235648"
select select "44163639509206"
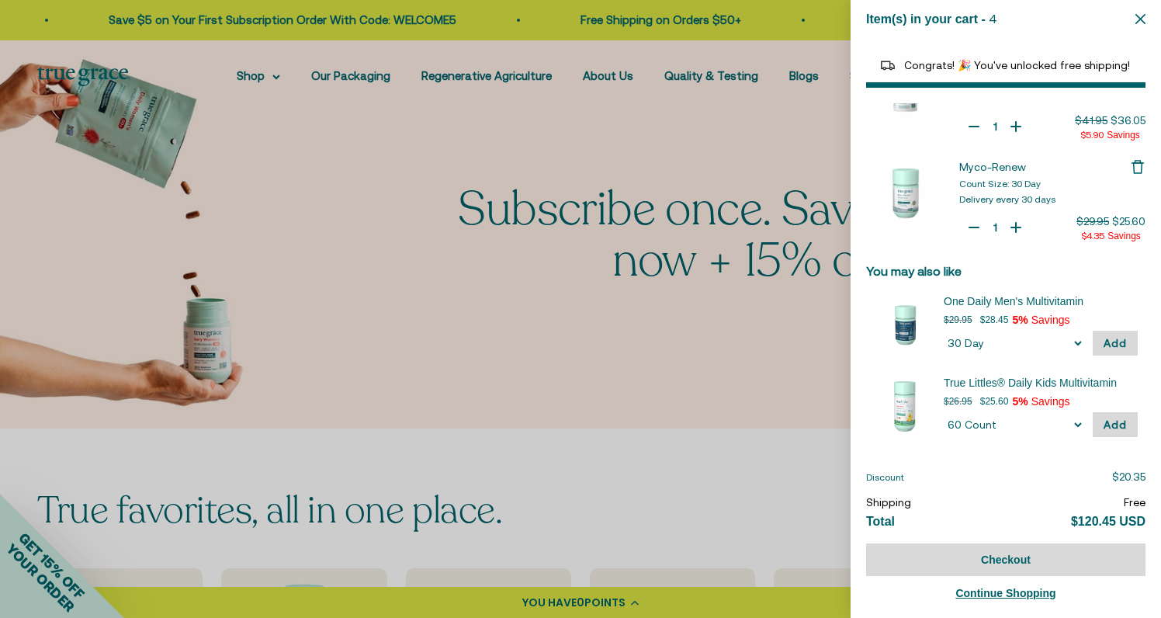
scroll to position [259, 0]
click at [949, 552] on button "Checkout" at bounding box center [1005, 559] width 279 height 33
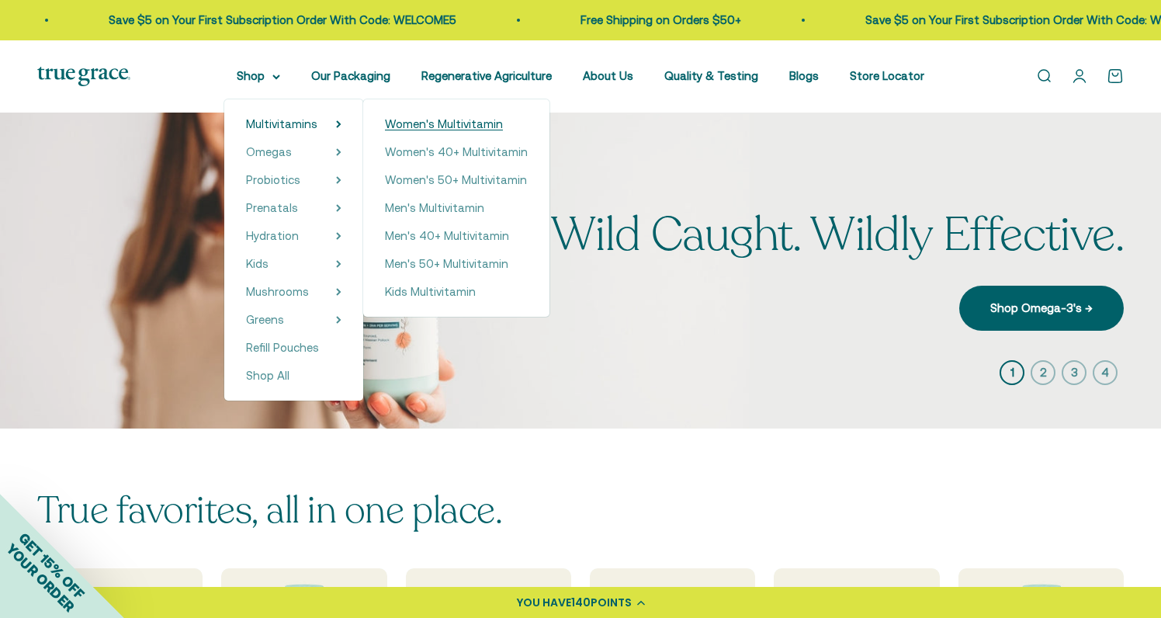
click at [418, 121] on span "Women's Multivitamin" at bounding box center [444, 123] width 118 height 13
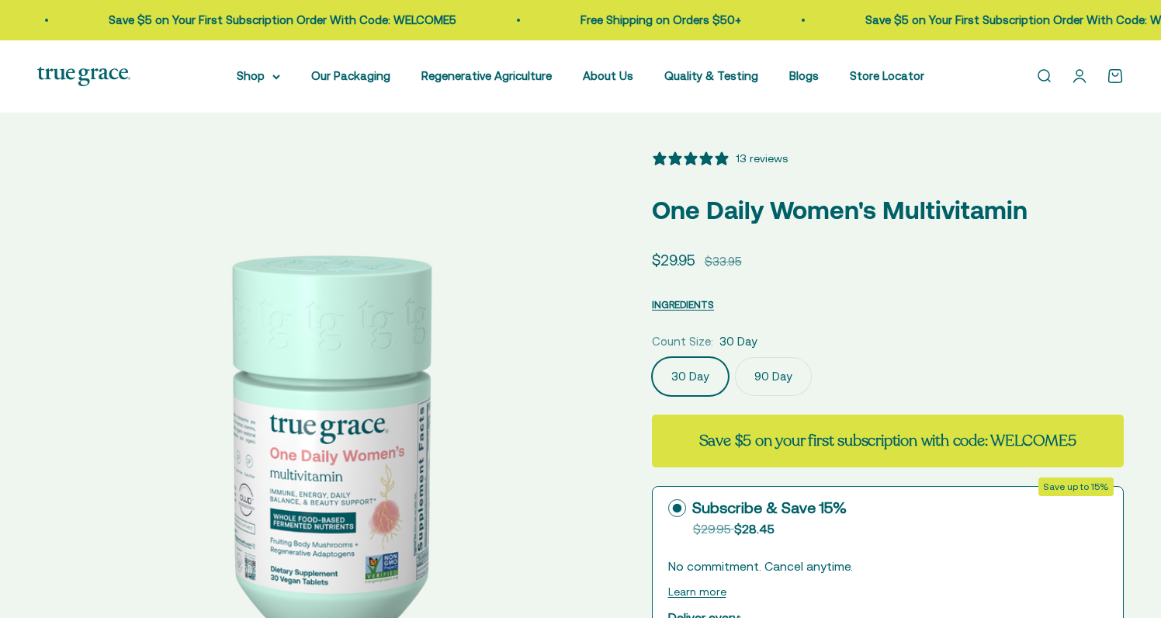
select select "3"
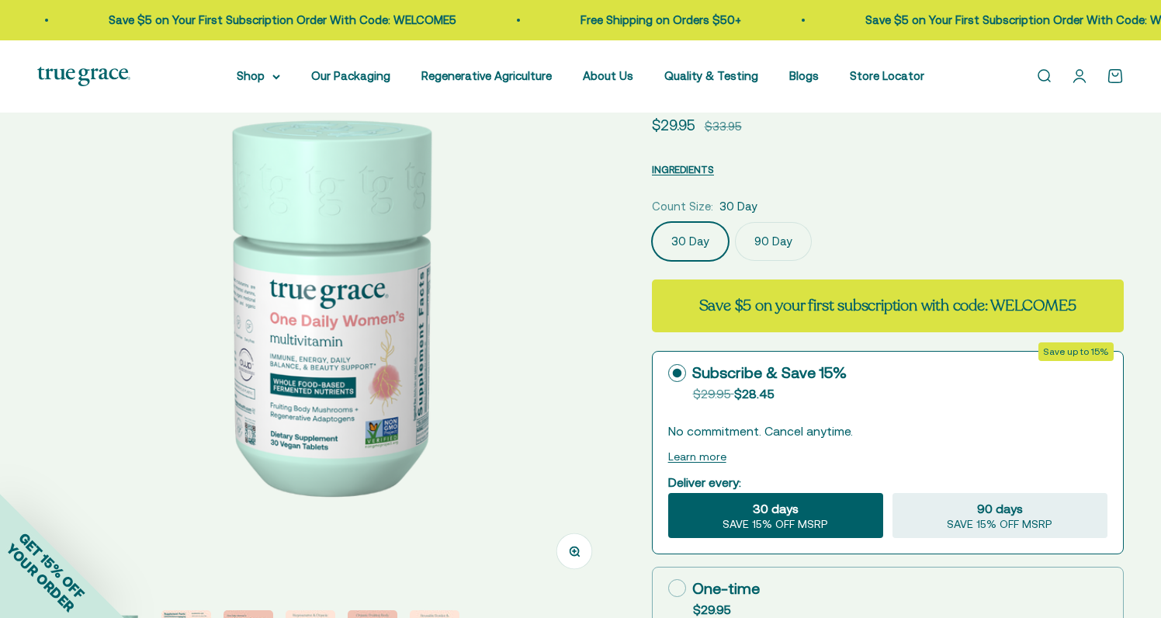
scroll to position [206, 0]
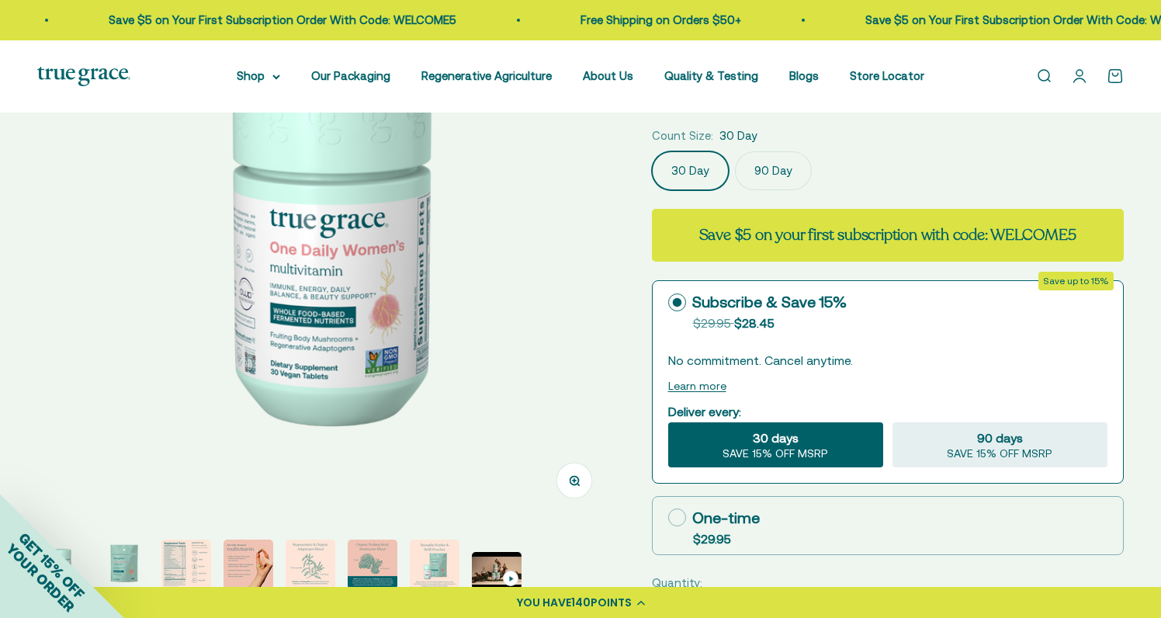
click at [185, 567] on img "Go to item 3" at bounding box center [186, 564] width 50 height 50
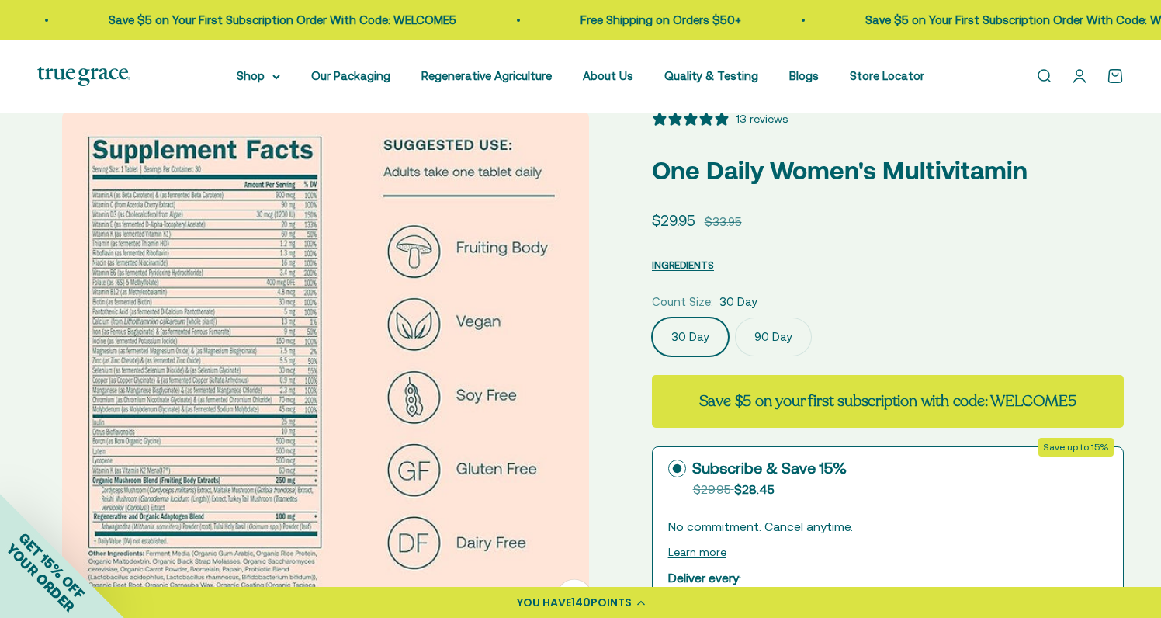
scroll to position [36, 0]
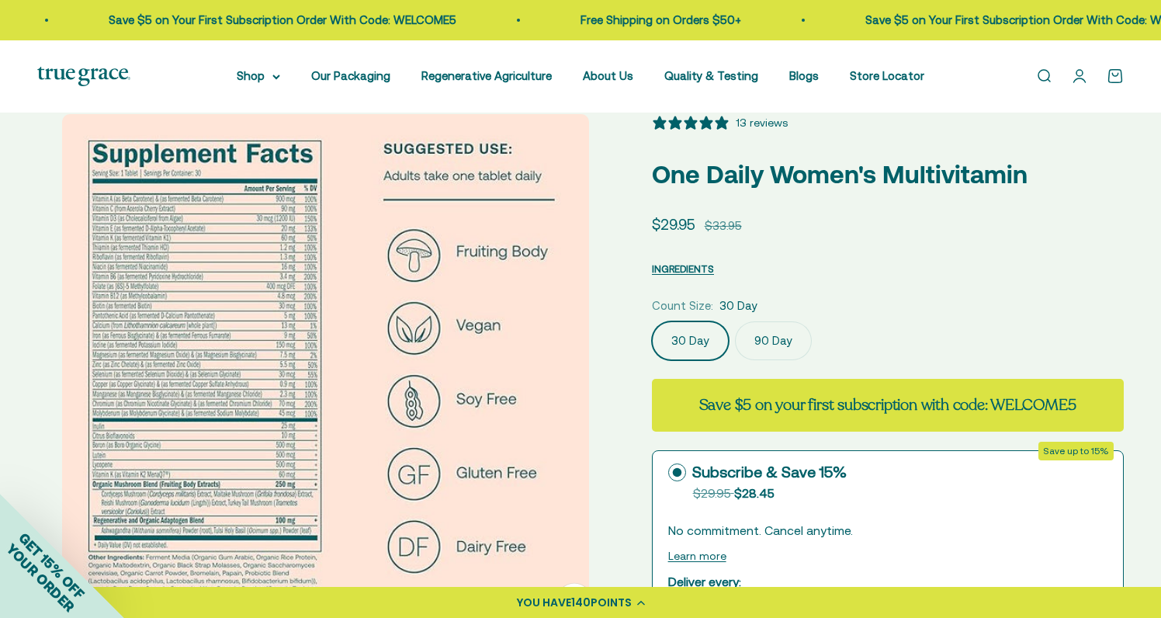
click at [199, 270] on img at bounding box center [325, 377] width 527 height 527
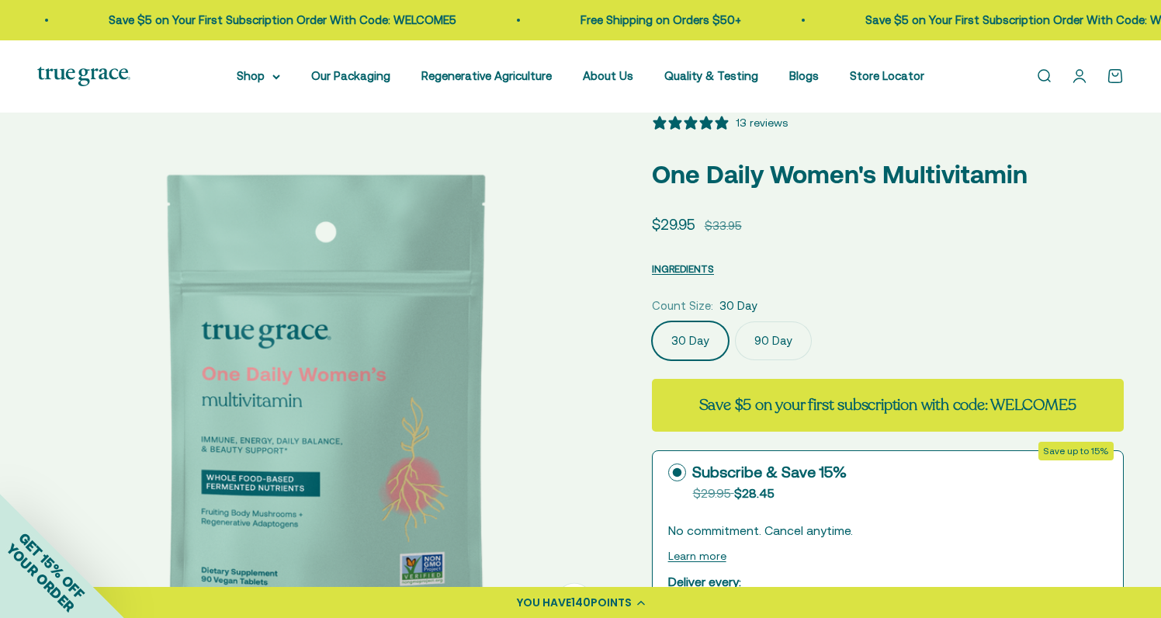
click at [199, 270] on img at bounding box center [325, 402] width 577 height 577
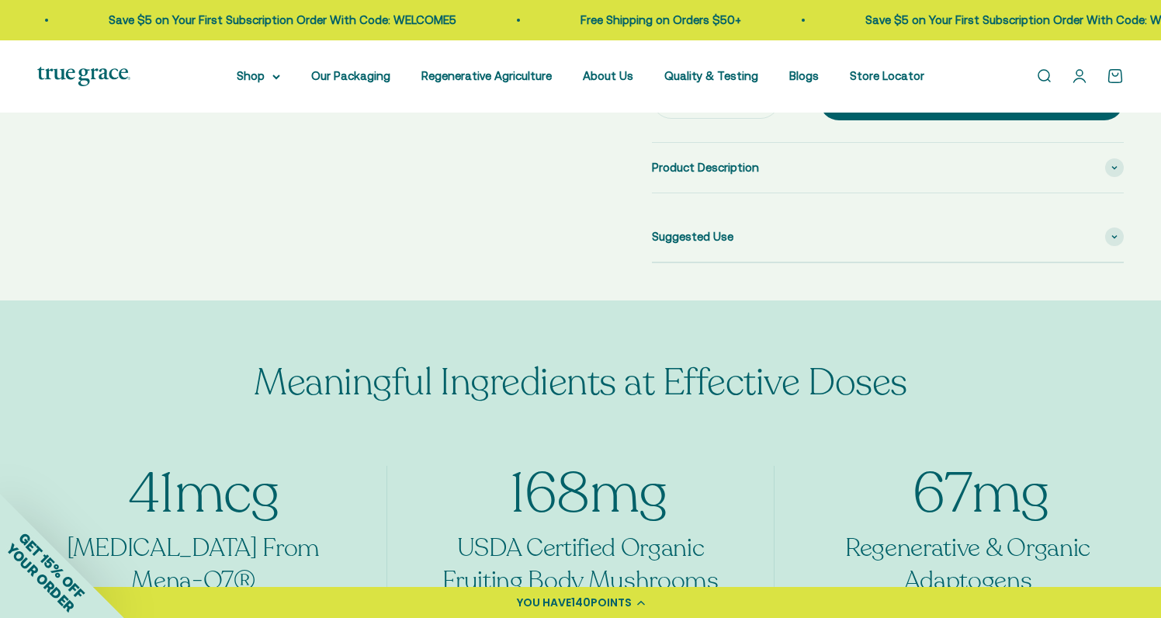
scroll to position [725, 0]
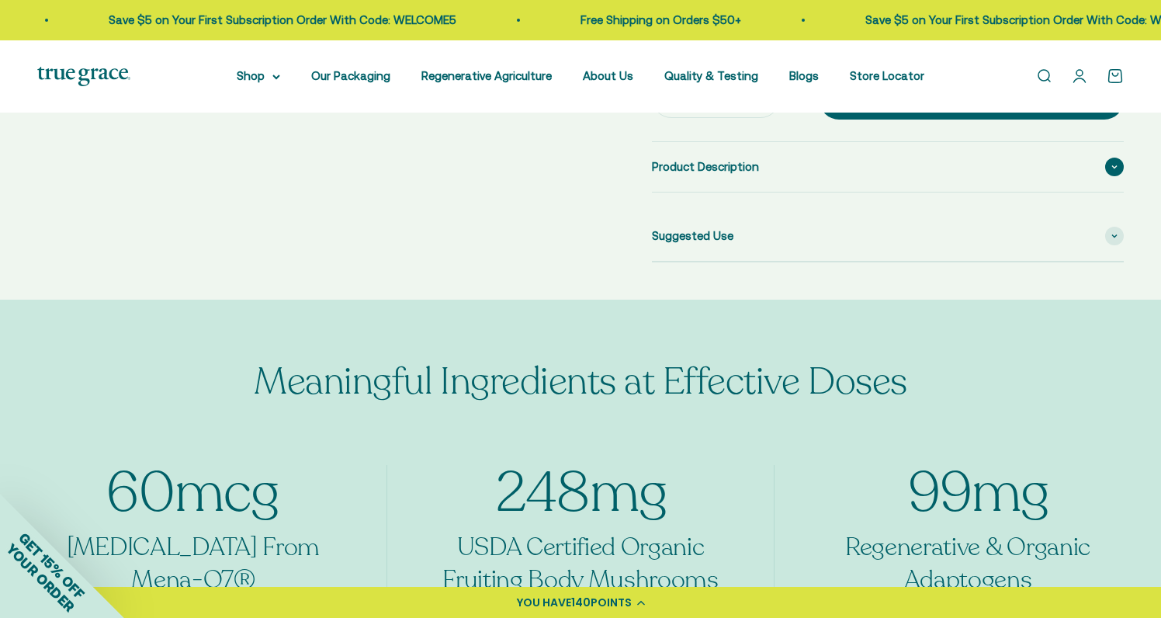
click at [754, 171] on div "Product Description" at bounding box center [888, 167] width 472 height 50
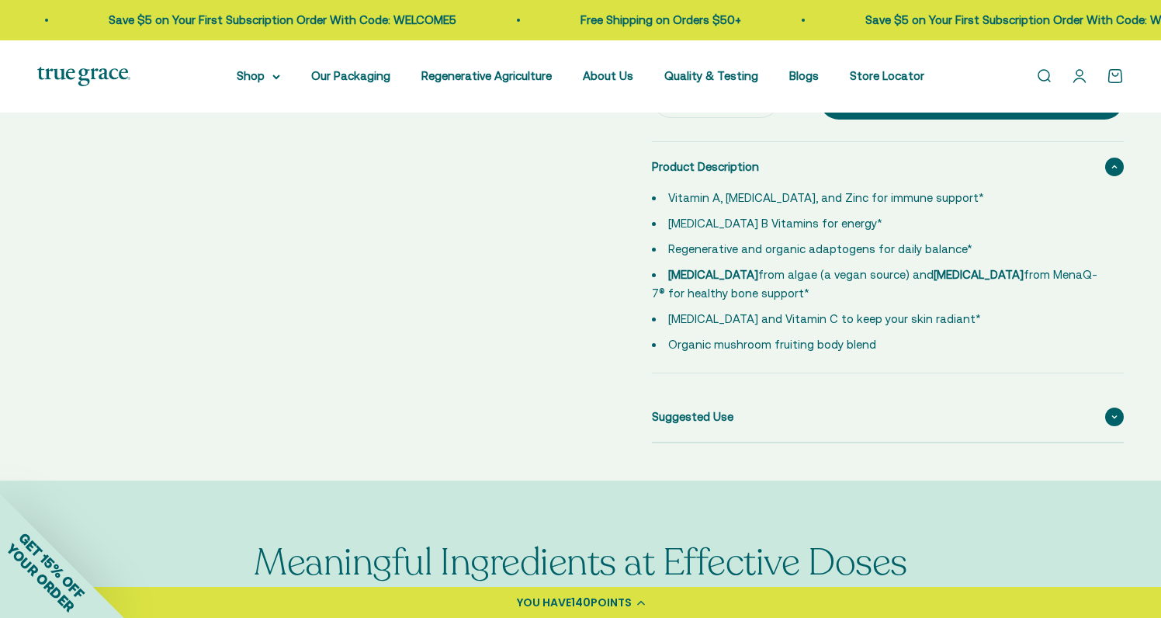
click at [702, 421] on div "Suggested Use" at bounding box center [888, 417] width 472 height 50
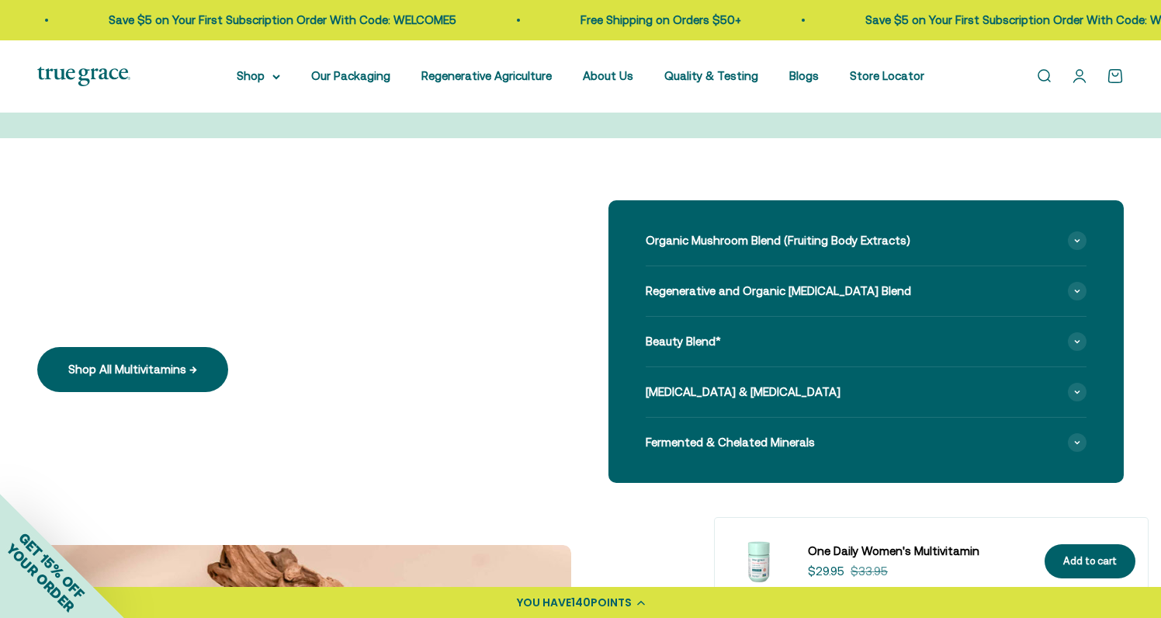
scroll to position [1464, 0]
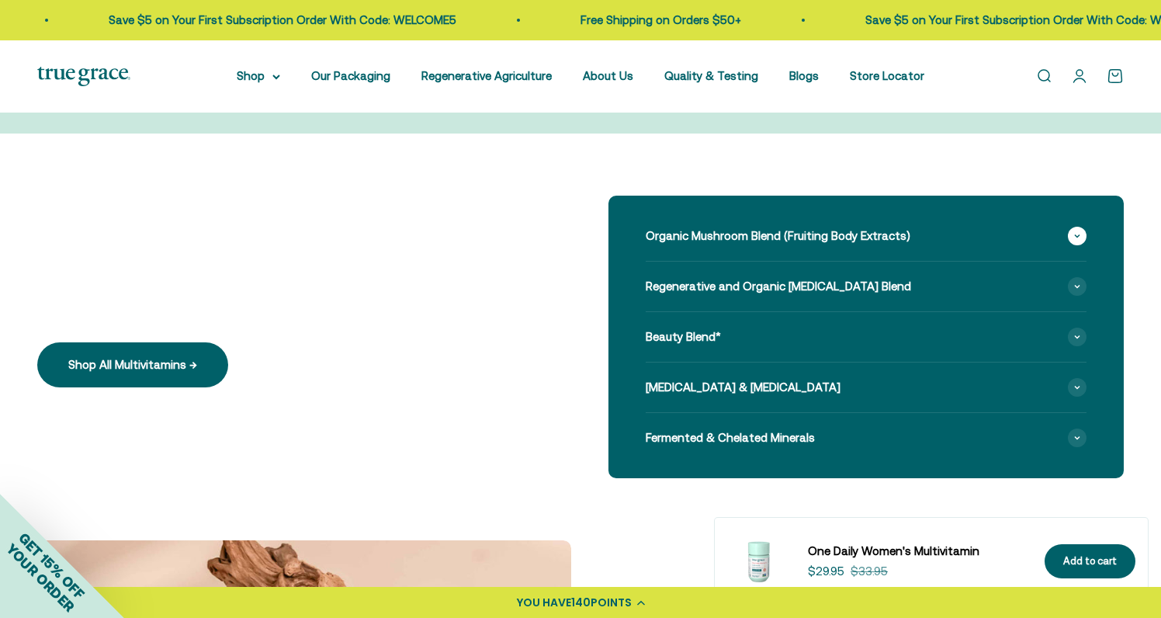
click at [694, 227] on span "Organic Mushroom Blend (Fruiting Body Extracts)" at bounding box center [778, 236] width 265 height 19
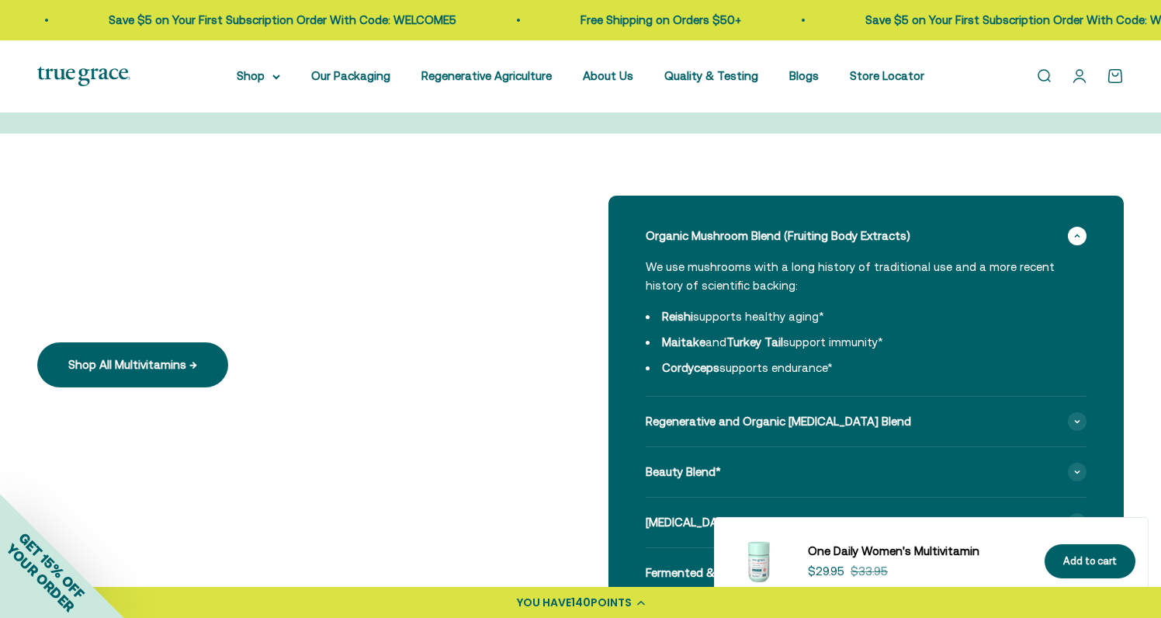
click at [695, 227] on span "Organic Mushroom Blend (Fruiting Body Extracts)" at bounding box center [778, 236] width 265 height 19
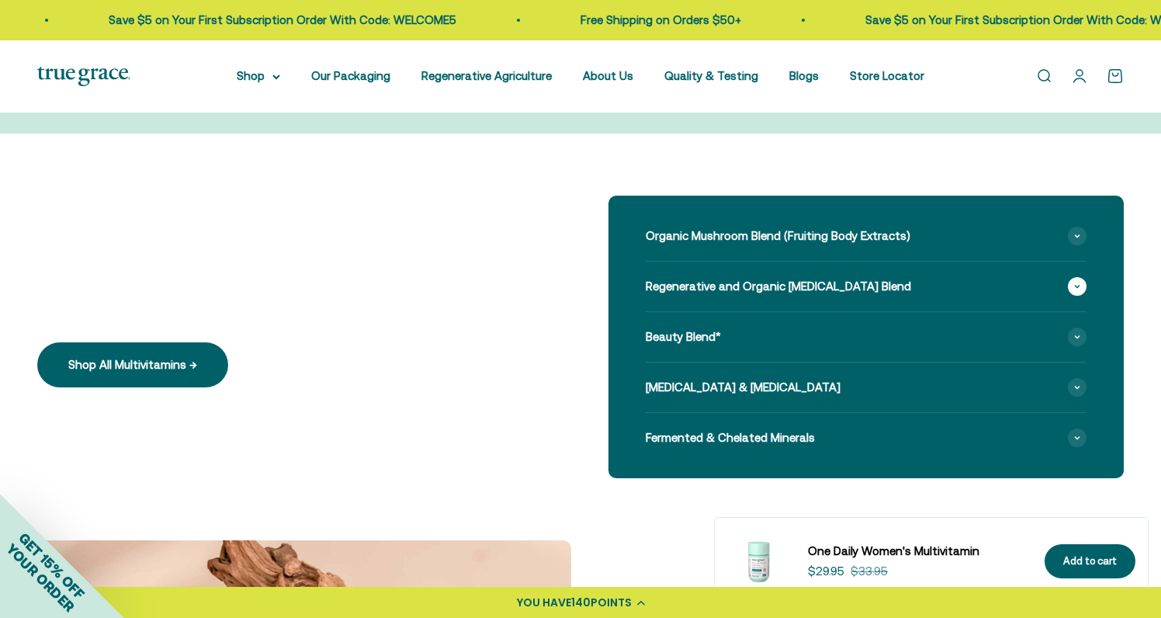
click at [683, 287] on span "Regenerative and Organic [MEDICAL_DATA] Blend" at bounding box center [778, 286] width 265 height 19
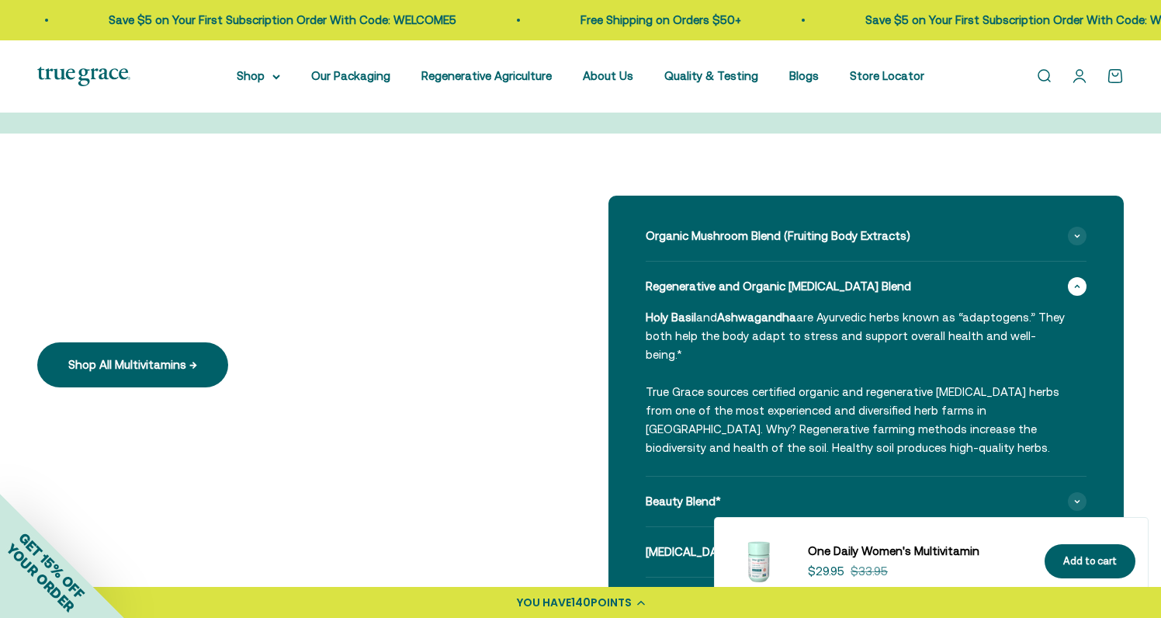
click at [688, 285] on span "Regenerative and Organic [MEDICAL_DATA] Blend" at bounding box center [778, 286] width 265 height 19
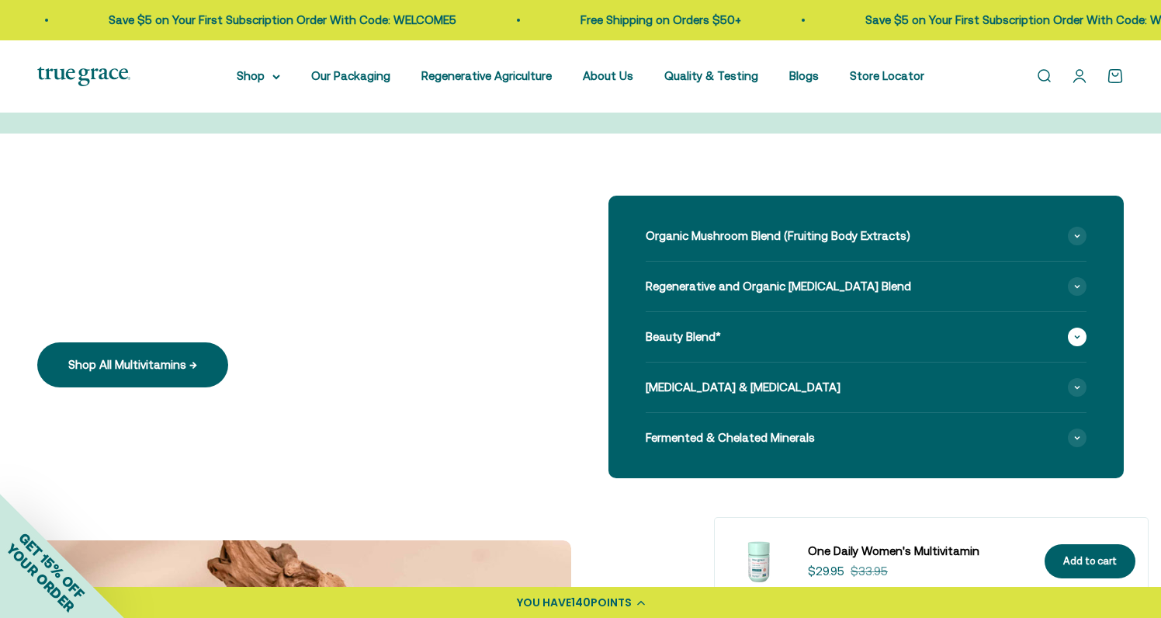
click at [691, 334] on span "Beauty Blend*" at bounding box center [683, 336] width 75 height 19
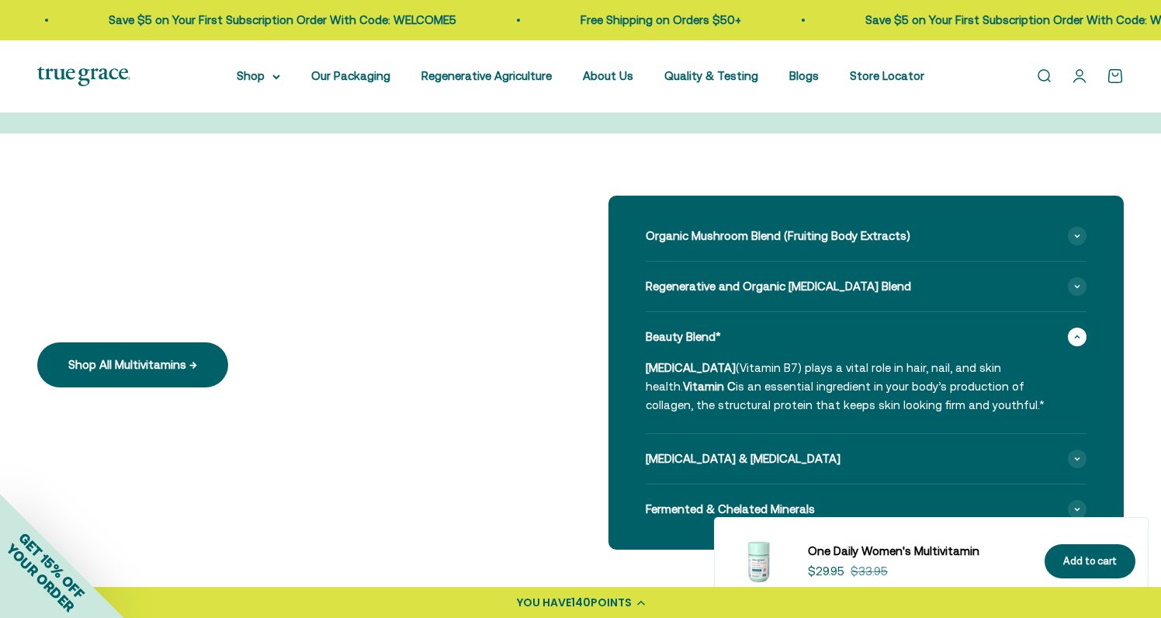
click at [691, 334] on span "Beauty Blend*" at bounding box center [683, 336] width 75 height 19
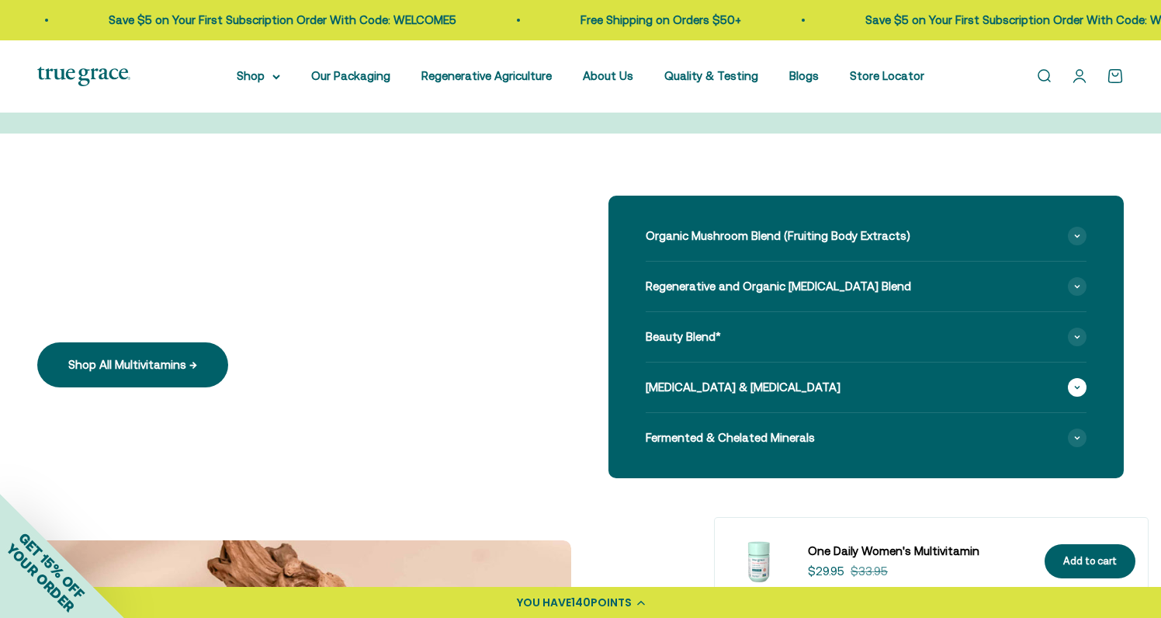
click at [687, 378] on span "[MEDICAL_DATA] & [MEDICAL_DATA]" at bounding box center [743, 387] width 195 height 19
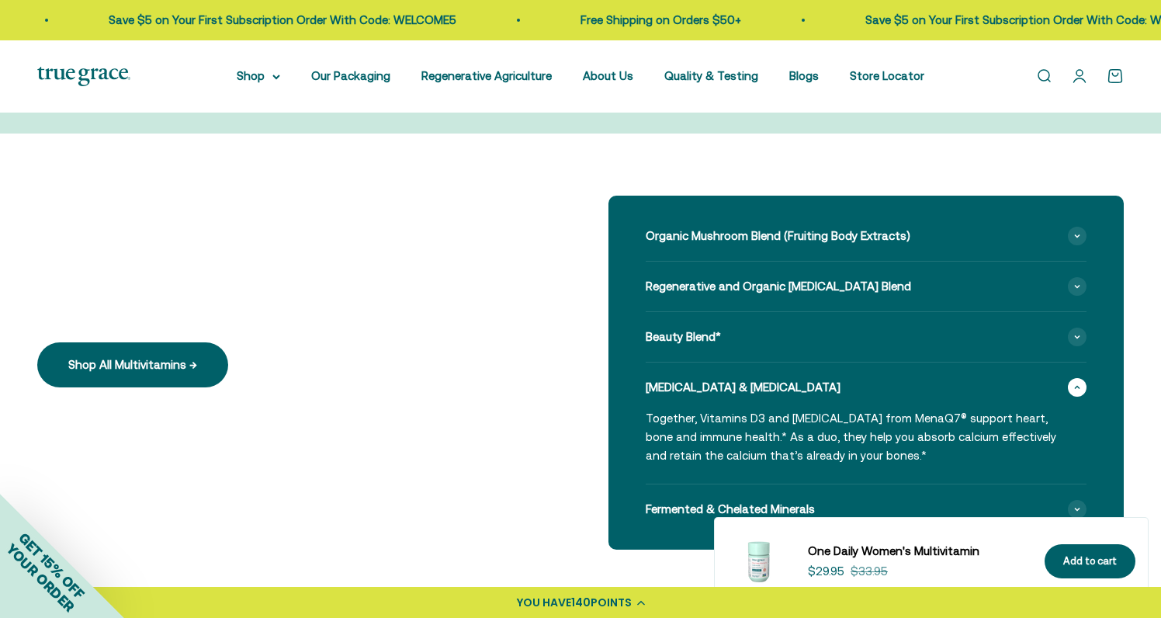
click at [687, 378] on span "[MEDICAL_DATA] & [MEDICAL_DATA]" at bounding box center [743, 387] width 195 height 19
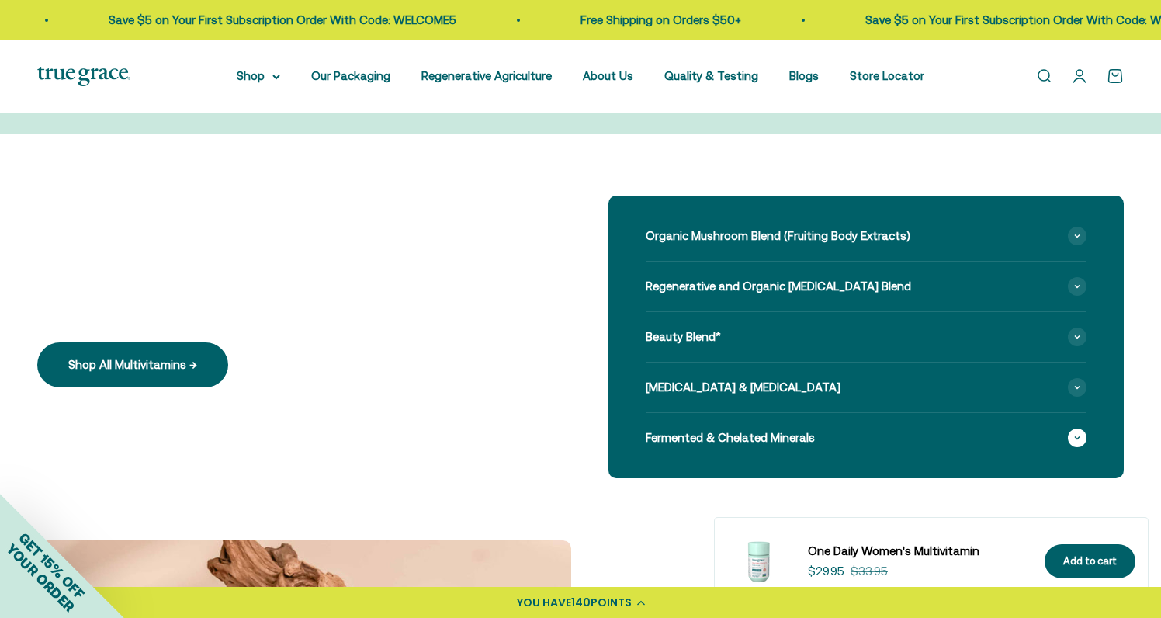
click at [690, 428] on span "Fermented & Chelated Minerals" at bounding box center [730, 437] width 169 height 19
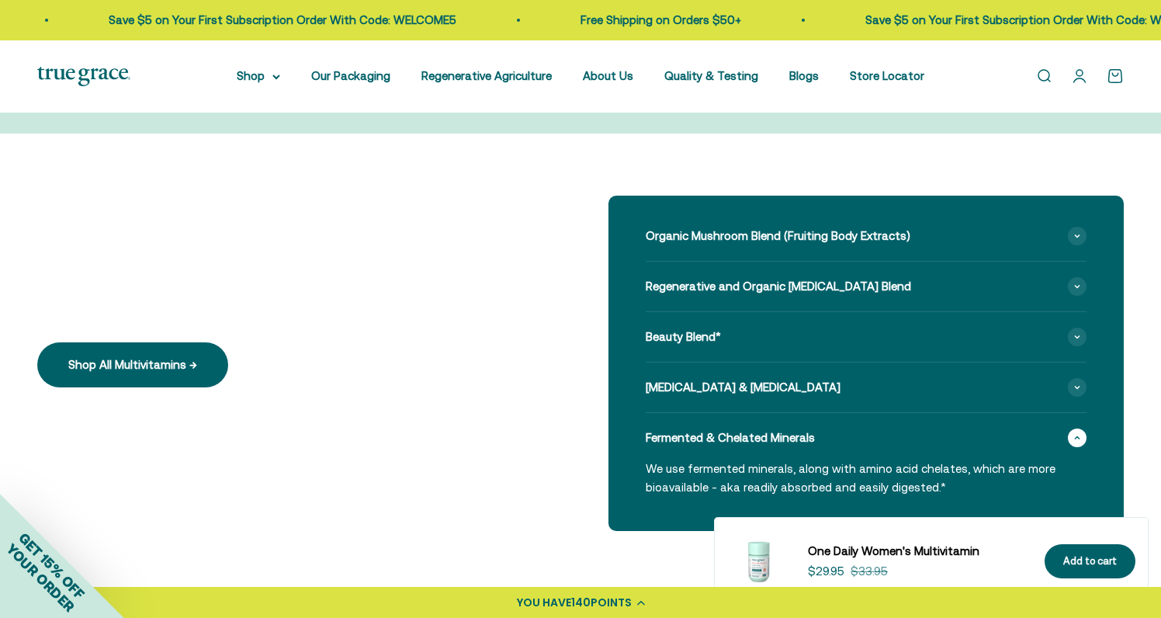
click at [689, 428] on span "Fermented & Chelated Minerals" at bounding box center [730, 437] width 169 height 19
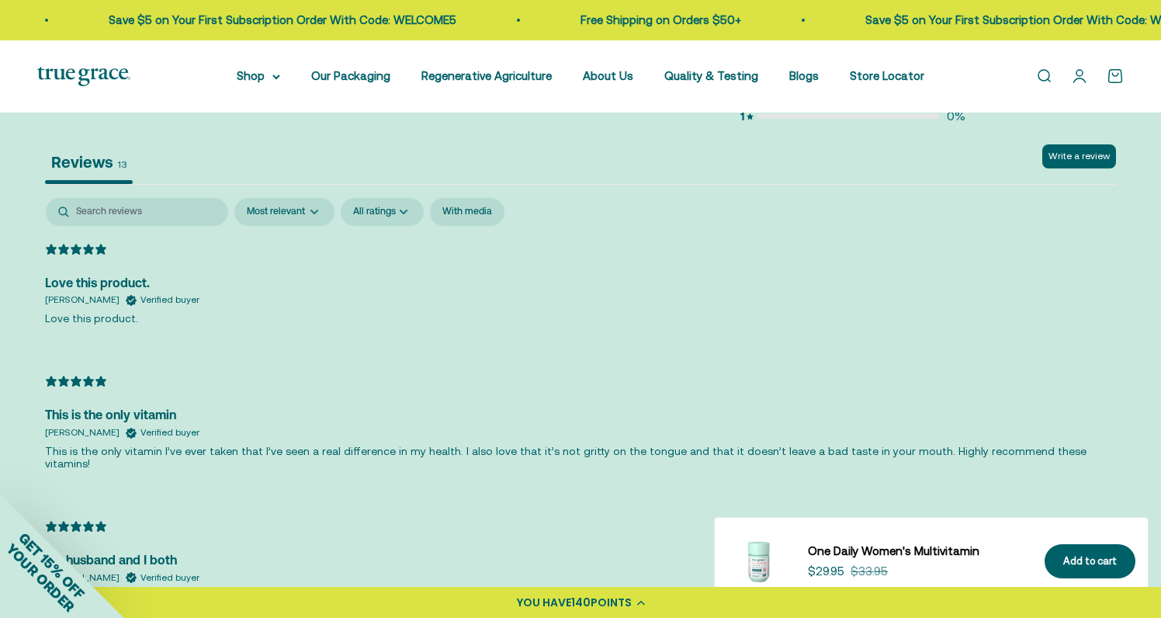
scroll to position [3252, 0]
